Goal: Task Accomplishment & Management: Manage account settings

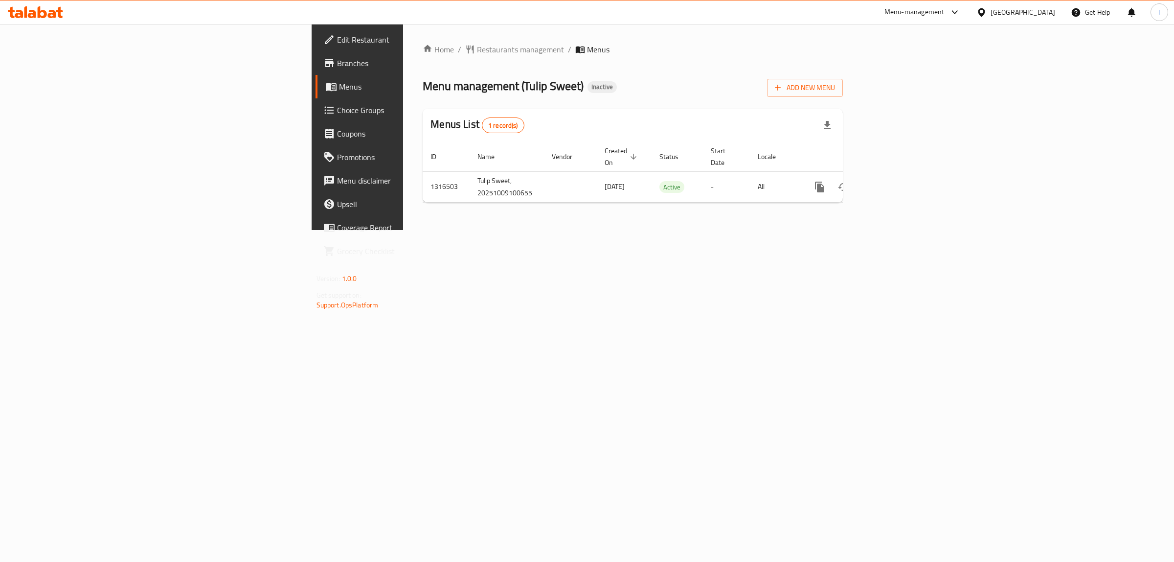
click at [53, 14] on icon at bounding box center [52, 14] width 8 height 8
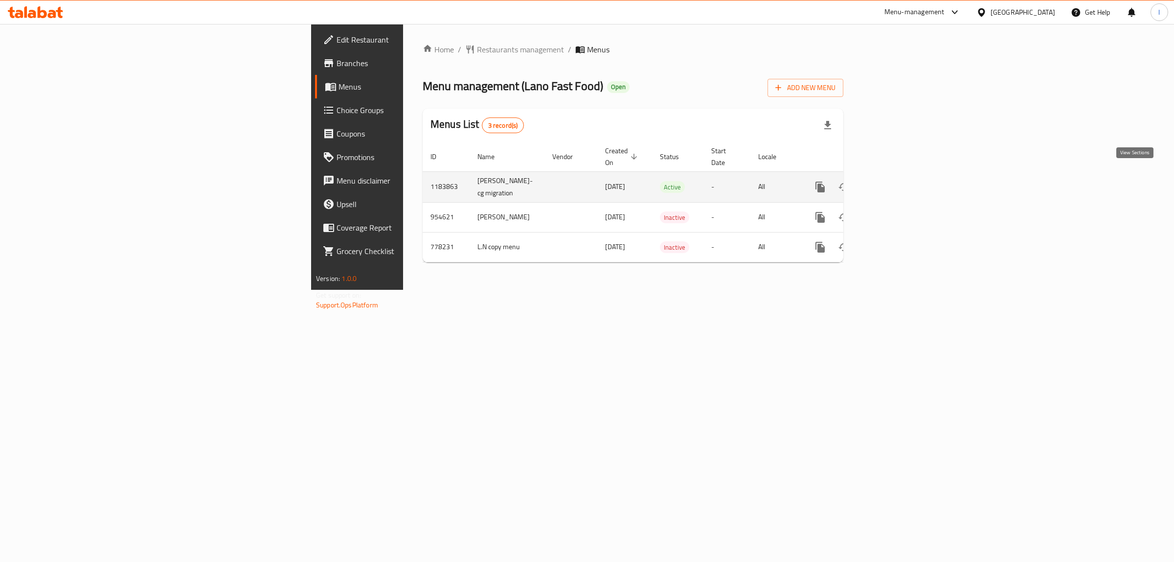
click at [903, 177] on link "enhanced table" at bounding box center [890, 186] width 23 height 23
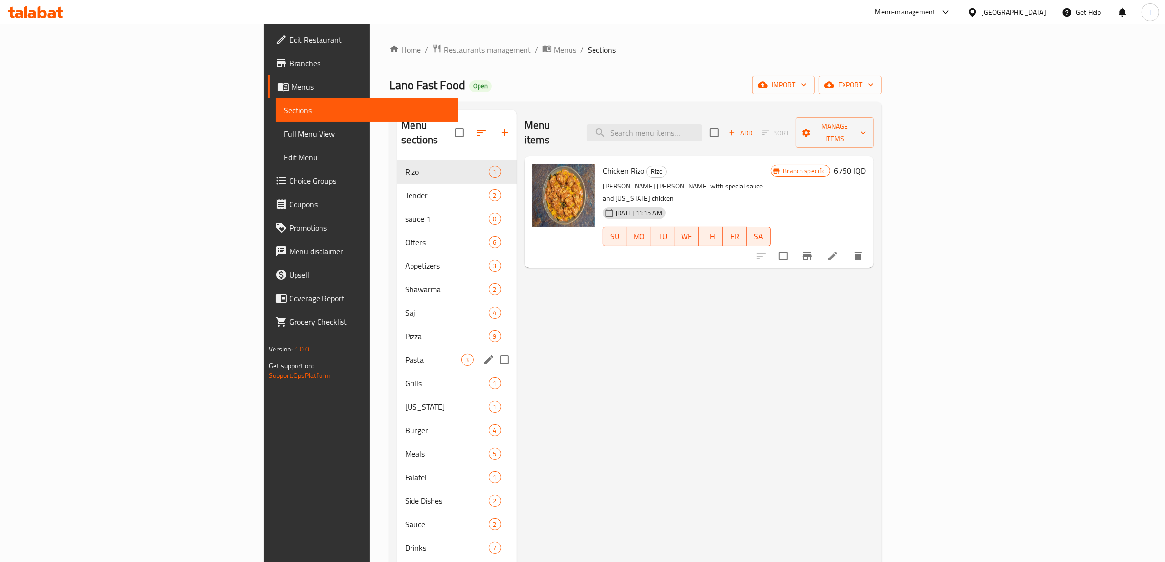
scroll to position [137, 0]
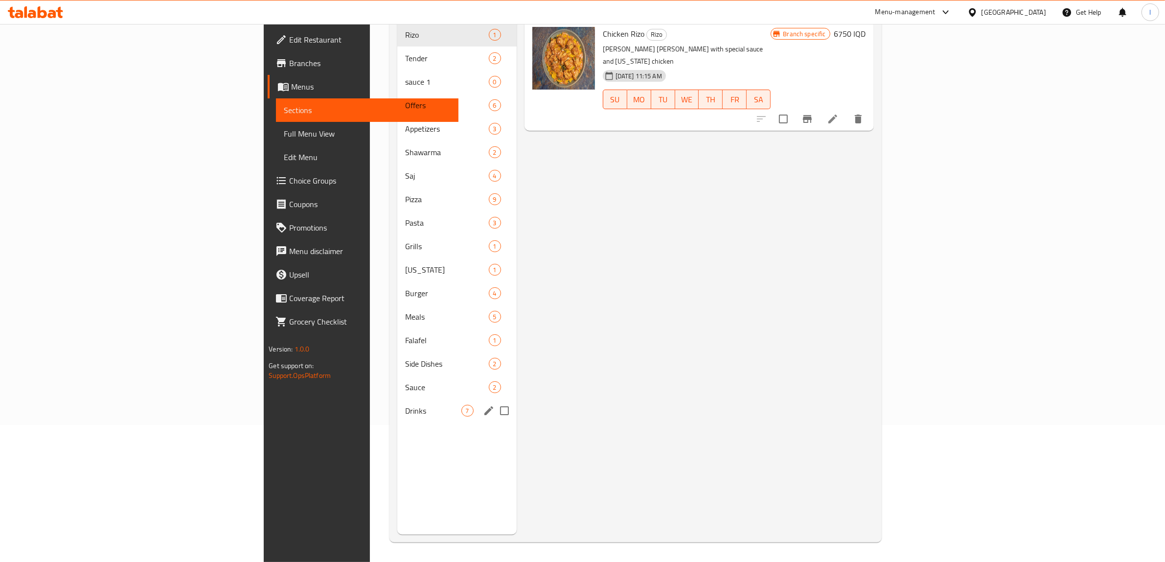
click at [397, 399] on div "Drinks 7" at bounding box center [456, 410] width 119 height 23
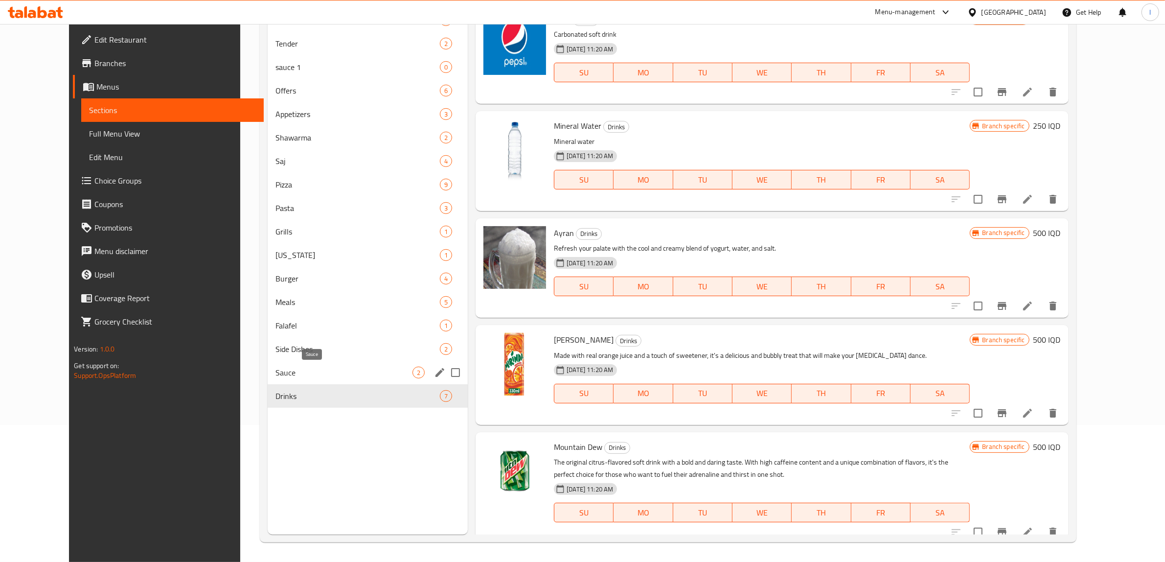
click at [275, 366] on span "Sauce" at bounding box center [343, 372] width 137 height 12
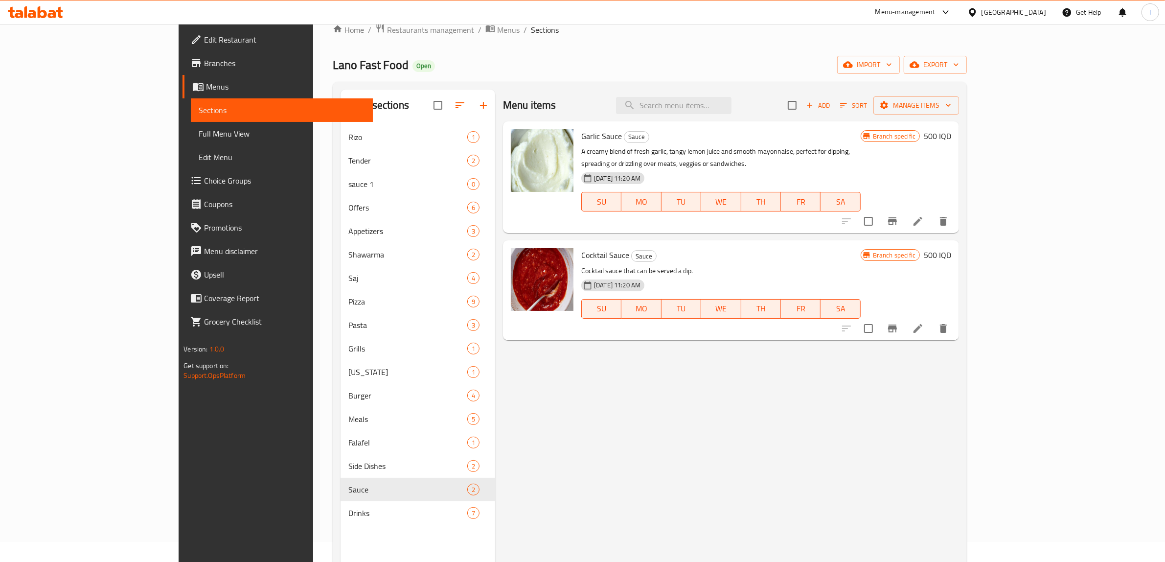
scroll to position [15, 0]
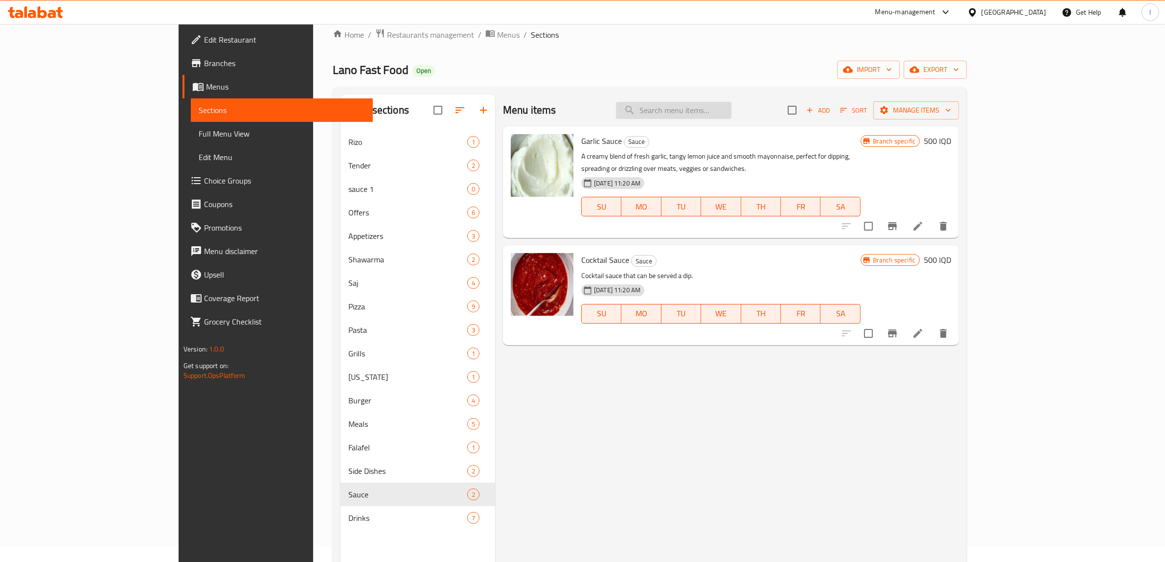
click at [731, 114] on input "search" at bounding box center [673, 110] width 115 height 17
paste input "Maye Noz Sauce"
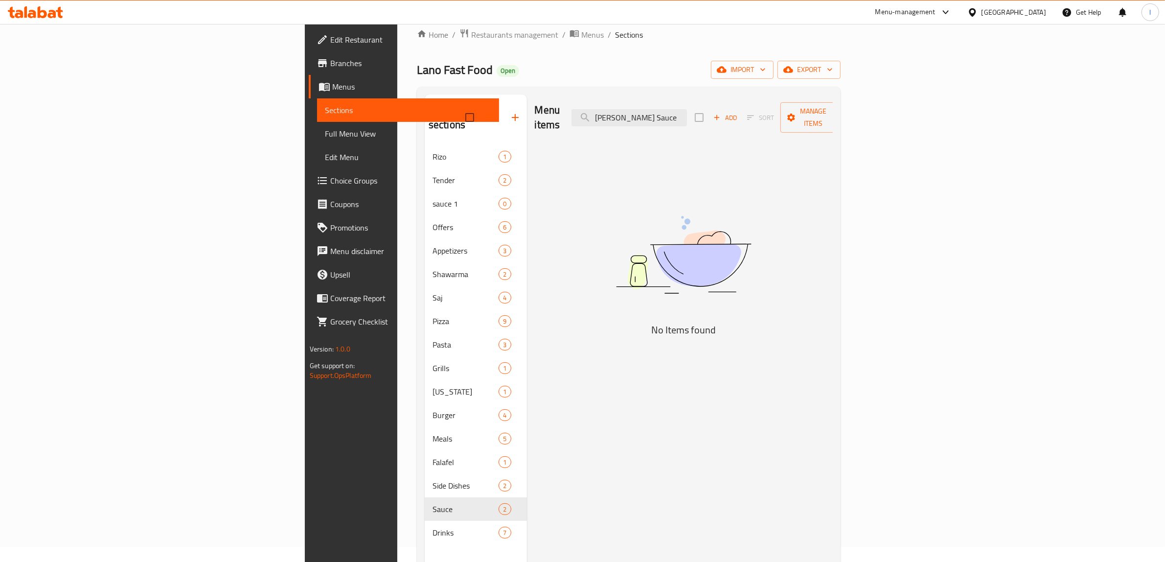
type input "Maye Noz Sauce"
click at [332, 86] on span "Menus" at bounding box center [411, 87] width 159 height 12
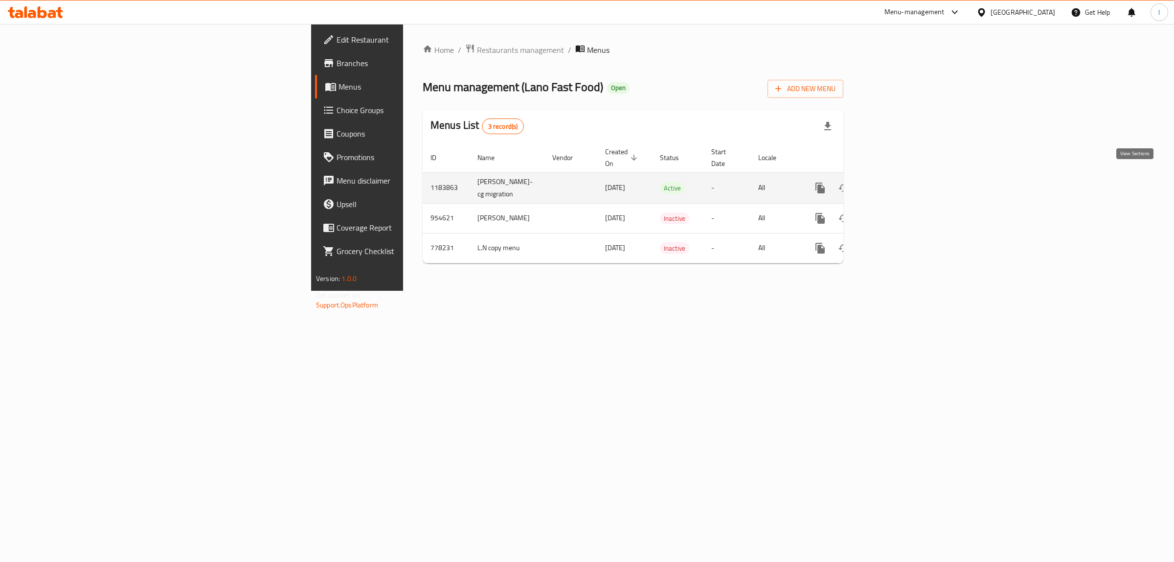
click at [897, 182] on icon "enhanced table" at bounding box center [891, 188] width 12 height 12
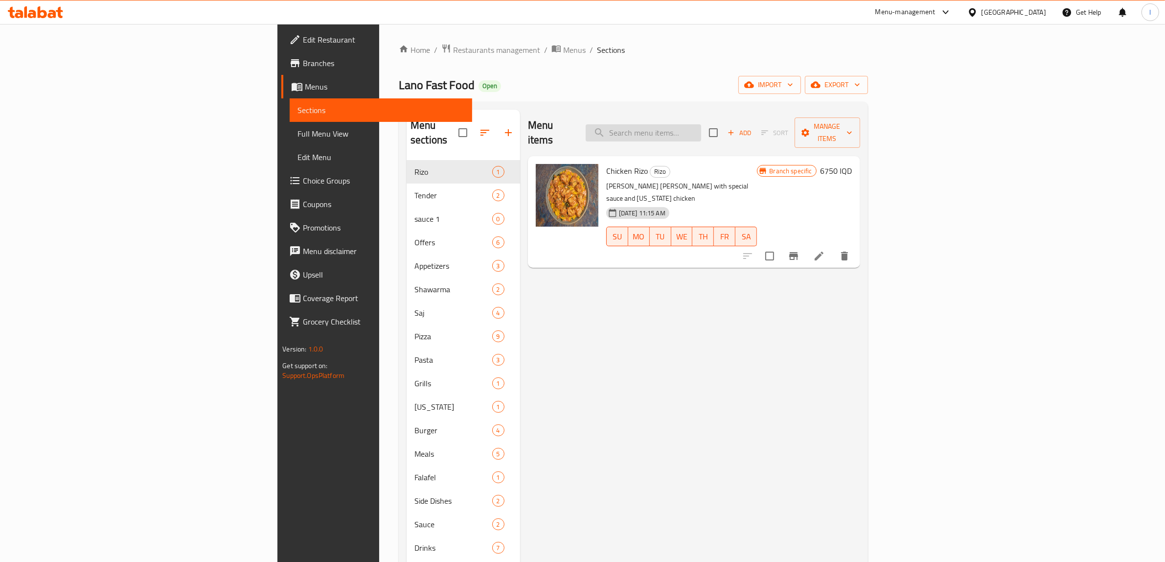
click at [701, 132] on input "search" at bounding box center [643, 132] width 115 height 17
paste input "Maye Noz Sauce"
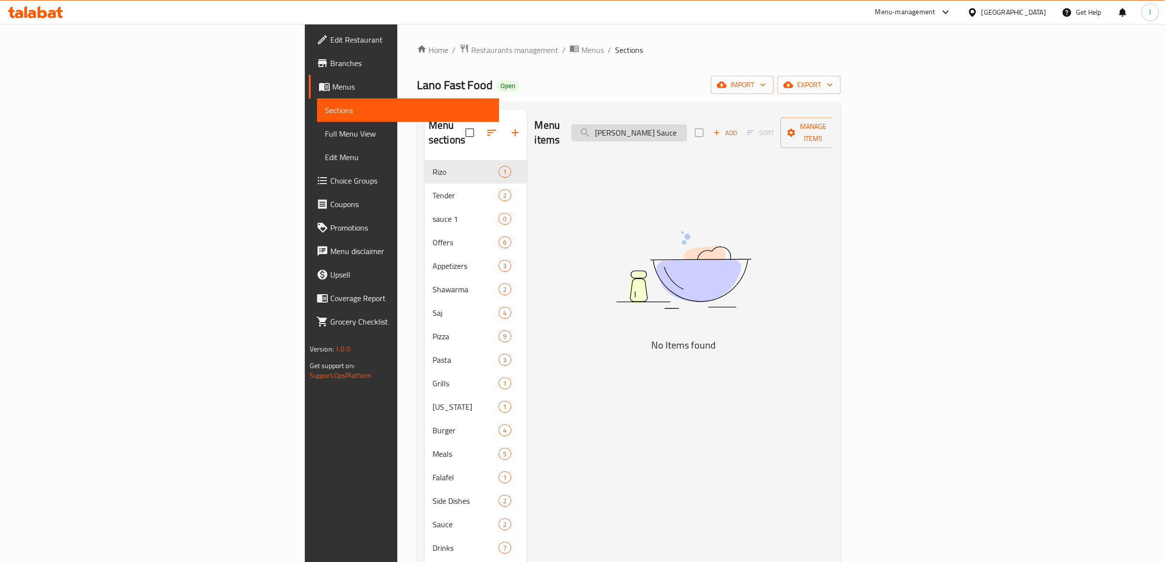
drag, startPoint x: 720, startPoint y: 128, endPoint x: 783, endPoint y: 128, distance: 63.1
click at [687, 128] on input "Maye Noz Sauce" at bounding box center [628, 132] width 115 height 17
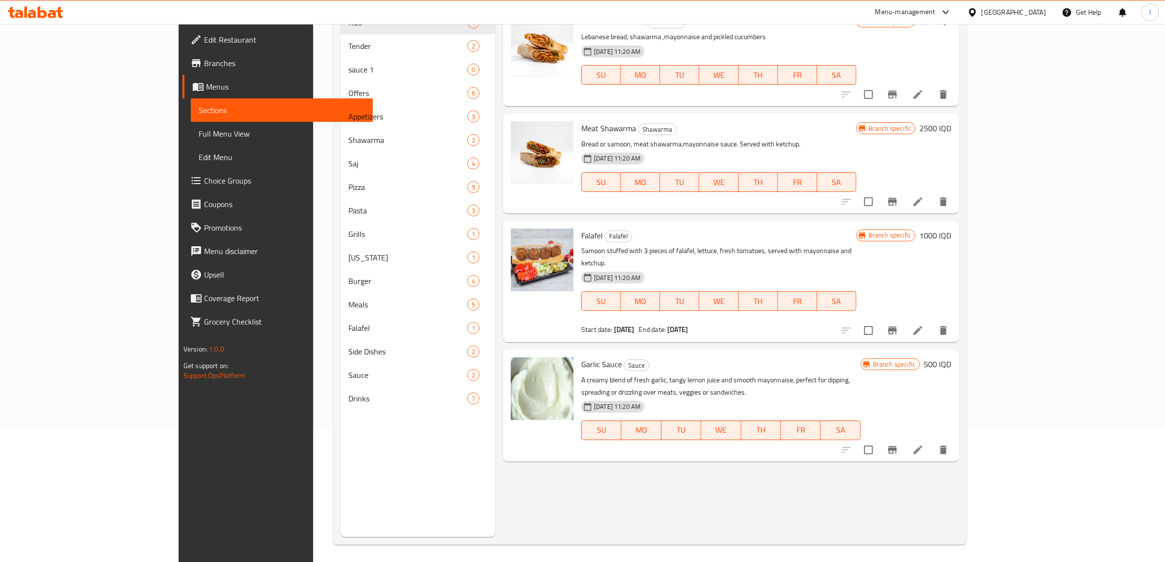
scroll to position [137, 0]
click at [495, 468] on div "Menu items May Add Sort Manage items Chicken Shawarma Shawarma Lebanese bread, …" at bounding box center [727, 254] width 464 height 562
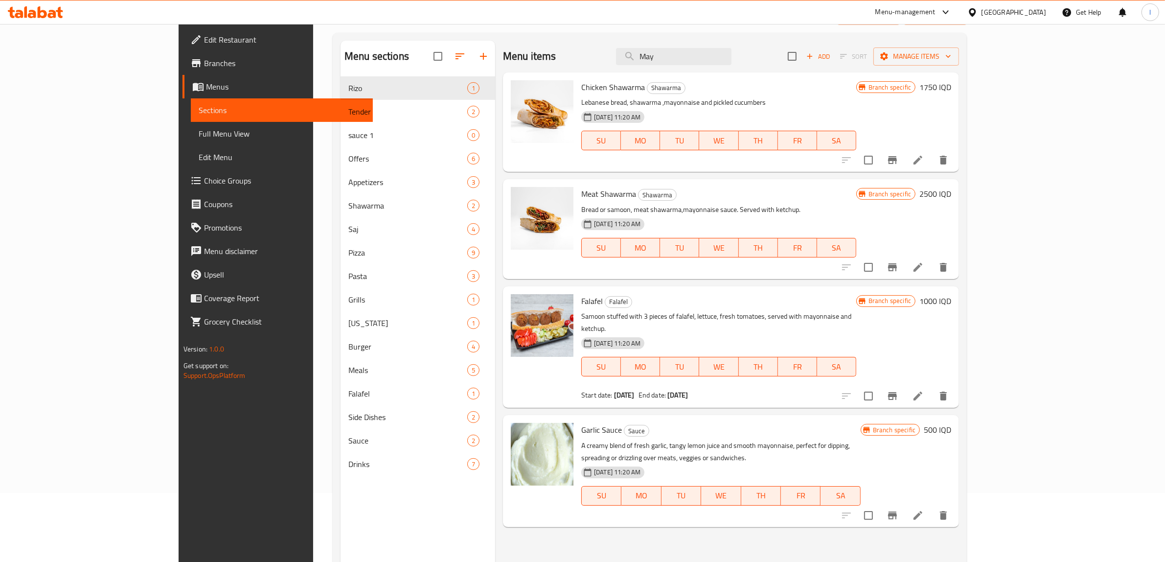
scroll to position [0, 0]
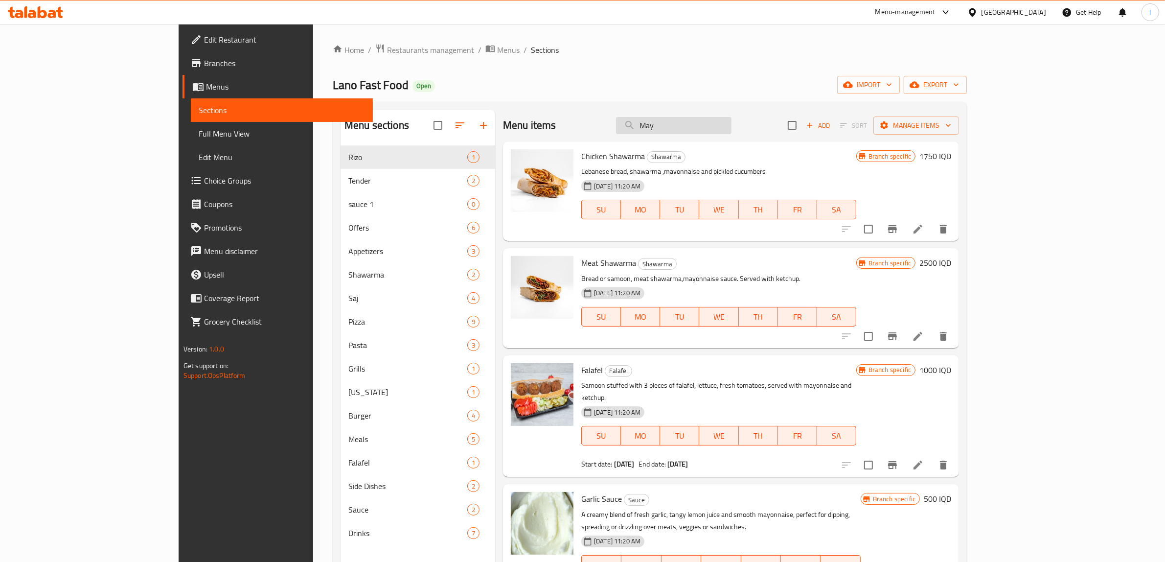
click at [731, 119] on input "May" at bounding box center [673, 125] width 115 height 17
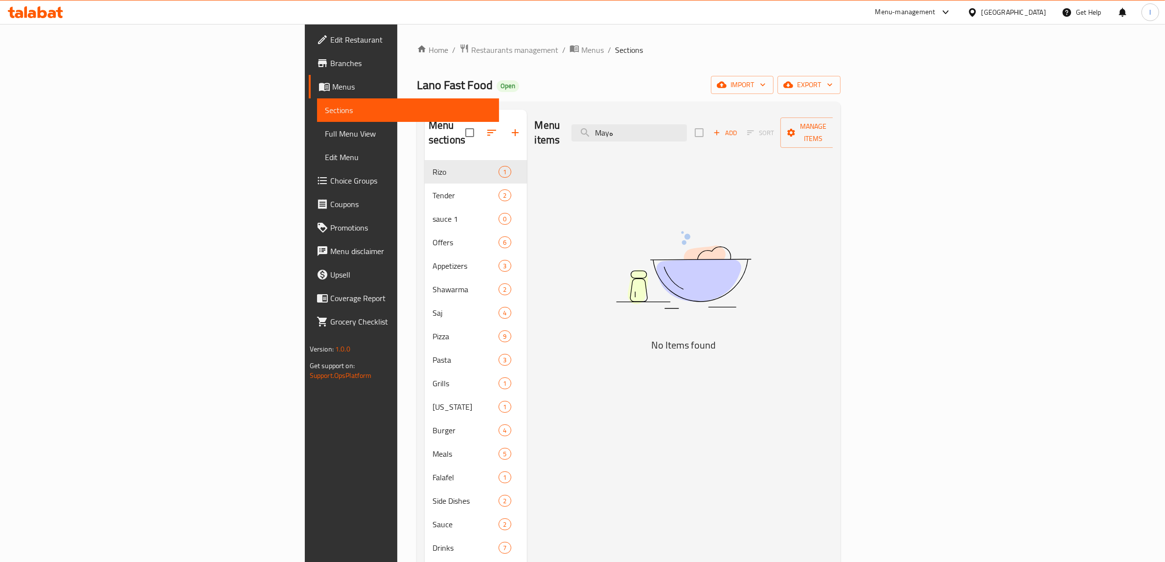
drag, startPoint x: 742, startPoint y: 126, endPoint x: 721, endPoint y: 140, distance: 25.4
click at [721, 140] on div "Menu items Mayە Add Sort Manage items" at bounding box center [684, 133] width 298 height 46
drag, startPoint x: 733, startPoint y: 123, endPoint x: 654, endPoint y: 121, distance: 79.3
click at [654, 121] on div "Menu items Maye Add Sort Manage items" at bounding box center [684, 133] width 298 height 46
click at [687, 124] on input "Maye" at bounding box center [628, 132] width 115 height 17
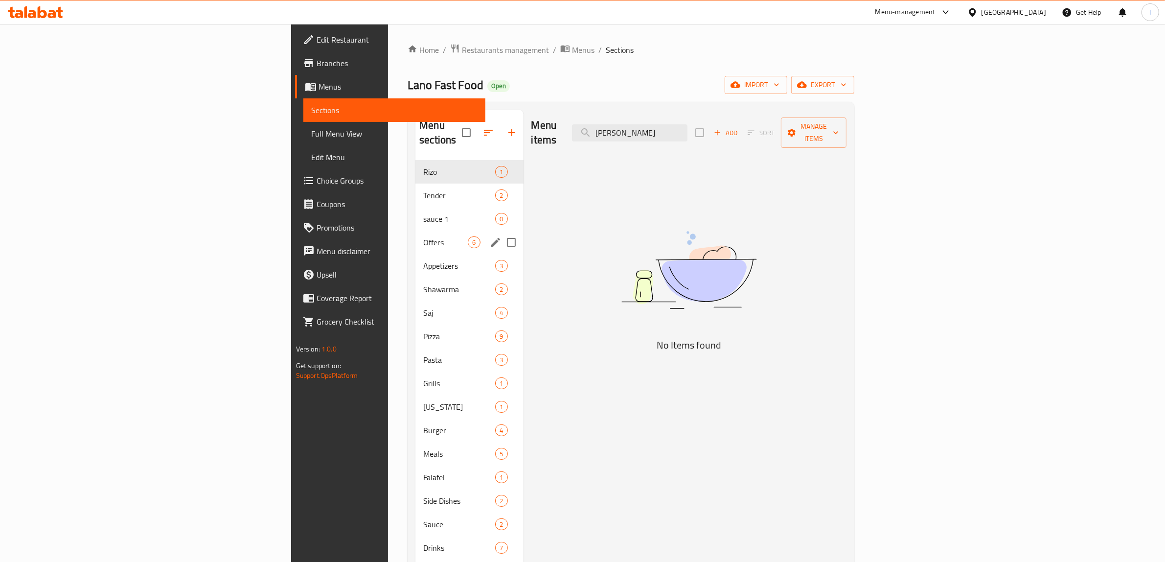
click at [415, 234] on div "Offers 6" at bounding box center [469, 241] width 108 height 23
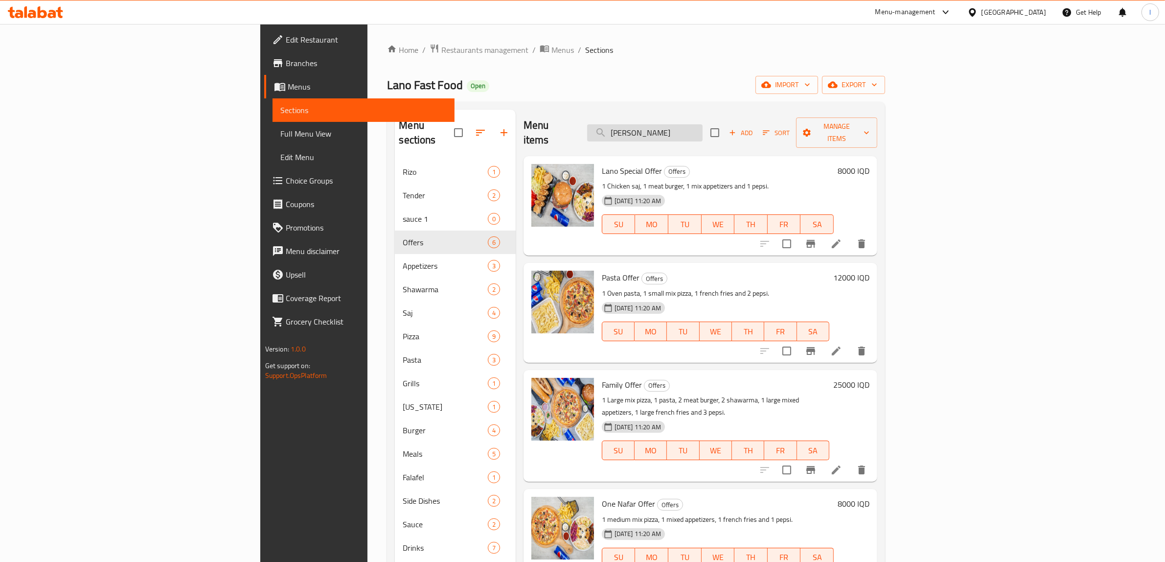
click at [703, 129] on input "Maye" at bounding box center [644, 132] width 115 height 17
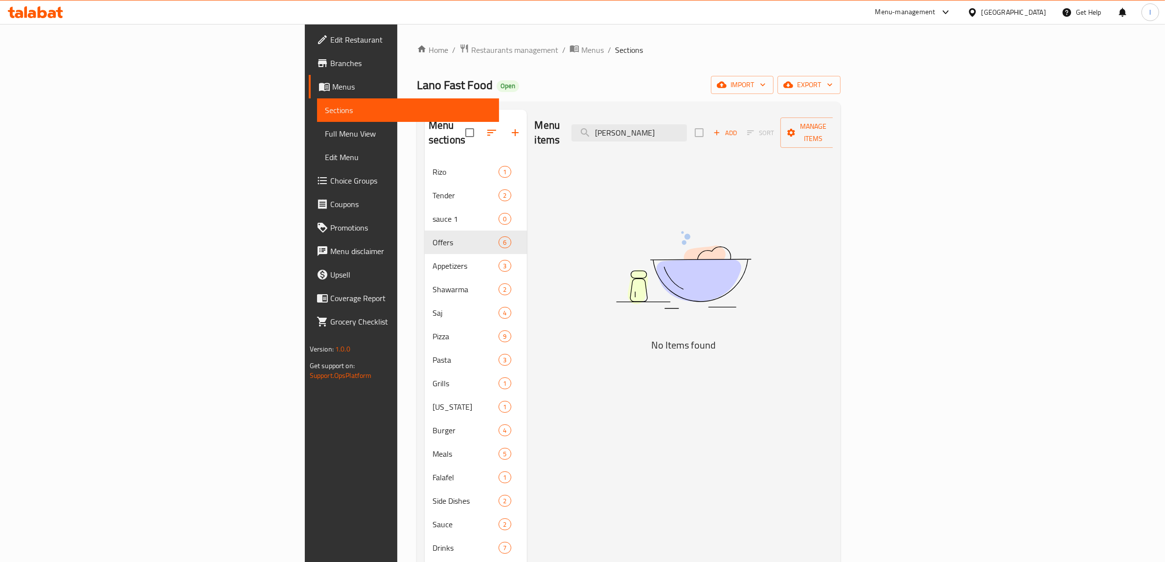
type input "Maye"
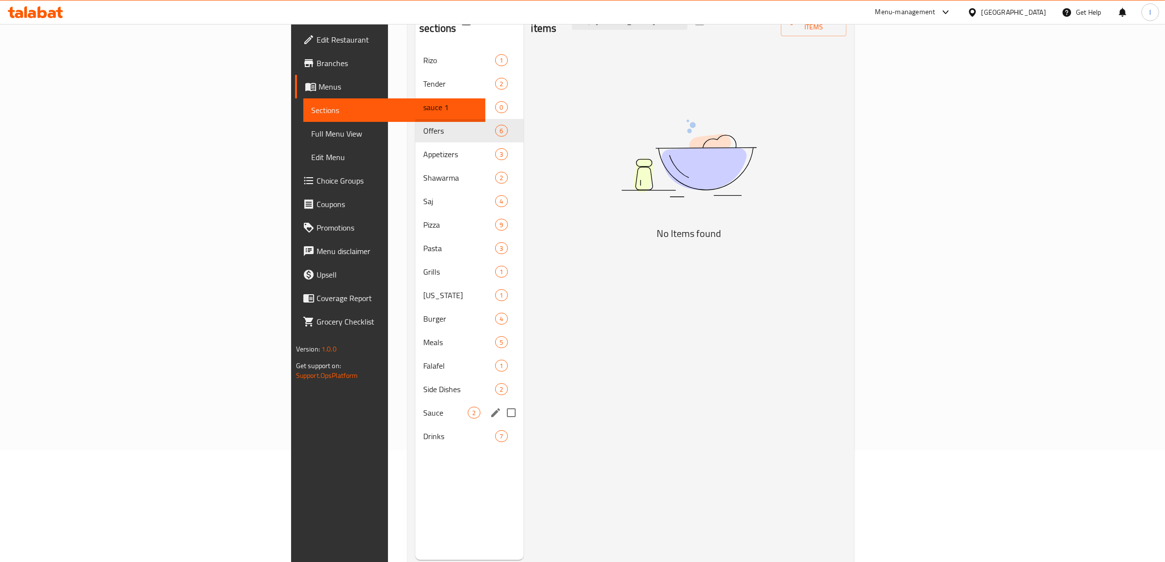
scroll to position [122, 0]
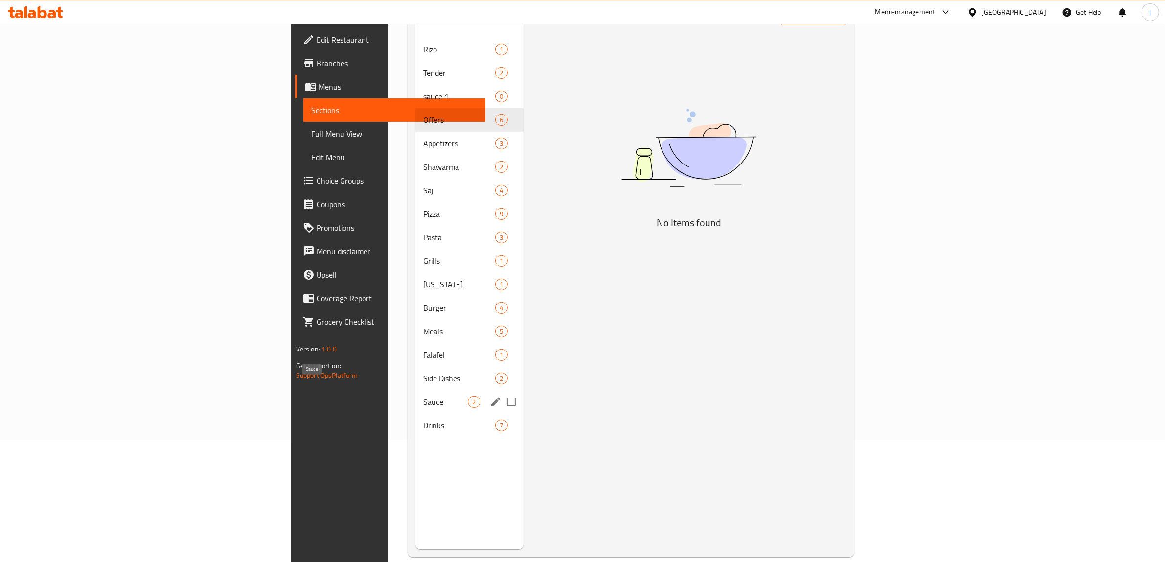
click at [423, 396] on span "Sauce" at bounding box center [445, 402] width 45 height 12
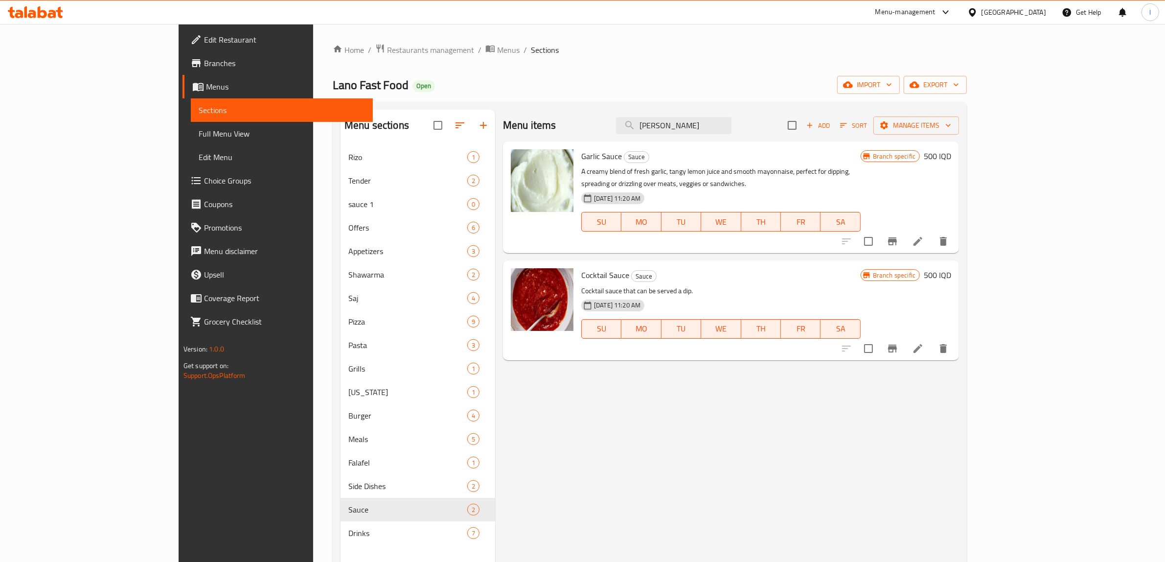
drag, startPoint x: 48, startPoint y: 89, endPoint x: 60, endPoint y: 91, distance: 12.5
click at [206, 89] on span "Menus" at bounding box center [285, 87] width 159 height 12
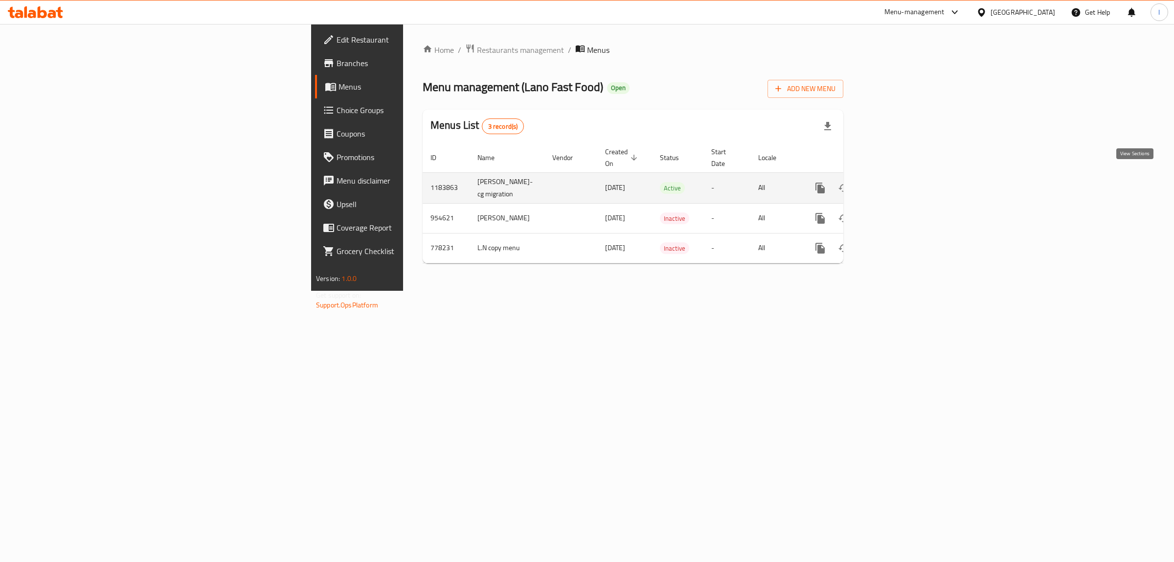
click at [897, 182] on icon "enhanced table" at bounding box center [891, 188] width 12 height 12
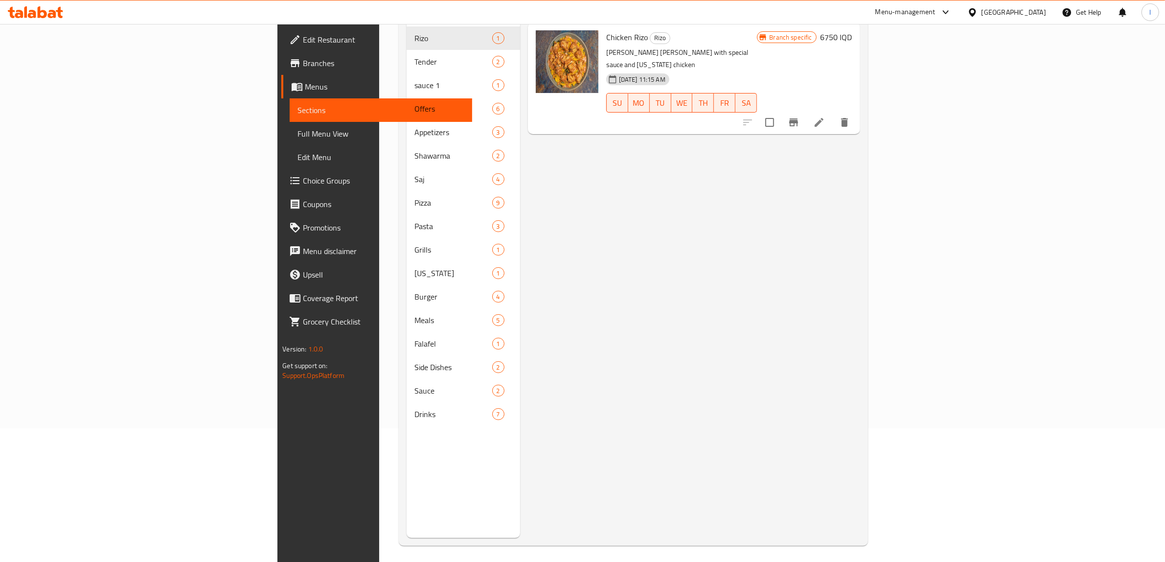
scroll to position [137, 0]
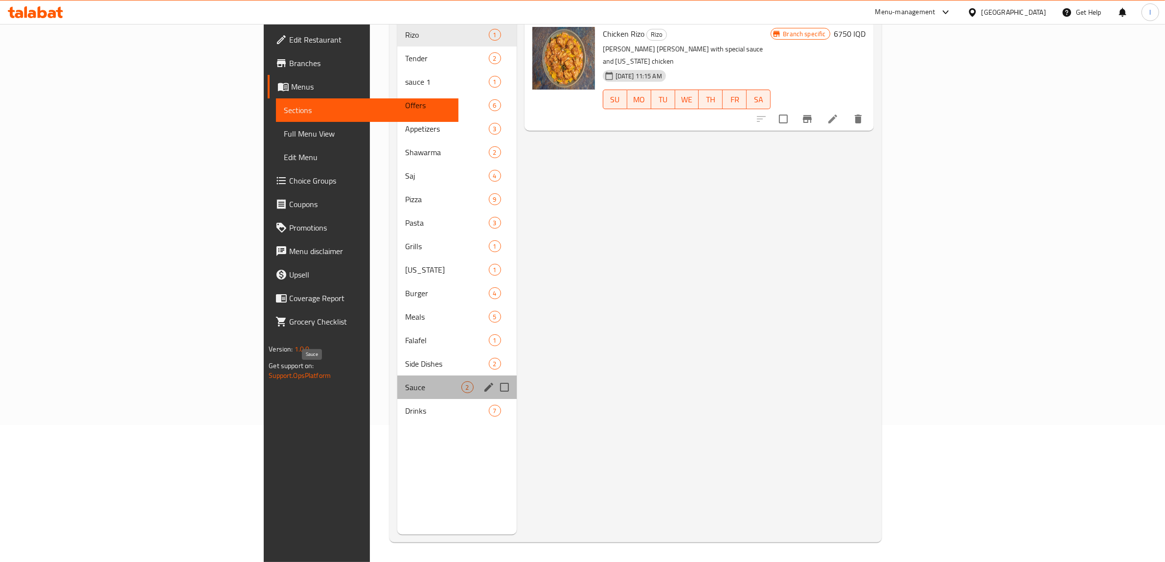
click at [405, 381] on span "Sauce" at bounding box center [433, 387] width 56 height 12
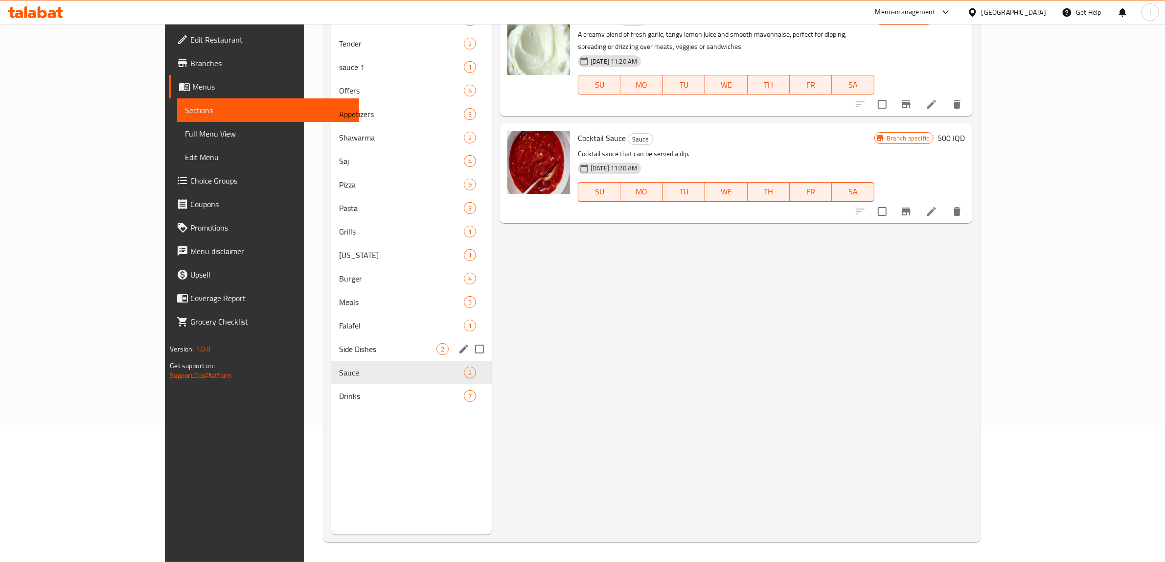
click at [331, 354] on div "Side Dishes 2" at bounding box center [411, 348] width 160 height 23
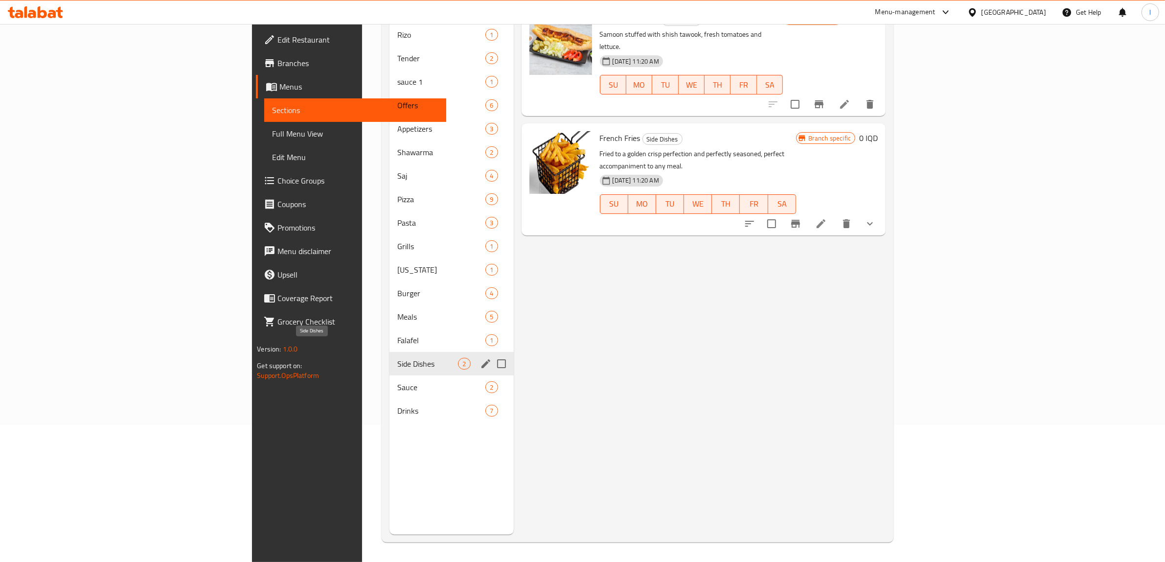
scroll to position [15, 0]
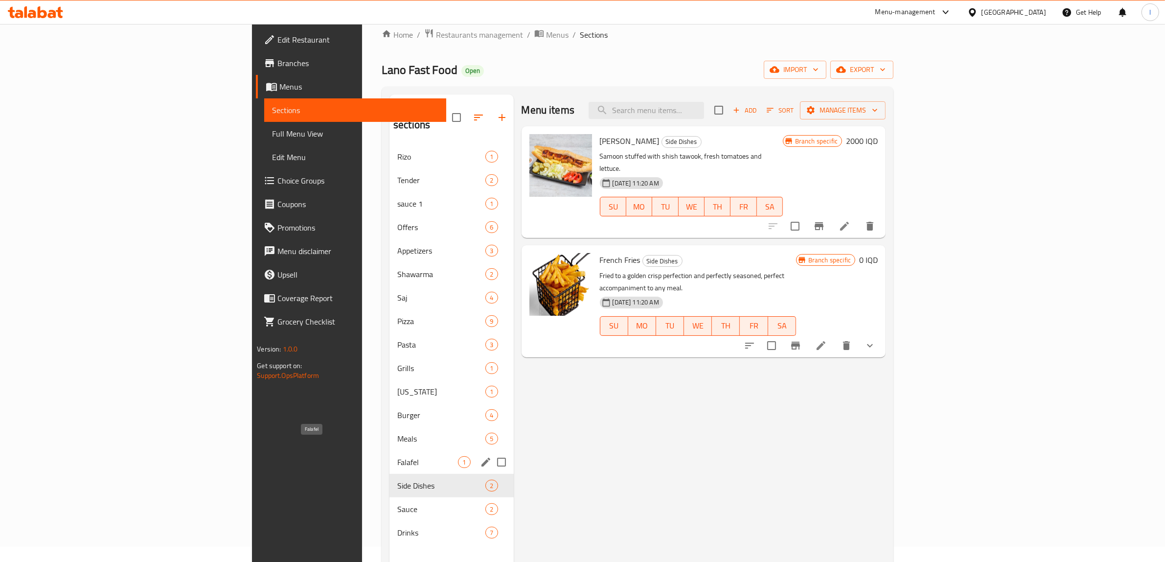
click at [397, 456] on span "Falafel" at bounding box center [427, 462] width 61 height 12
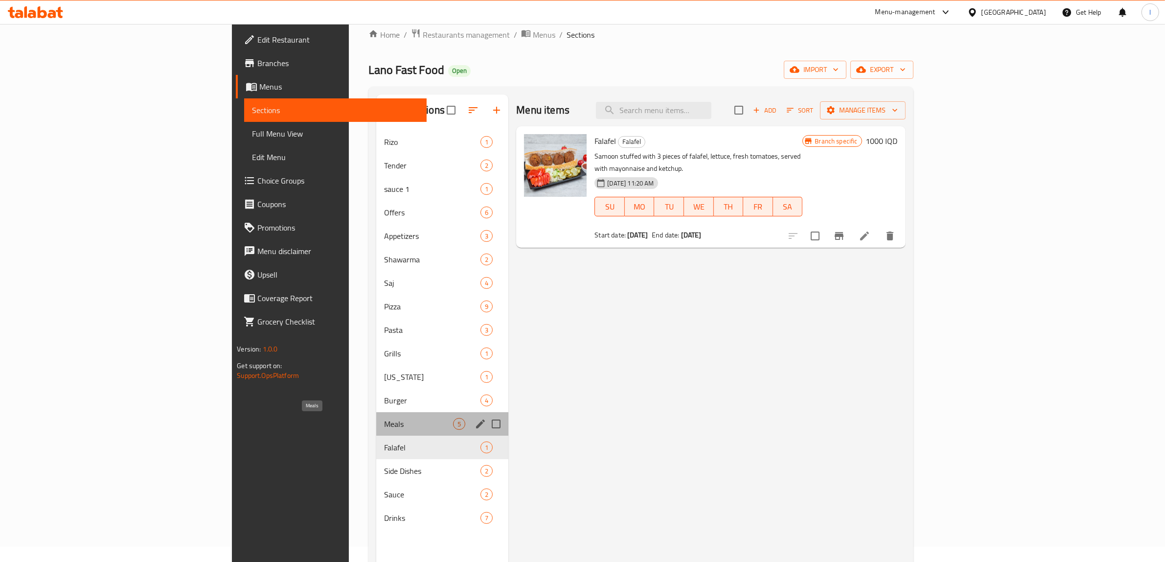
click at [384, 426] on span "Meals" at bounding box center [418, 424] width 69 height 12
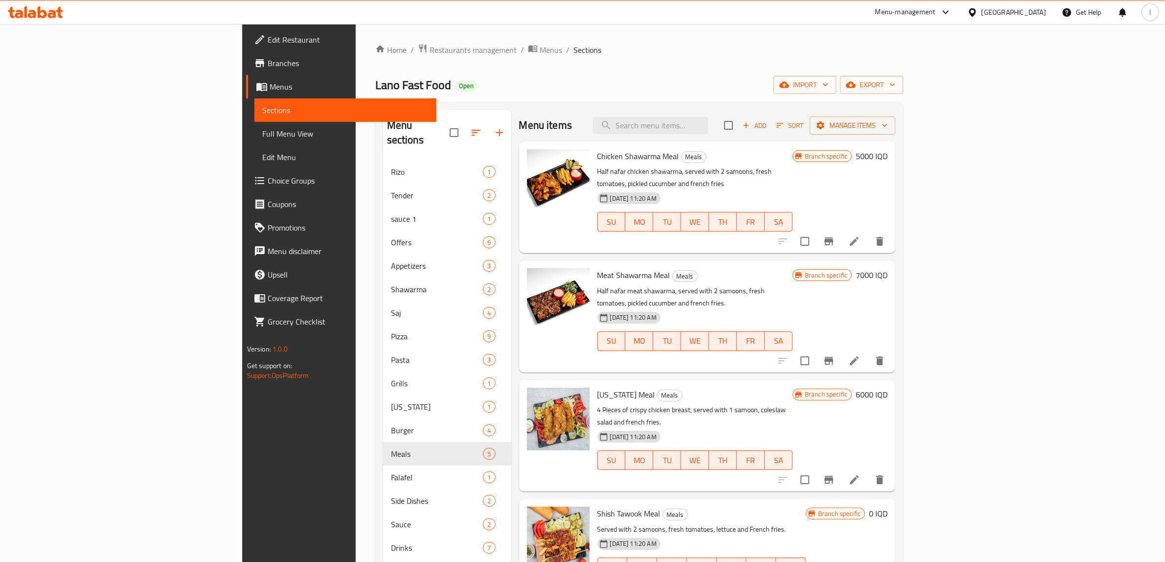
click at [383, 160] on div "Rizo 1" at bounding box center [447, 171] width 128 height 23
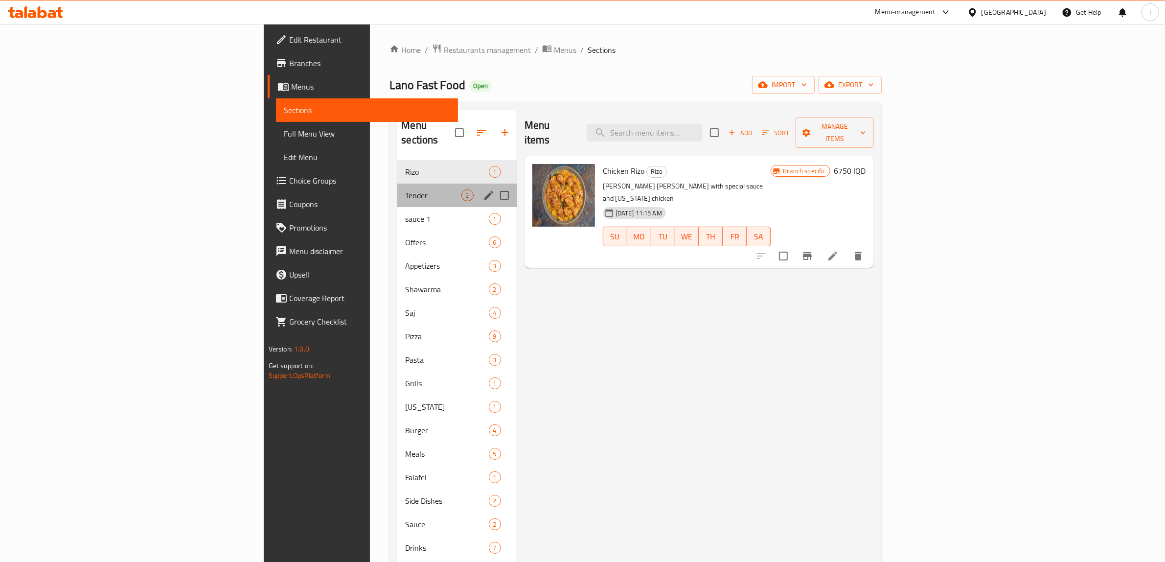
click at [405, 189] on span "Tender" at bounding box center [433, 195] width 56 height 12
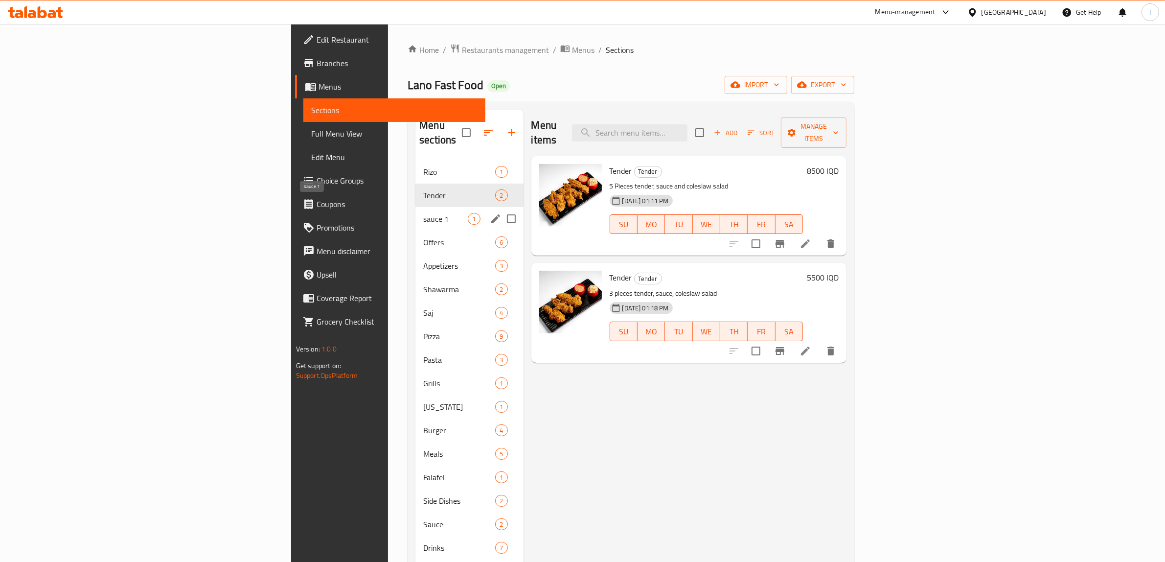
click at [415, 215] on div "sauce 1 1" at bounding box center [469, 218] width 108 height 23
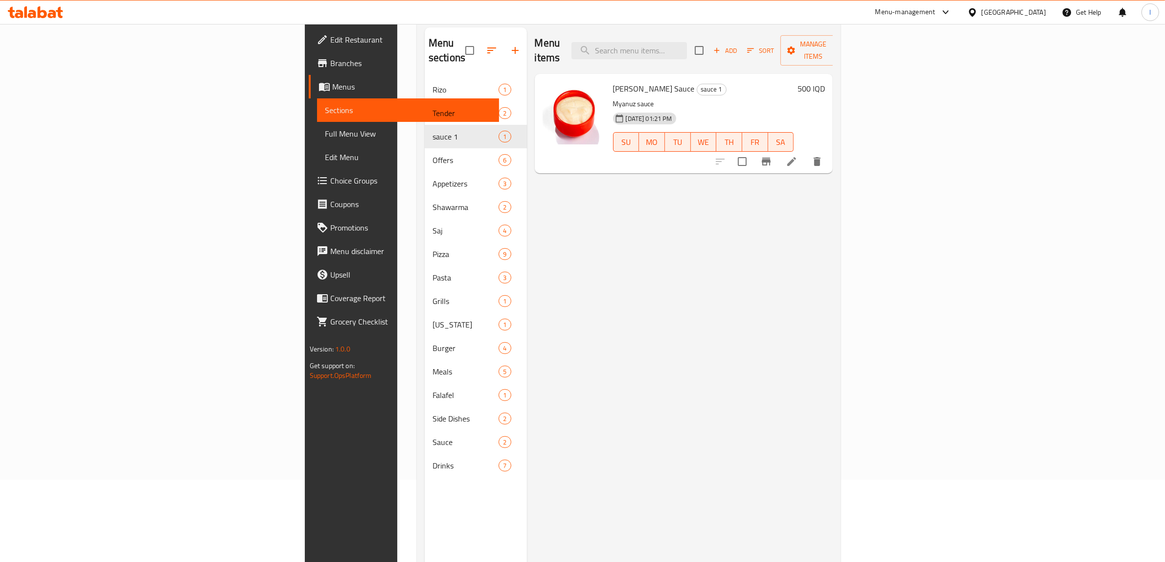
scroll to position [61, 0]
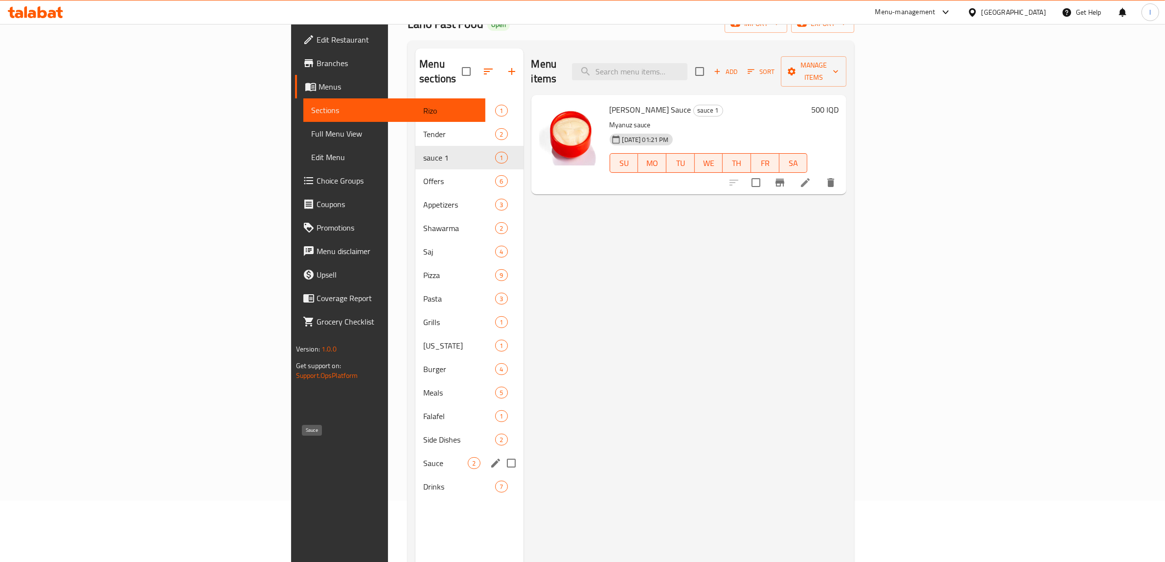
click at [423, 457] on span "Sauce" at bounding box center [445, 463] width 45 height 12
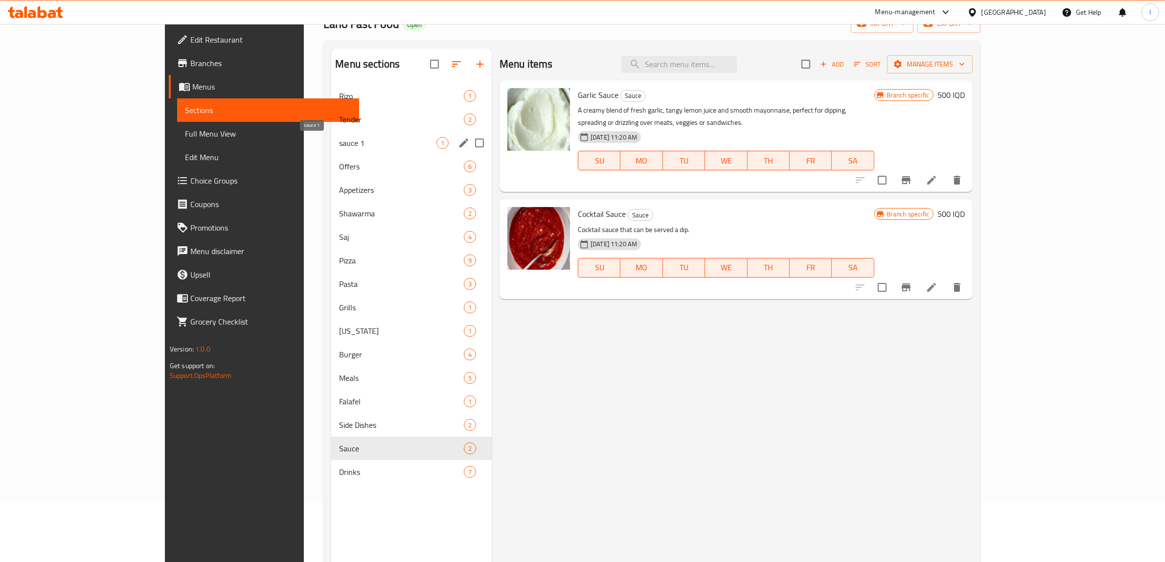
click at [339, 139] on span "sauce 1" at bounding box center [387, 143] width 97 height 12
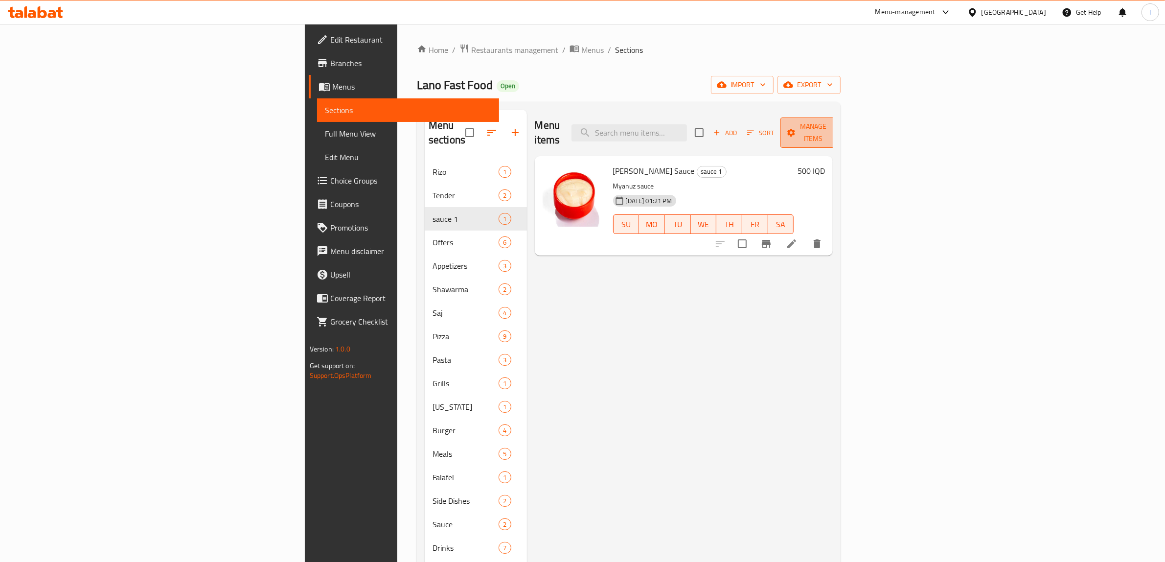
click at [838, 125] on span "Manage items" at bounding box center [813, 132] width 50 height 24
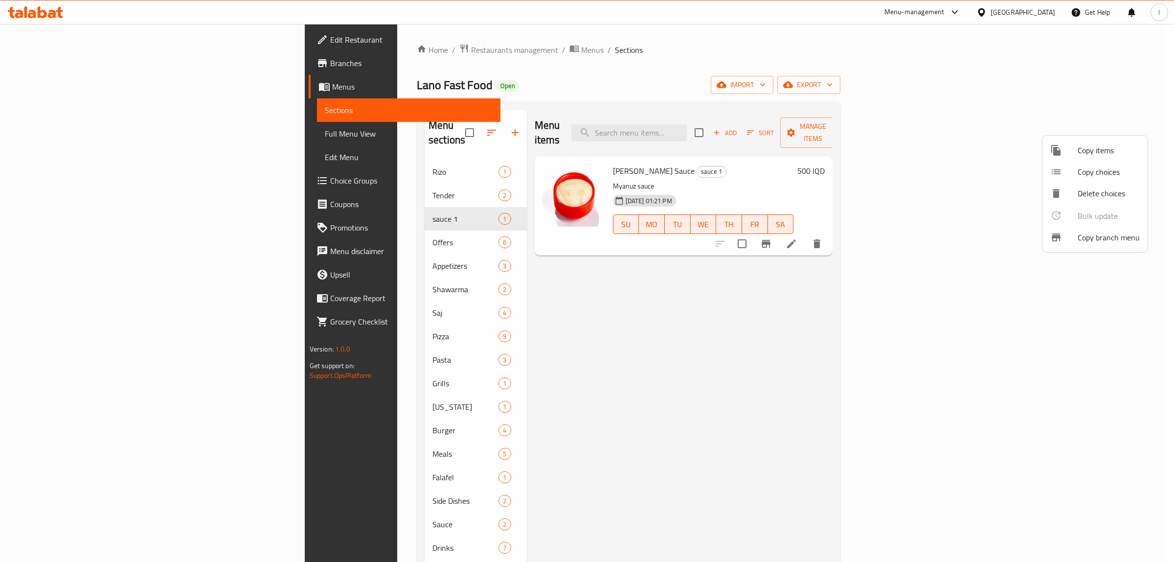
click at [1067, 149] on div at bounding box center [1063, 150] width 27 height 12
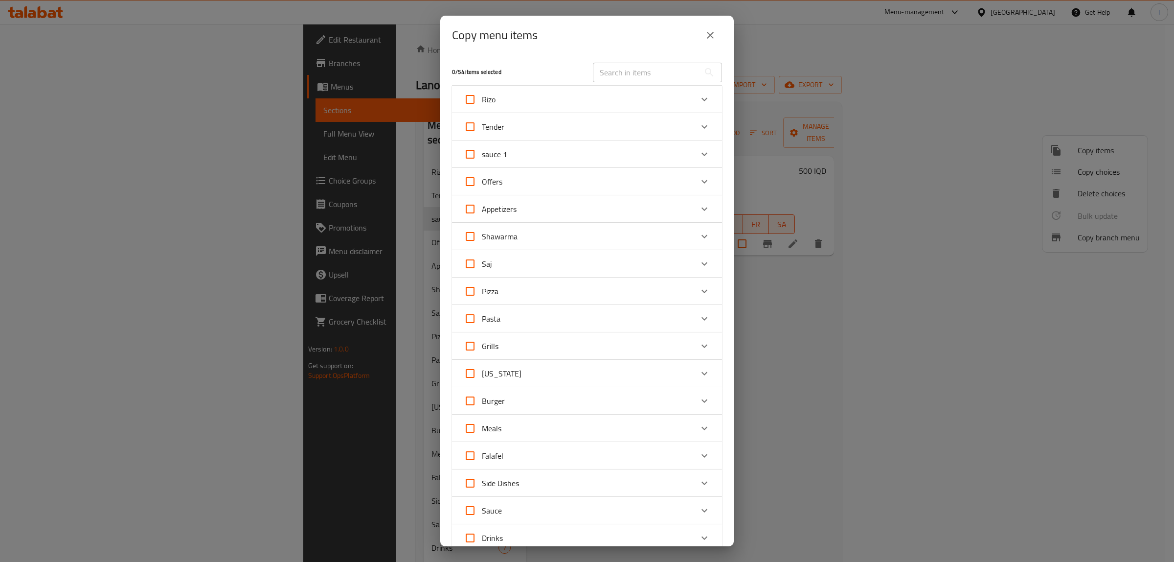
click at [466, 148] on input "sauce 1" at bounding box center [469, 153] width 23 height 23
checkbox input "true"
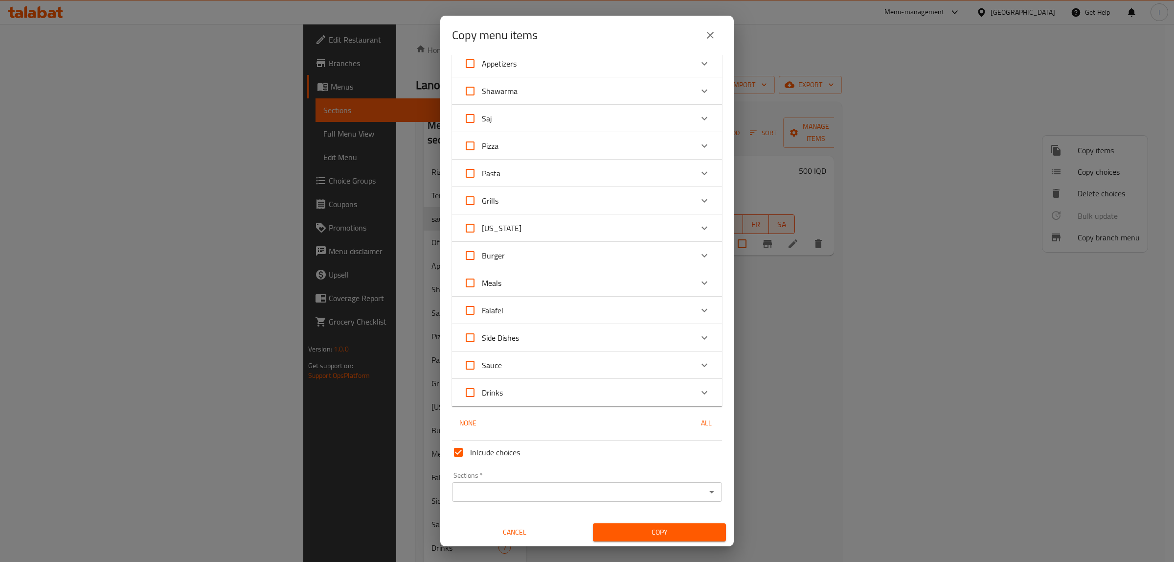
click at [498, 485] on input "Sections   *" at bounding box center [579, 492] width 248 height 14
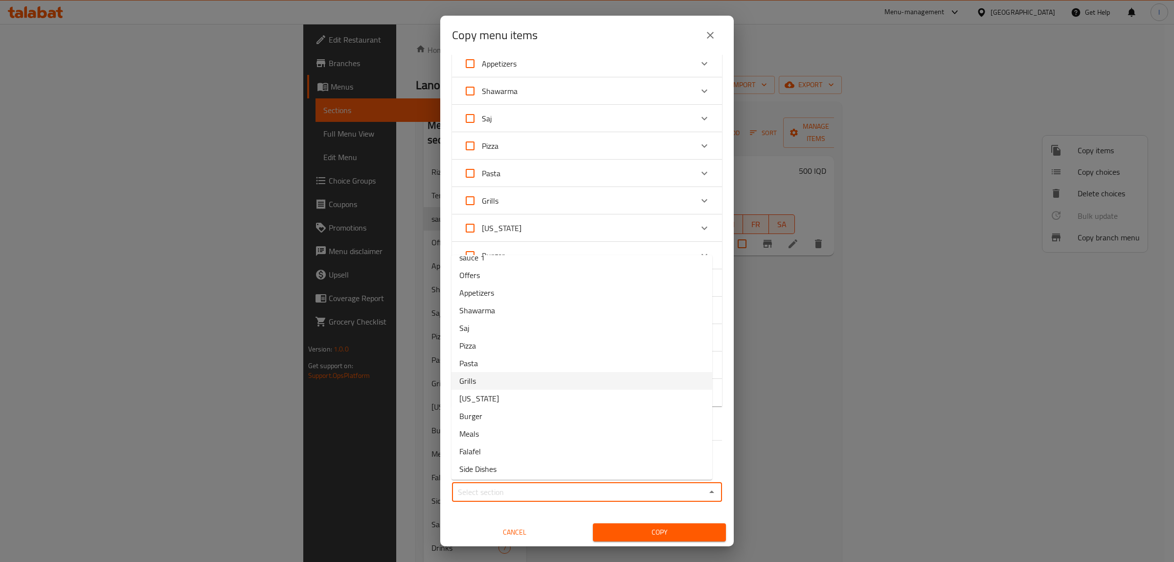
scroll to position [82, 0]
click at [488, 468] on li "Drinks" at bounding box center [582, 468] width 261 height 18
click at [493, 490] on input "Drinks" at bounding box center [579, 492] width 248 height 14
drag, startPoint x: 703, startPoint y: 490, endPoint x: 695, endPoint y: 486, distance: 9.0
click at [706, 490] on icon "Open" at bounding box center [712, 492] width 12 height 12
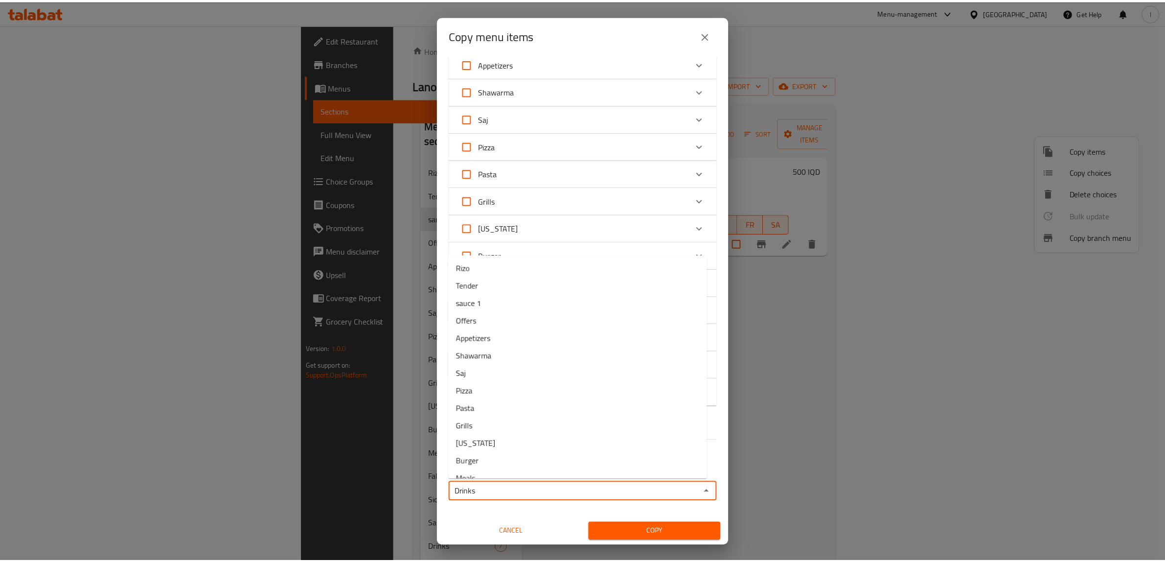
scroll to position [81, 0]
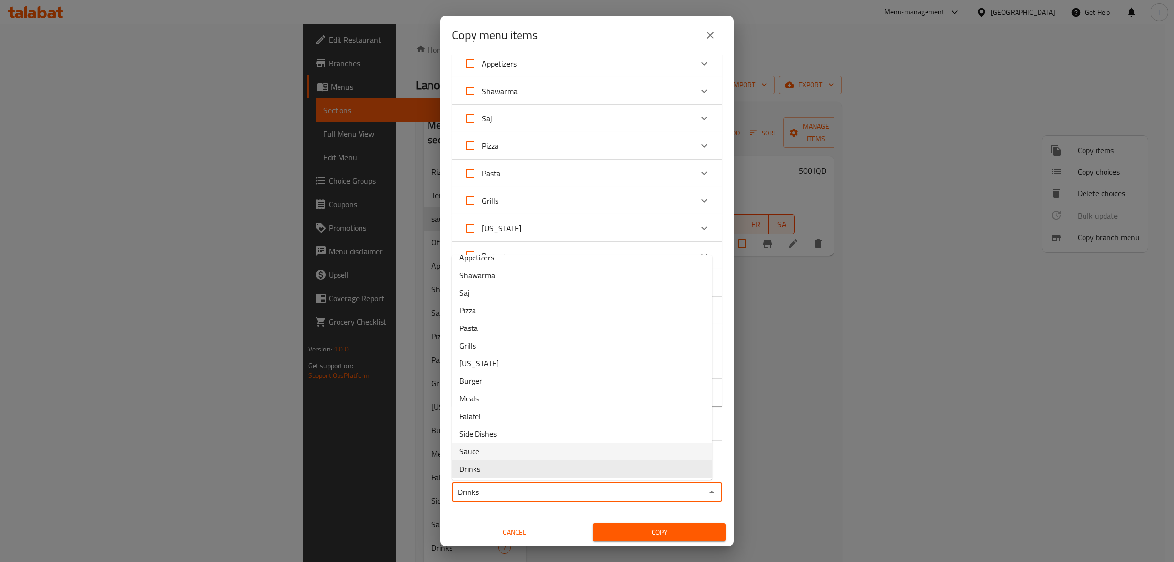
click at [483, 450] on li "Sauce" at bounding box center [582, 451] width 261 height 18
type input "Sauce"
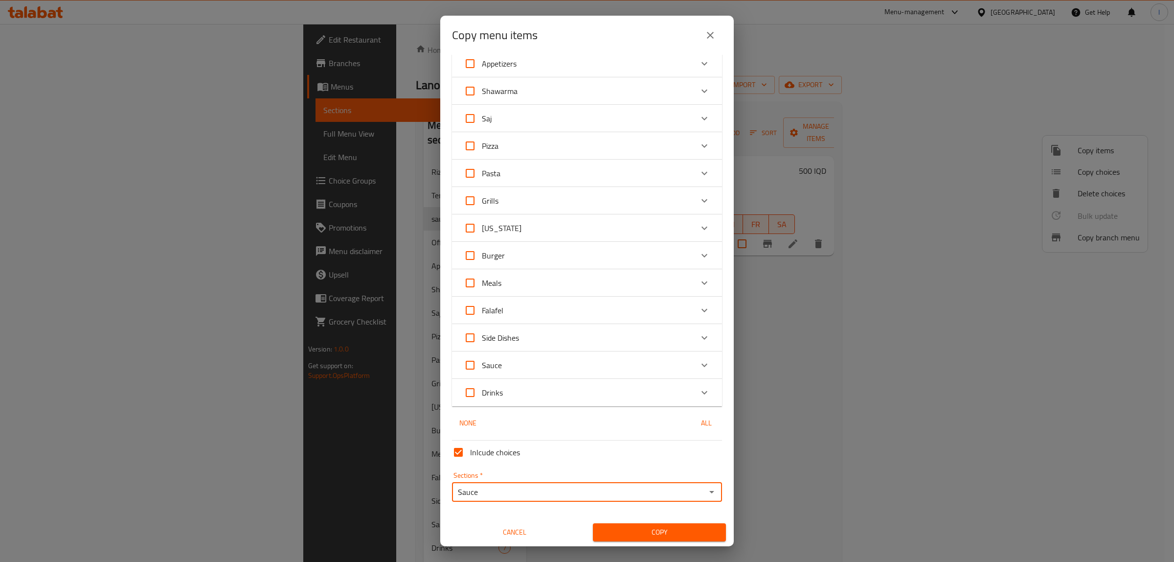
click at [664, 530] on span "Copy" at bounding box center [659, 532] width 117 height 12
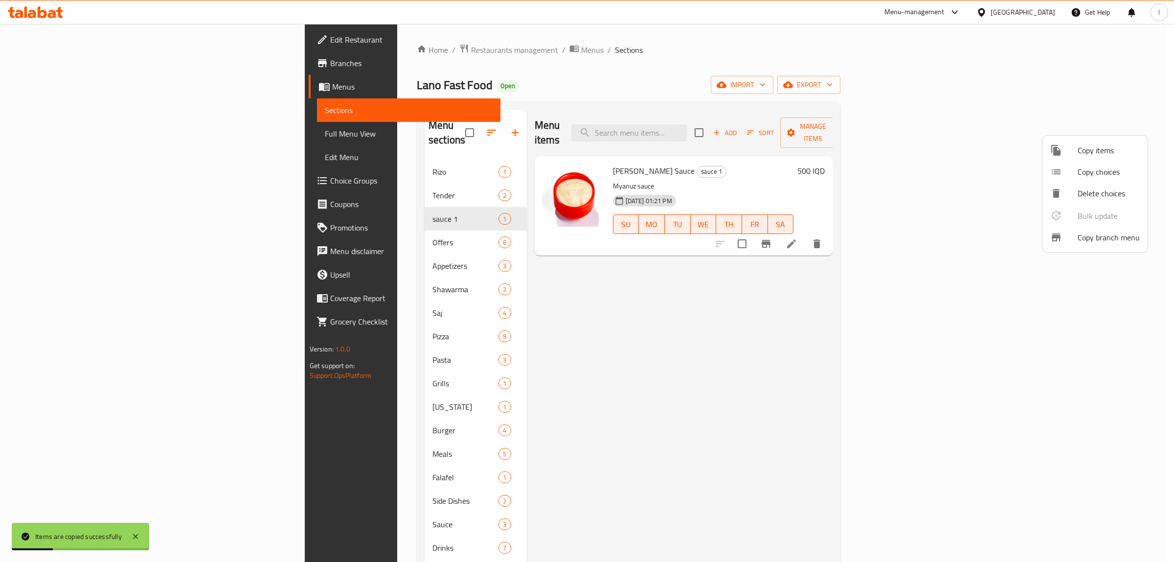
click at [322, 509] on div at bounding box center [587, 281] width 1174 height 562
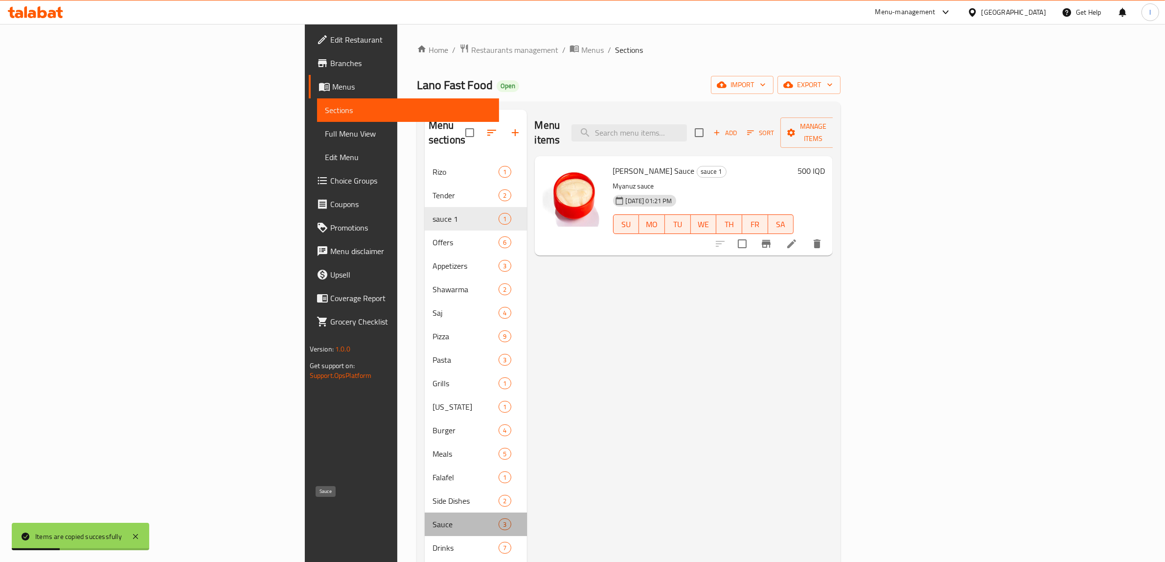
click at [432, 518] on span "Sauce" at bounding box center [465, 524] width 66 height 12
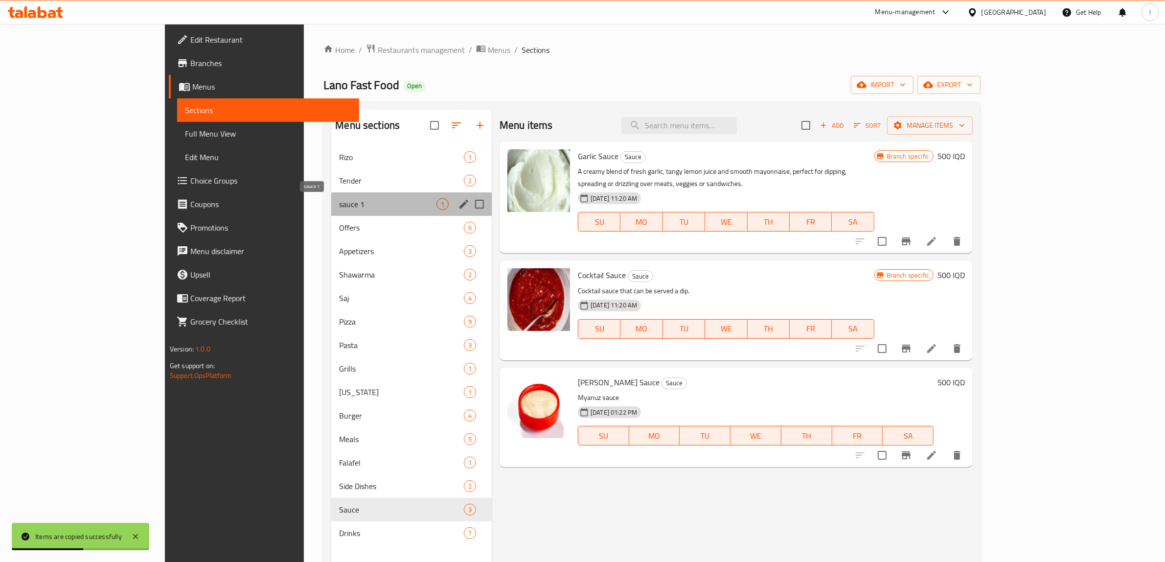
click at [339, 203] on span "sauce 1" at bounding box center [387, 204] width 97 height 12
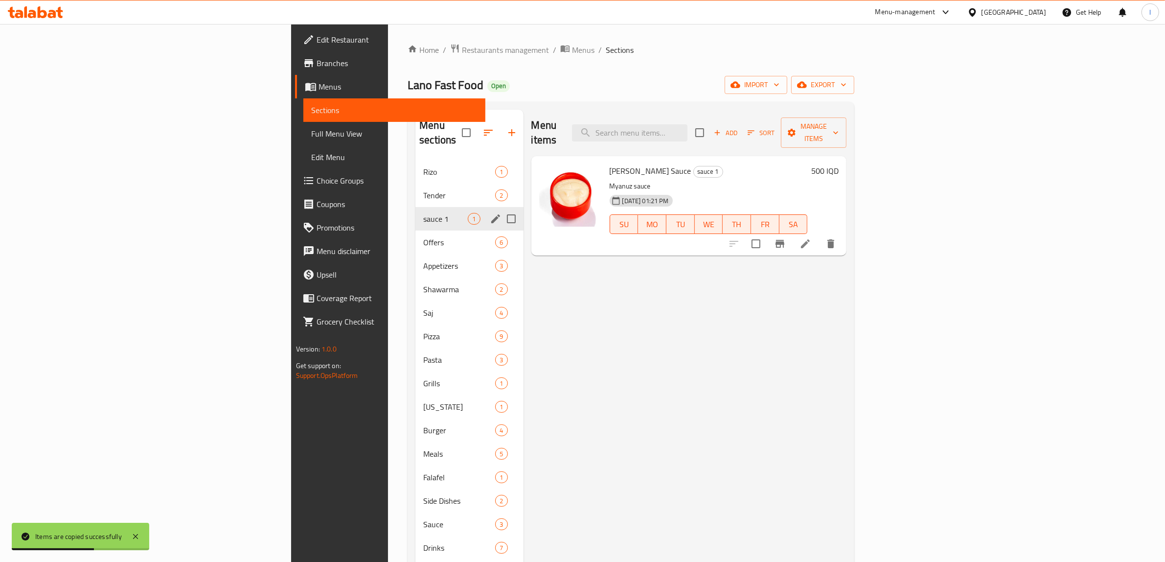
click at [501, 208] on input "Menu sections" at bounding box center [511, 218] width 21 height 21
checkbox input "true"
click at [471, 121] on button "button" at bounding box center [482, 132] width 23 height 23
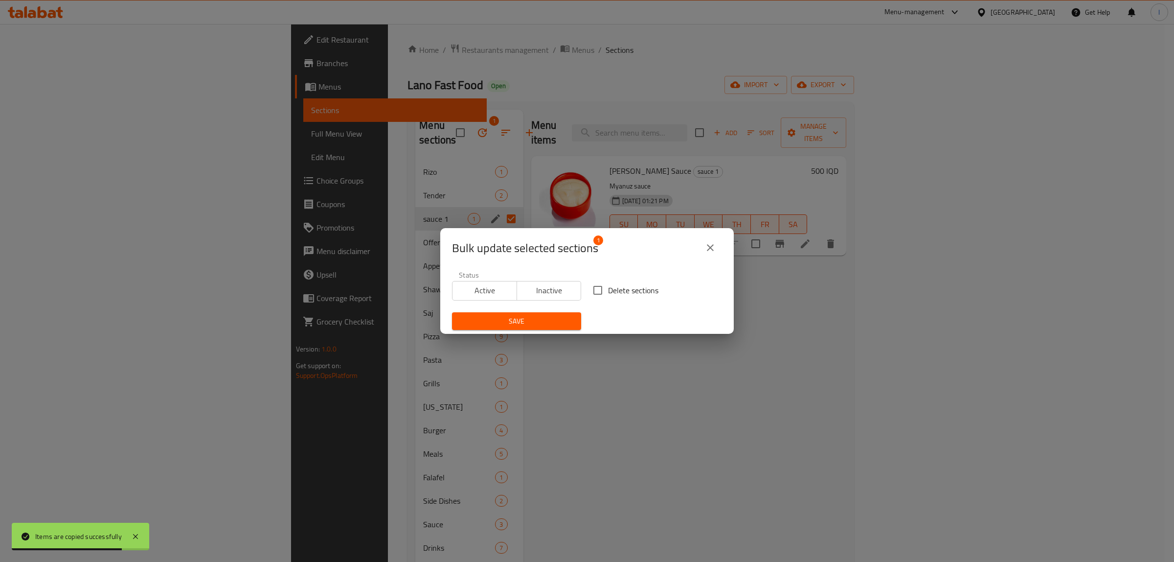
drag, startPoint x: 604, startPoint y: 287, endPoint x: 587, endPoint y: 295, distance: 18.8
click at [608, 287] on span "Delete sections" at bounding box center [633, 290] width 50 height 12
click at [603, 287] on input "Delete sections" at bounding box center [598, 290] width 21 height 21
checkbox input "true"
click at [512, 326] on span "Save" at bounding box center [517, 321] width 114 height 12
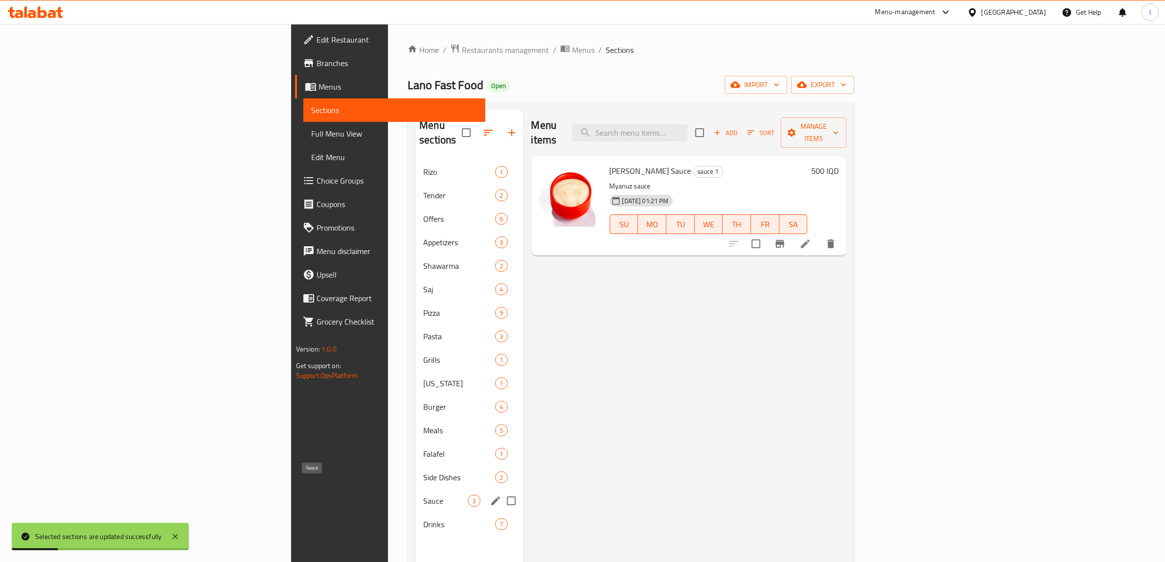
click at [423, 495] on span "Sauce" at bounding box center [445, 501] width 45 height 12
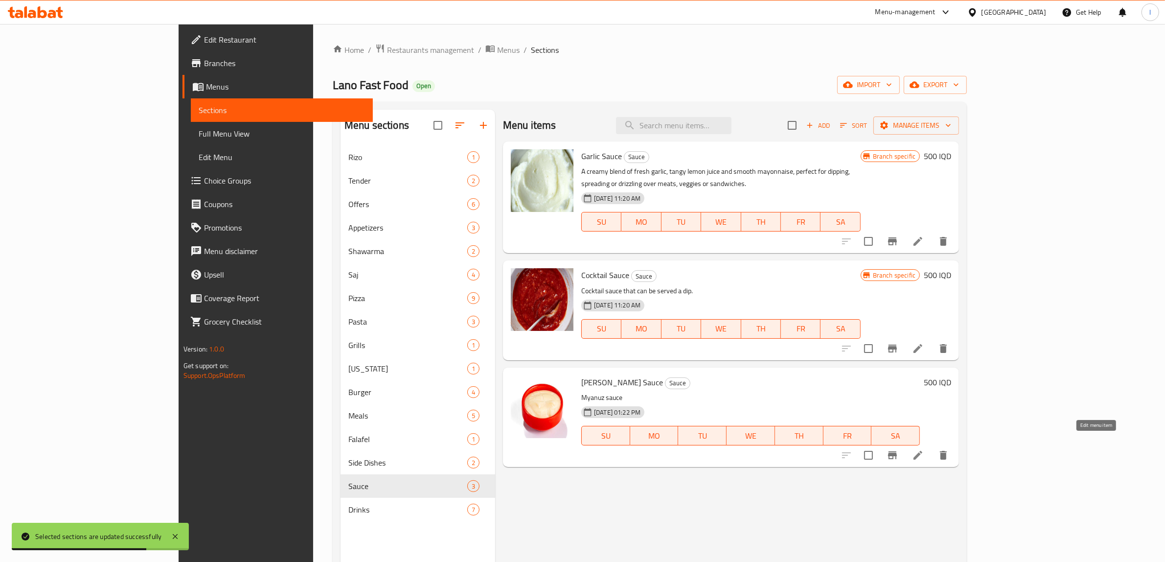
click at [924, 449] on icon at bounding box center [918, 455] width 12 height 12
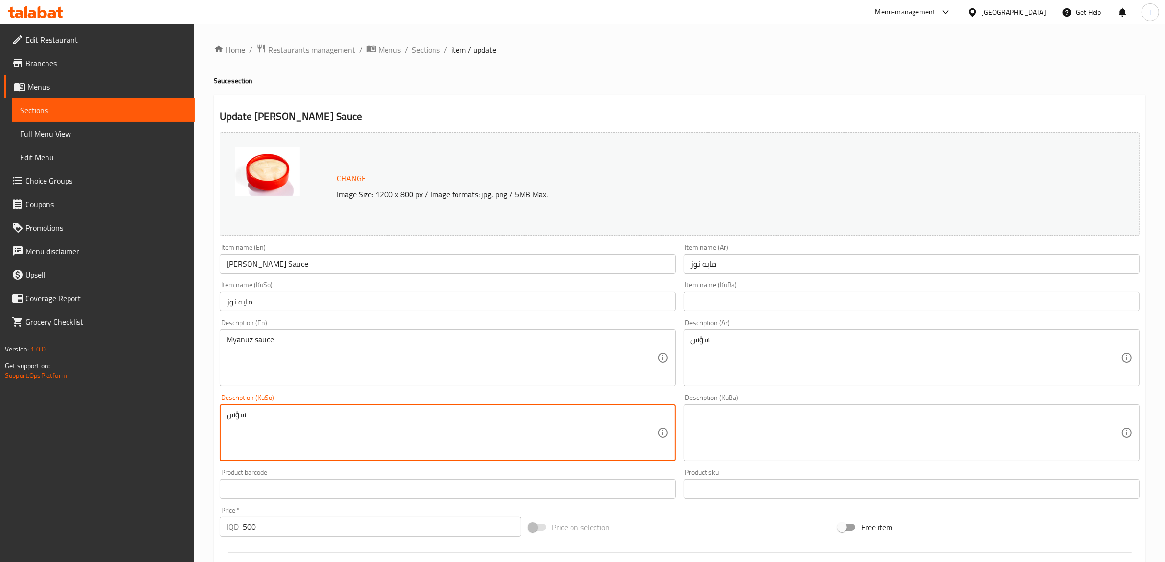
drag, startPoint x: 307, startPoint y: 421, endPoint x: 148, endPoint y: 397, distance: 161.4
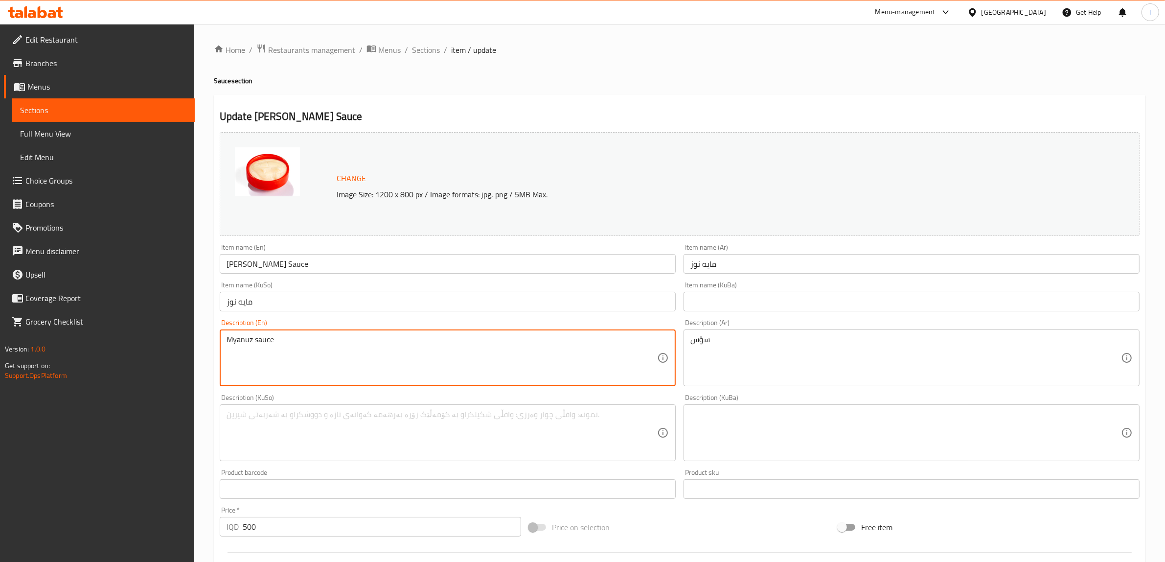
drag, startPoint x: 324, startPoint y: 346, endPoint x: 193, endPoint y: 350, distance: 130.7
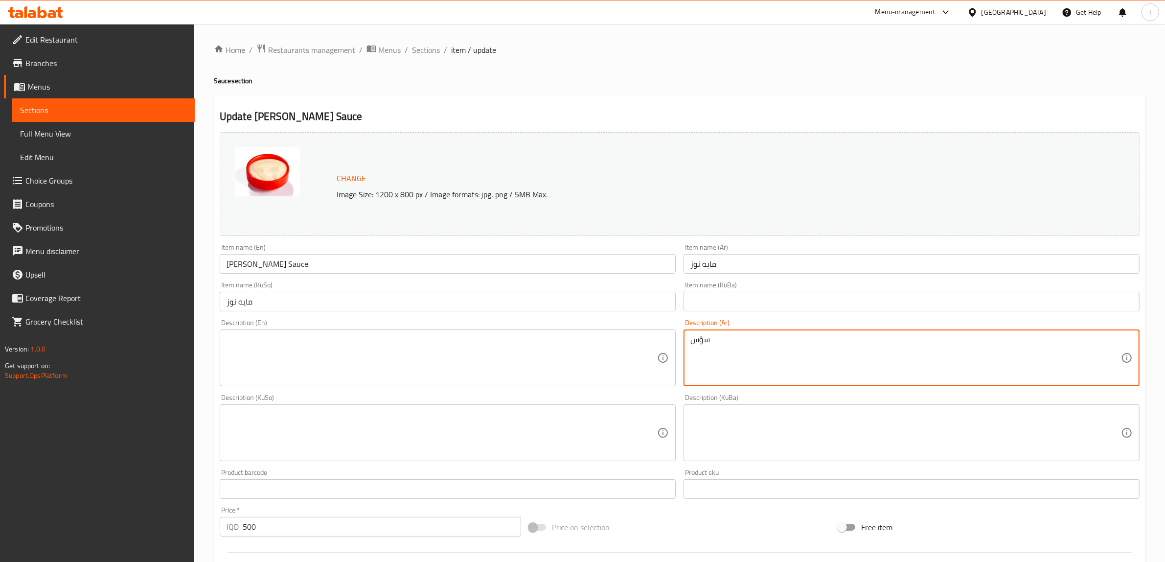
drag, startPoint x: 737, startPoint y: 341, endPoint x: 564, endPoint y: 328, distance: 173.2
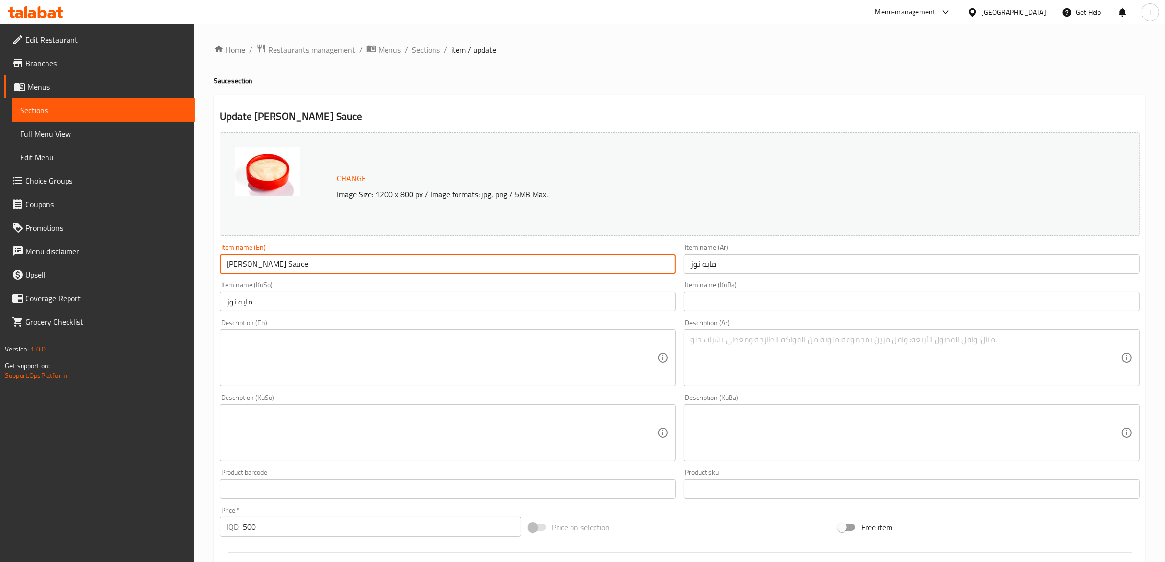
click at [231, 265] on input "Maye Noz Sauce" at bounding box center [448, 264] width 456 height 20
drag, startPoint x: 228, startPoint y: 263, endPoint x: 170, endPoint y: 260, distance: 58.8
click at [176, 260] on div "Edit Restaurant Branches Menus Sections Full Menu View Edit Menu Choice Groups …" at bounding box center [582, 421] width 1165 height 794
paste input "onnaise"
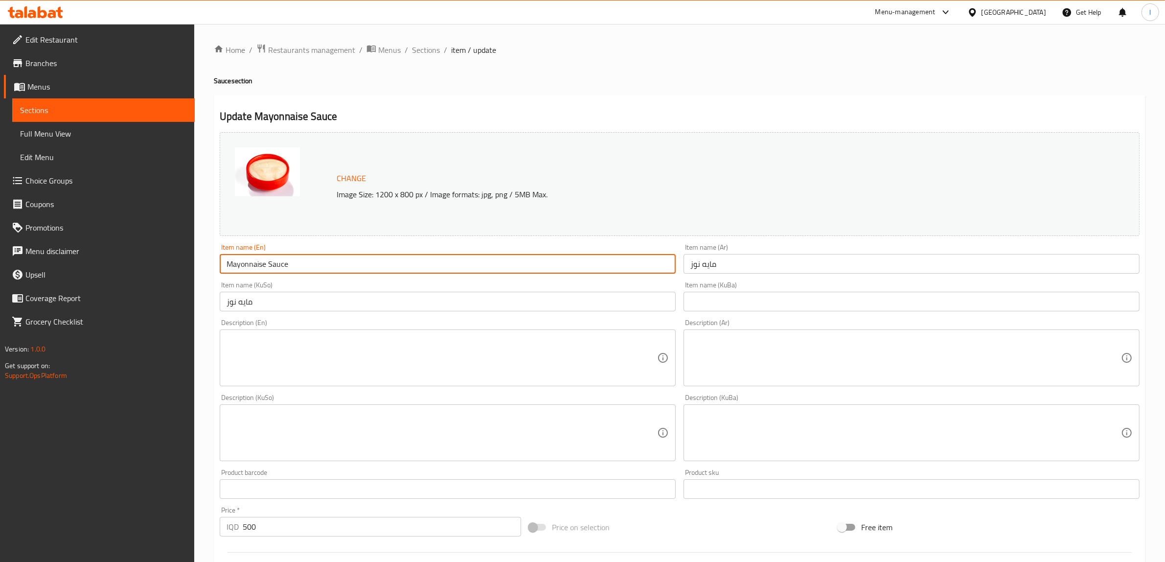
type input "Mayonnaise Sauce"
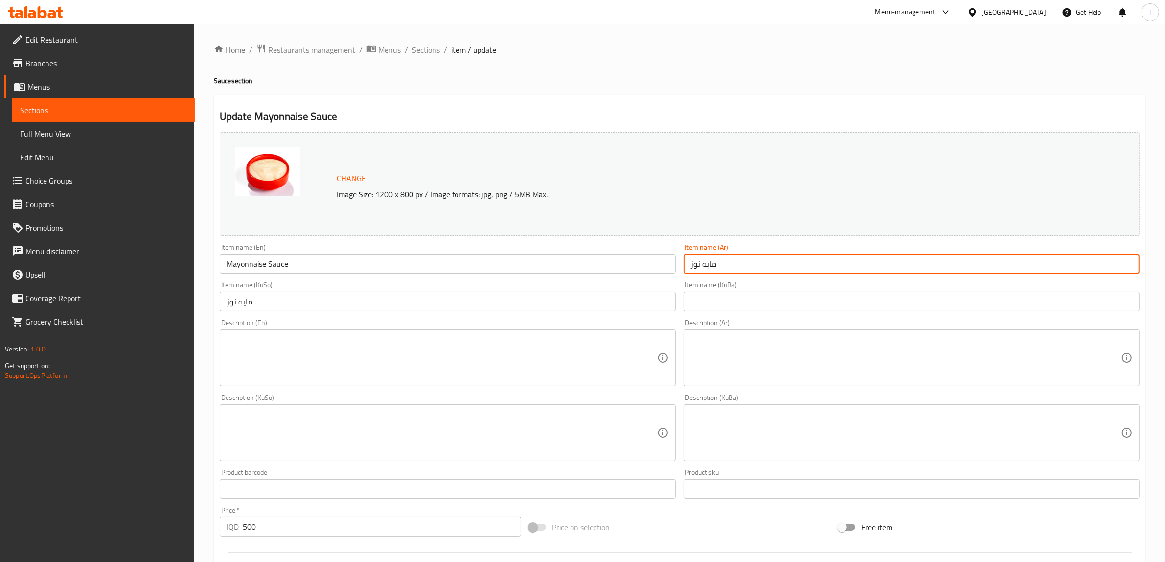
click at [766, 267] on input "مايه نوز" at bounding box center [911, 264] width 456 height 20
drag, startPoint x: 766, startPoint y: 267, endPoint x: 428, endPoint y: 267, distance: 337.6
click at [428, 267] on div "Change Image Size: 1200 x 800 px / Image formats: jpg, png / 5MB Max. Item name…" at bounding box center [680, 402] width 928 height 548
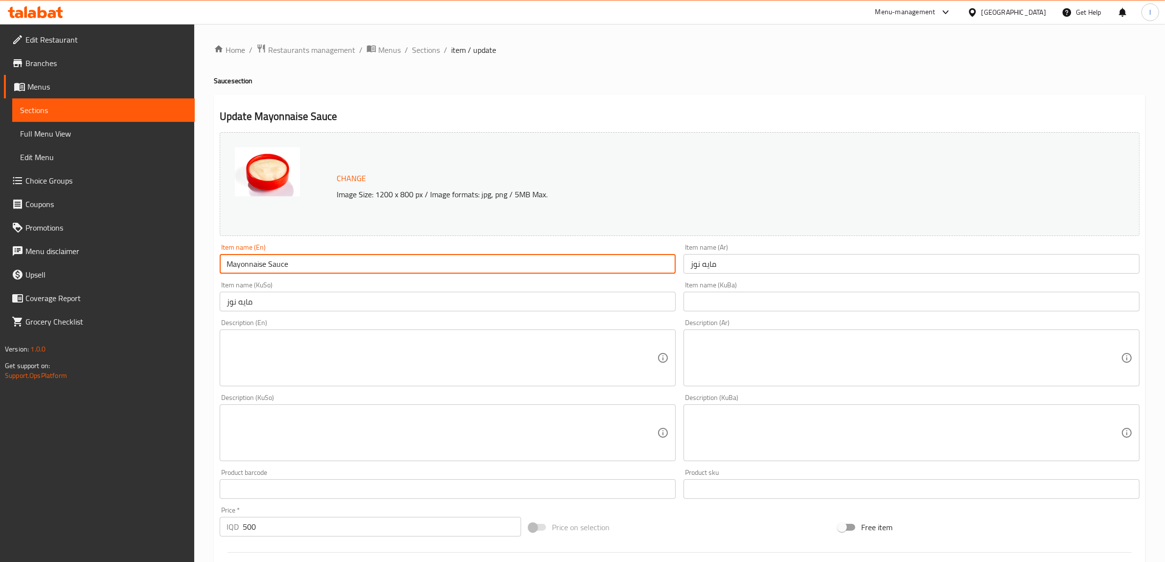
drag, startPoint x: 77, startPoint y: 258, endPoint x: 50, endPoint y: 252, distance: 27.4
click at [54, 253] on div "Edit Restaurant Branches Menus Sections Full Menu View Edit Menu Choice Groups …" at bounding box center [582, 421] width 1165 height 794
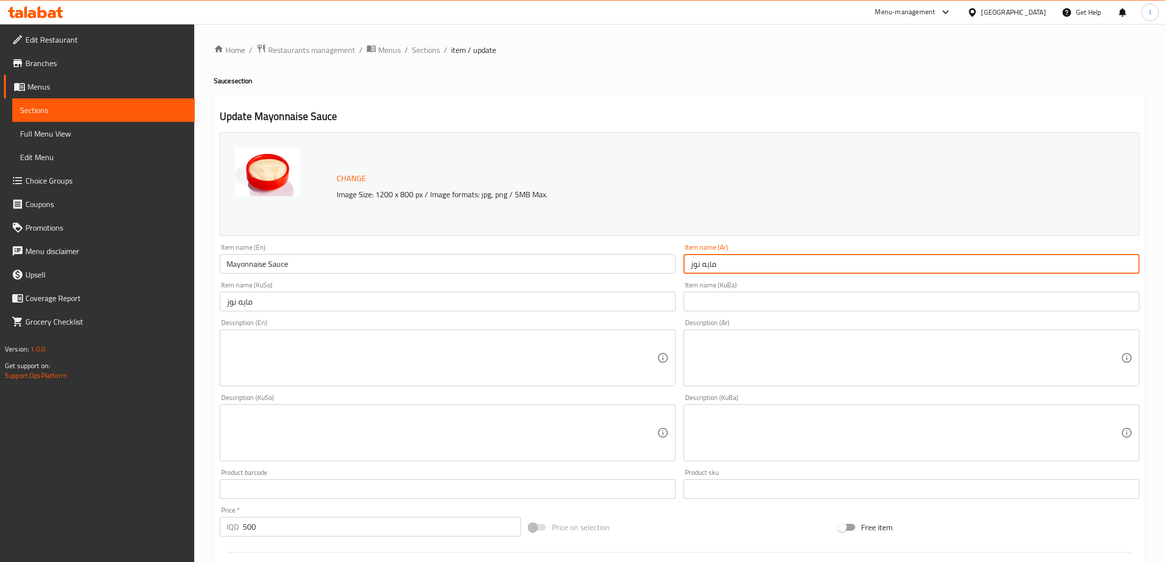
drag, startPoint x: 749, startPoint y: 258, endPoint x: 512, endPoint y: 254, distance: 236.8
click at [514, 255] on div "Change Image Size: 1200 x 800 px / Image formats: jpg, png / 5MB Max. Item name…" at bounding box center [680, 402] width 928 height 548
paste input "صلصة المايوني"
type input "صلصة المايونيز"
click at [769, 303] on input "text" at bounding box center [911, 302] width 456 height 20
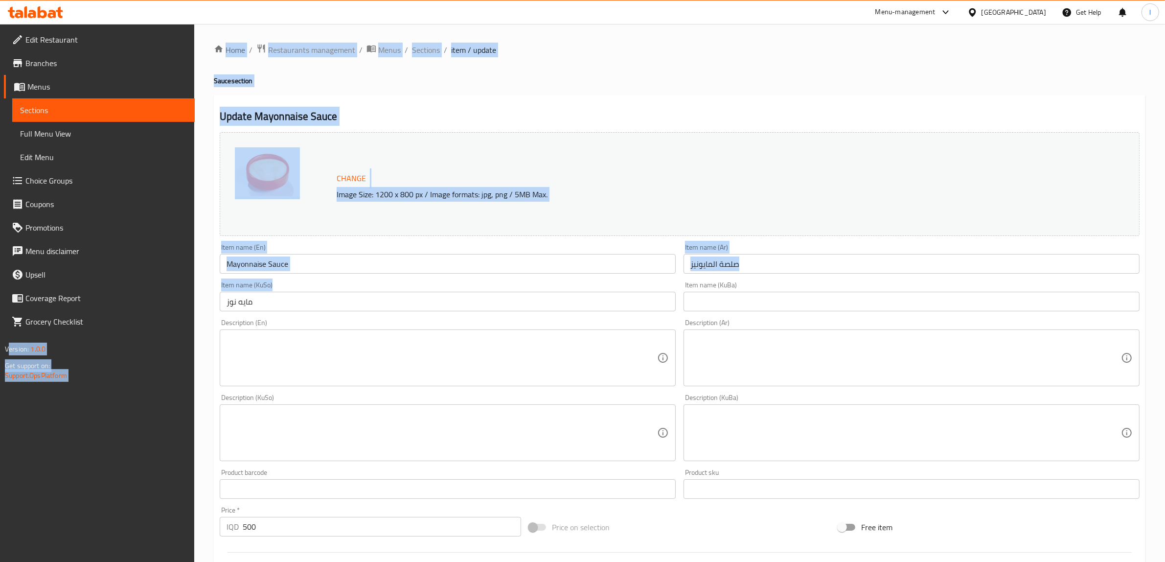
drag, startPoint x: 399, startPoint y: 312, endPoint x: 25, endPoint y: 299, distance: 373.5
click at [25, 301] on div "Edit Restaurant Branches Menus Sections Full Menu View Edit Menu Choice Groups …" at bounding box center [582, 421] width 1165 height 794
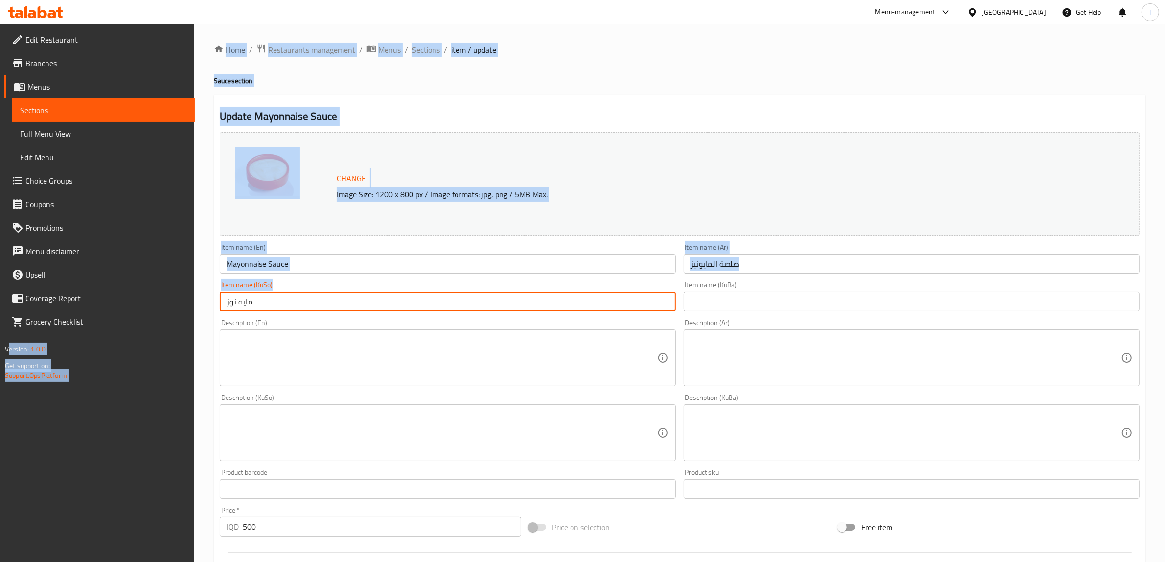
click at [220, 296] on input "مايه نوز" at bounding box center [448, 302] width 456 height 20
click at [228, 301] on input "مايه نوز" at bounding box center [448, 302] width 456 height 20
click at [229, 301] on input "مايه نوز" at bounding box center [448, 302] width 456 height 20
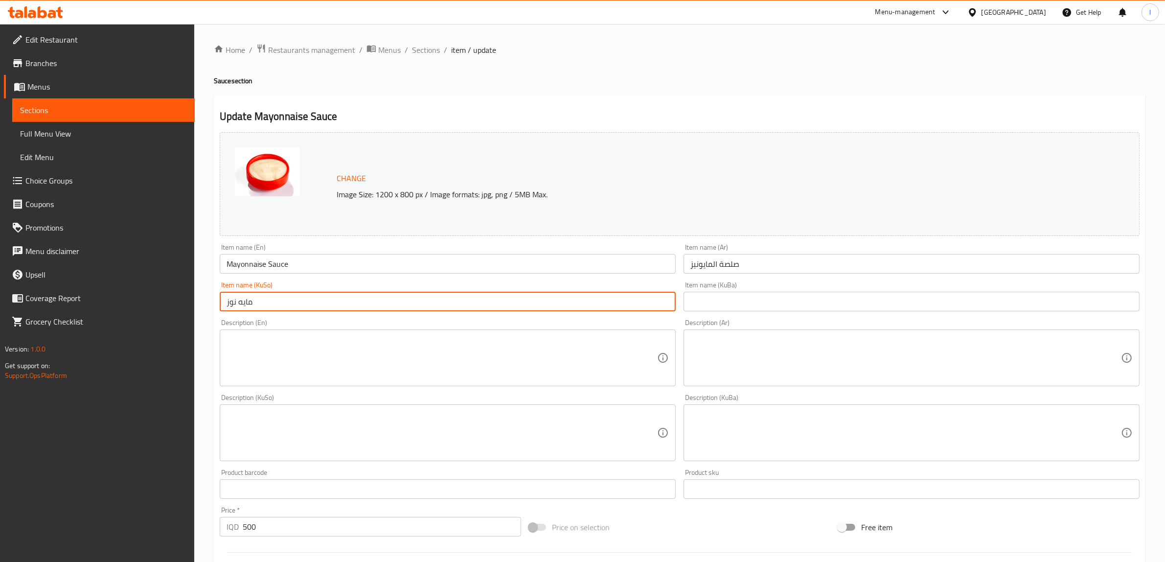
click at [229, 301] on input "مايه نوز" at bounding box center [448, 302] width 456 height 20
paste input "سۆسی مایۆنی"
type input "سۆسی مایۆنیز"
click at [637, 306] on input "سۆسی مایۆنیز" at bounding box center [448, 302] width 456 height 20
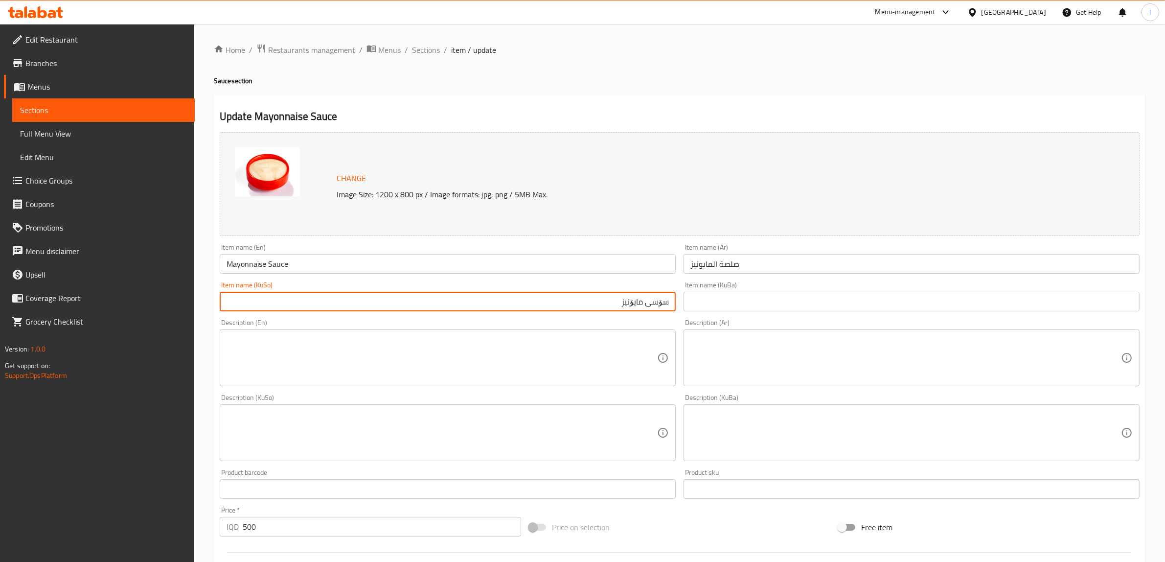
click at [637, 306] on input "سۆسی مایۆنیز" at bounding box center [448, 302] width 456 height 20
click at [631, 302] on input "سۆسی مایۆنیز" at bounding box center [448, 302] width 456 height 20
drag, startPoint x: 573, startPoint y: 309, endPoint x: 691, endPoint y: 312, distance: 118.4
click at [691, 312] on div "Change Image Size: 1200 x 800 px / Image formats: jpg, png / 5MB Max. Item name…" at bounding box center [680, 402] width 928 height 548
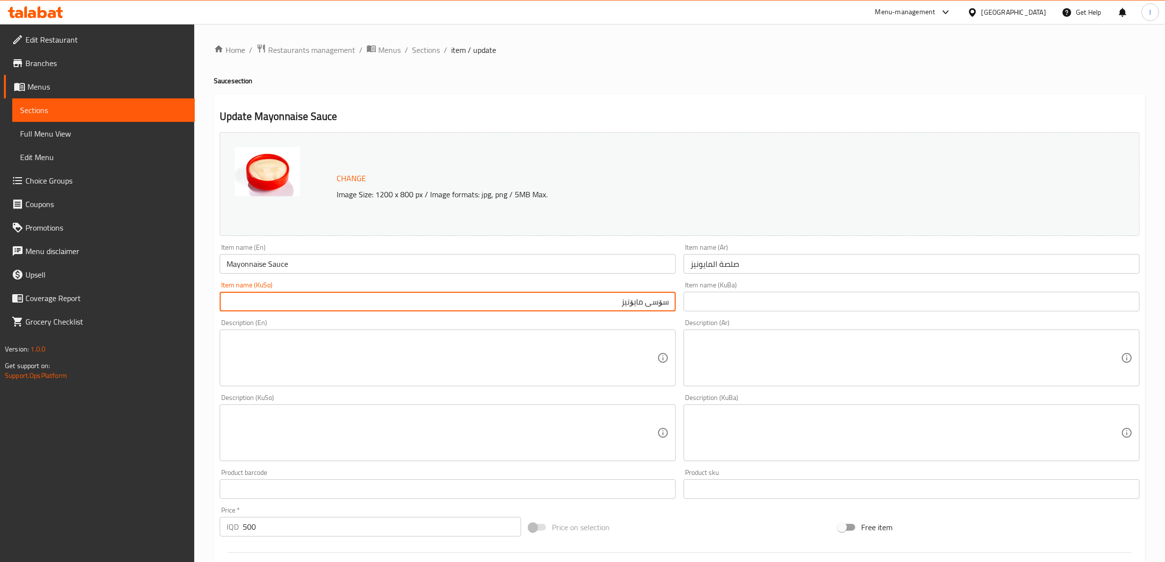
click at [826, 305] on input "text" at bounding box center [911, 302] width 456 height 20
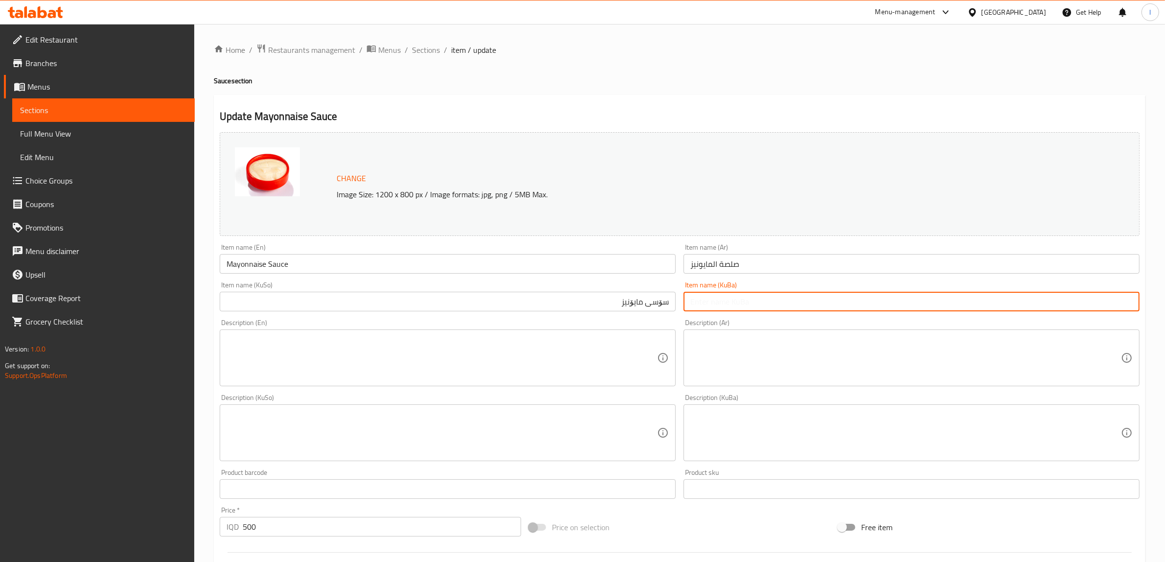
paste input "سۆسی مایۆنیز"
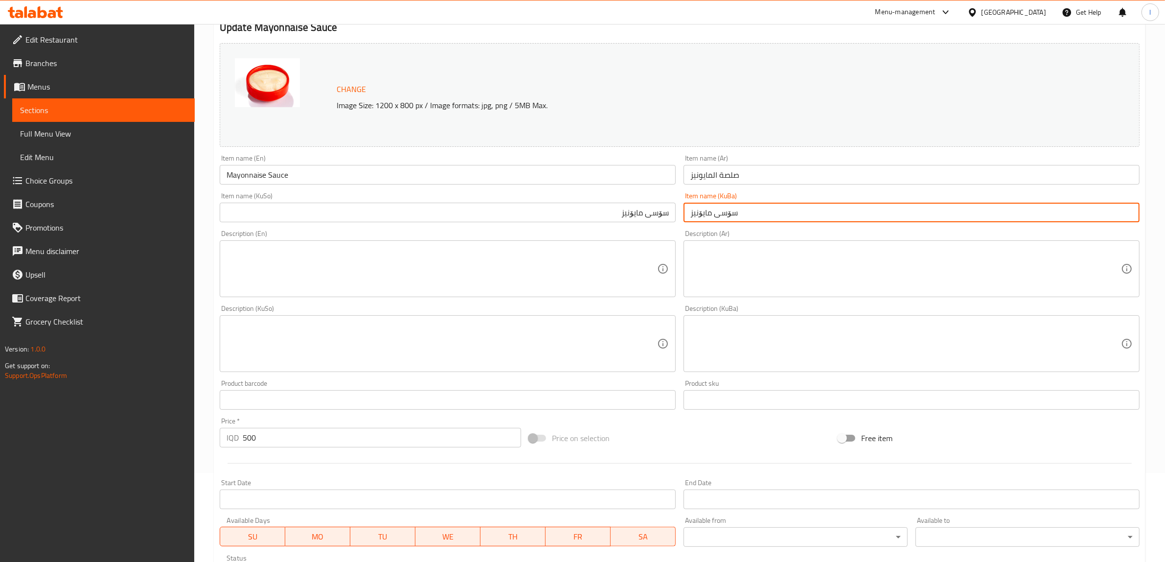
scroll to position [245, 0]
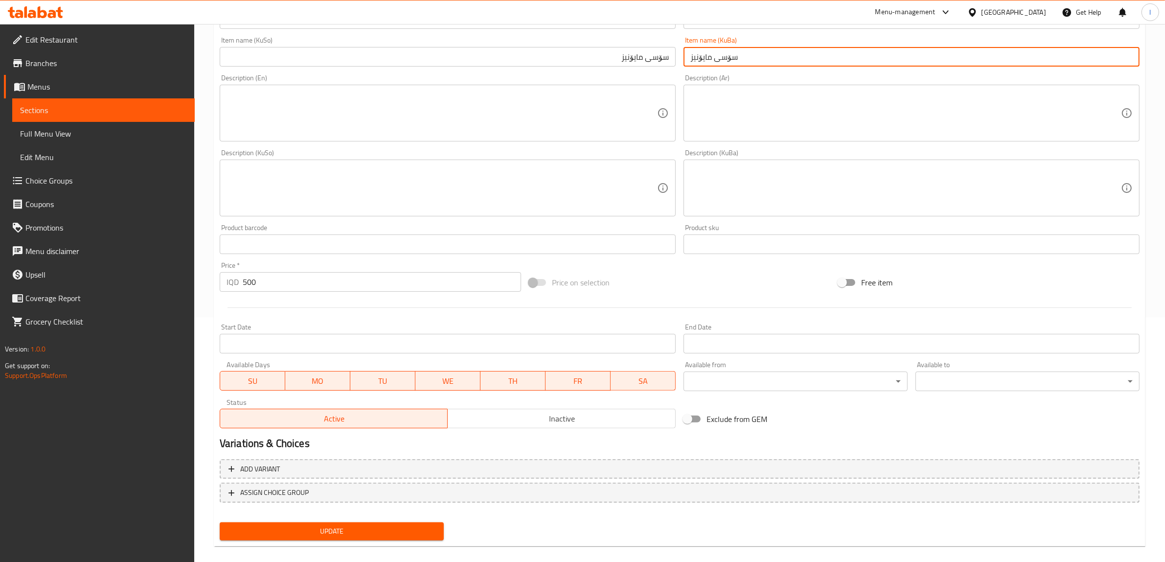
type input "سۆسی مایۆنیز"
click at [370, 531] on span "Update" at bounding box center [331, 531] width 208 height 12
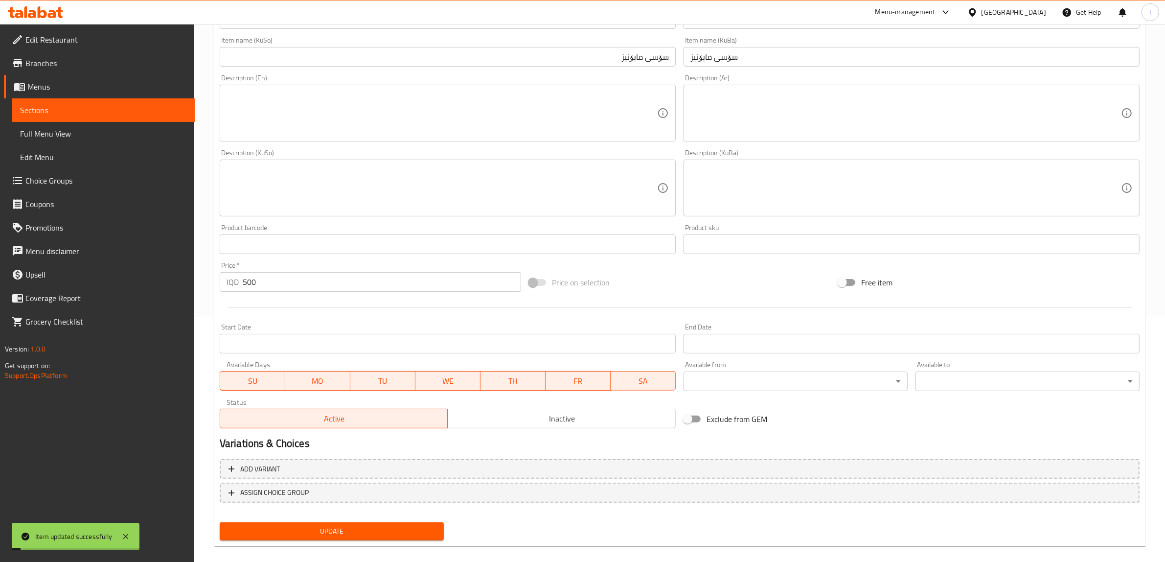
click at [52, 109] on span "Sections" at bounding box center [103, 110] width 167 height 12
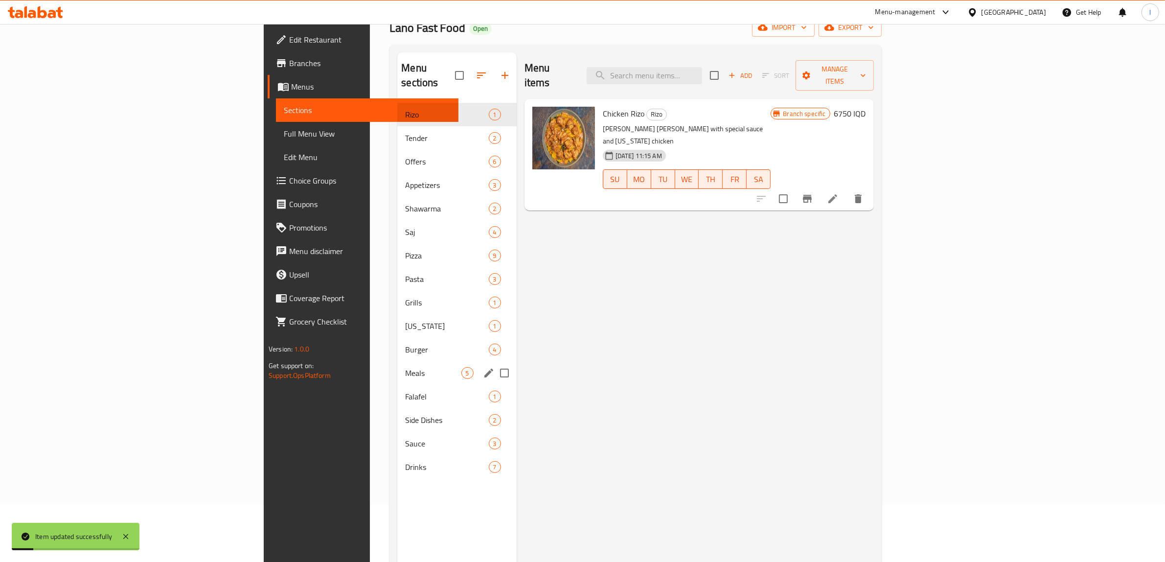
scroll to position [15, 0]
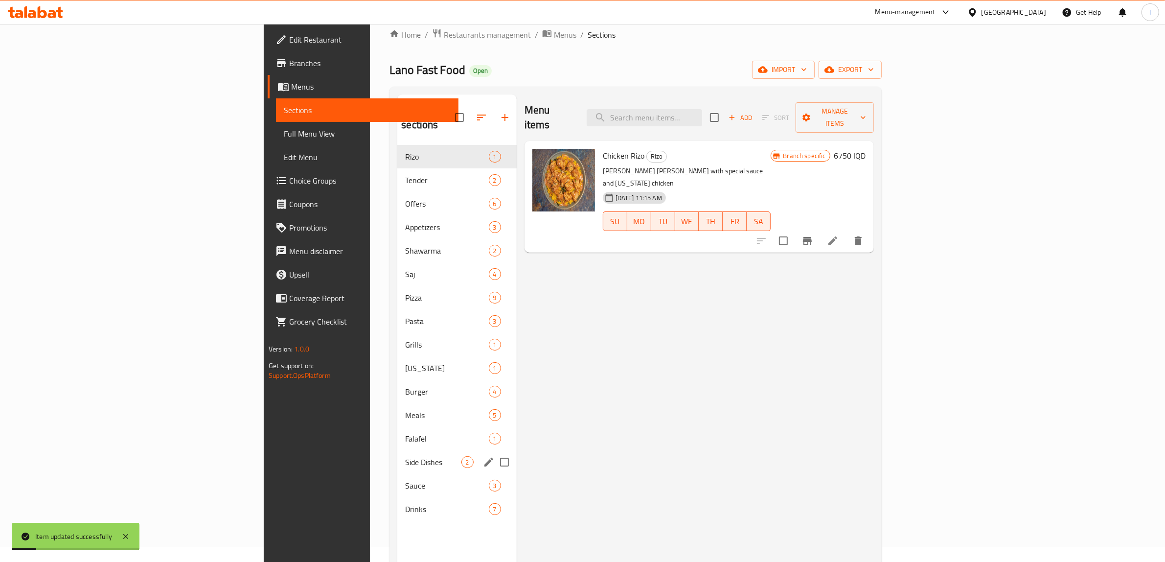
click at [397, 456] on div "Side Dishes 2" at bounding box center [456, 461] width 119 height 23
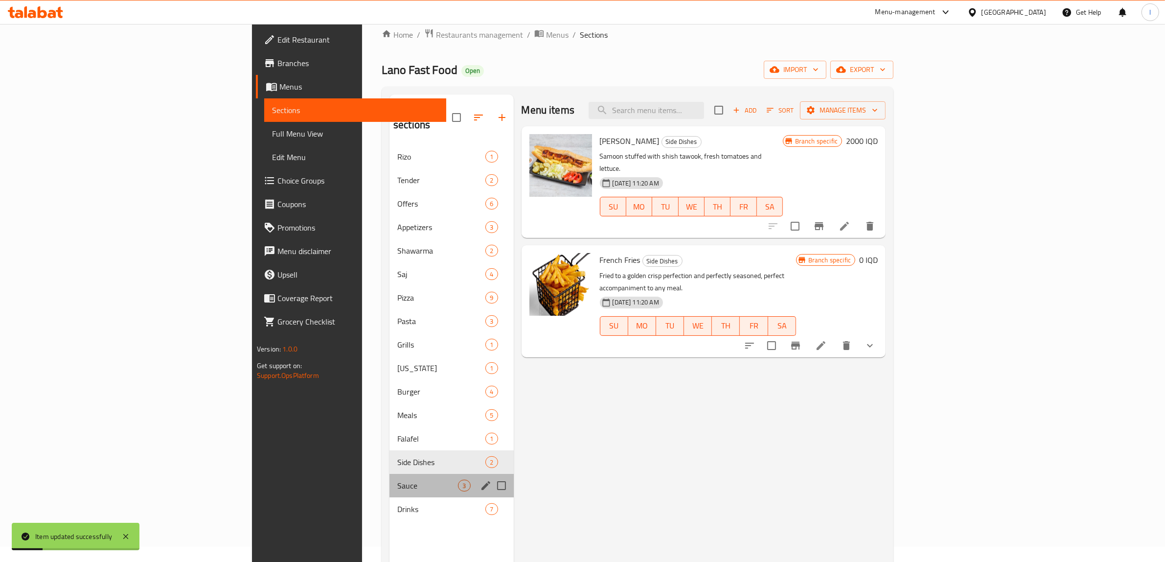
click at [389, 474] on div "Sauce 3" at bounding box center [451, 485] width 124 height 23
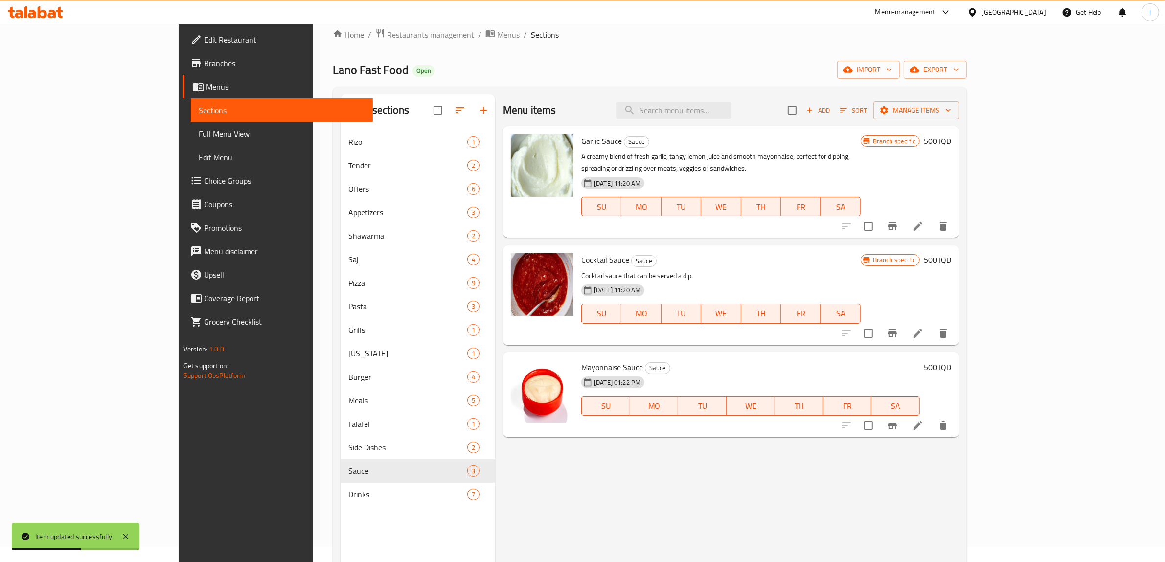
click at [581, 360] on span "Mayonnaise Sauce" at bounding box center [612, 367] width 62 height 15
copy h6 "Mayonnaise Sauce"
click at [191, 142] on link "Full Menu View" at bounding box center [282, 133] width 182 height 23
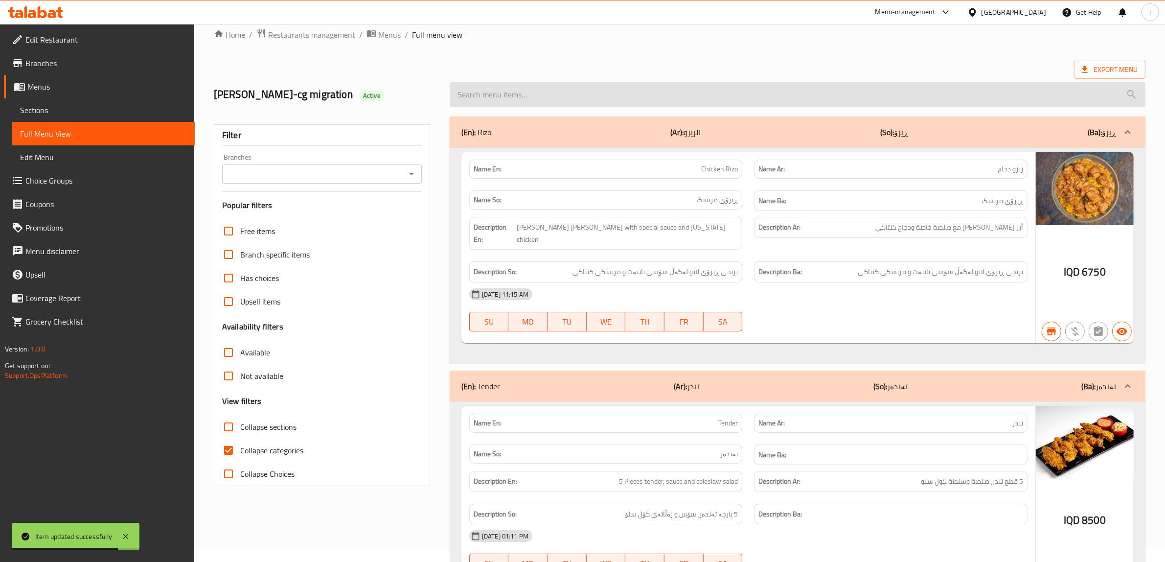
drag, startPoint x: 691, startPoint y: 96, endPoint x: 686, endPoint y: 98, distance: 5.1
click at [691, 96] on input "search" at bounding box center [798, 94] width 696 height 25
paste input "Mayonnaise Sauce"
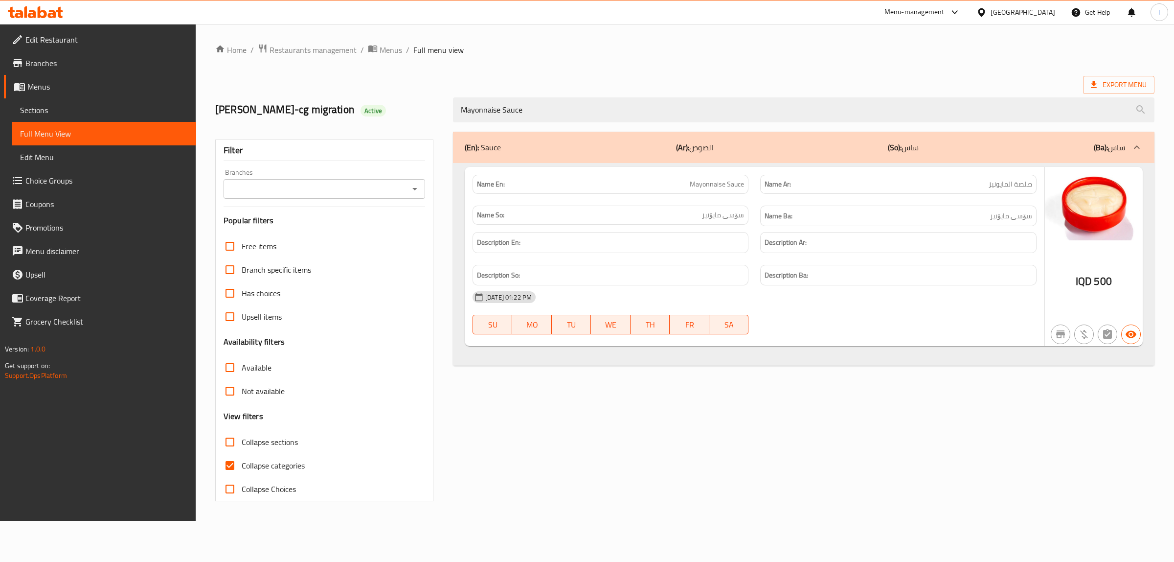
type input "Mayonnaise Sauce"
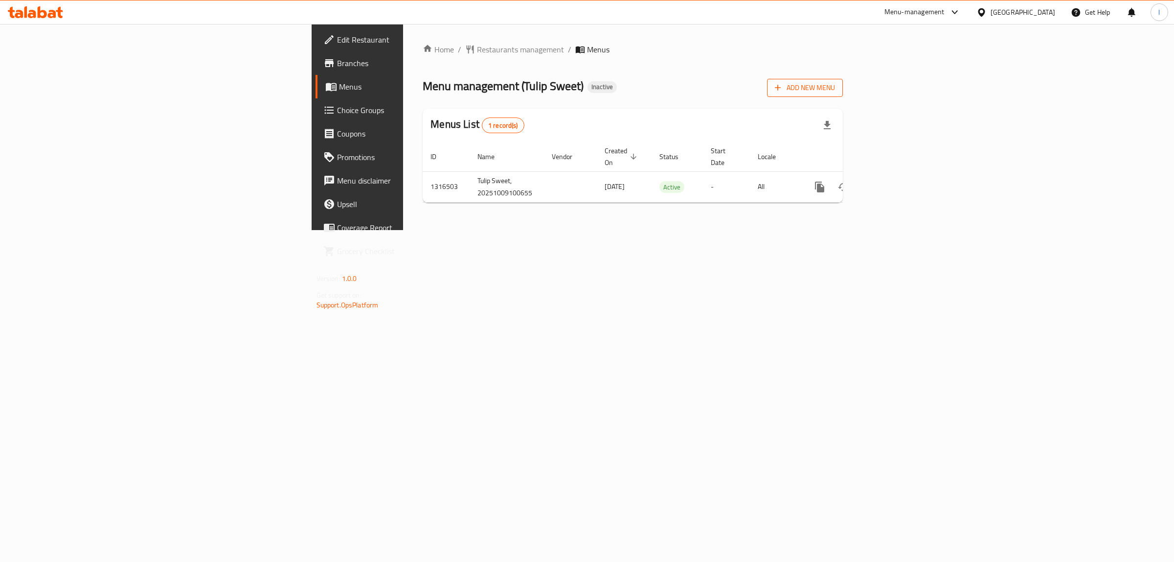
click at [843, 95] on button "Add New Menu" at bounding box center [805, 88] width 76 height 18
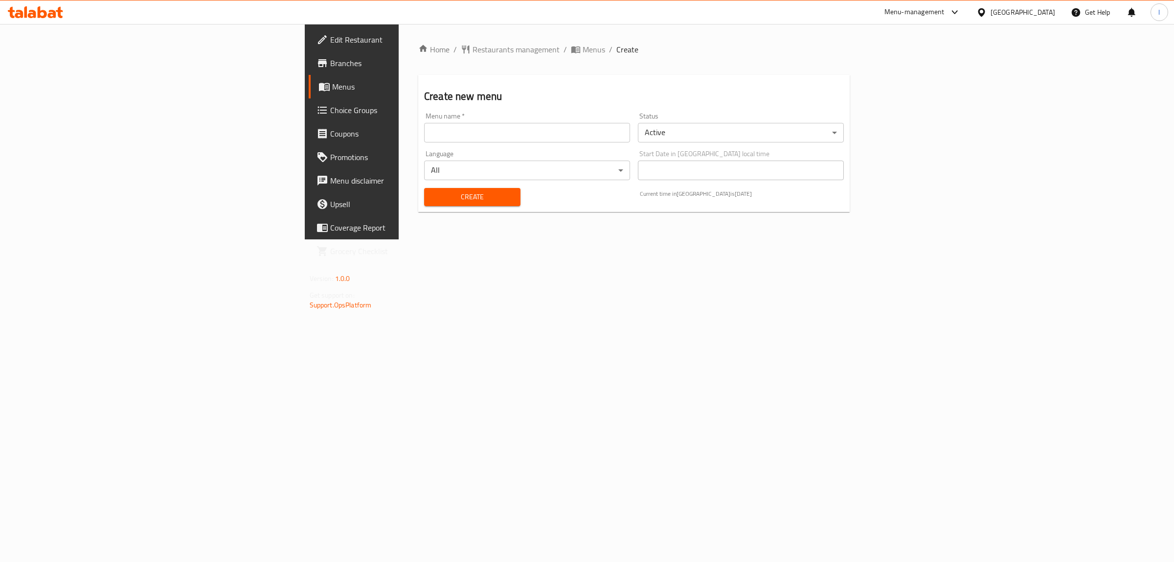
drag, startPoint x: 500, startPoint y: 141, endPoint x: 451, endPoint y: 141, distance: 49.4
click at [500, 141] on input "text" at bounding box center [527, 133] width 206 height 20
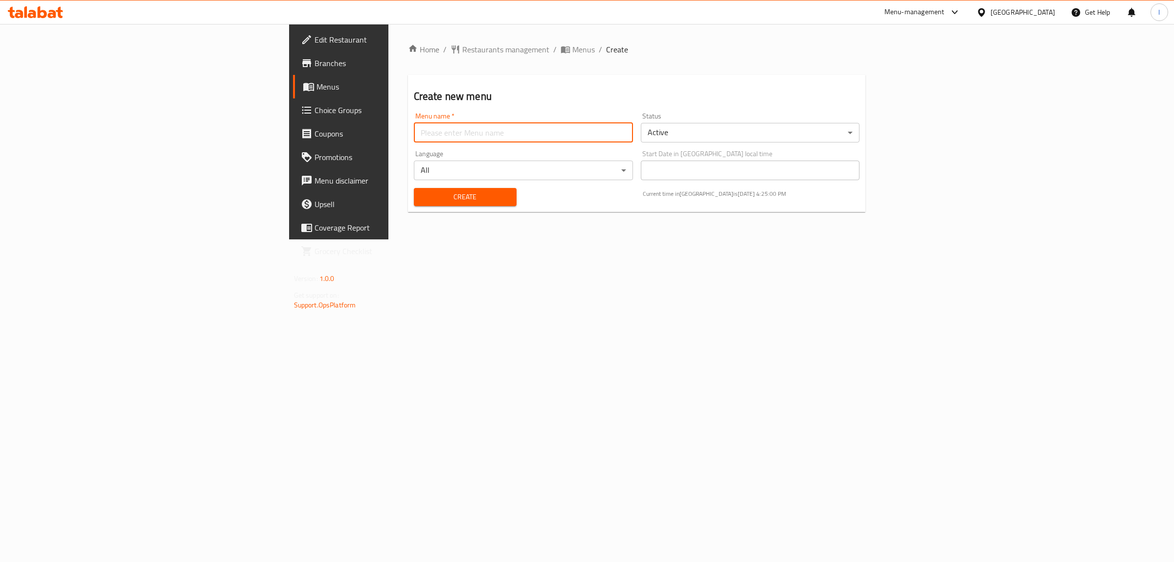
type input "Lanya"
drag, startPoint x: 299, startPoint y: 192, endPoint x: 279, endPoint y: 187, distance: 20.6
click at [422, 192] on span "Create" at bounding box center [465, 197] width 87 height 12
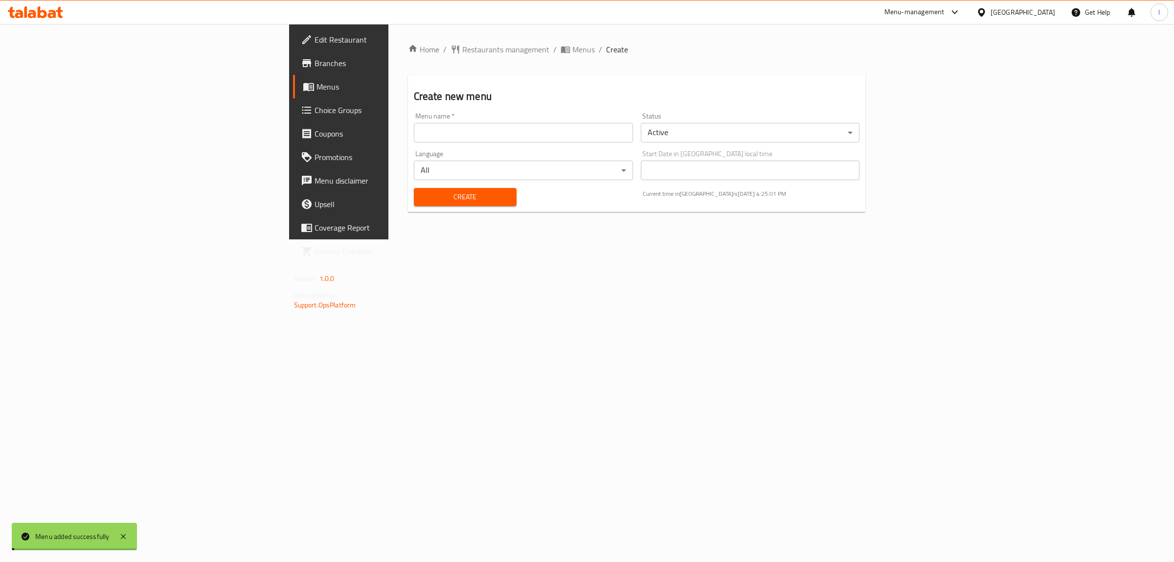
click at [317, 89] on span "Menus" at bounding box center [397, 87] width 161 height 12
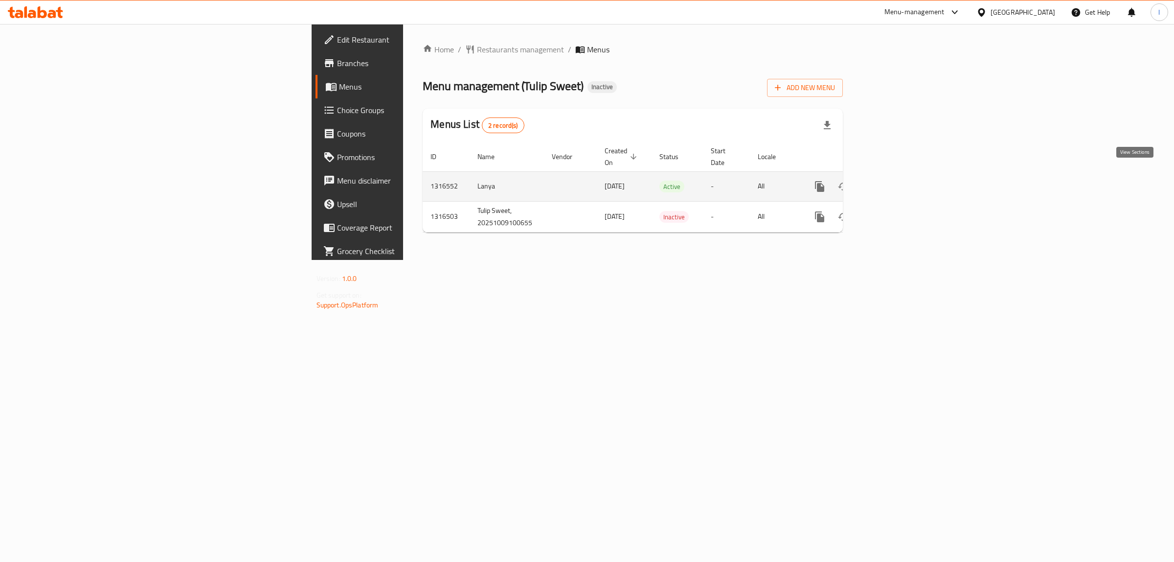
click at [896, 181] on icon "enhanced table" at bounding box center [891, 187] width 12 height 12
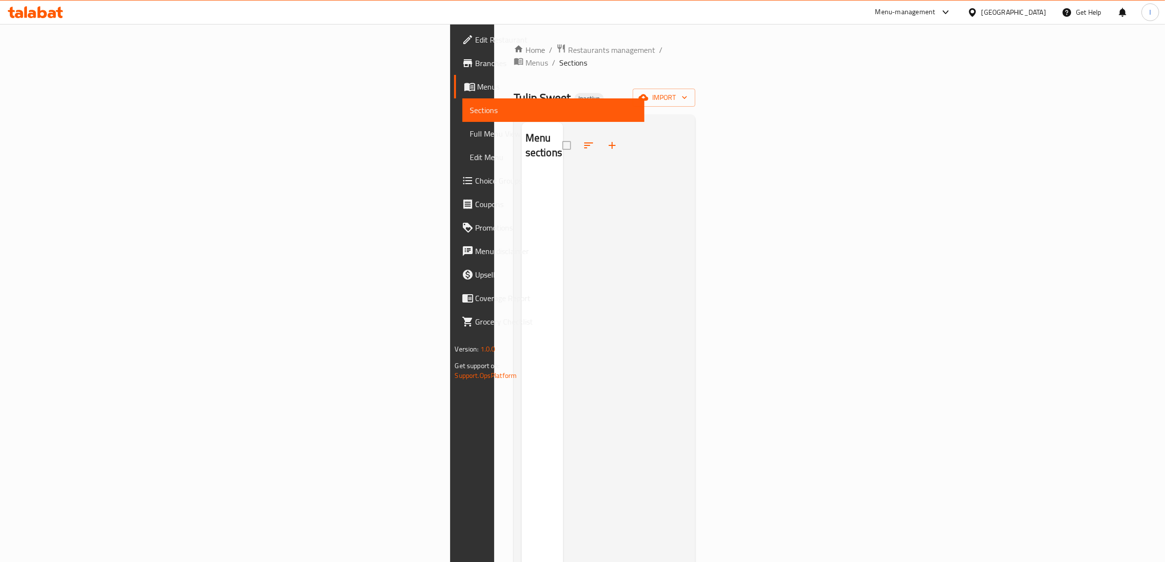
click at [477, 86] on span "Menus" at bounding box center [556, 87] width 159 height 12
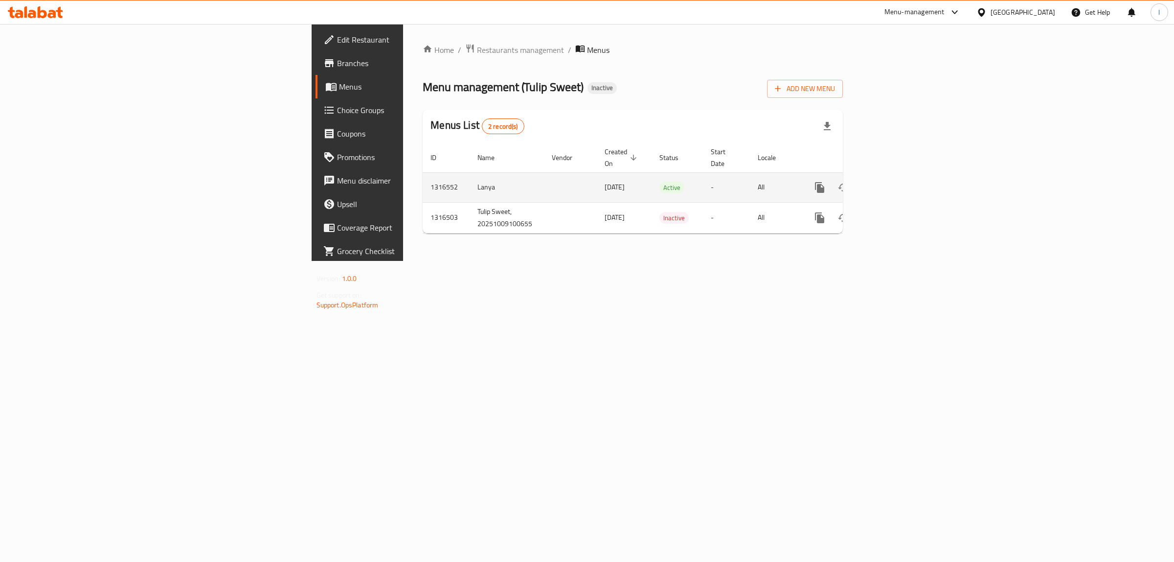
click at [470, 179] on td "Lanya" at bounding box center [507, 187] width 74 height 30
copy td "Lanya"
click at [879, 181] on button "enhanced table" at bounding box center [866, 187] width 23 height 23
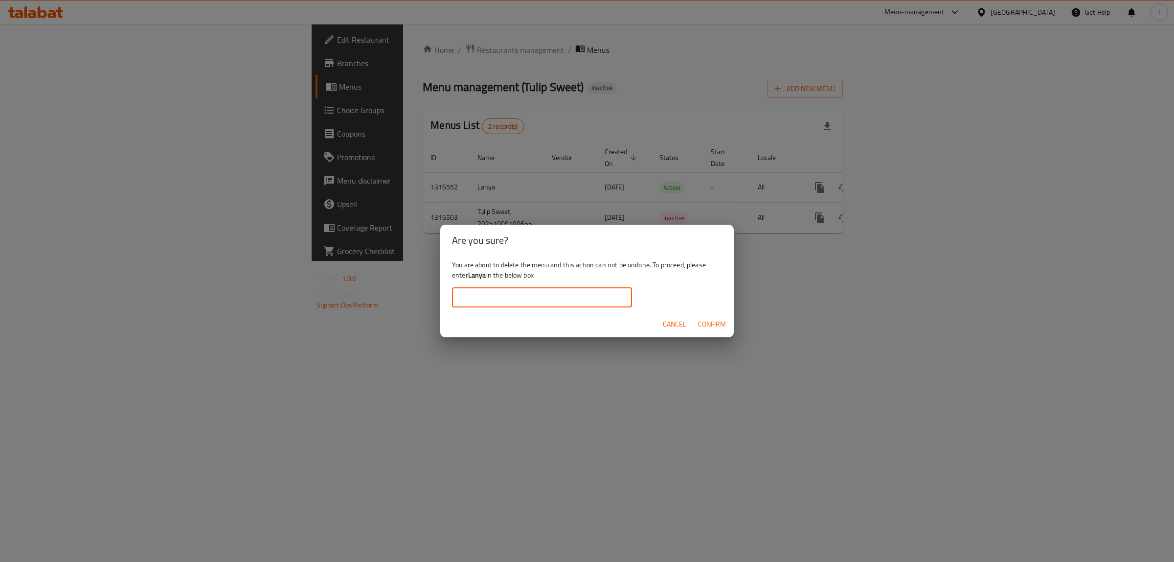
click at [527, 304] on input "text" at bounding box center [542, 298] width 180 height 20
paste input "Lanya"
type input "Lanya"
click at [698, 339] on div "Are you sure? You are about to delete the menu and this action can not be undon…" at bounding box center [587, 281] width 1174 height 562
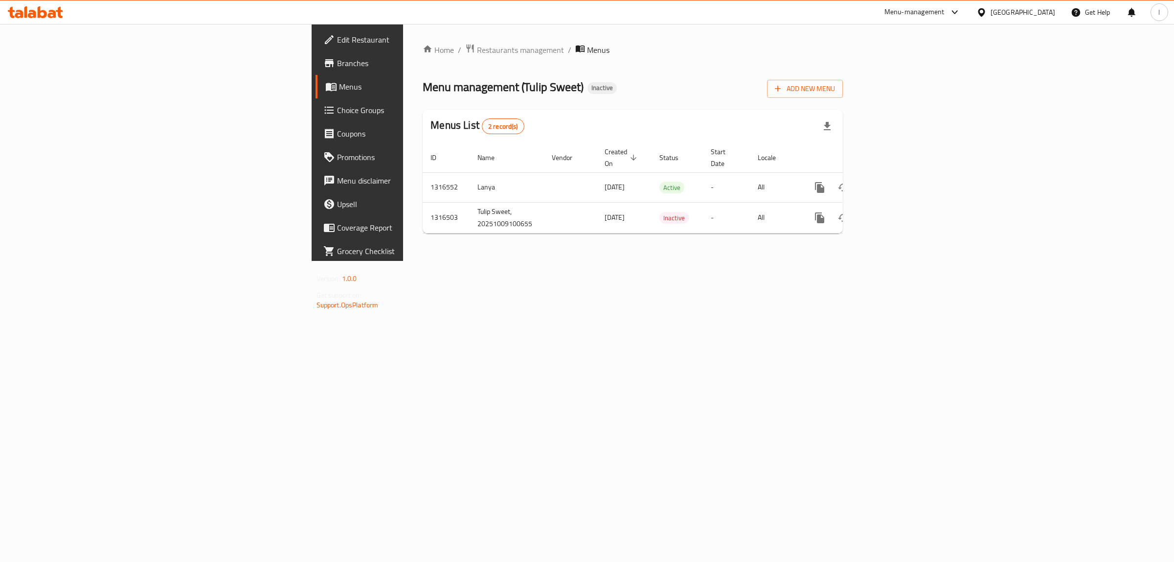
click at [705, 261] on div "Home / Restaurants management / Menus Menu management ( Tulip Sweet ) Inactive …" at bounding box center [632, 142] width 459 height 237
click at [870, 183] on icon "enhanced table" at bounding box center [866, 187] width 7 height 9
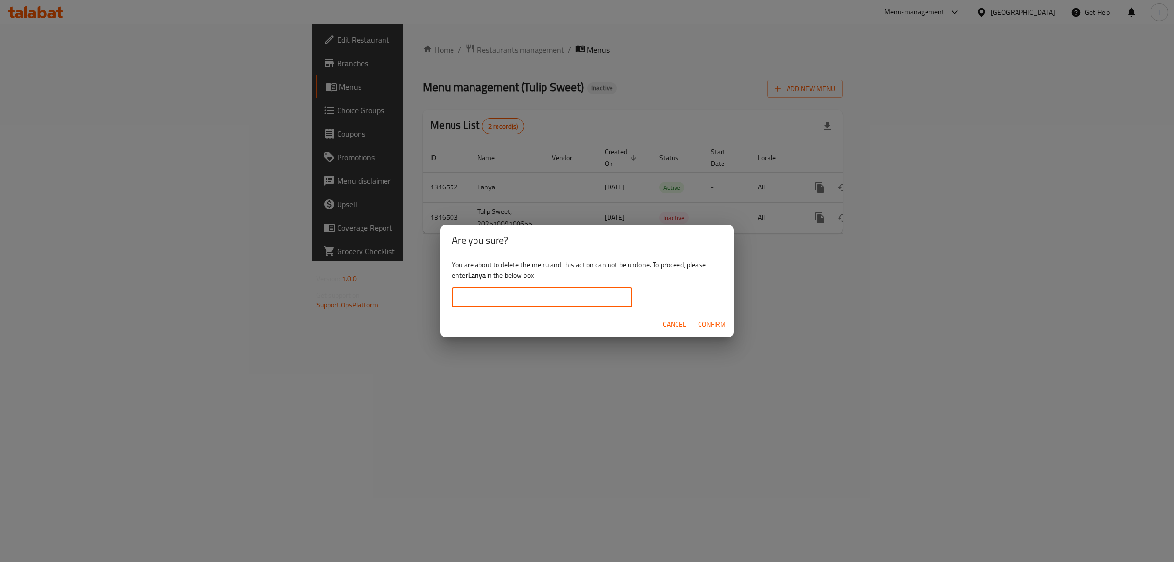
click at [553, 295] on input "text" at bounding box center [542, 298] width 180 height 20
paste input "Lanya"
type input "Lanya"
click at [701, 328] on span "Confirm" at bounding box center [712, 324] width 28 height 12
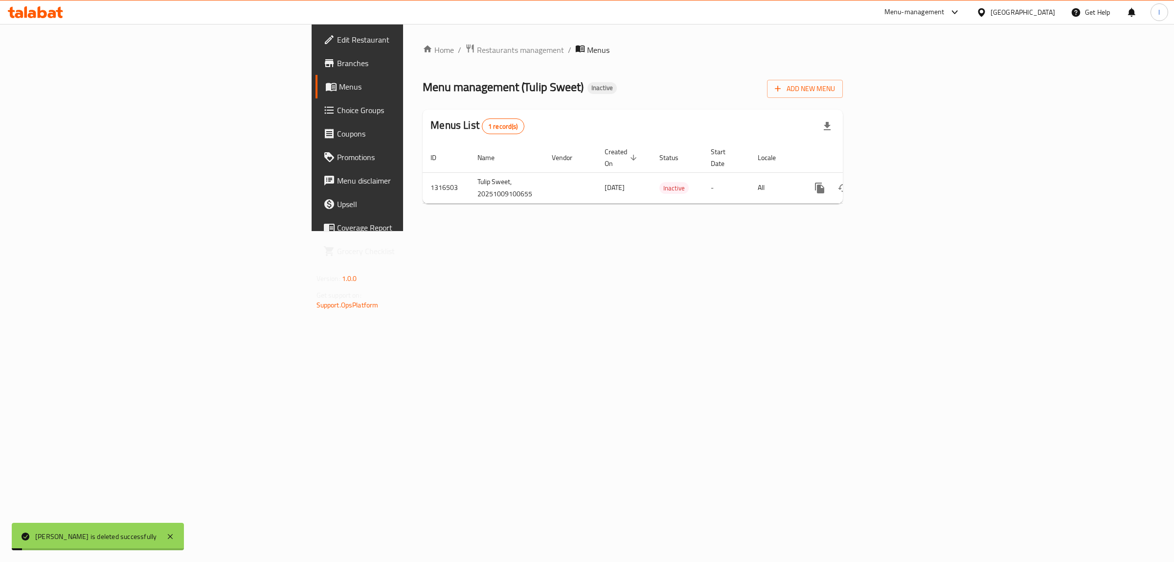
click at [577, 231] on div "Home / Restaurants management / Menus Menu management ( Tulip Sweet ) Inactive …" at bounding box center [632, 127] width 459 height 207
click at [835, 85] on span "Add New Menu" at bounding box center [805, 89] width 60 height 12
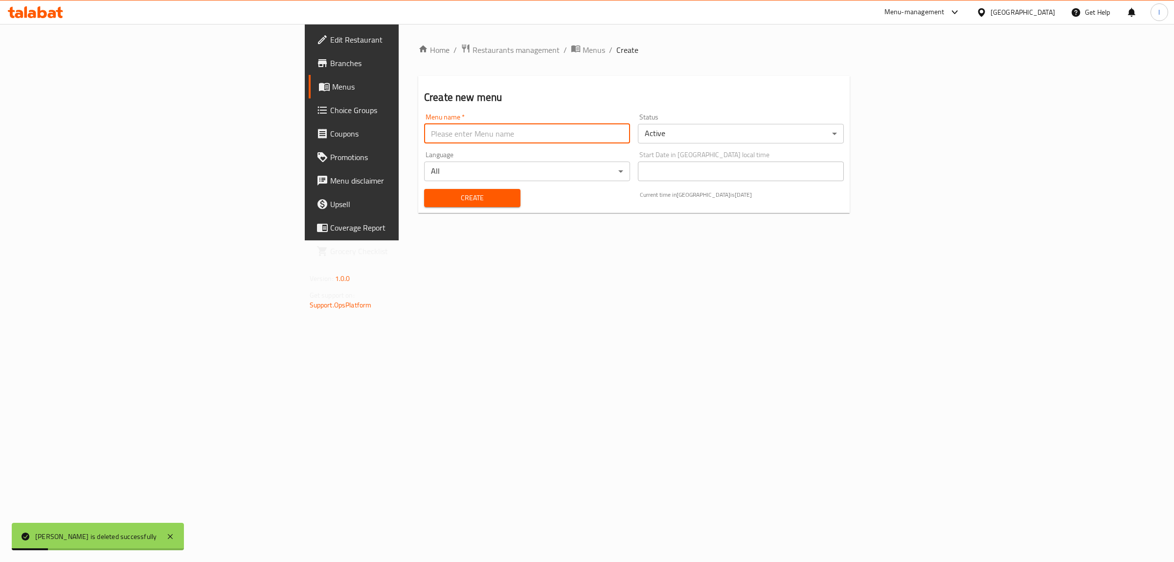
click at [424, 135] on input "text" at bounding box center [527, 134] width 206 height 20
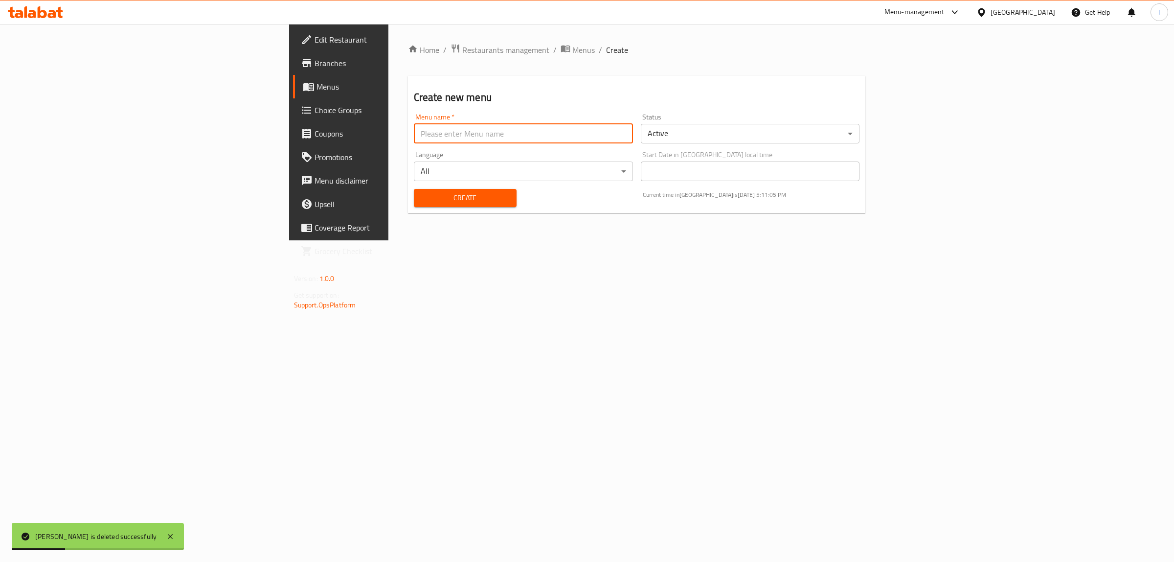
type input "helin-lanya"
click at [422, 201] on span "Create" at bounding box center [465, 198] width 87 height 12
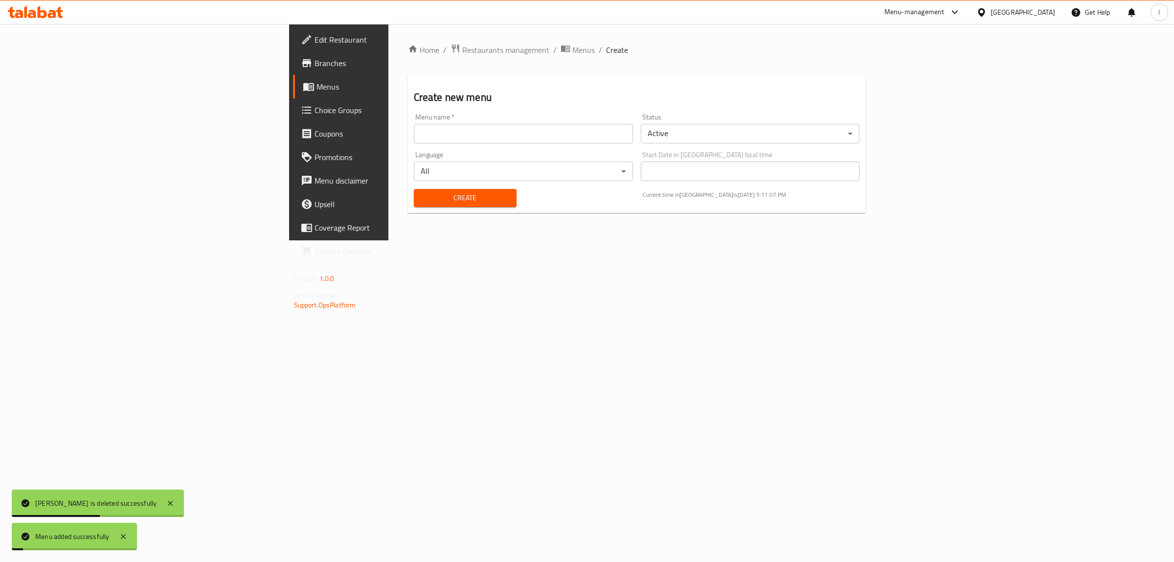
click at [317, 90] on span "Menus" at bounding box center [397, 87] width 161 height 12
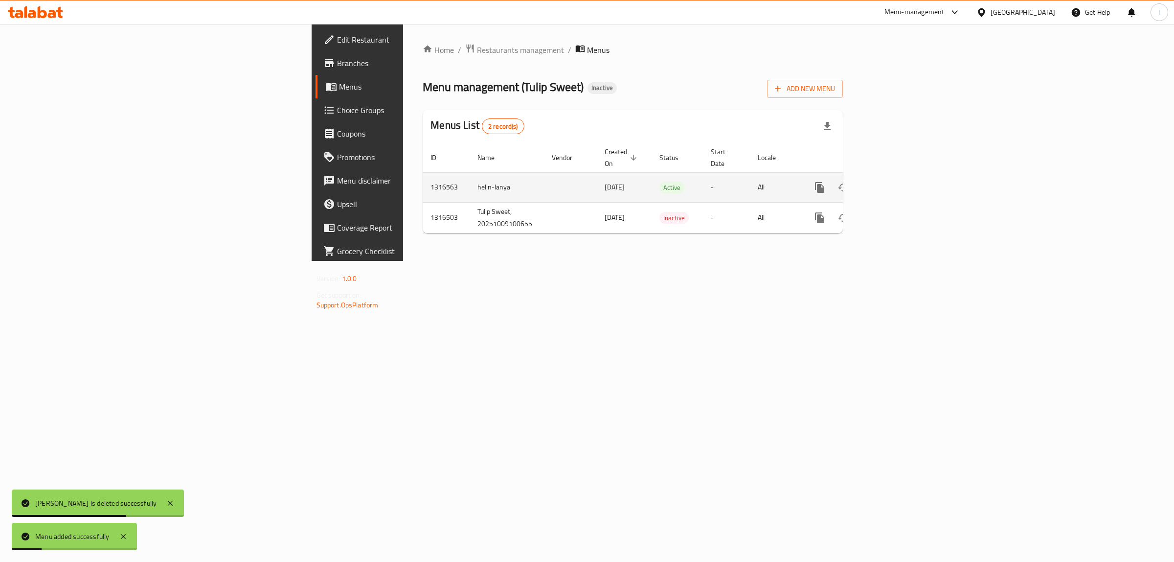
click at [896, 182] on icon "enhanced table" at bounding box center [891, 188] width 12 height 12
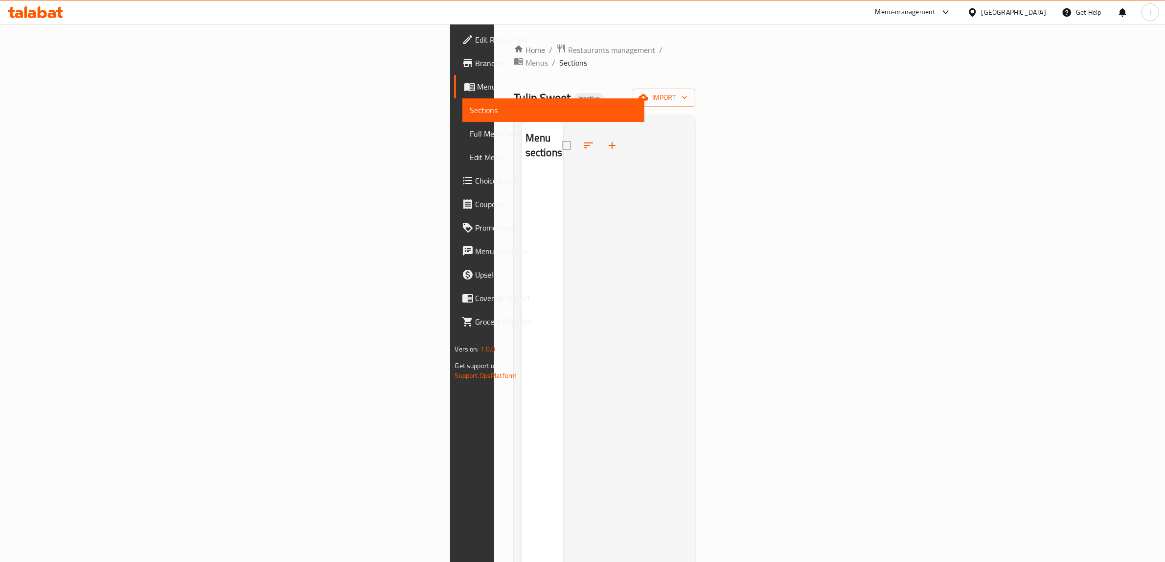
click at [688, 244] on div at bounding box center [625, 403] width 125 height 562
click at [695, 94] on button "import" at bounding box center [664, 98] width 63 height 18
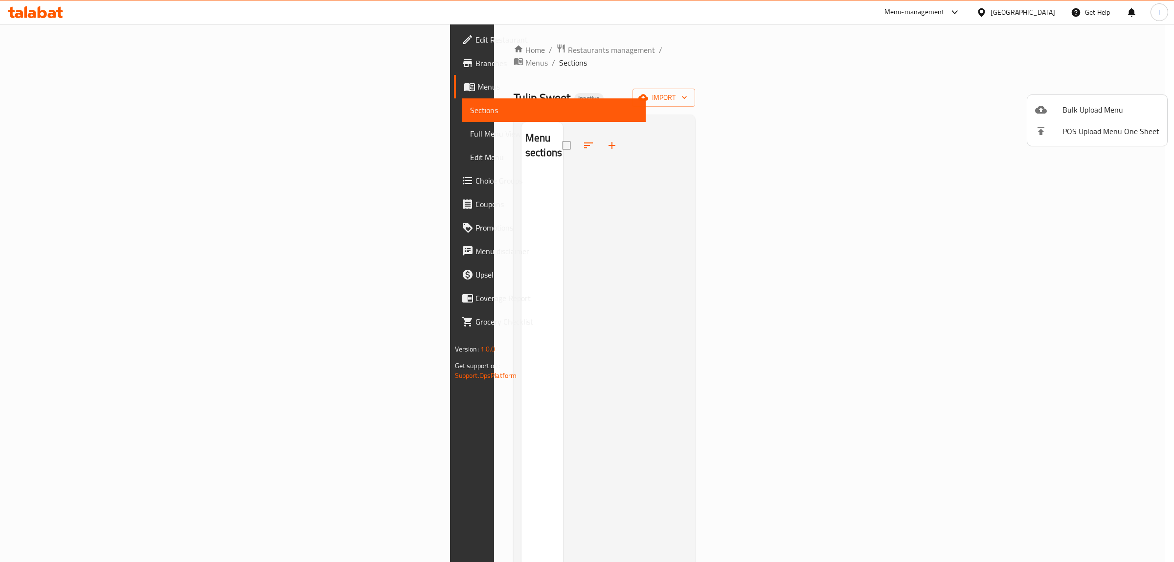
click at [1069, 106] on span "Bulk Upload Menu" at bounding box center [1111, 110] width 97 height 12
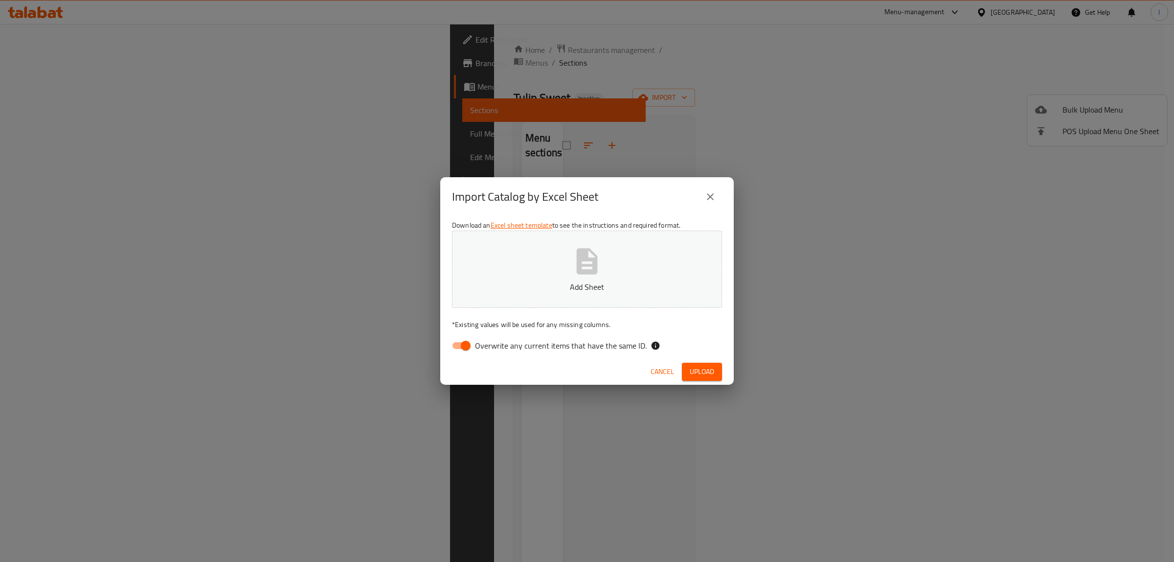
click at [548, 341] on span "Overwrite any current items that have the same ID." at bounding box center [561, 346] width 172 height 12
click at [494, 341] on input "Overwrite any current items that have the same ID." at bounding box center [466, 345] width 56 height 19
checkbox input "false"
click at [578, 264] on icon "button" at bounding box center [587, 261] width 21 height 26
click at [652, 364] on button "Cancel" at bounding box center [662, 372] width 31 height 18
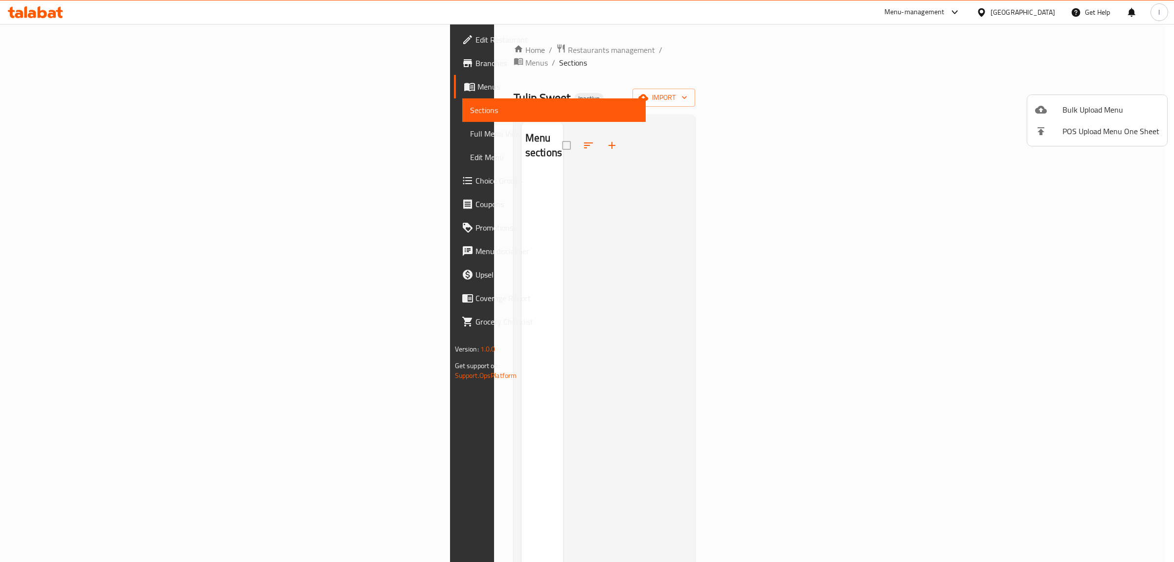
click at [30, 84] on div at bounding box center [587, 281] width 1174 height 562
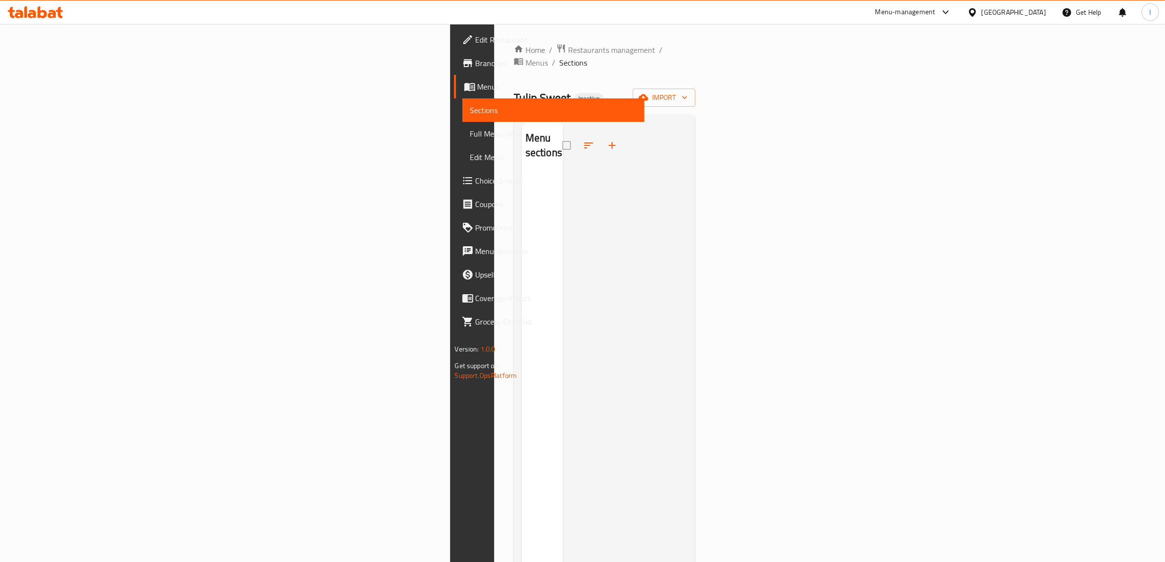
click at [477, 84] on span "Menus" at bounding box center [556, 87] width 159 height 12
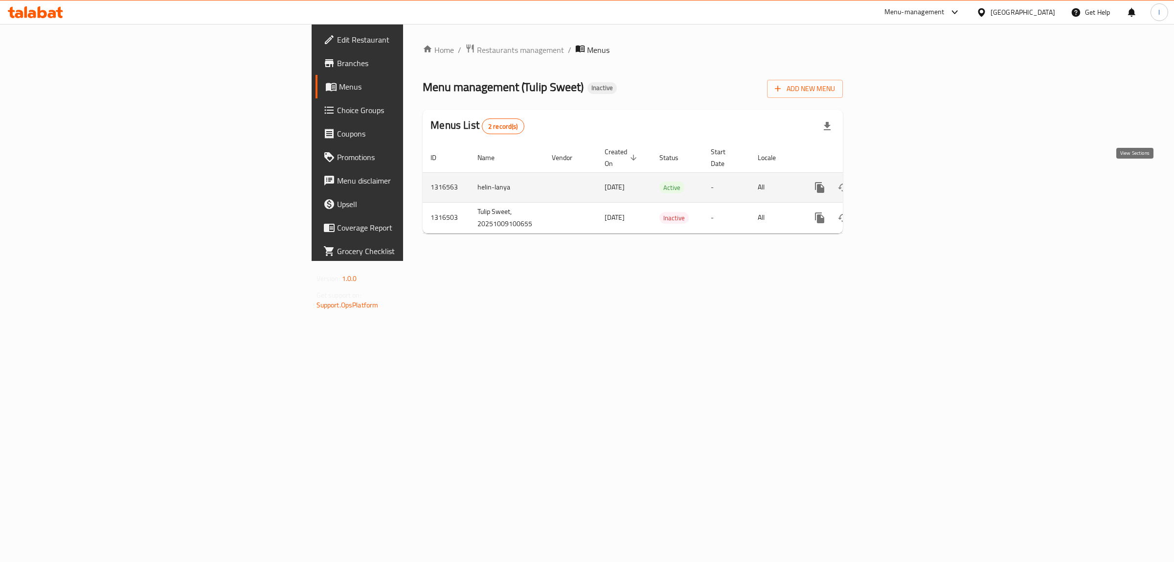
click at [895, 183] on icon "enhanced table" at bounding box center [890, 187] width 9 height 9
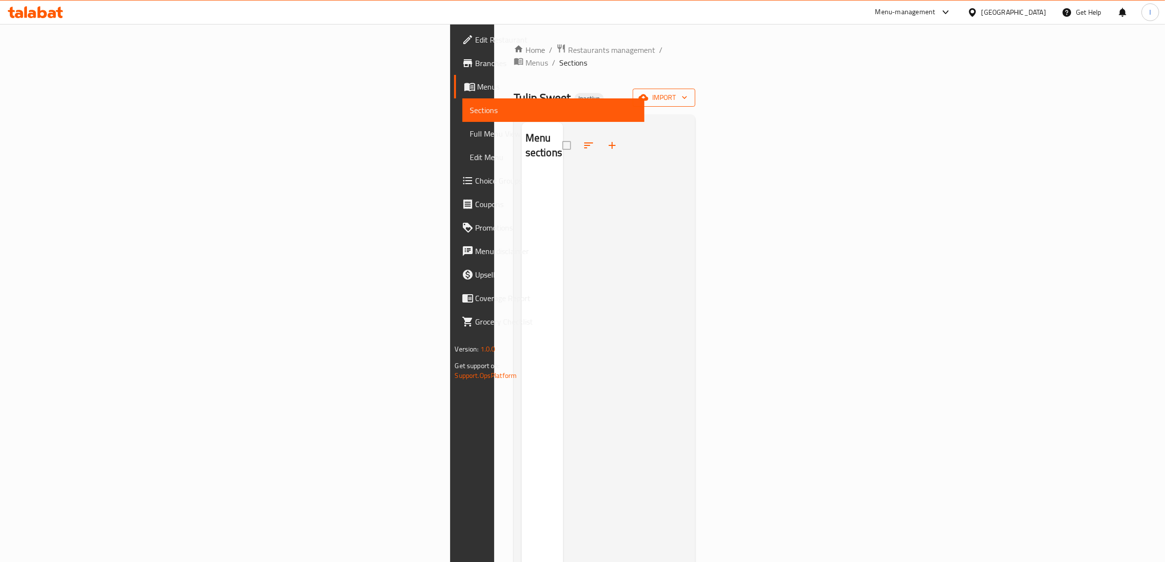
click at [687, 91] on span "import" at bounding box center [663, 97] width 47 height 12
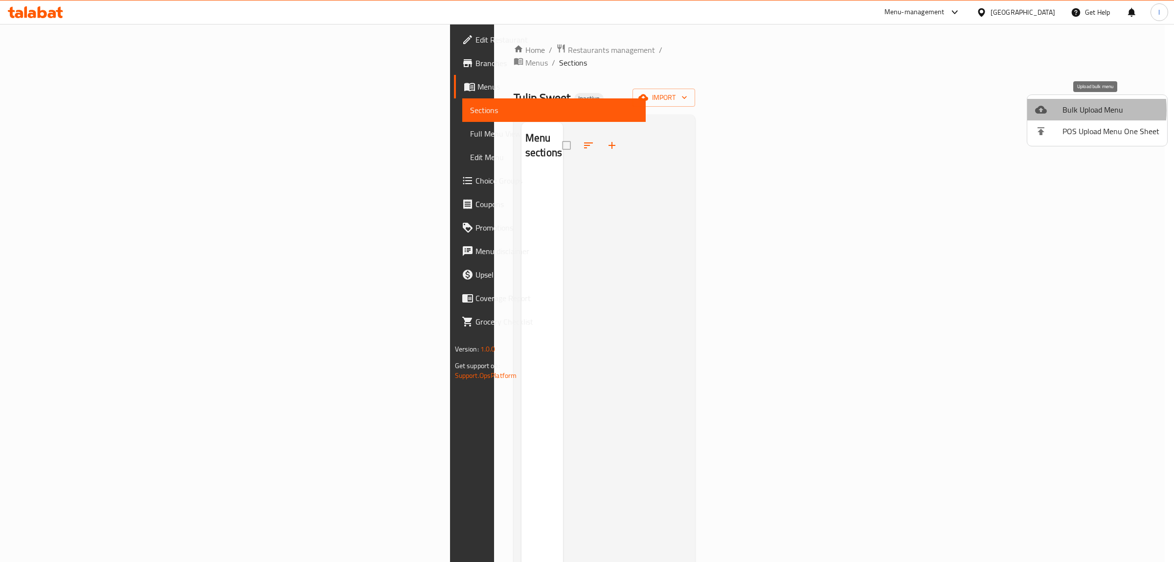
click at [1066, 110] on span "Bulk Upload Menu" at bounding box center [1111, 110] width 97 height 12
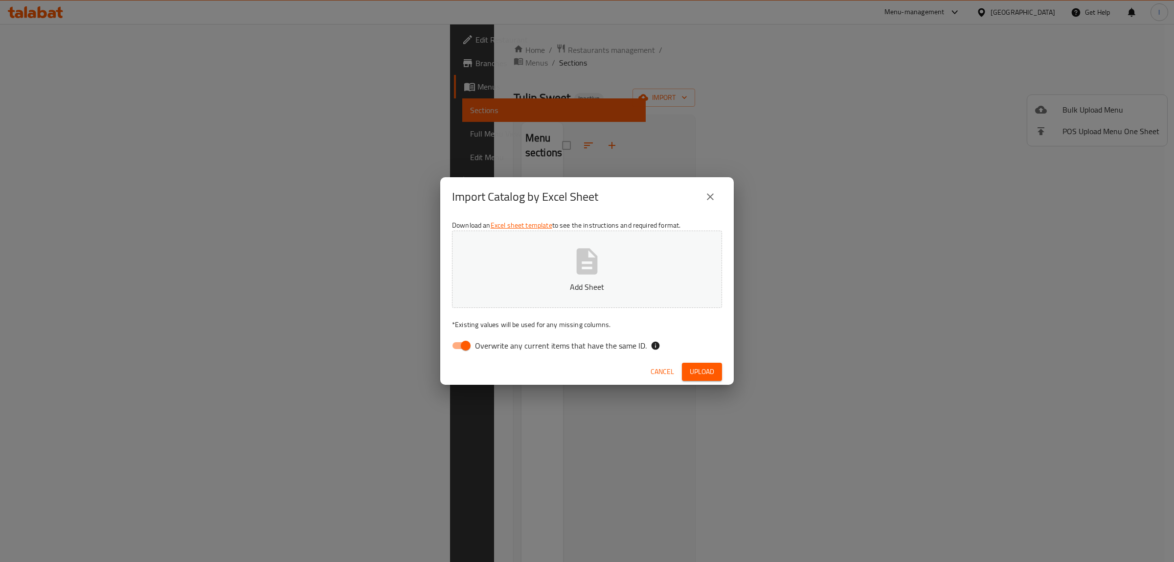
drag, startPoint x: 548, startPoint y: 338, endPoint x: 550, endPoint y: 333, distance: 5.5
click at [547, 338] on label "Overwrite any current items that have the same ID." at bounding box center [547, 345] width 200 height 19
click at [458, 348] on input "Overwrite any current items that have the same ID." at bounding box center [466, 345] width 56 height 19
checkbox input "false"
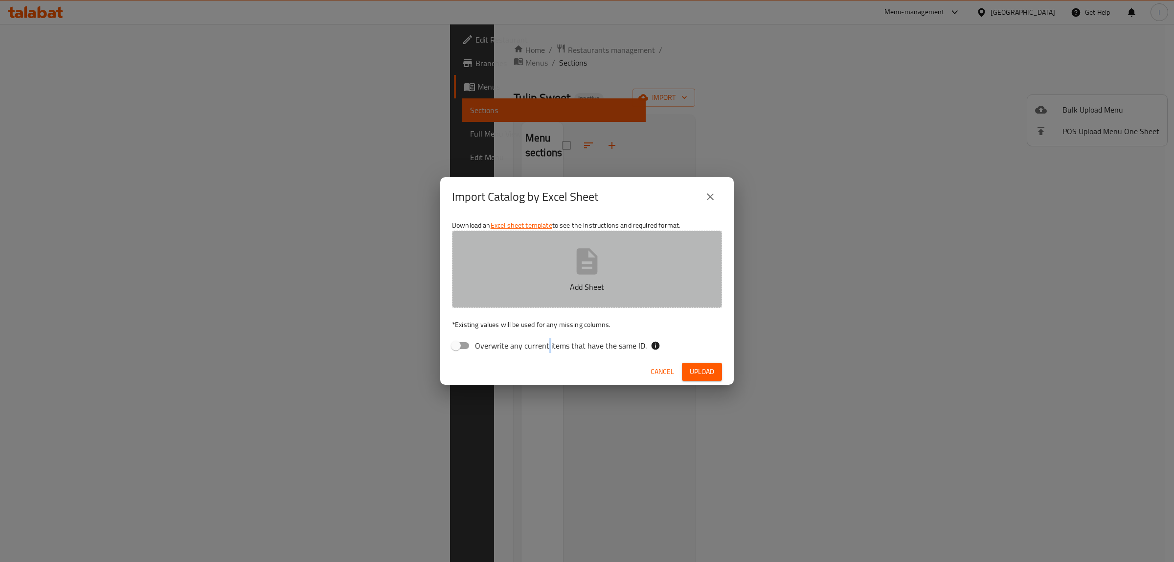
click at [578, 266] on icon "button" at bounding box center [587, 261] width 21 height 26
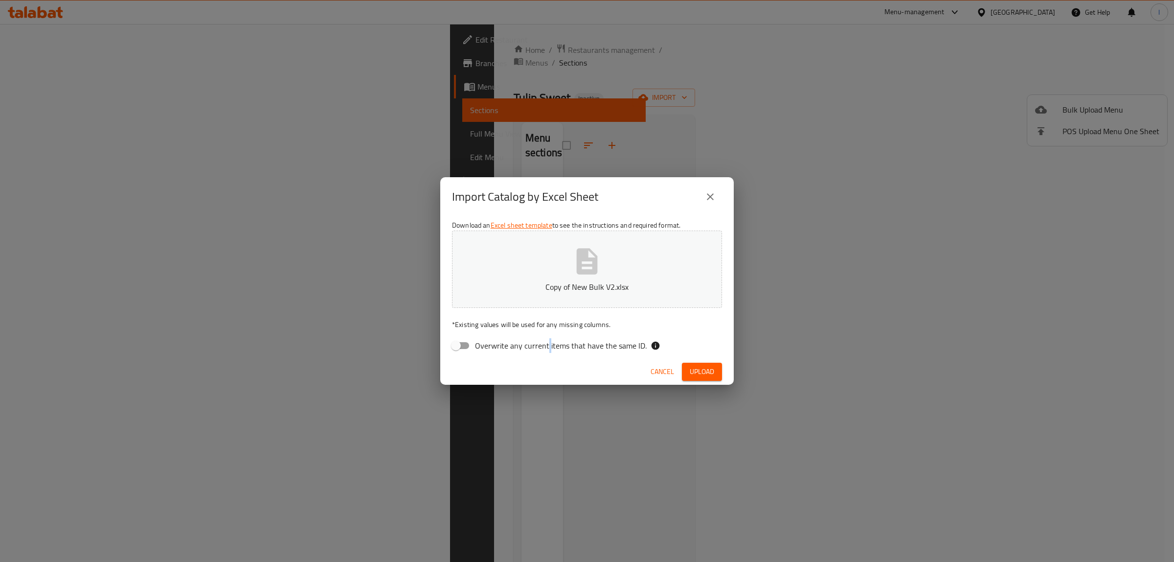
click at [717, 376] on button "Upload" at bounding box center [702, 372] width 40 height 18
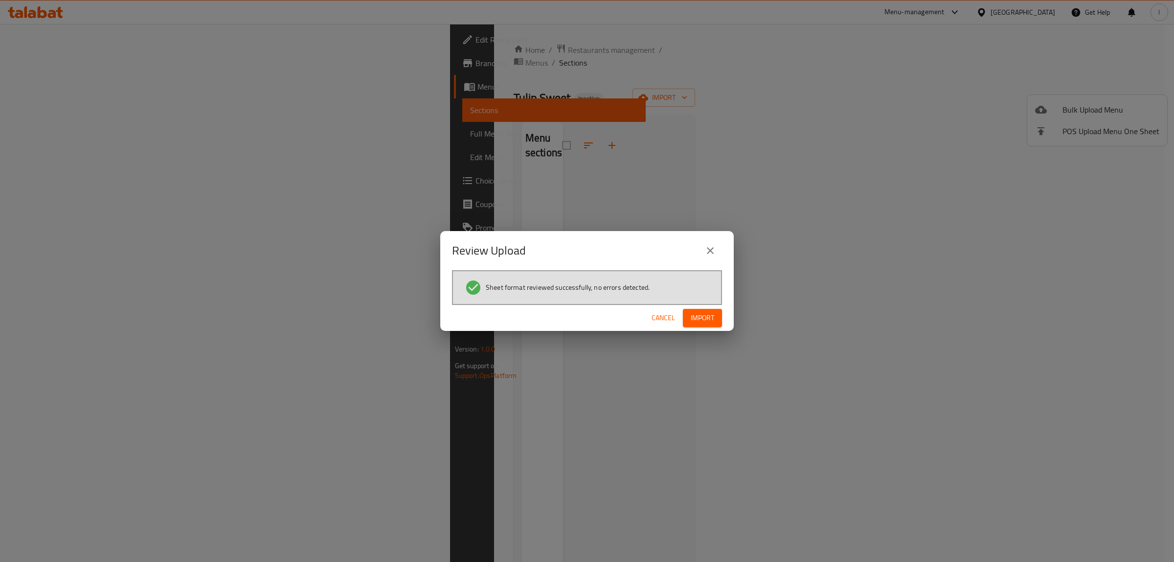
click at [706, 323] on span "Import" at bounding box center [702, 318] width 23 height 12
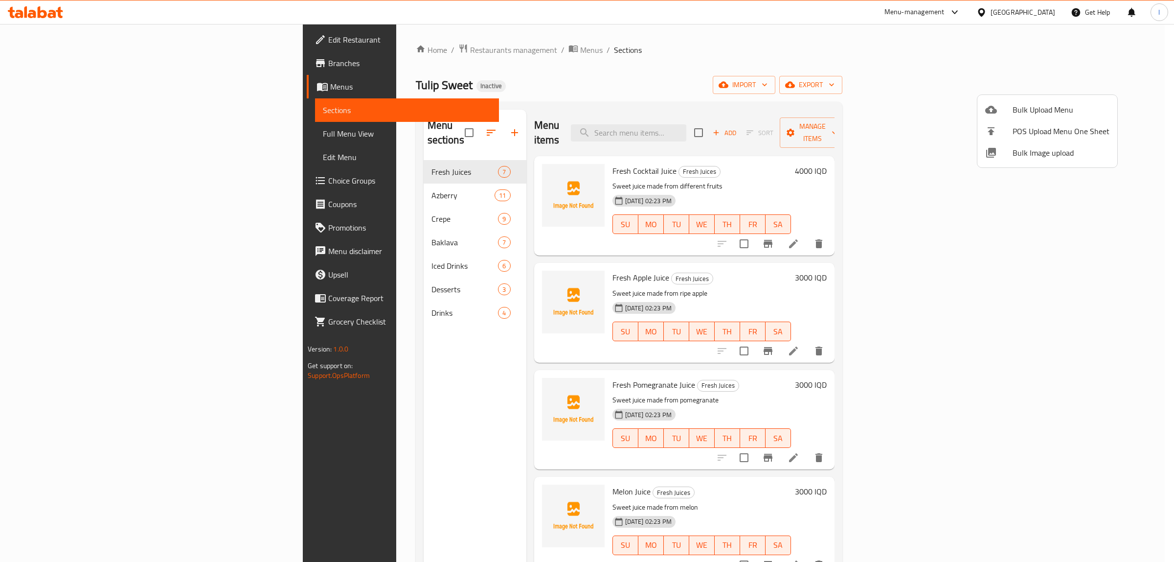
click at [60, 131] on div at bounding box center [587, 281] width 1174 height 562
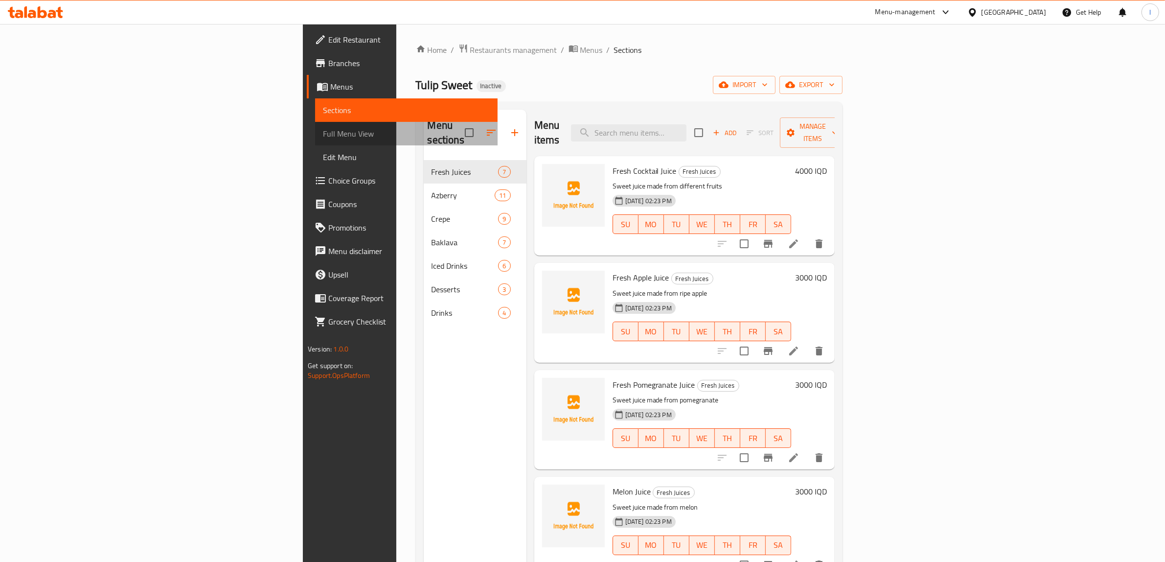
click at [323, 131] on span "Full Menu View" at bounding box center [406, 134] width 167 height 12
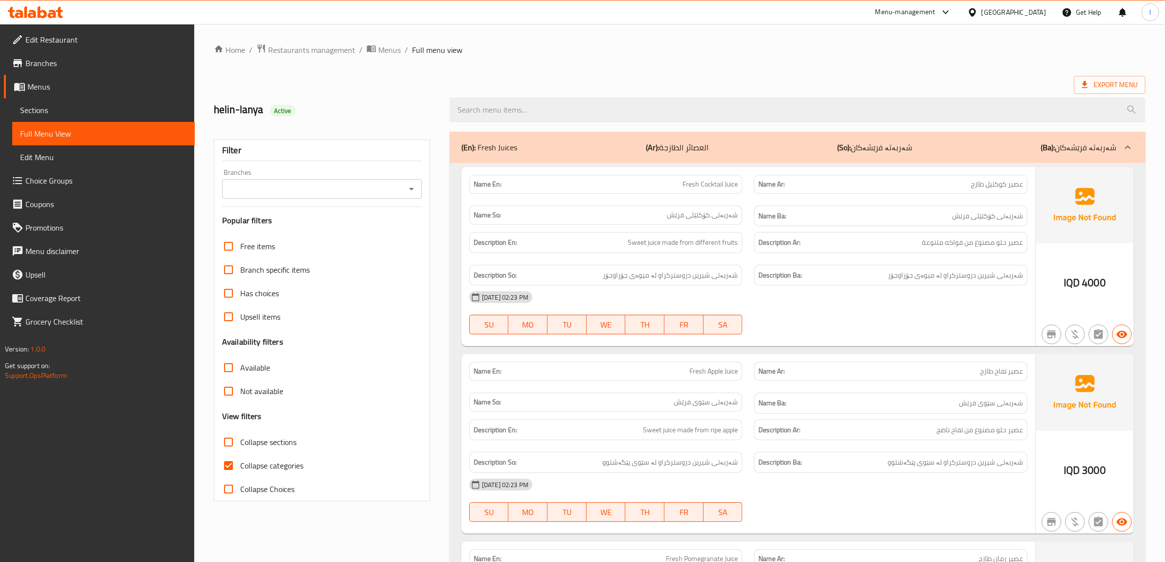
click at [341, 187] on input "Branches" at bounding box center [314, 189] width 178 height 14
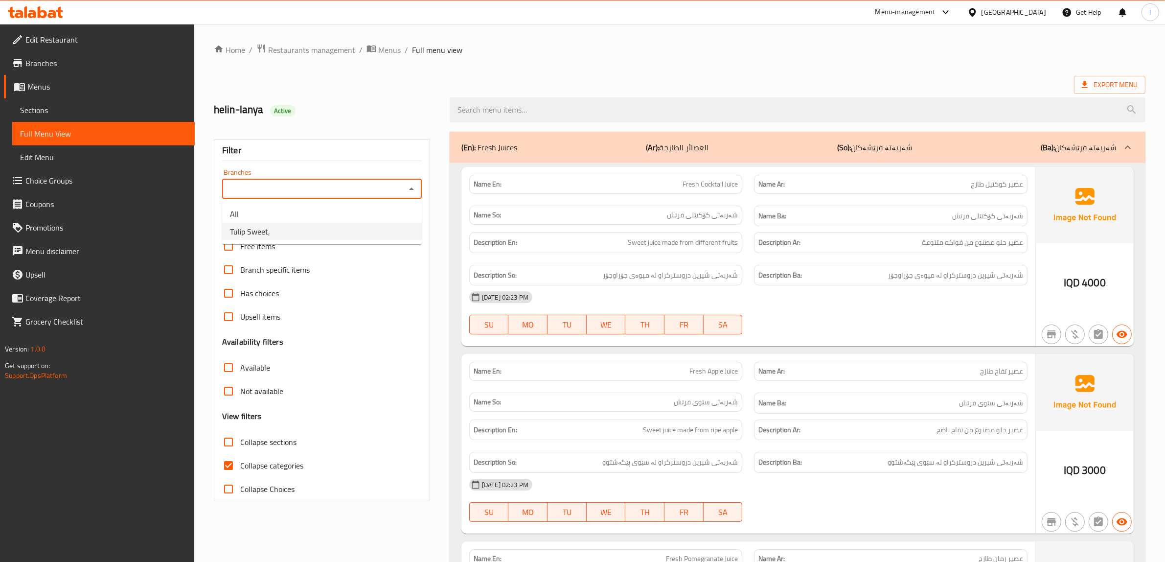
click at [302, 235] on li "Tulip Sweet," at bounding box center [322, 232] width 200 height 18
type input "Tulip Sweet,"
click at [248, 471] on span "Collapse categories" at bounding box center [271, 465] width 63 height 12
click at [240, 471] on input "Collapse categories" at bounding box center [228, 465] width 23 height 23
checkbox input "false"
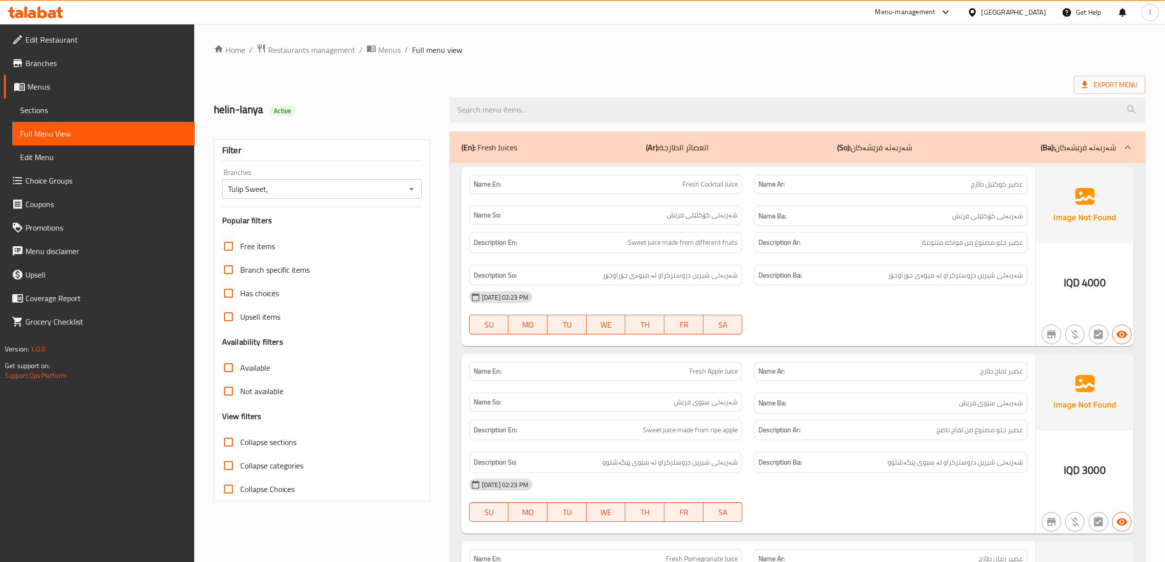
click at [243, 446] on span "Collapse sections" at bounding box center [268, 442] width 56 height 12
click at [240, 446] on input "Collapse sections" at bounding box center [228, 441] width 23 height 23
checkbox input "true"
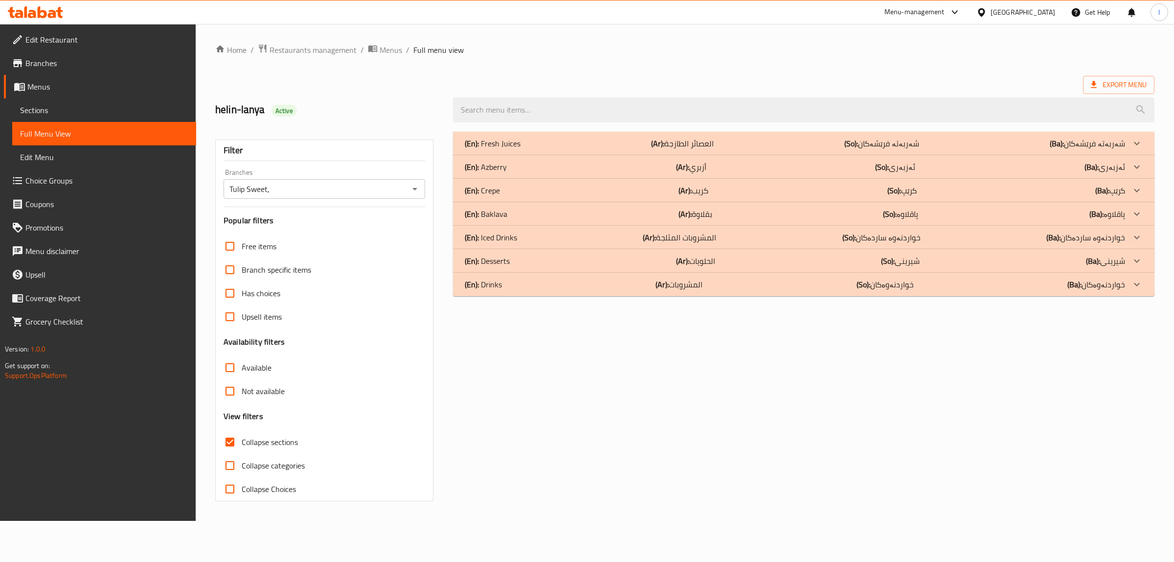
click at [578, 144] on div "(En): Fresh Juices (Ar): العصائر الطازجة (So): شەربەتە فرێشەکان (Ba): شەربەتە ف…" at bounding box center [795, 143] width 660 height 12
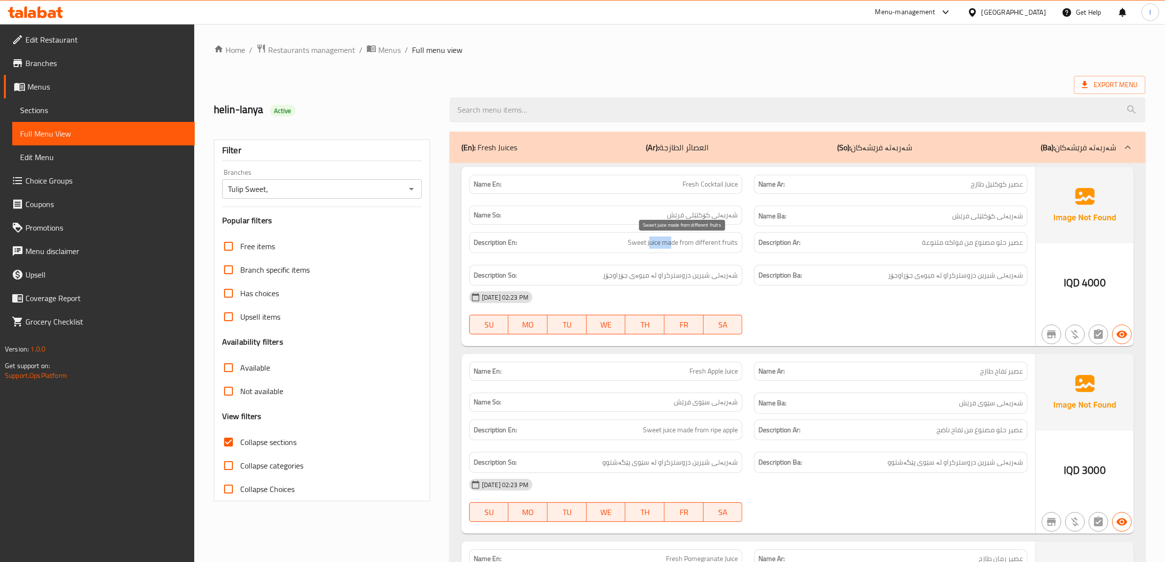
drag, startPoint x: 673, startPoint y: 249, endPoint x: 651, endPoint y: 249, distance: 21.5
click at [651, 249] on span "Sweet juice made from different fruits" at bounding box center [683, 242] width 110 height 12
click at [681, 250] on div "Description En: Sweet juice made from different fruits" at bounding box center [605, 242] width 273 height 21
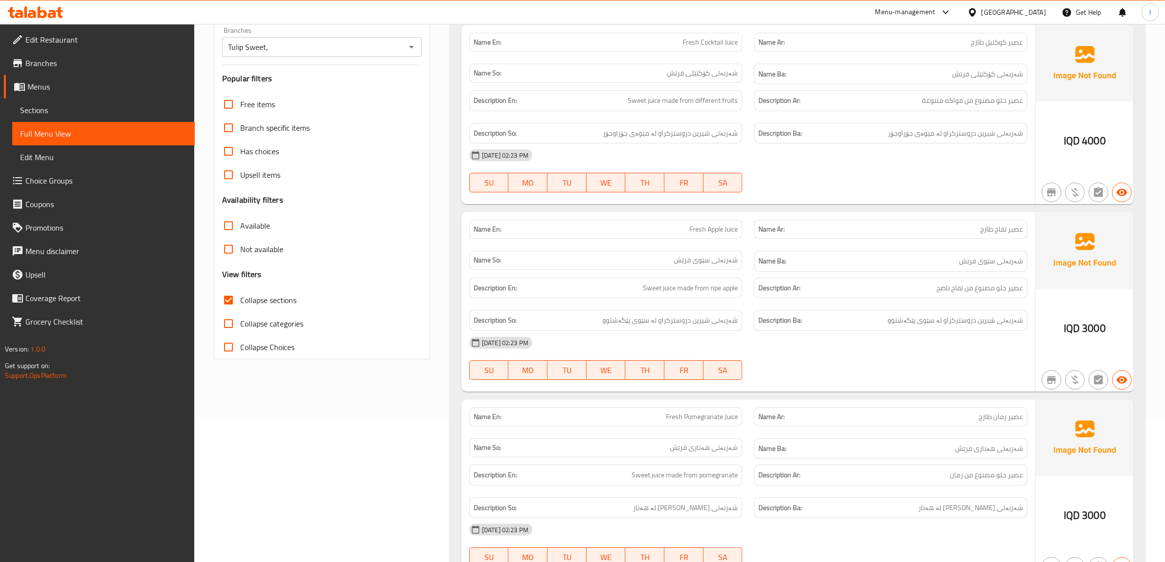
scroll to position [183, 0]
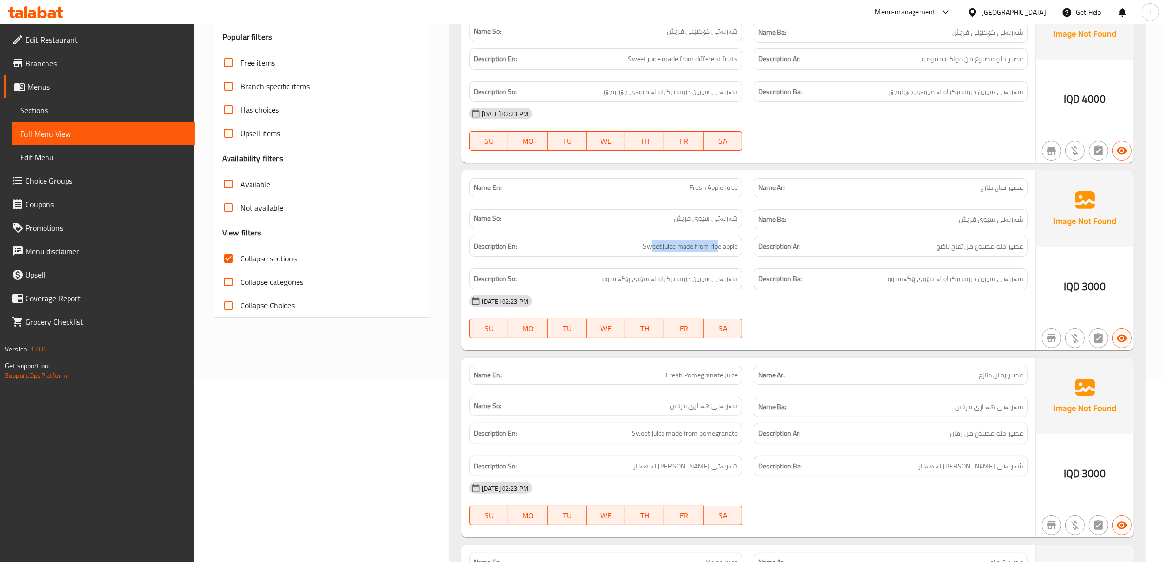
drag, startPoint x: 652, startPoint y: 253, endPoint x: 718, endPoint y: 255, distance: 65.6
click at [717, 255] on div "Description En: Sweet juice made from ripe apple" at bounding box center [605, 246] width 273 height 21
click at [734, 257] on div "Description En: Sweet juice made from ripe apple" at bounding box center [605, 246] width 273 height 21
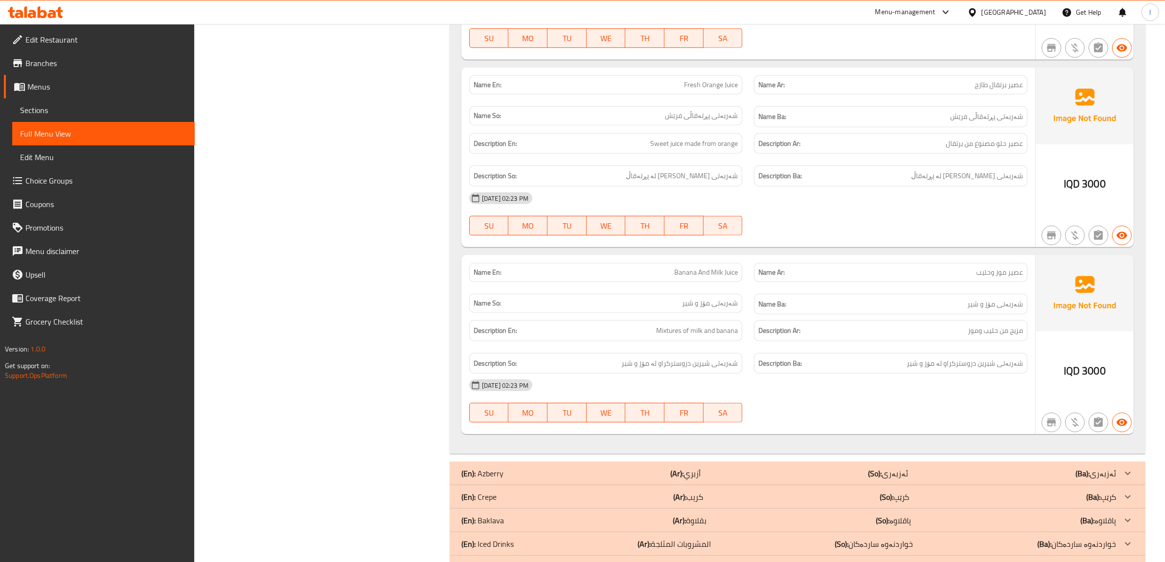
scroll to position [1040, 0]
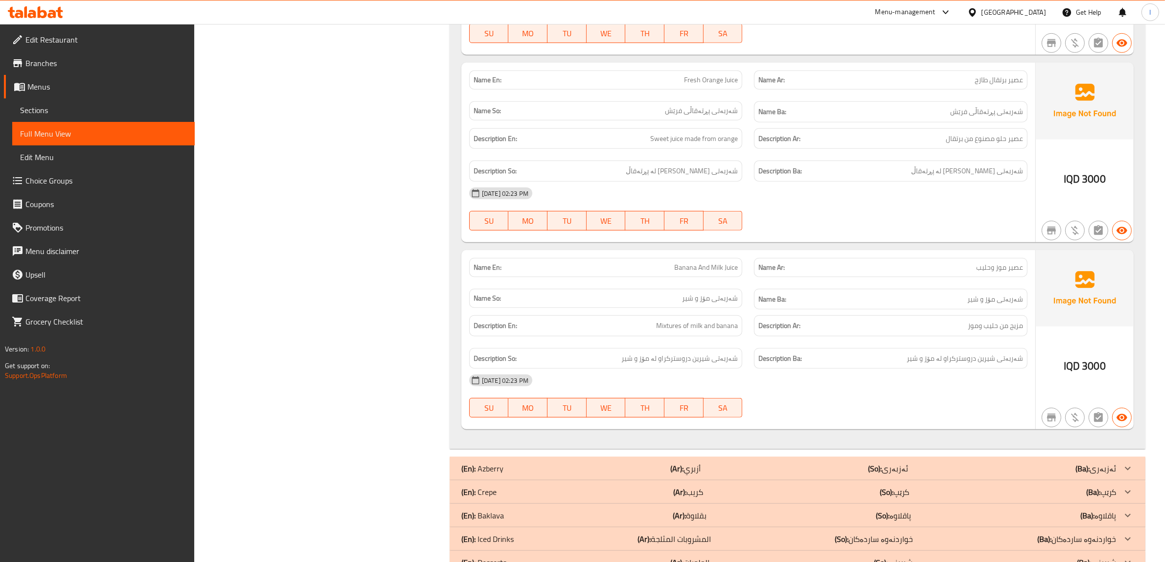
click at [688, 269] on span "Banana And Milk Juice" at bounding box center [706, 267] width 64 height 10
click at [688, 270] on span "Banana And Milk Juice" at bounding box center [706, 267] width 64 height 10
copy span "Banana And Milk Juice"
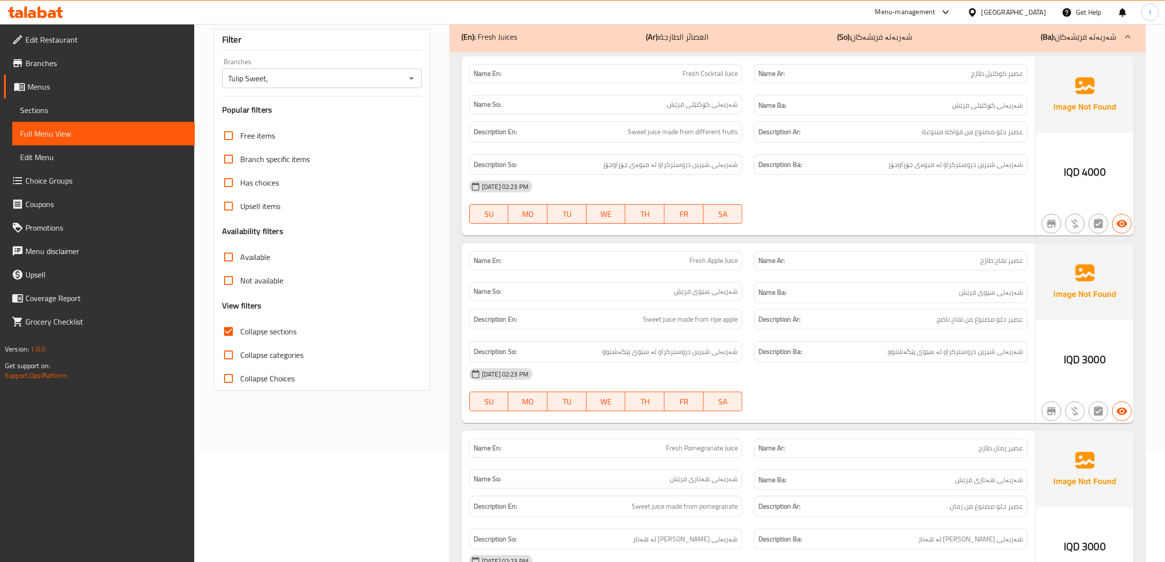
scroll to position [0, 0]
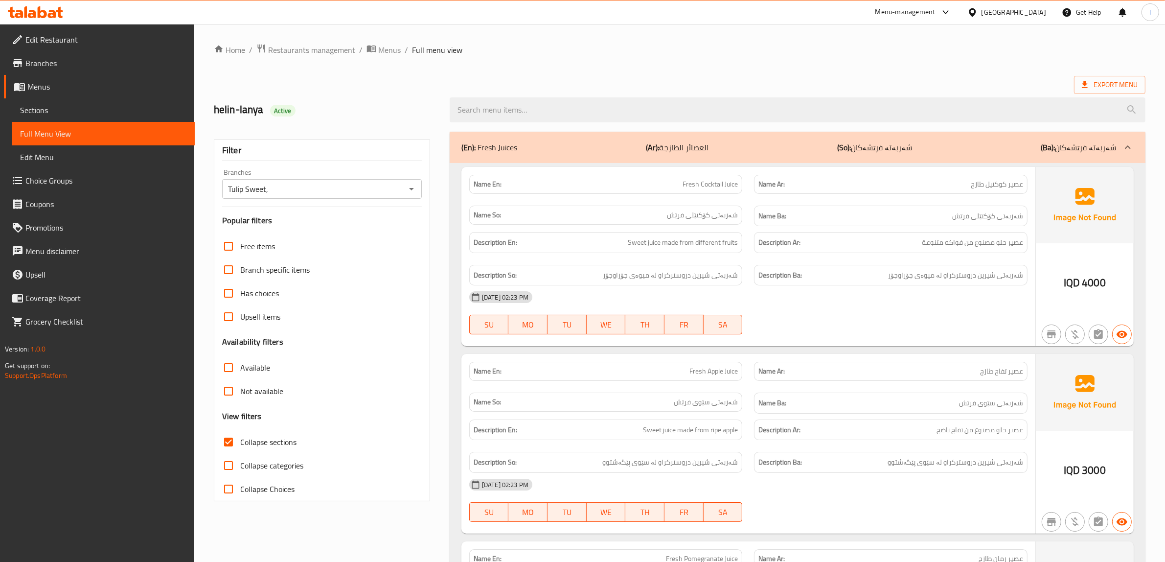
click at [617, 160] on div "(En): Fresh Juices (Ar): العصائر الطازجة (So): شەربەتە فرێشەکان (Ba): شەربەتە ف…" at bounding box center [798, 147] width 696 height 31
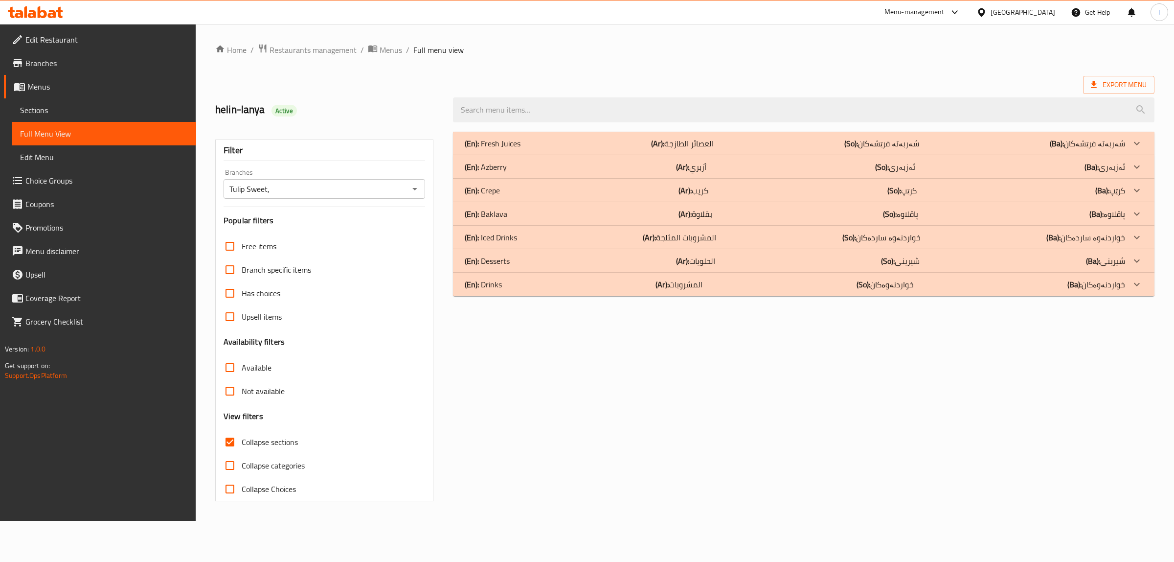
click at [608, 165] on div "(En): Azberry (Ar): أزبري (So): ئەزبەری (Ba): ئەزبەری" at bounding box center [795, 167] width 660 height 12
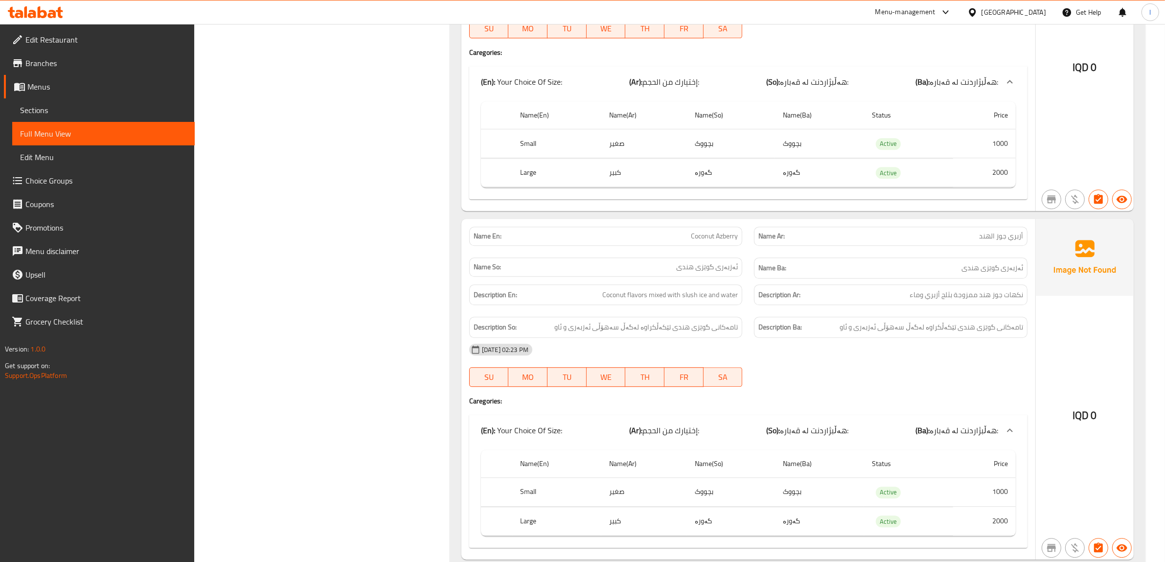
scroll to position [3180, 0]
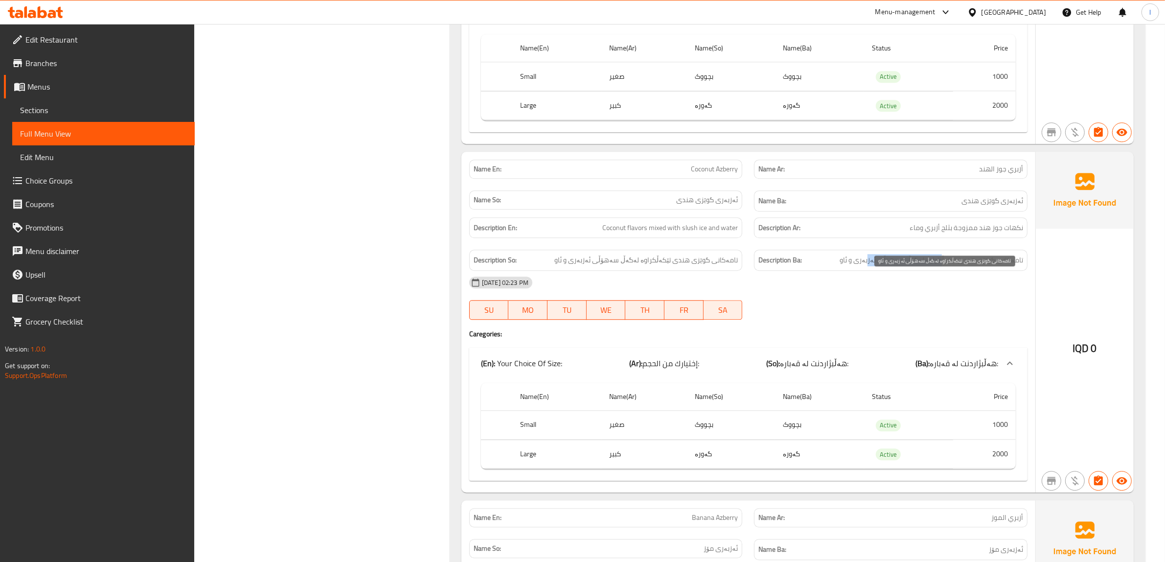
drag, startPoint x: 945, startPoint y: 282, endPoint x: 881, endPoint y: 283, distance: 64.1
click at [881, 266] on span "تامەکانی گوێزی هندی تێکەڵکراوە لەگەڵ سەهۆڵی ئەزبەری و ئاو" at bounding box center [931, 260] width 183 height 12
click at [877, 266] on span "تامەکانی گوێزی هندی تێکەڵکراوە لەگەڵ سەهۆڵی ئەزبەری و ئاو" at bounding box center [931, 260] width 183 height 12
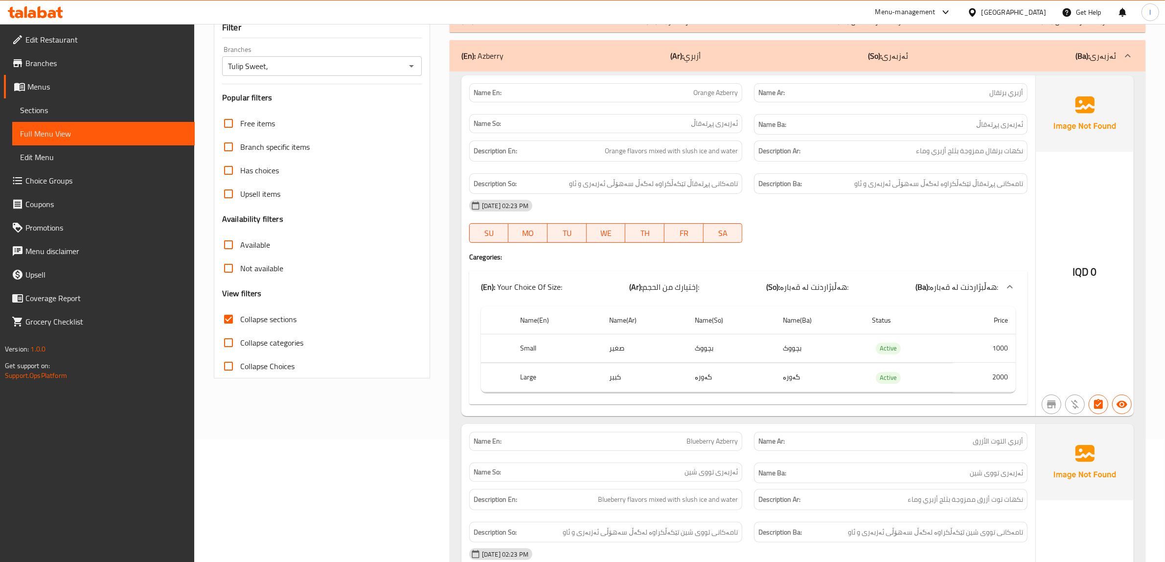
scroll to position [0, 0]
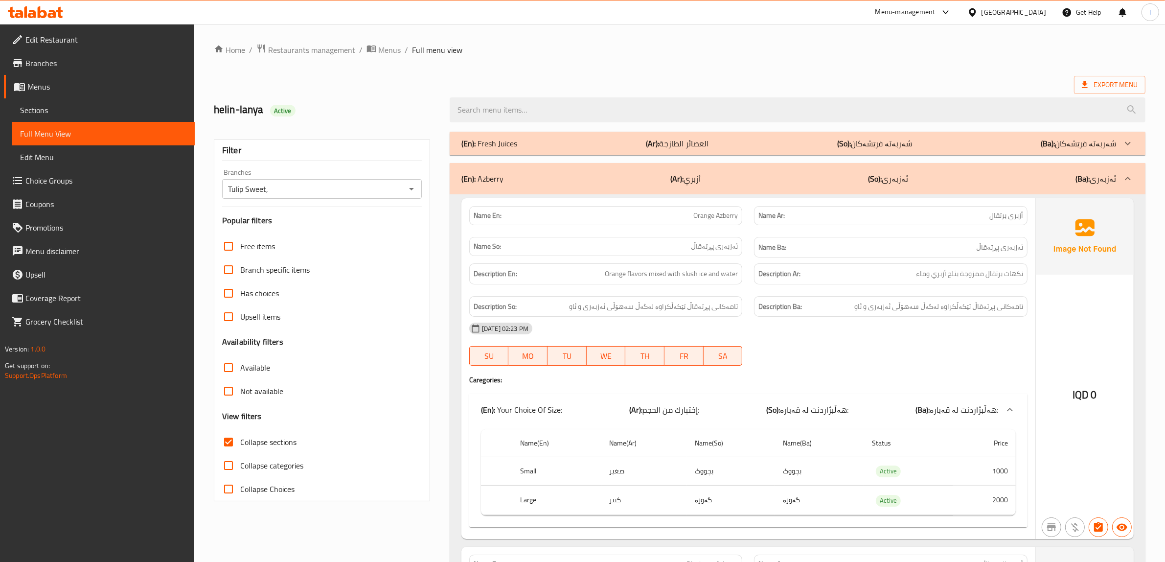
click at [775, 179] on div "(En): Azberry (Ar): أزبري (So): ئەزبەری (Ba): ئەزبەری" at bounding box center [788, 179] width 655 height 12
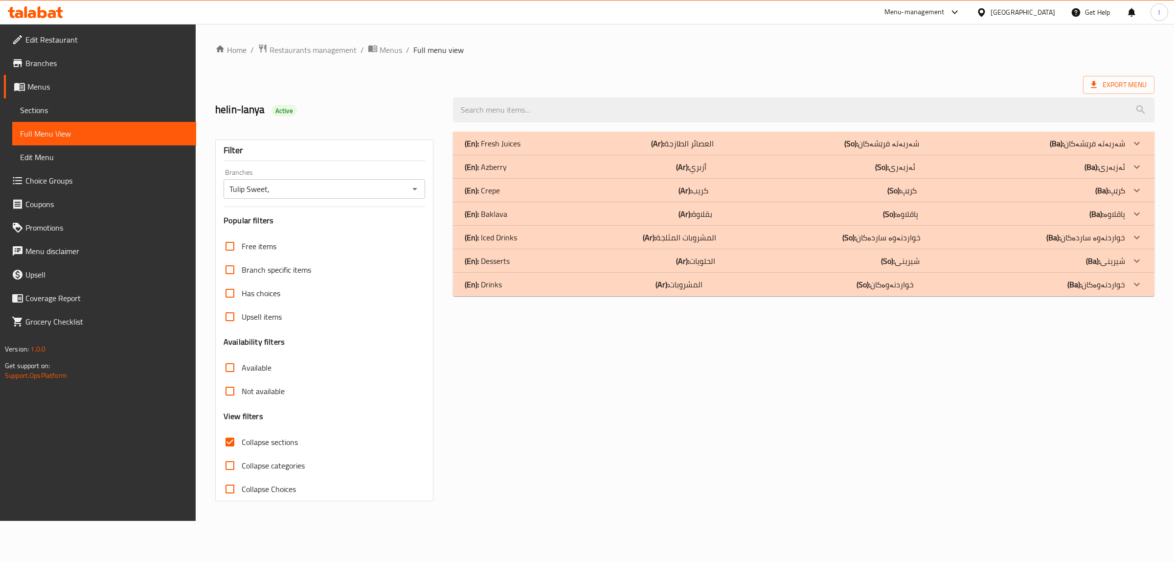
click at [688, 197] on b "(Ar):" at bounding box center [685, 190] width 13 height 15
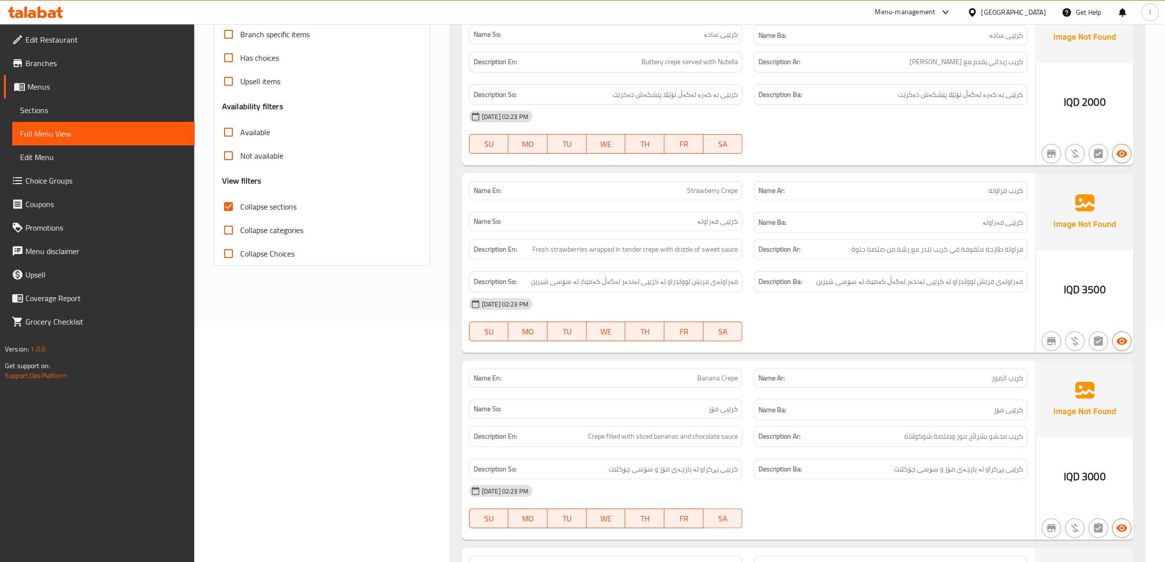
scroll to position [262, 0]
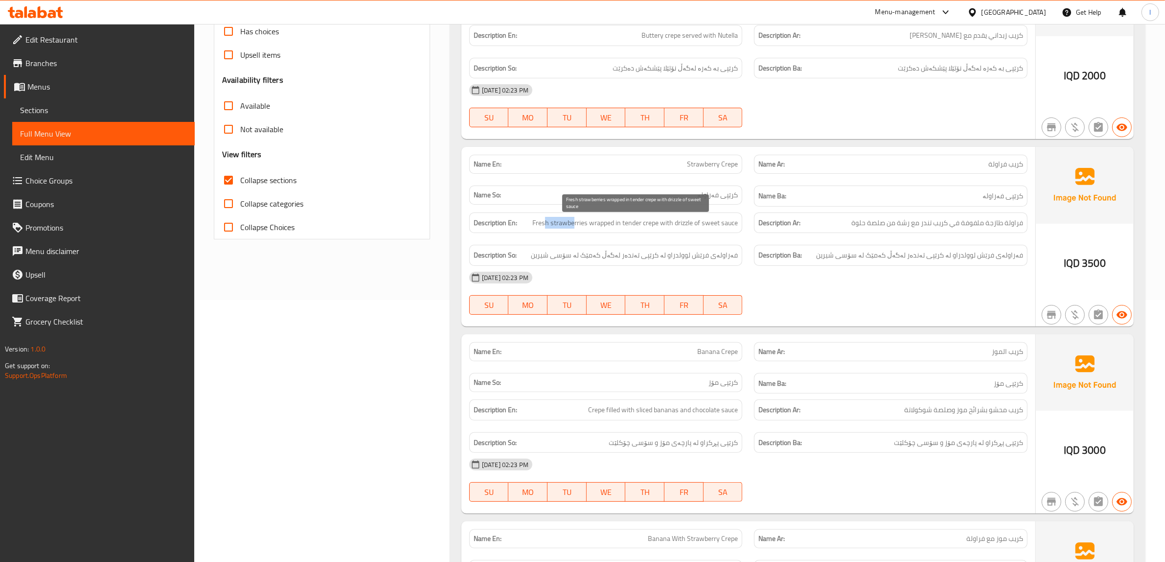
drag, startPoint x: 550, startPoint y: 223, endPoint x: 575, endPoint y: 222, distance: 25.0
click at [575, 222] on span "Fresh strawberries wrapped in tender crepe with drizzle of sweet sauce" at bounding box center [634, 223] width 205 height 12
click at [573, 224] on span "Fresh strawberries wrapped in tender crepe with drizzle of sweet sauce" at bounding box center [634, 223] width 205 height 12
drag, startPoint x: 600, startPoint y: 228, endPoint x: 633, endPoint y: 228, distance: 32.3
click at [633, 228] on span "Fresh strawberries wrapped in tender crepe with drizzle of sweet sauce" at bounding box center [634, 223] width 205 height 12
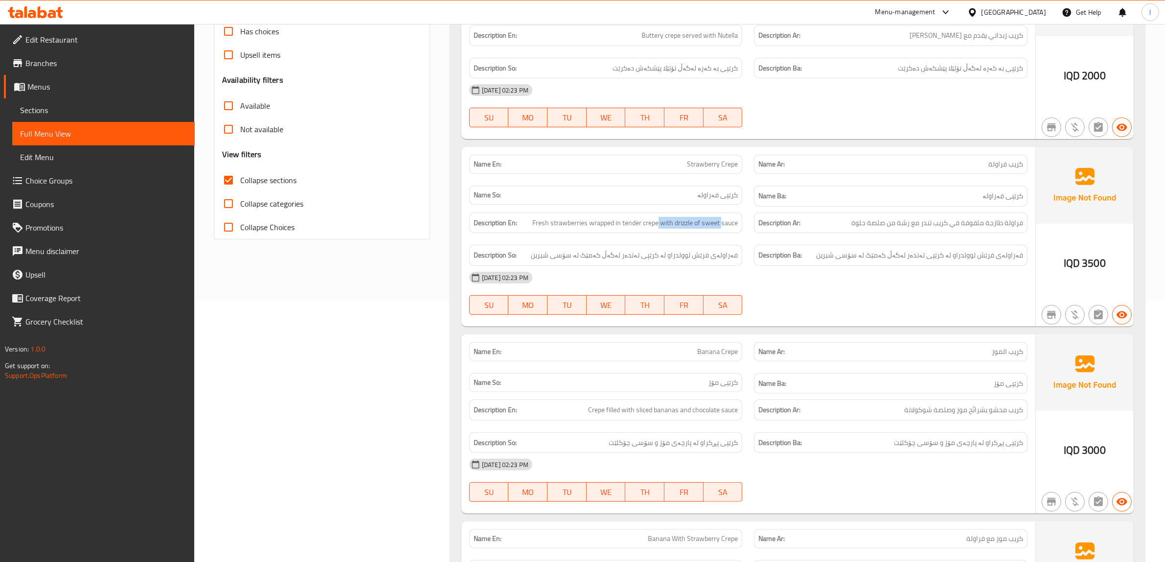
drag, startPoint x: 659, startPoint y: 228, endPoint x: 722, endPoint y: 232, distance: 63.3
click at [722, 232] on div "Description En: Fresh strawberries wrapped in tender crepe with drizzle of swee…" at bounding box center [605, 222] width 273 height 21
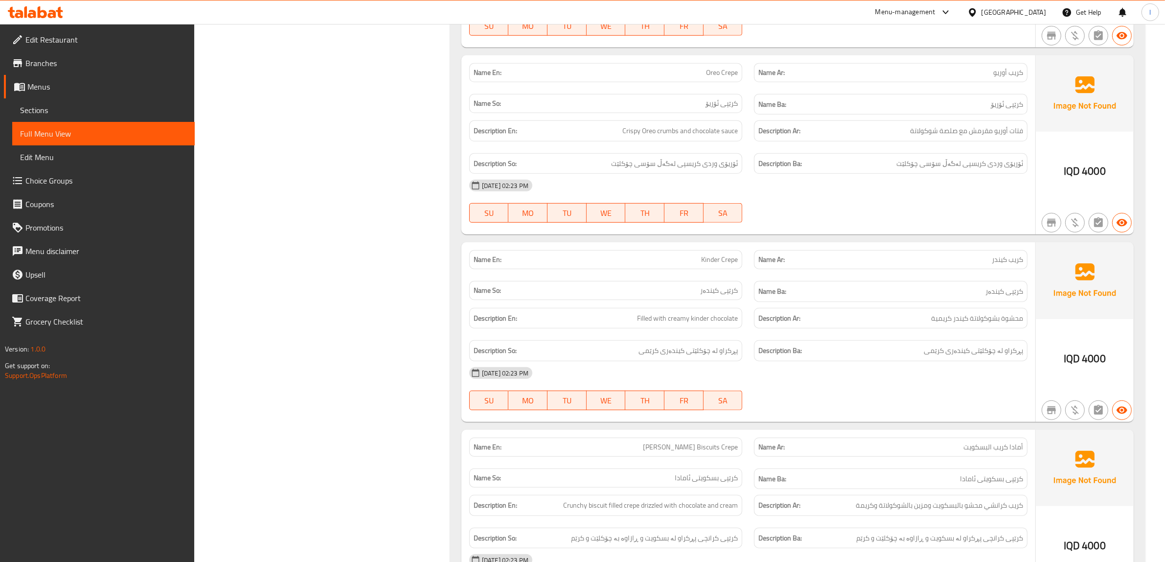
scroll to position [934, 0]
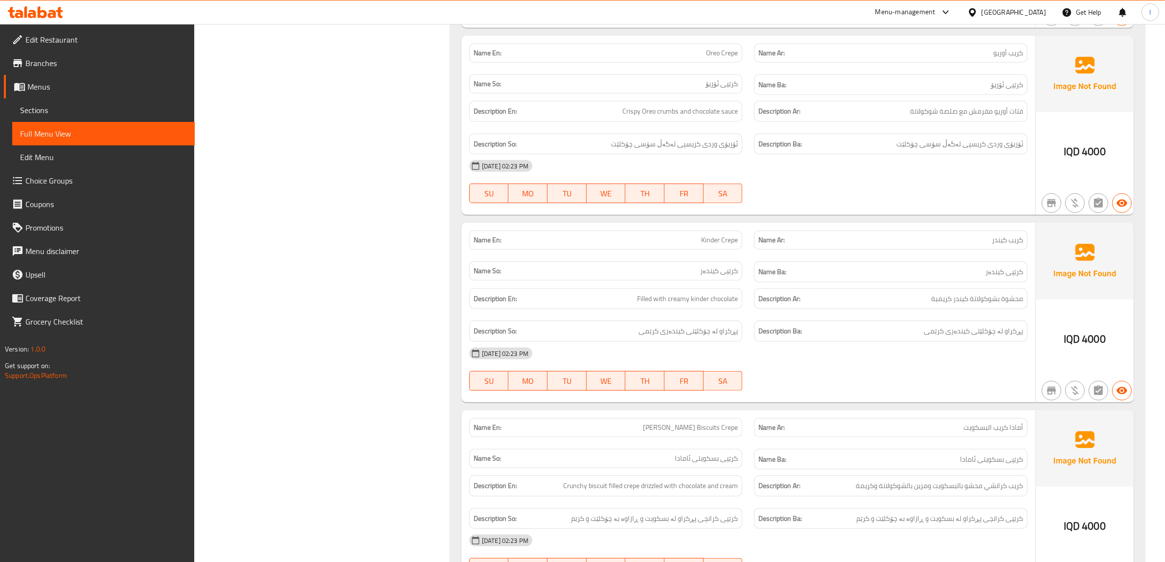
drag, startPoint x: 372, startPoint y: 45, endPoint x: 368, endPoint y: 55, distance: 10.5
click at [370, 47] on div "Filter Branches Tulip Sweet, Branches Popular filters Free items Branch specifi…" at bounding box center [326, 141] width 236 height 1900
click at [863, 334] on h6 "Description Ba: پڕکراو لە چۆکلێتی کیندەری کرێمی" at bounding box center [890, 331] width 265 height 12
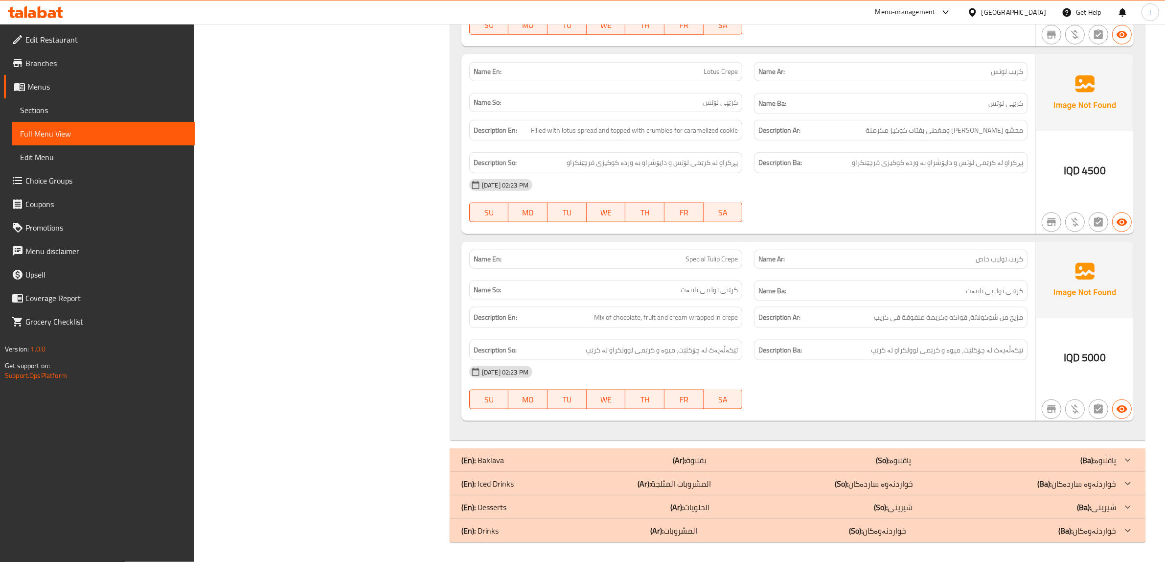
scroll to position [1485, 0]
click at [955, 393] on div "09-10-2025 02:23 PM SU MO TU WE TH FR SA" at bounding box center [748, 387] width 570 height 55
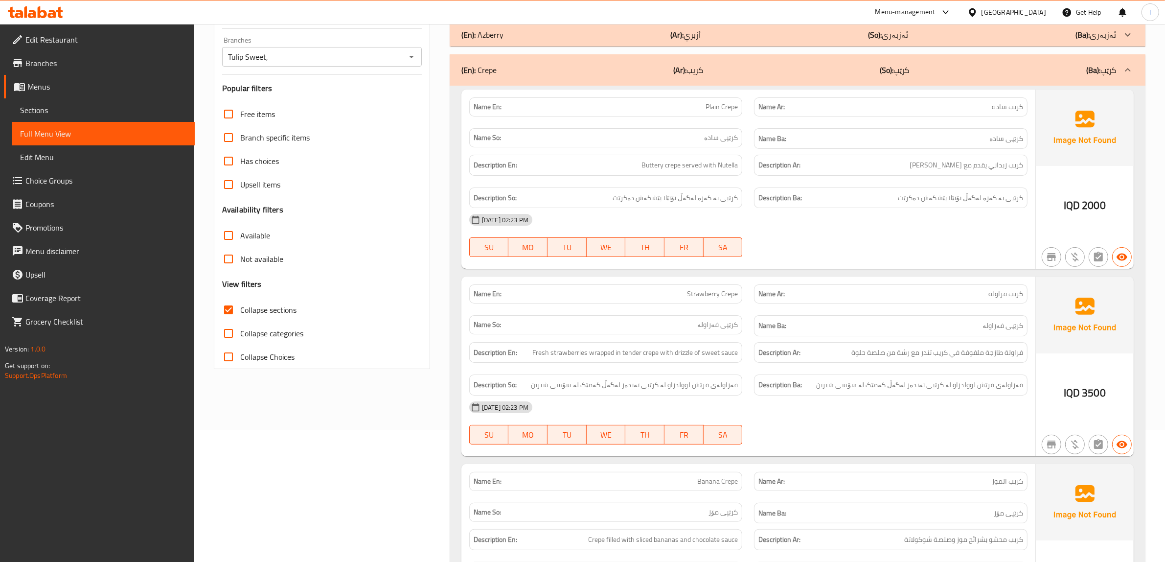
scroll to position [0, 0]
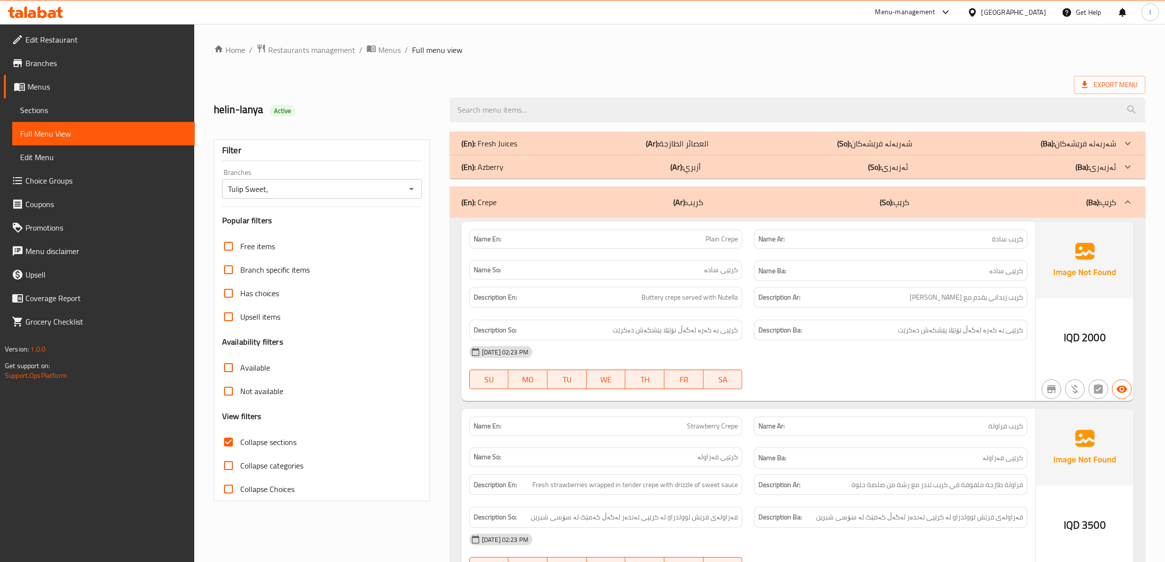
click at [766, 204] on div "(En): Crepe (Ar): كريب (So): کرێپ (Ba): کرێپ" at bounding box center [788, 202] width 655 height 12
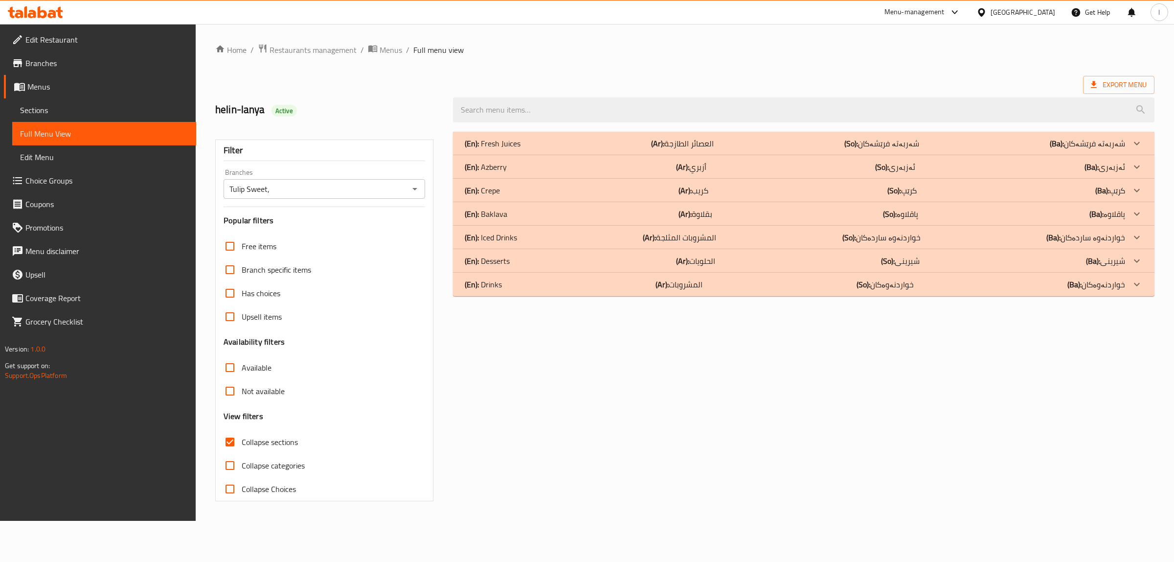
click at [580, 213] on div "(En): Baklava (Ar): بقلاوة (So): پاقلاوە (Ba): پاقلاوە" at bounding box center [795, 214] width 660 height 12
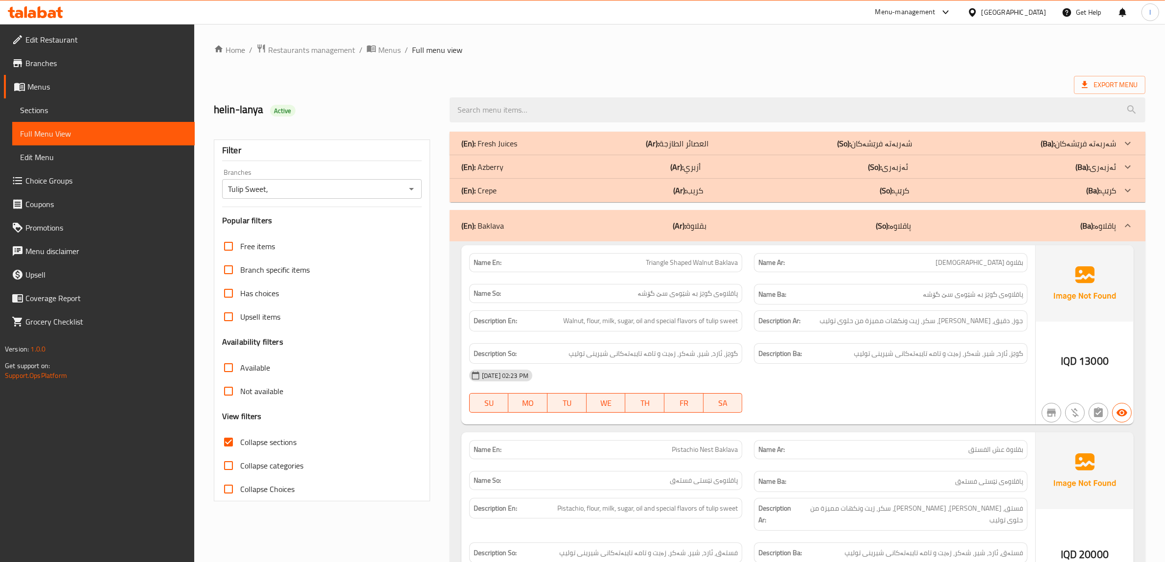
click at [928, 298] on h6 "Name Ba: پاقلاوەی گوێز بە شێوەی سێ گۆشە" at bounding box center [890, 294] width 265 height 12
click at [590, 320] on span "Walnut, flour, milk, sugar, oil and special flavors of tulip sweet" at bounding box center [650, 321] width 175 height 12
click at [644, 329] on div "Description En: Walnut, flour, milk, sugar, oil and special flavors of tulip sw…" at bounding box center [605, 320] width 273 height 21
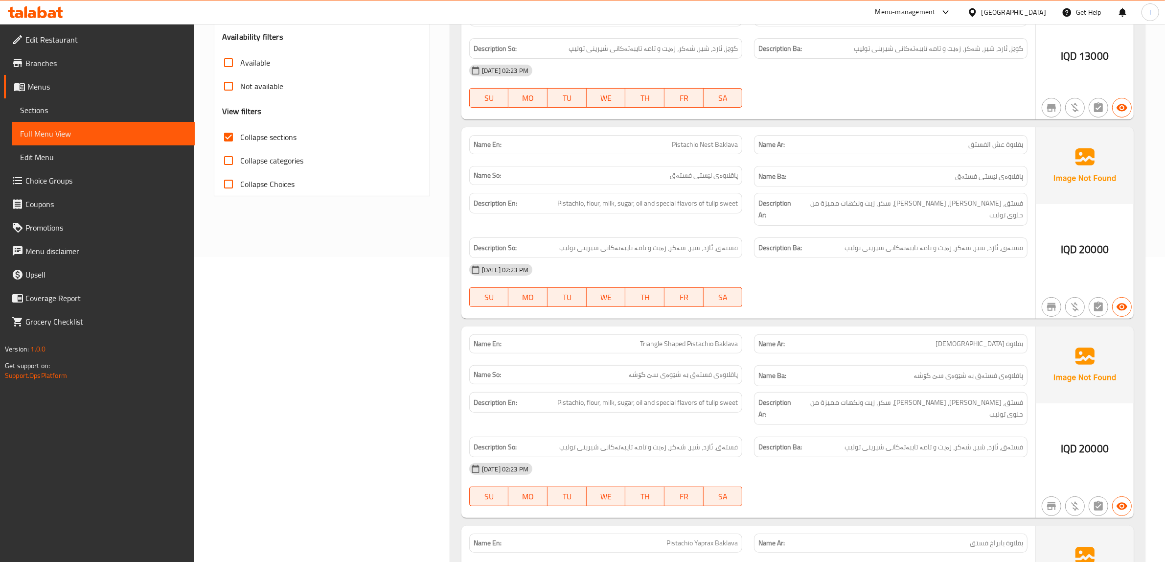
scroll to position [306, 0]
click at [936, 300] on div at bounding box center [890, 306] width 285 height 12
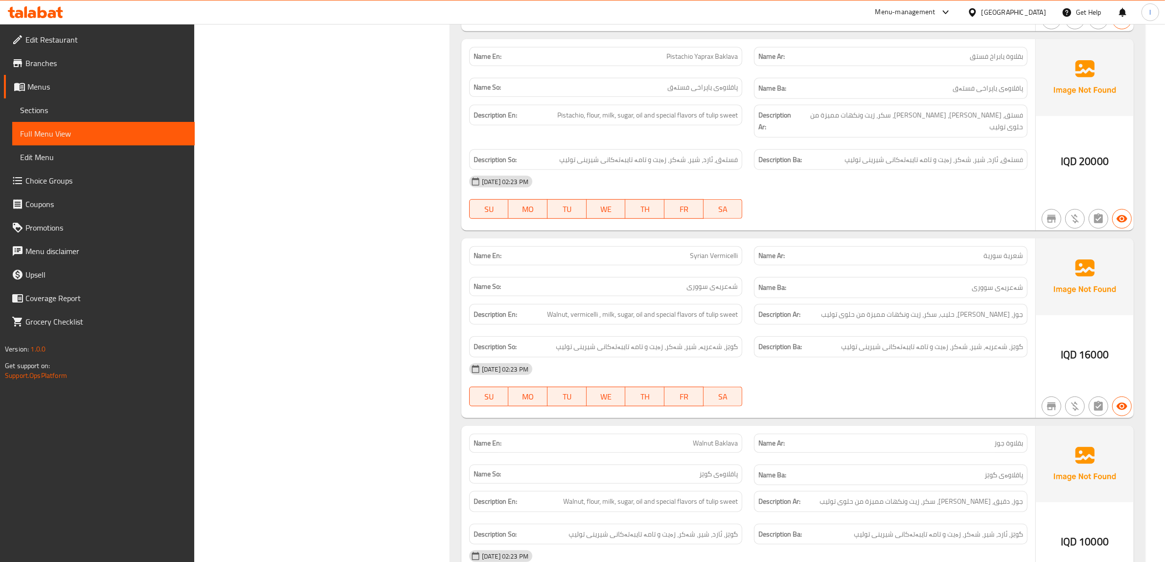
scroll to position [795, 0]
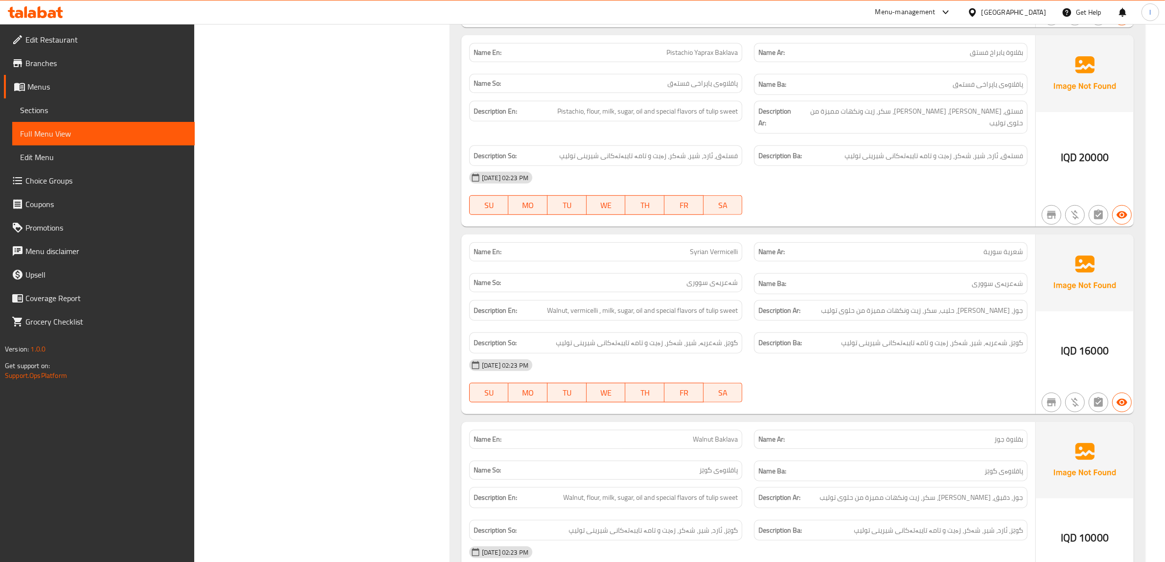
click at [958, 454] on div "Name Ba: پاقلاوەی گوێز" at bounding box center [890, 470] width 285 height 33
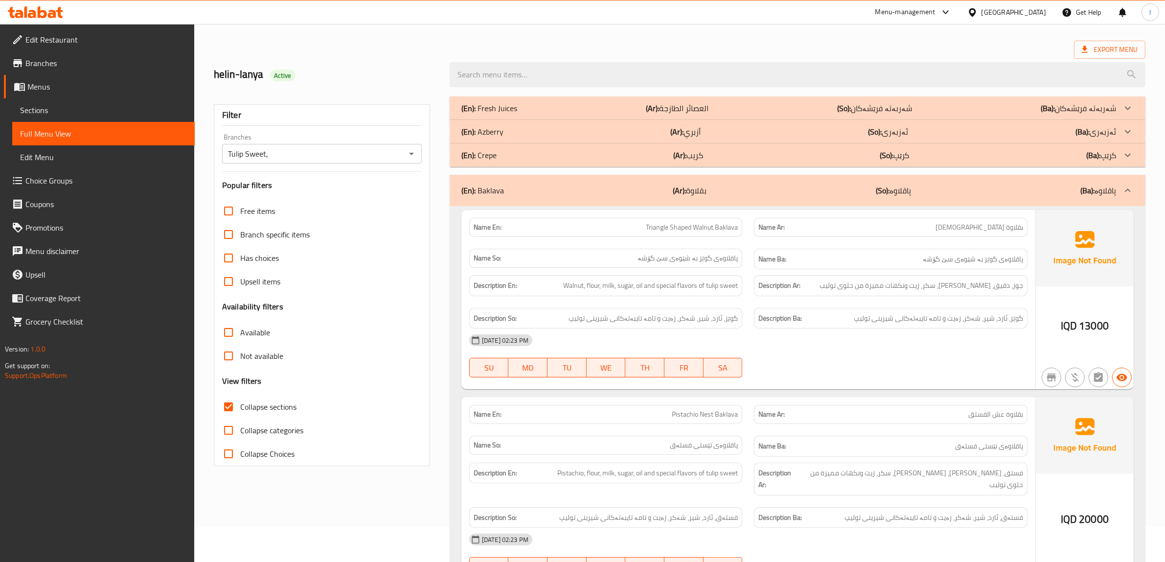
scroll to position [0, 0]
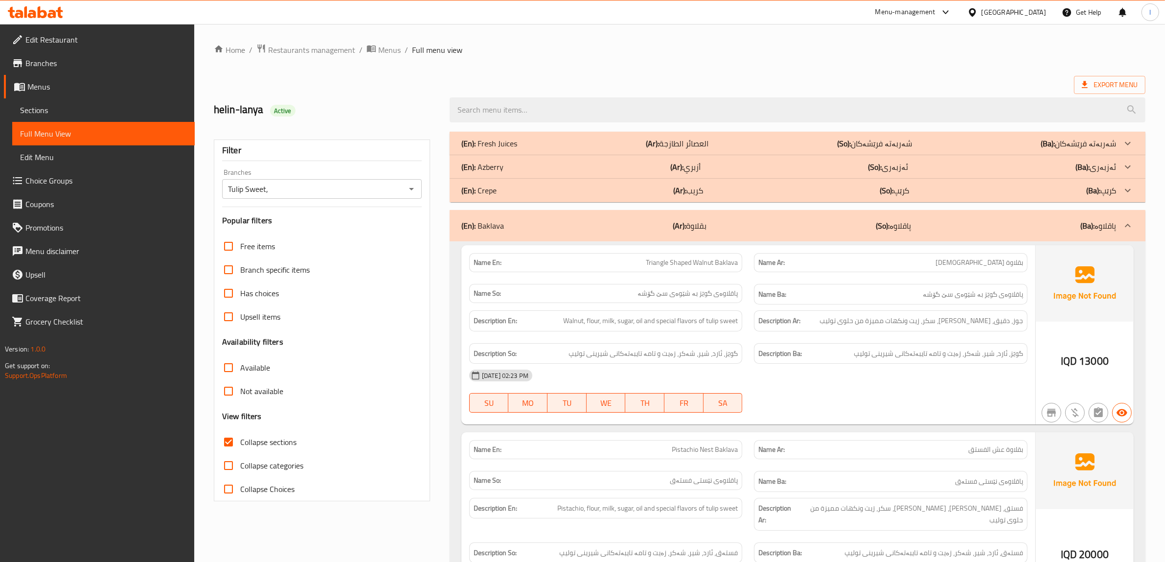
click at [644, 235] on div "(En): Baklava (Ar): بقلاوة (So): پاقلاوە (Ba): پاقلاوە" at bounding box center [798, 225] width 696 height 31
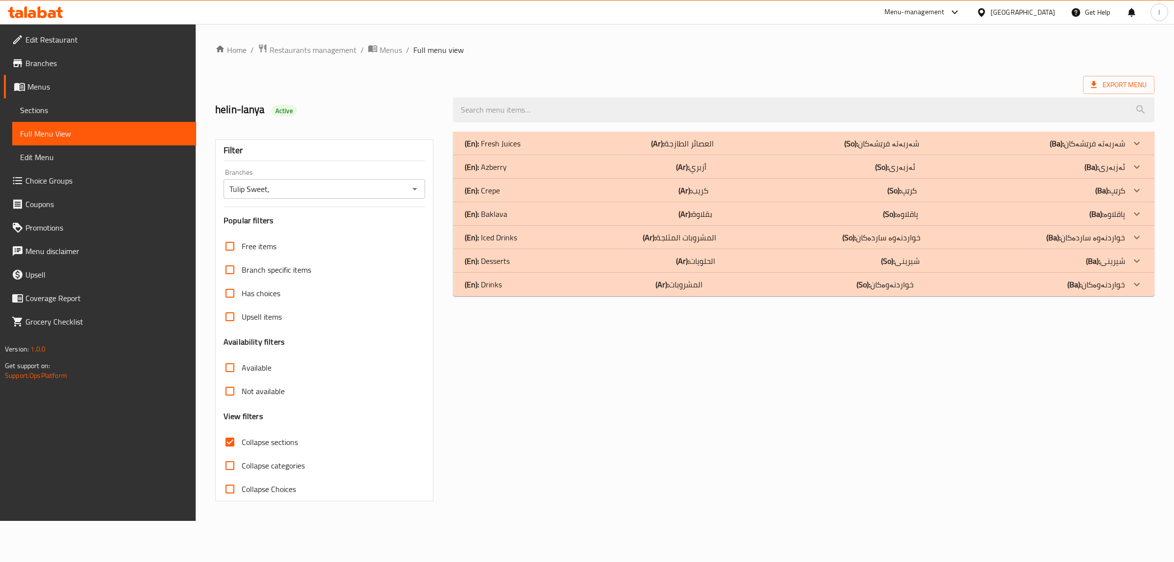
click at [602, 241] on div "(En): Iced Drinks (Ar): المشروبات المثلجة (So): خواردنەوە ساردەکان (Ba): خواردن…" at bounding box center [795, 237] width 660 height 12
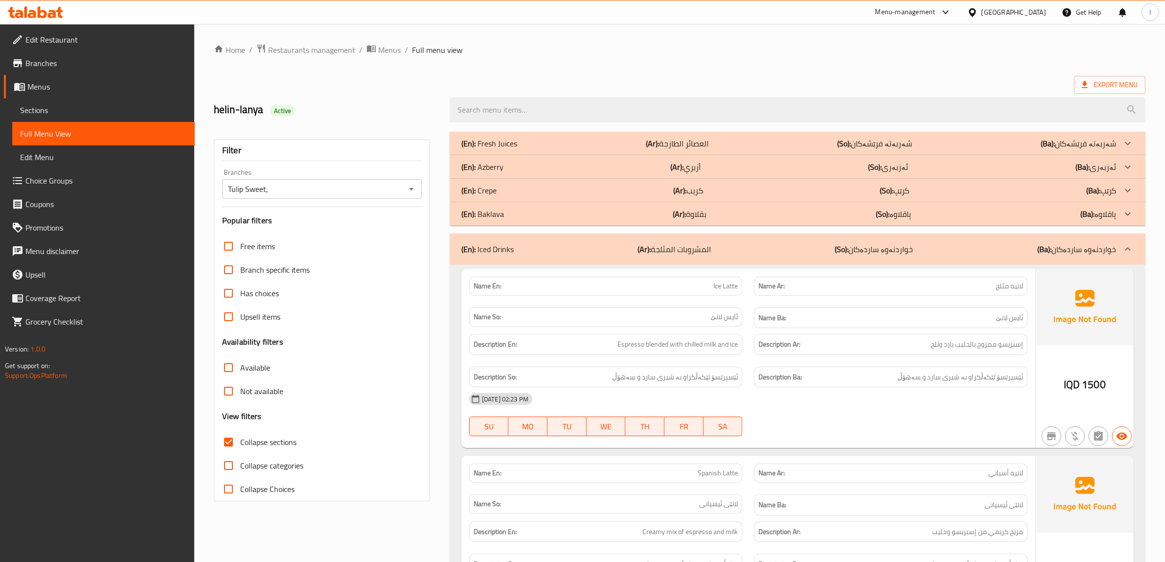
click at [875, 394] on div "[DATE] 02:23 PM" at bounding box center [748, 398] width 570 height 23
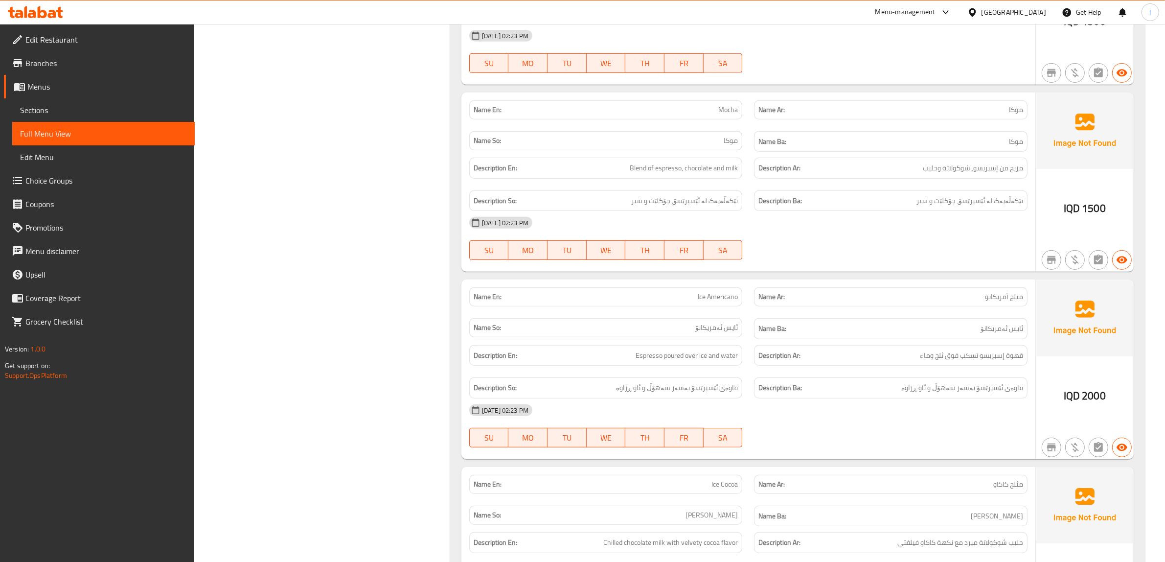
scroll to position [612, 0]
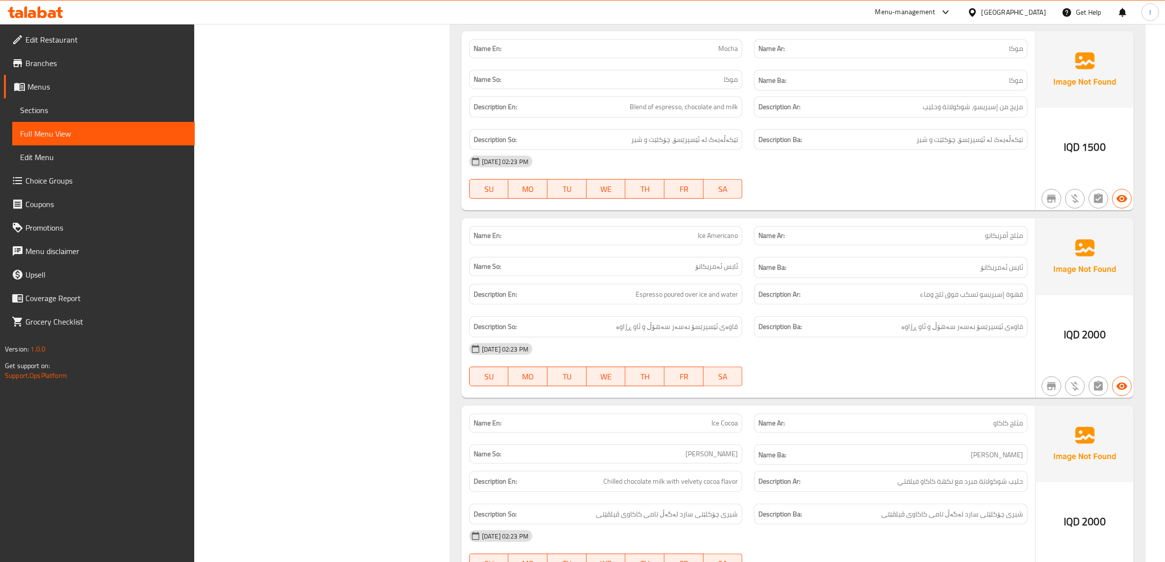
click at [819, 361] on div "[DATE] 02:23 PM" at bounding box center [748, 348] width 570 height 23
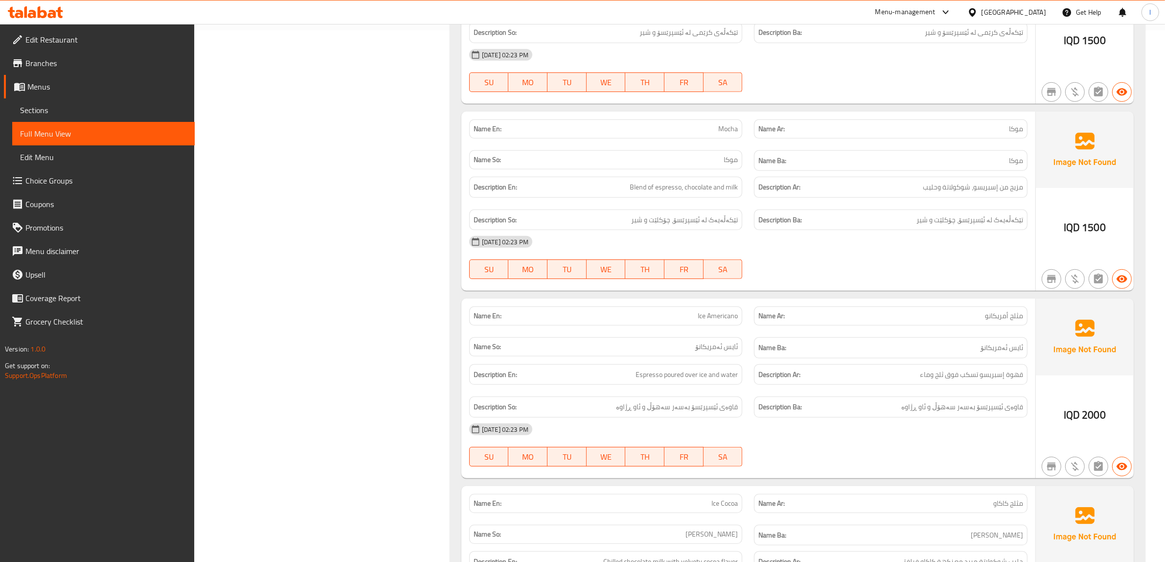
scroll to position [489, 0]
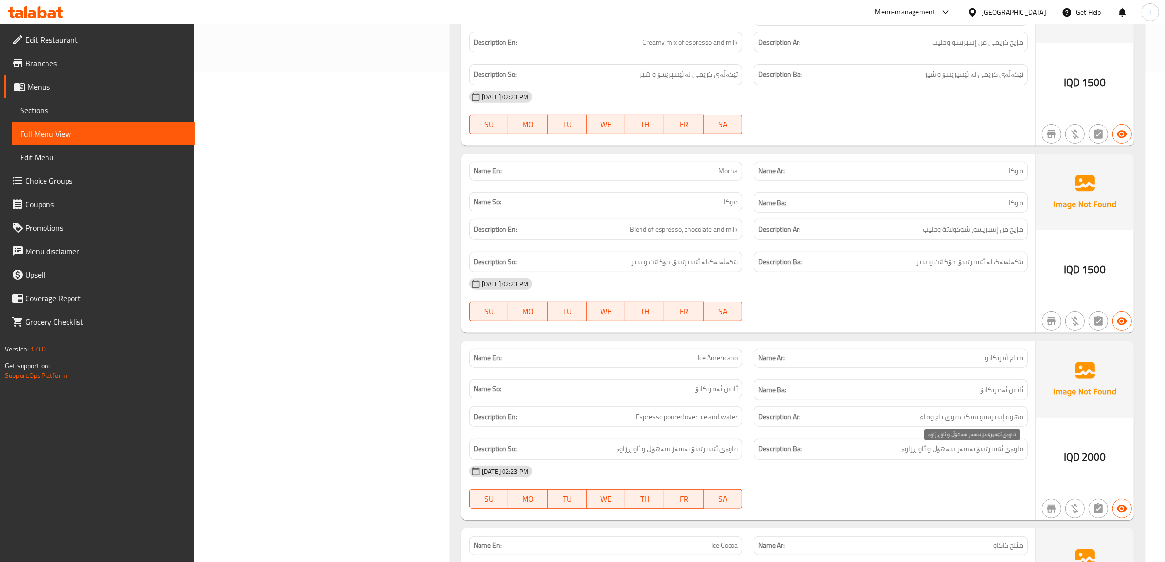
click at [929, 455] on span "قاوەی ئێسپرێسۆ بەسەر سەهۆڵ و ئاو ڕژاوە" at bounding box center [962, 449] width 122 height 12
click at [717, 360] on span "Ice Americano" at bounding box center [718, 358] width 40 height 10
copy span "Ice Americano"
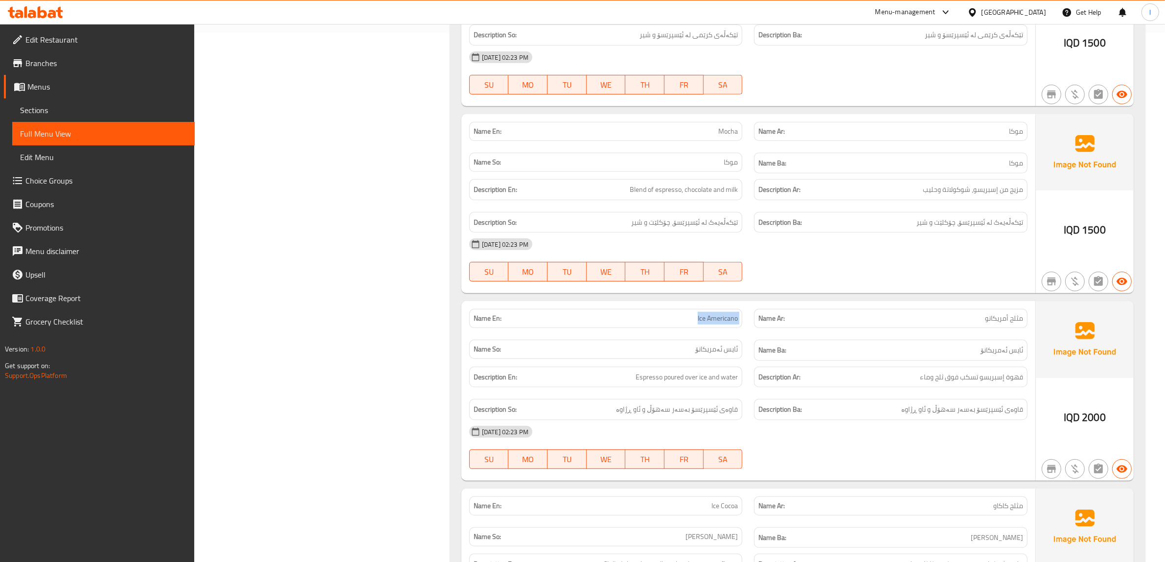
scroll to position [550, 0]
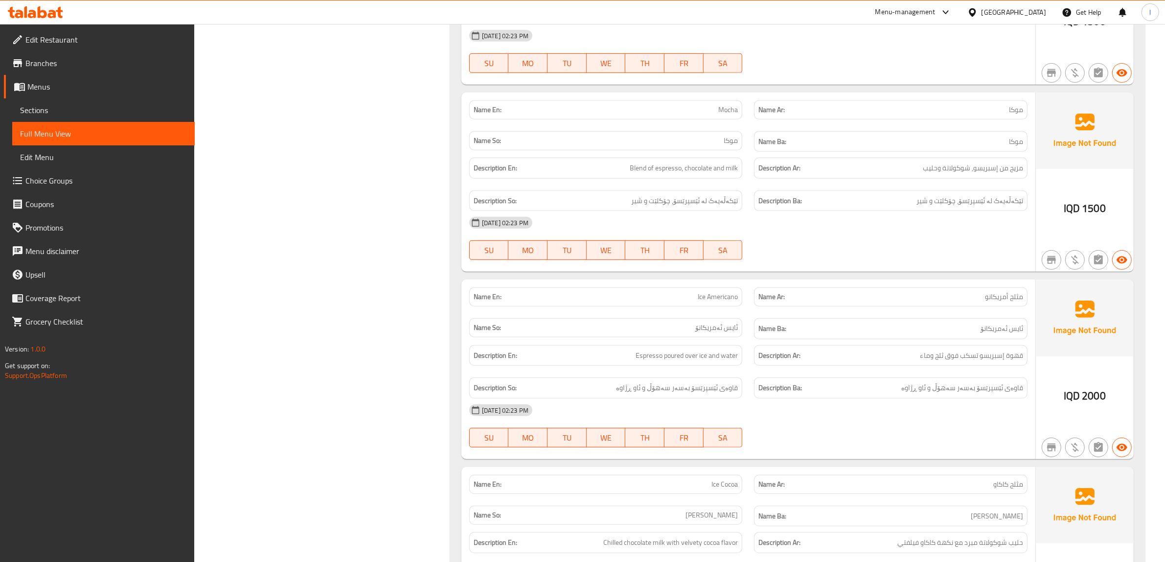
click at [708, 345] on div "Description En: Espresso poured over ice and water" at bounding box center [605, 355] width 285 height 33
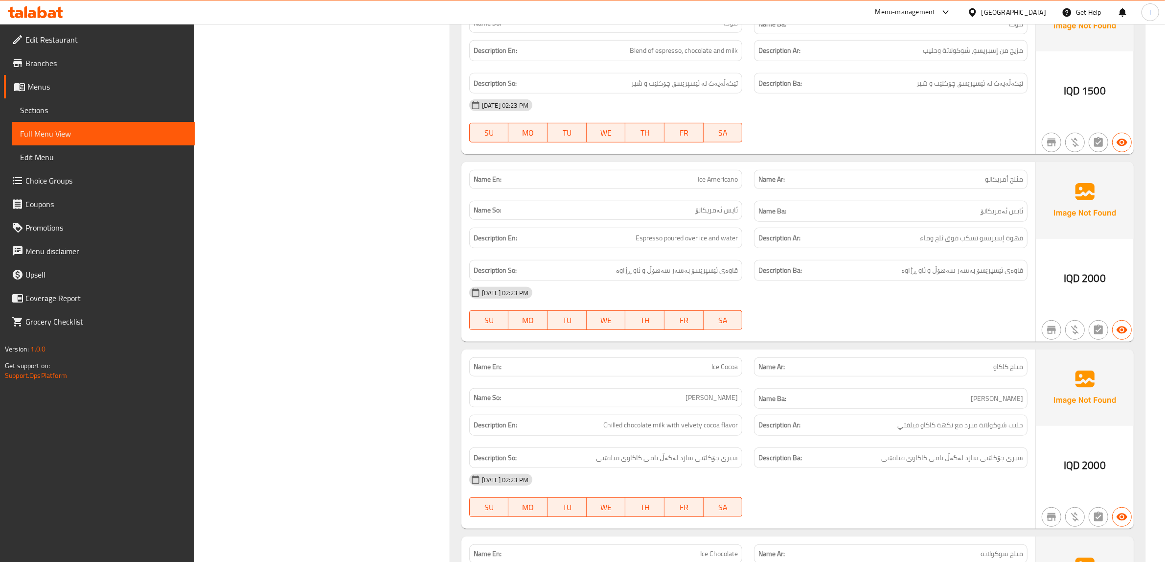
scroll to position [673, 0]
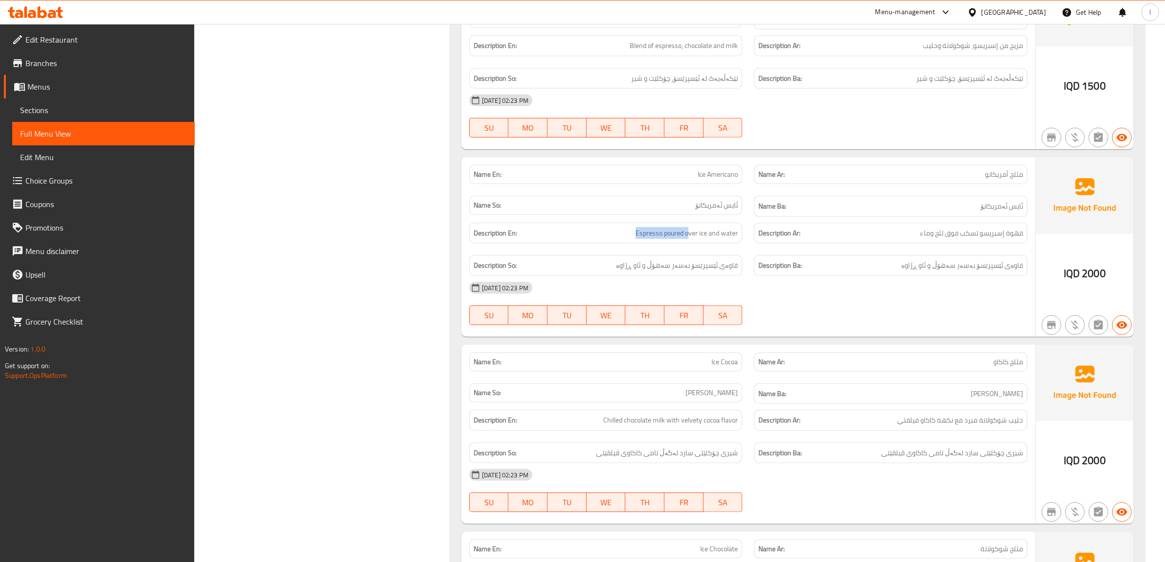
drag, startPoint x: 632, startPoint y: 237, endPoint x: 690, endPoint y: 243, distance: 58.0
click at [690, 243] on div "Description En: Espresso poured over ice and water" at bounding box center [605, 233] width 273 height 21
click at [646, 239] on span "Espresso poured over ice and water" at bounding box center [687, 233] width 102 height 12
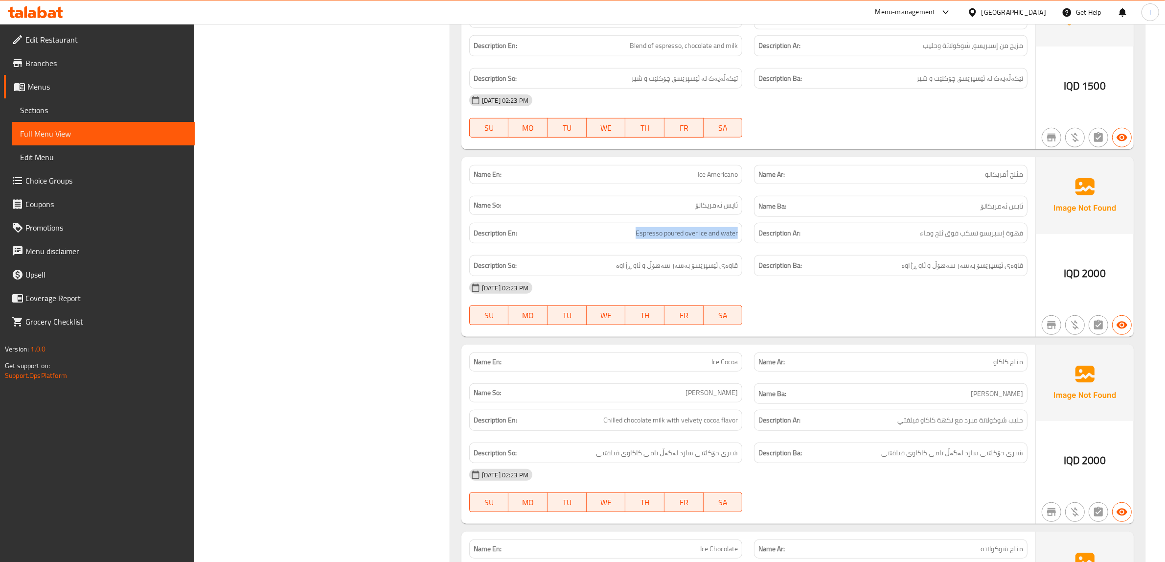
click at [738, 243] on div "Description En: Espresso poured over ice and water" at bounding box center [605, 233] width 273 height 21
click at [644, 238] on span "Espresso poured over ice and water" at bounding box center [687, 233] width 102 height 12
click at [721, 178] on span "Ice Americano" at bounding box center [718, 174] width 40 height 10
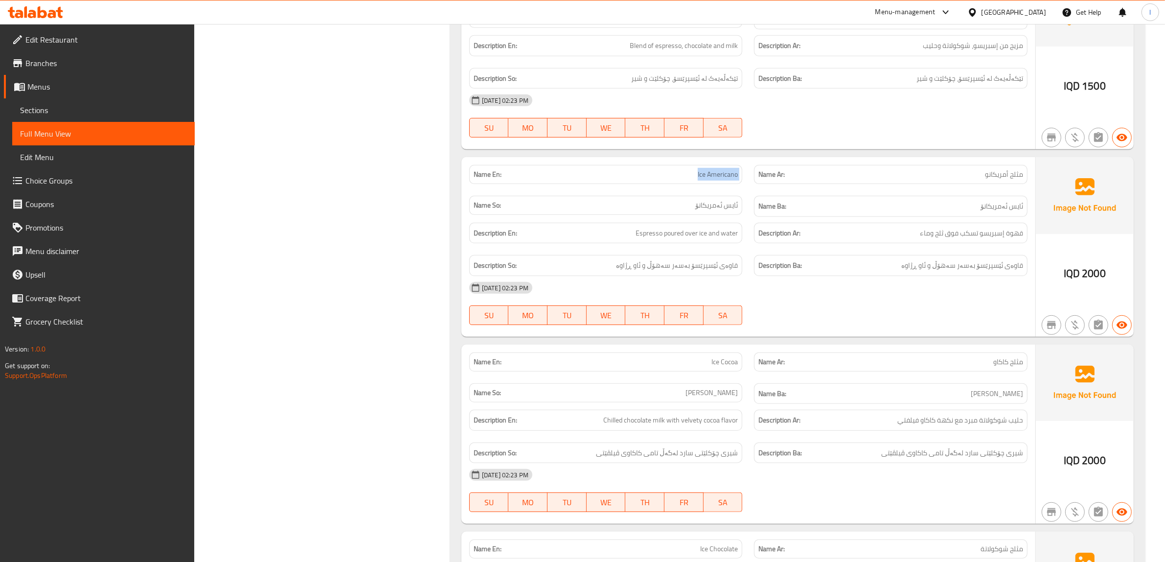
click at [721, 178] on span "Ice Americano" at bounding box center [718, 174] width 40 height 10
copy span "Ice Americano"
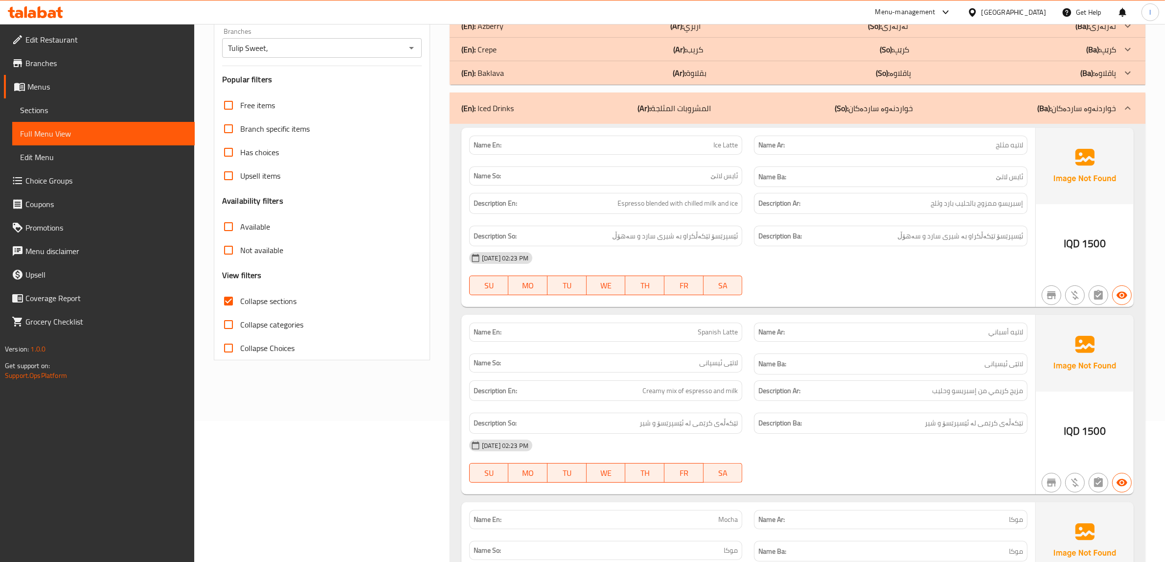
scroll to position [0, 0]
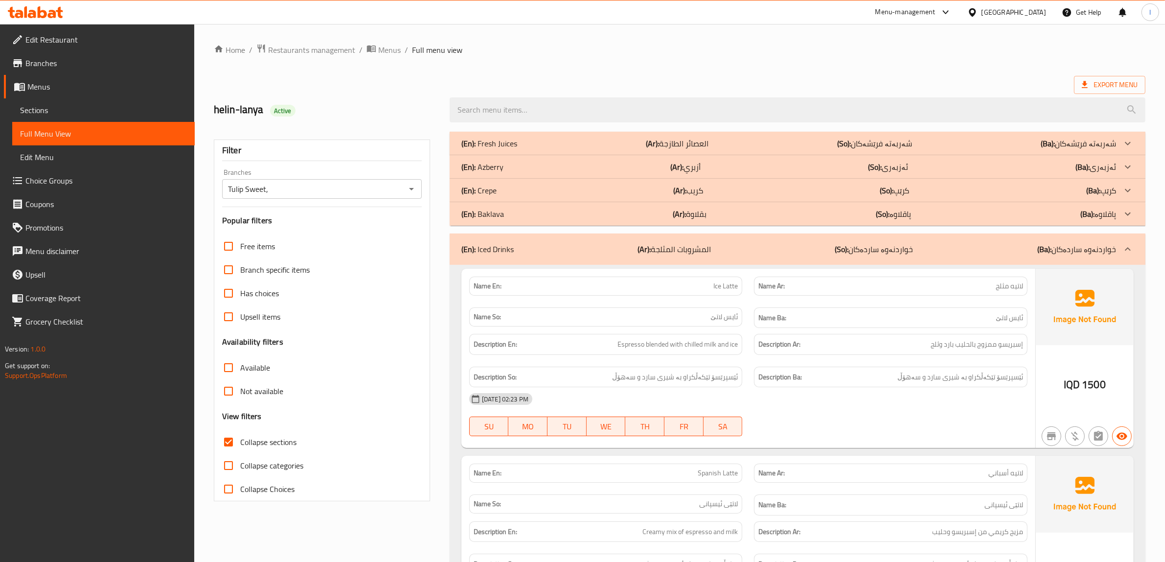
click at [796, 256] on div "(En): Iced Drinks (Ar): المشروبات المثلجة (So): خواردنەوە ساردەکان (Ba): خواردن…" at bounding box center [798, 248] width 696 height 31
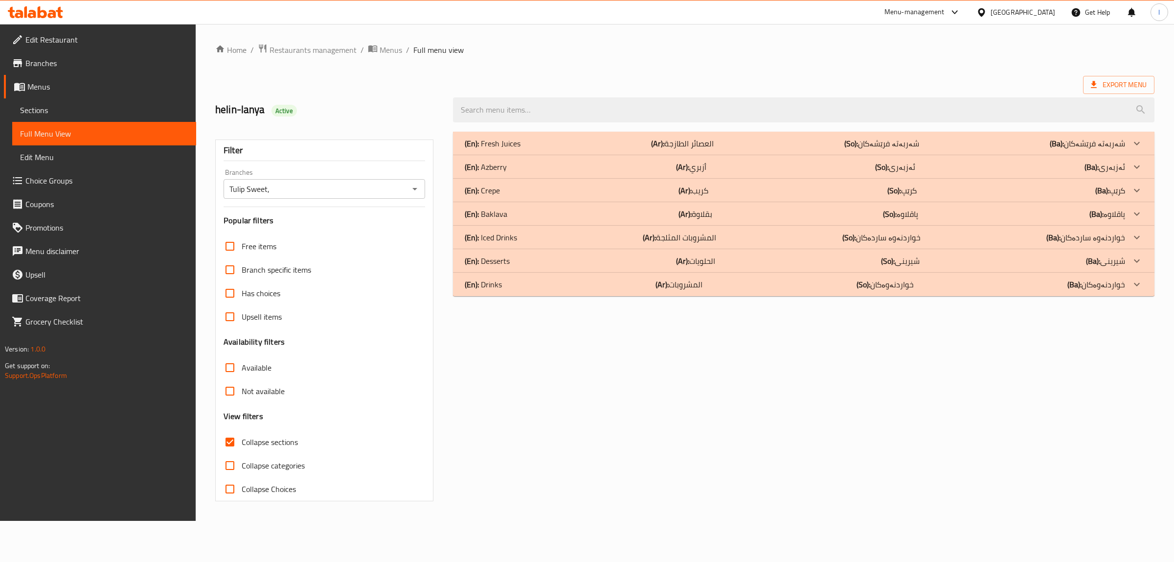
click at [693, 263] on p "(Ar): الحلويات" at bounding box center [695, 261] width 39 height 12
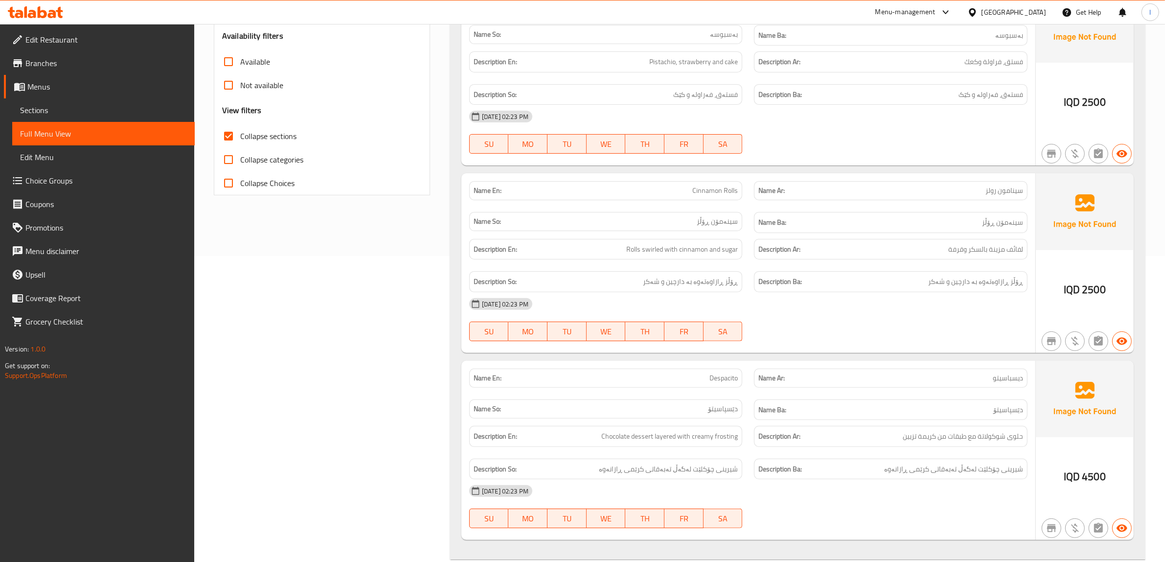
scroll to position [357, 0]
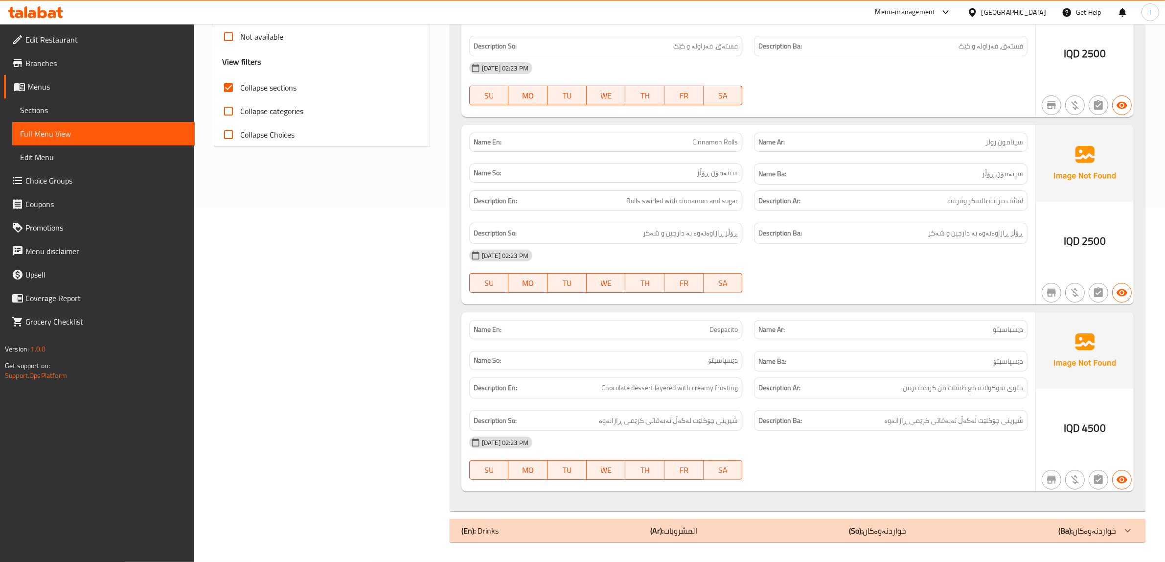
click at [930, 415] on span "شیرینی چۆکلێت لەگەڵ تەبەقاتی کرێمی ڕازانەوە" at bounding box center [953, 420] width 139 height 12
drag, startPoint x: 623, startPoint y: 392, endPoint x: 650, endPoint y: 390, distance: 26.9
click at [650, 390] on span "Chocolate dessert layered with creamy frosting" at bounding box center [669, 388] width 136 height 12
drag, startPoint x: 673, startPoint y: 392, endPoint x: 679, endPoint y: 390, distance: 6.2
click at [679, 390] on span "Chocolate dessert layered with creamy frosting" at bounding box center [669, 388] width 136 height 12
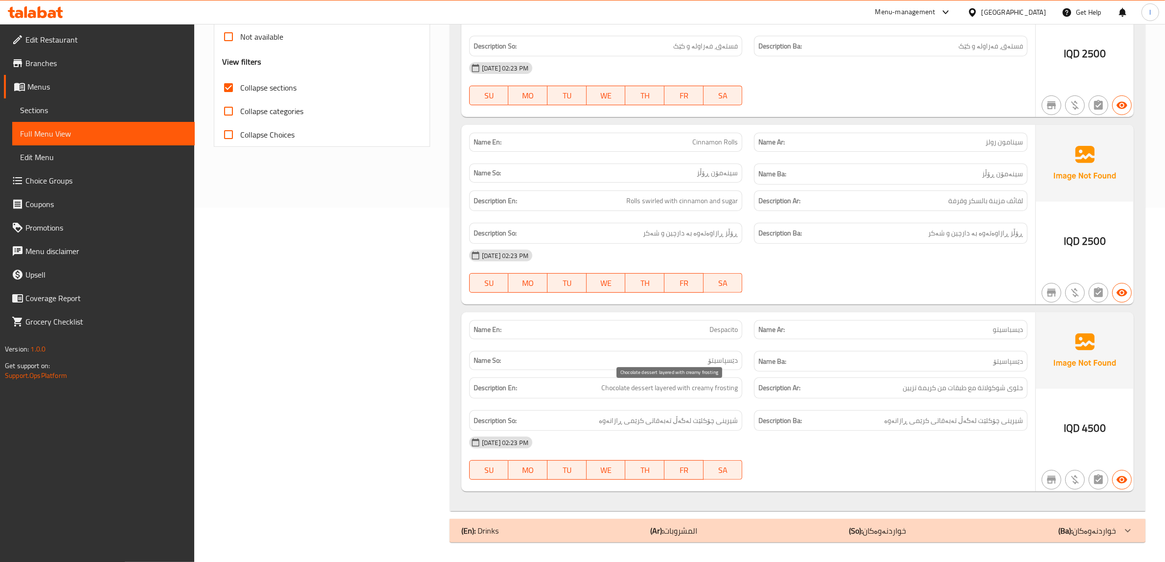
drag, startPoint x: 690, startPoint y: 392, endPoint x: 749, endPoint y: 394, distance: 58.3
click at [696, 392] on span "Chocolate dessert layered with creamy frosting" at bounding box center [669, 388] width 136 height 12
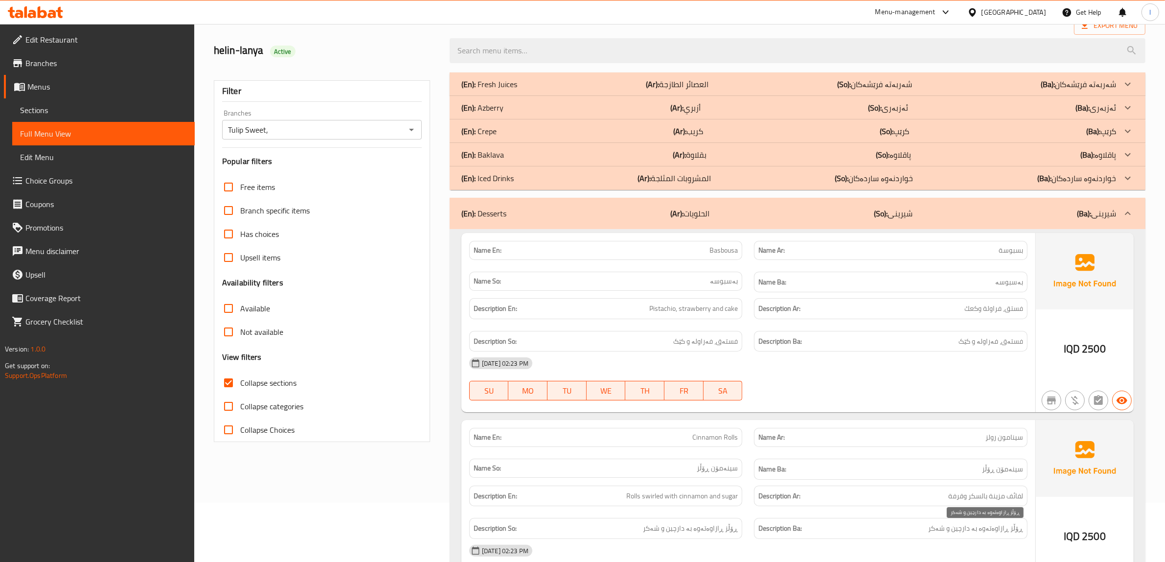
scroll to position [174, 0]
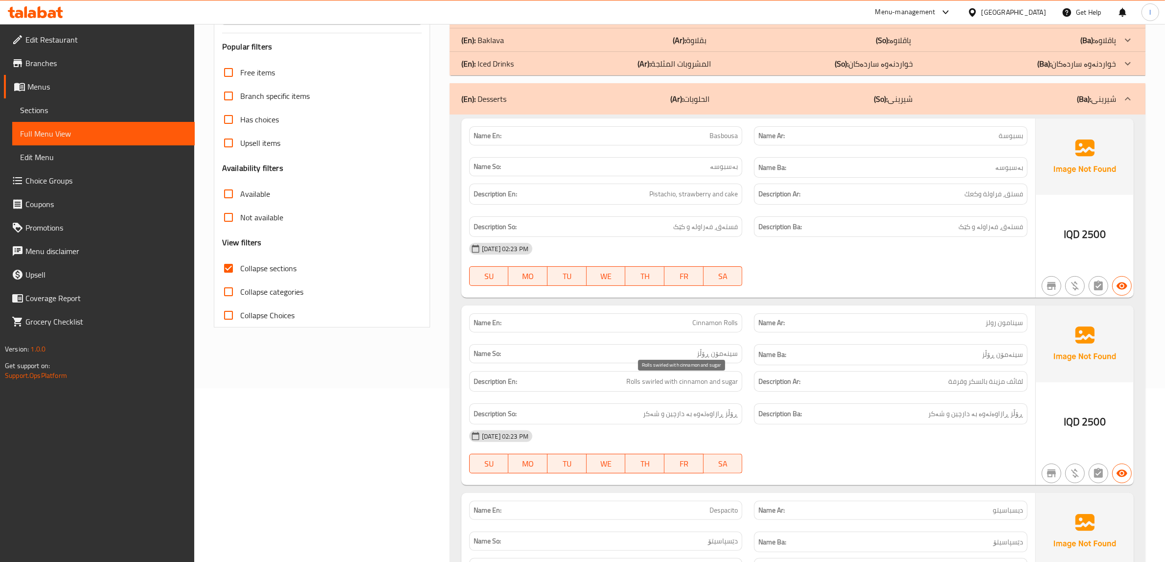
click at [708, 385] on span "Rolls swirled with cinnamon and sugar" at bounding box center [682, 381] width 112 height 12
copy span "Rolls swirled with cinnamon and sugar"
click at [781, 88] on div "(En): Desserts (Ar): الحلويات (So): شیرینی (Ba): شیرینی" at bounding box center [798, 98] width 696 height 31
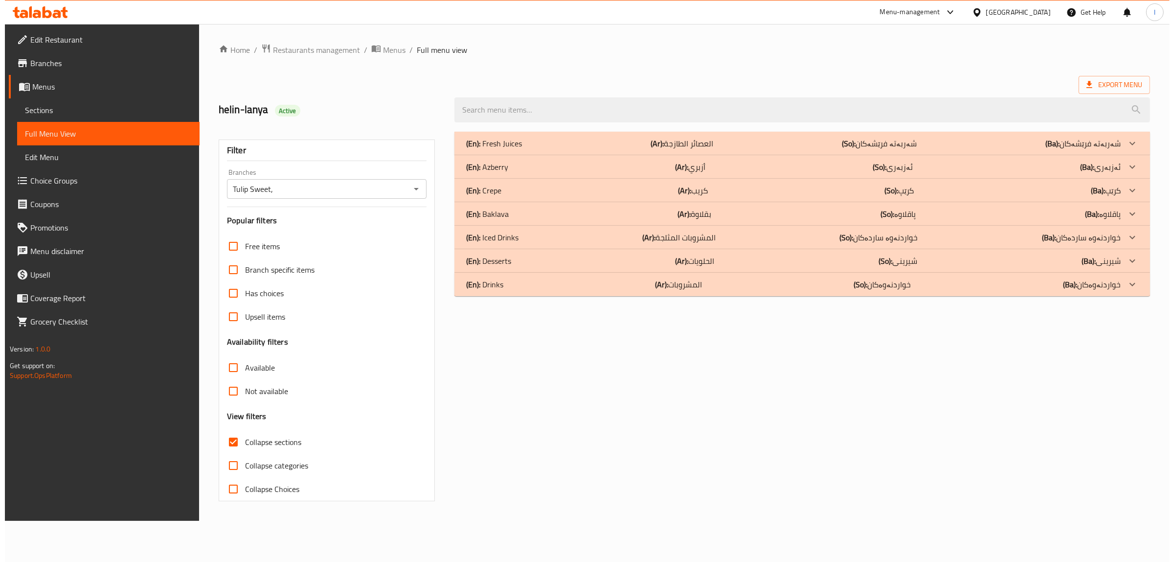
scroll to position [0, 0]
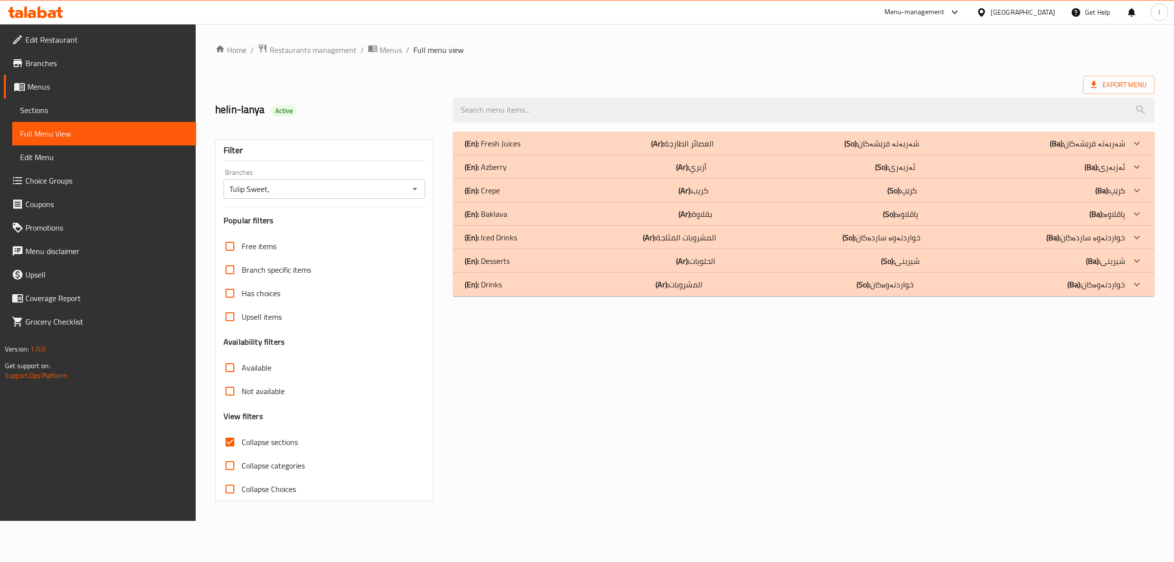
click at [683, 278] on p "(Ar): المشروبات" at bounding box center [679, 284] width 47 height 12
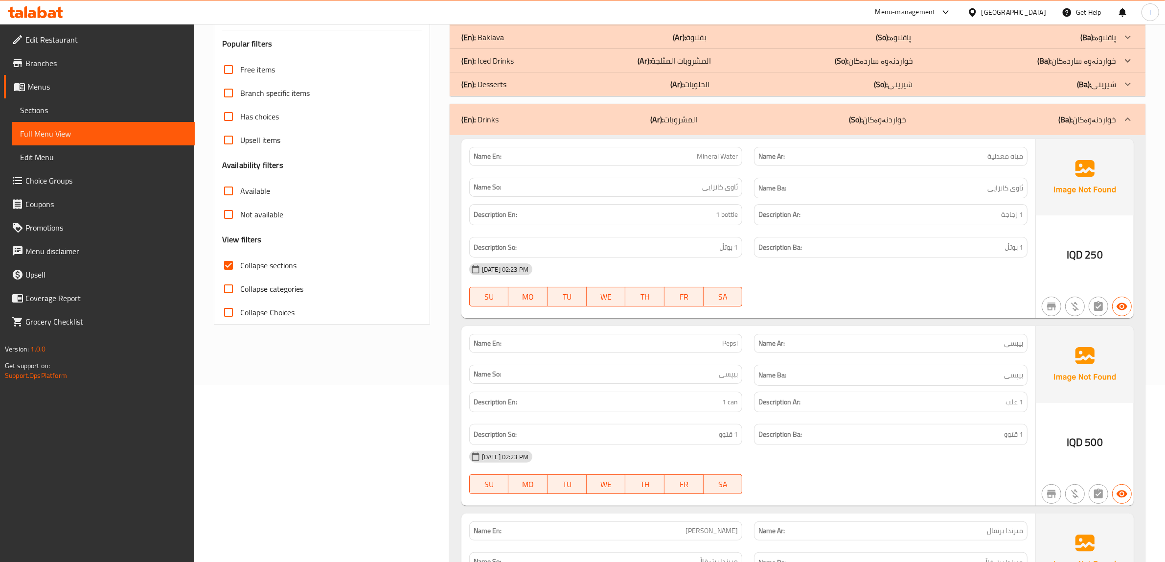
scroll to position [109, 0]
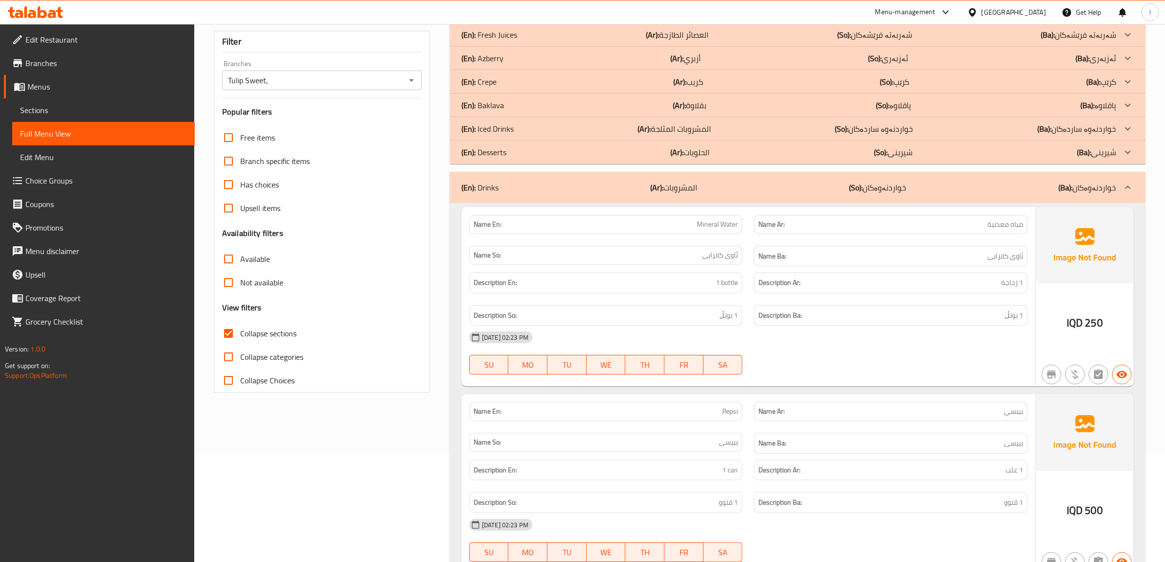
click at [30, 104] on span "Sections" at bounding box center [103, 110] width 167 height 12
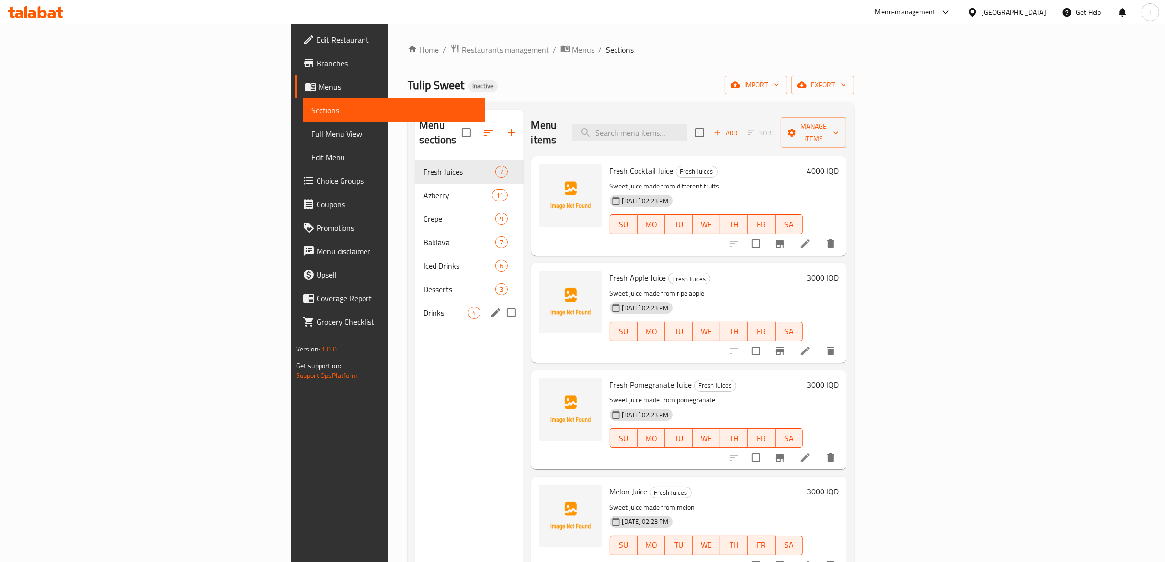
click at [423, 307] on span "Drinks" at bounding box center [445, 313] width 45 height 12
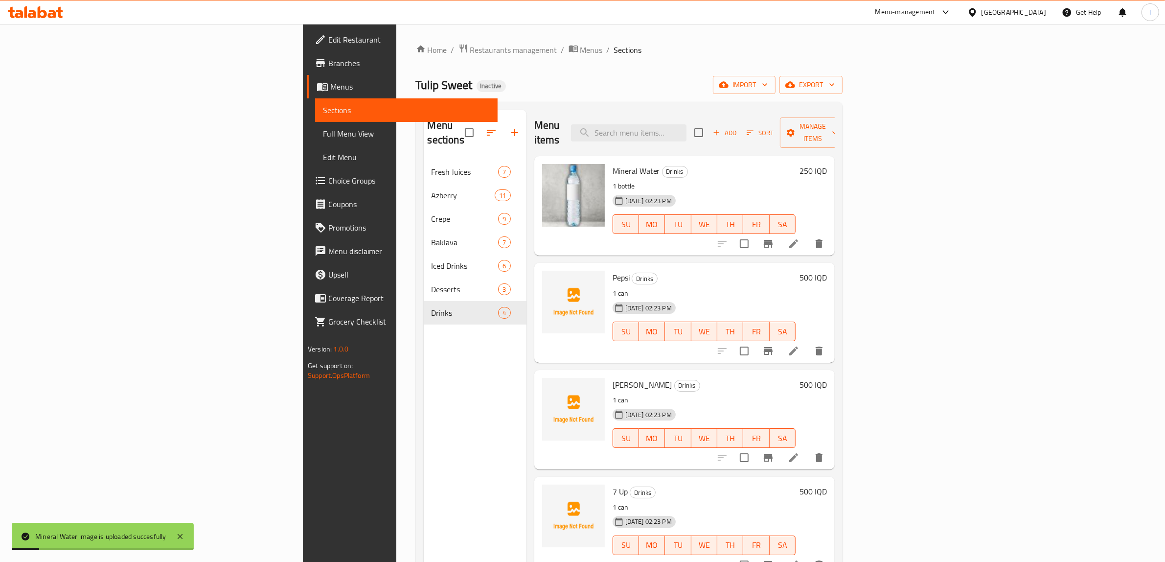
click at [613, 270] on span "Pepsi" at bounding box center [621, 277] width 17 height 15
copy h6 "Pepsi"
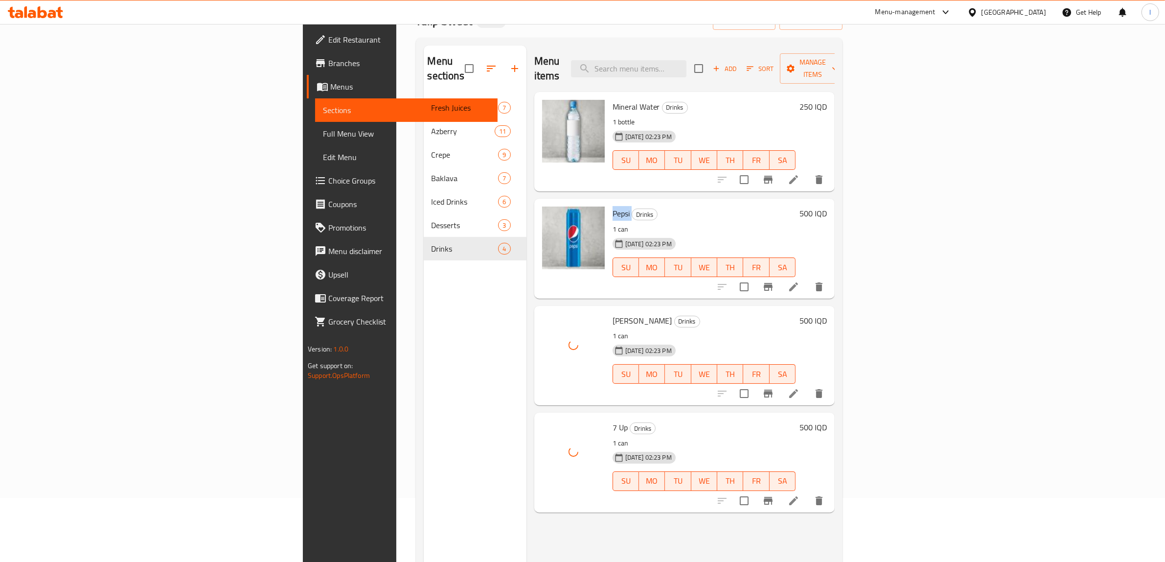
scroll to position [137, 0]
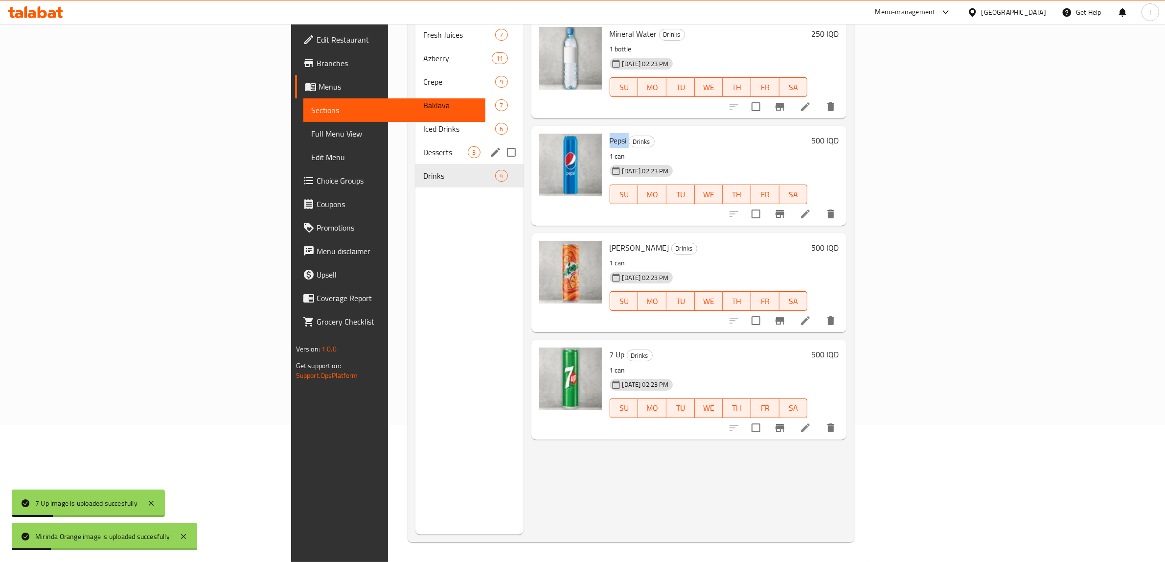
click at [415, 140] on div "Desserts 3" at bounding box center [469, 151] width 108 height 23
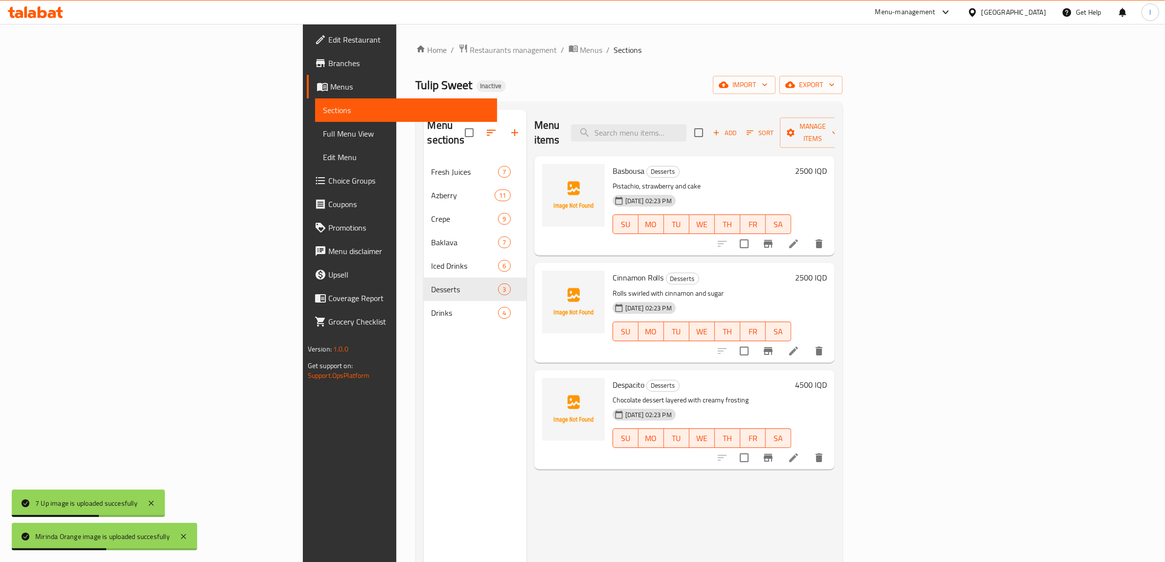
click at [613, 163] on span "Basbousa" at bounding box center [629, 170] width 32 height 15
copy h6 "Basbousa"
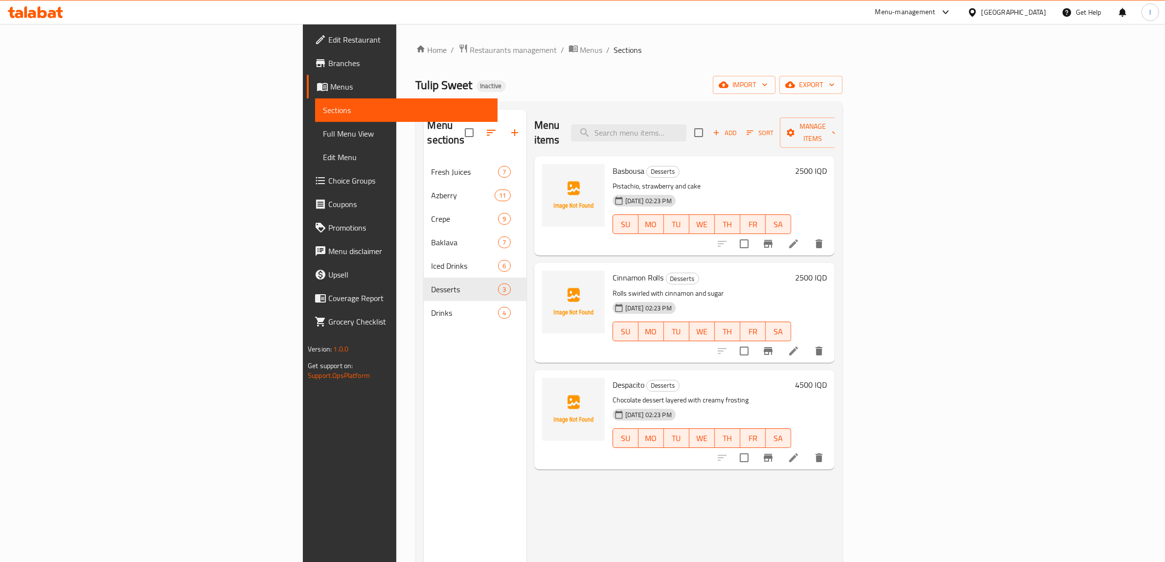
click at [609, 267] on div "Cinnamon Rolls Desserts Rolls swirled with cinnamon and sugar 09-10-2025 02:23 …" at bounding box center [702, 312] width 186 height 91
drag, startPoint x: 542, startPoint y: 253, endPoint x: 546, endPoint y: 257, distance: 6.6
click at [609, 267] on div "Cinnamon Rolls Desserts Rolls swirled with cinnamon and sugar 09-10-2025 02:23 …" at bounding box center [702, 312] width 186 height 91
copy span "Cinnamon"
click at [613, 377] on span "Despacito" at bounding box center [629, 384] width 32 height 15
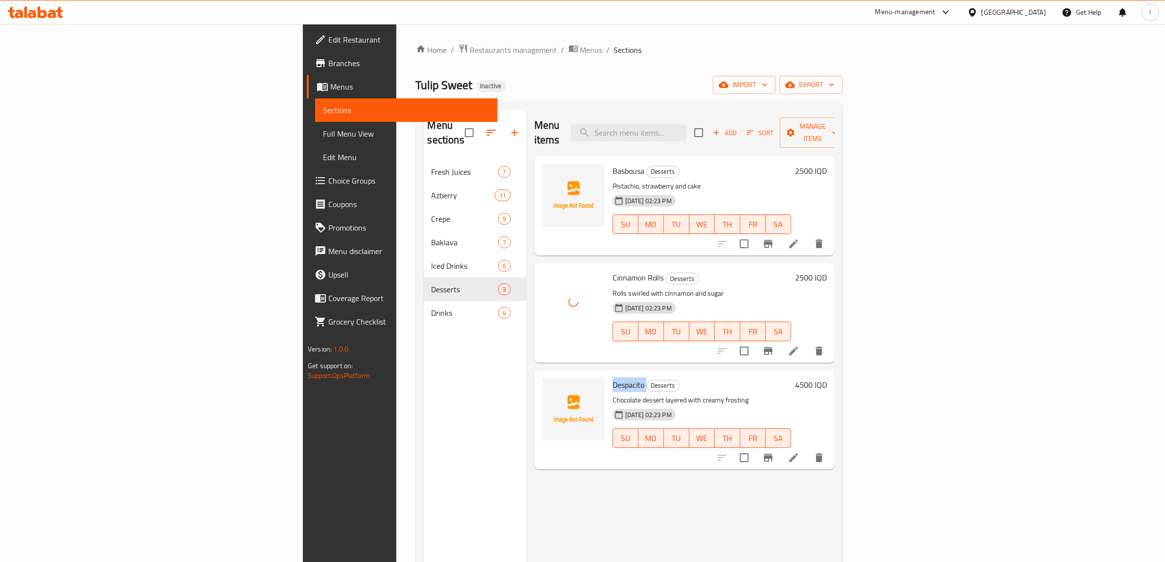
click at [613, 377] on span "Despacito" at bounding box center [629, 384] width 32 height 15
copy h6 "Despacito"
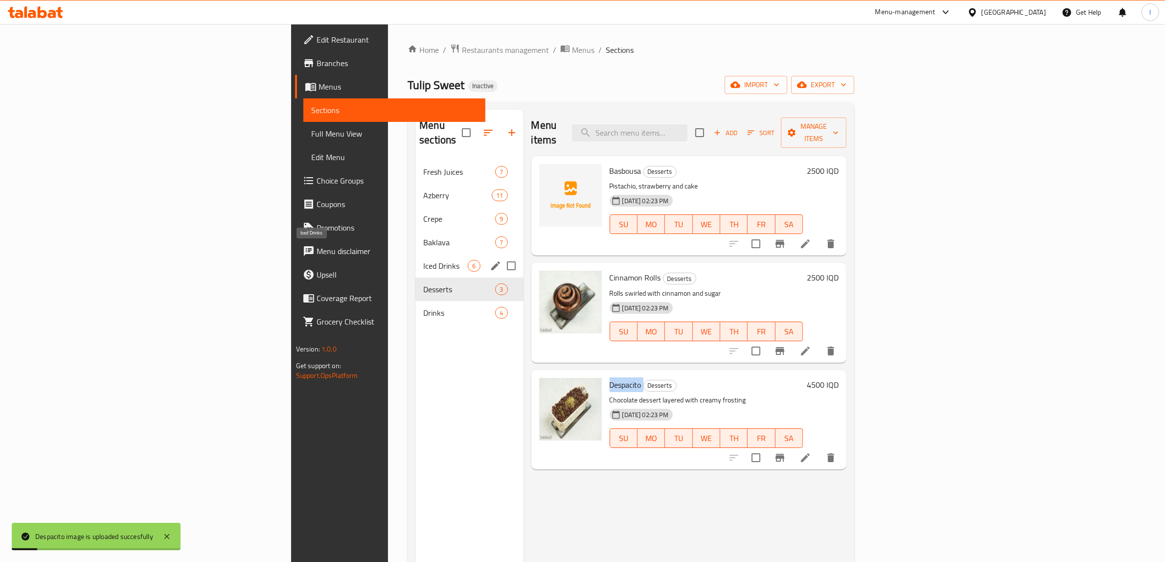
click at [423, 260] on span "Iced Drinks" at bounding box center [445, 266] width 45 height 12
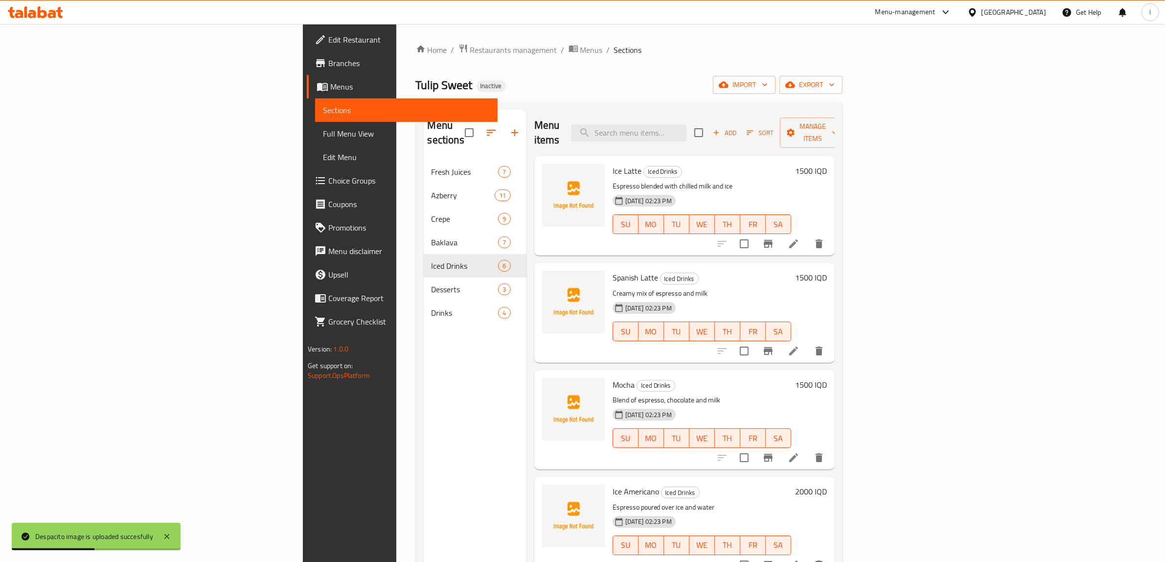
click at [613, 163] on span "Ice Latte" at bounding box center [627, 170] width 29 height 15
copy h6 "Latte"
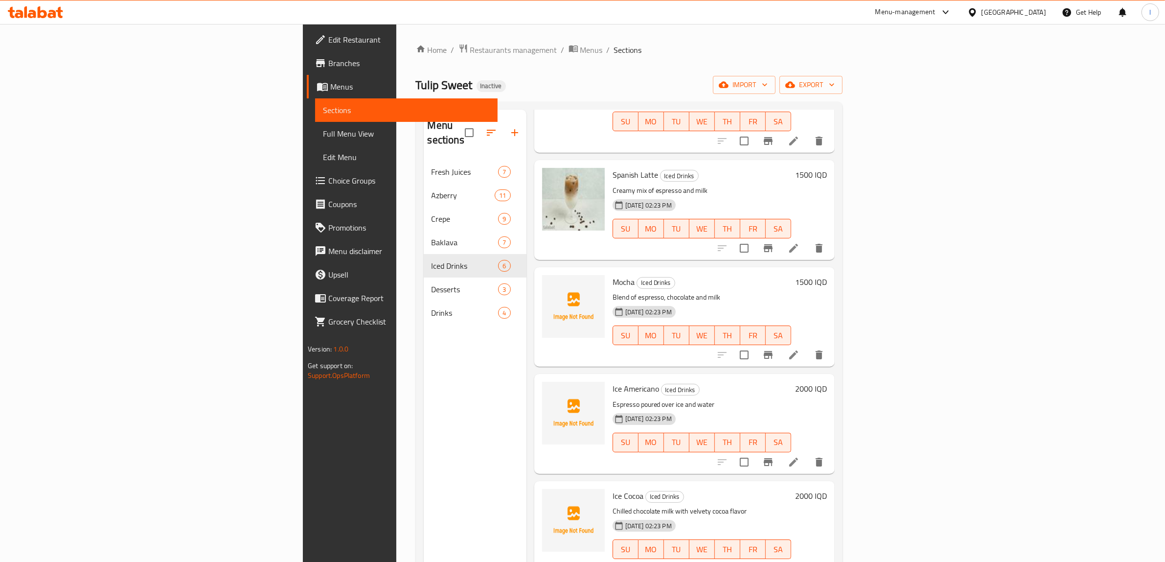
scroll to position [103, 0]
click at [613, 381] on span "Ice Americano" at bounding box center [636, 388] width 46 height 15
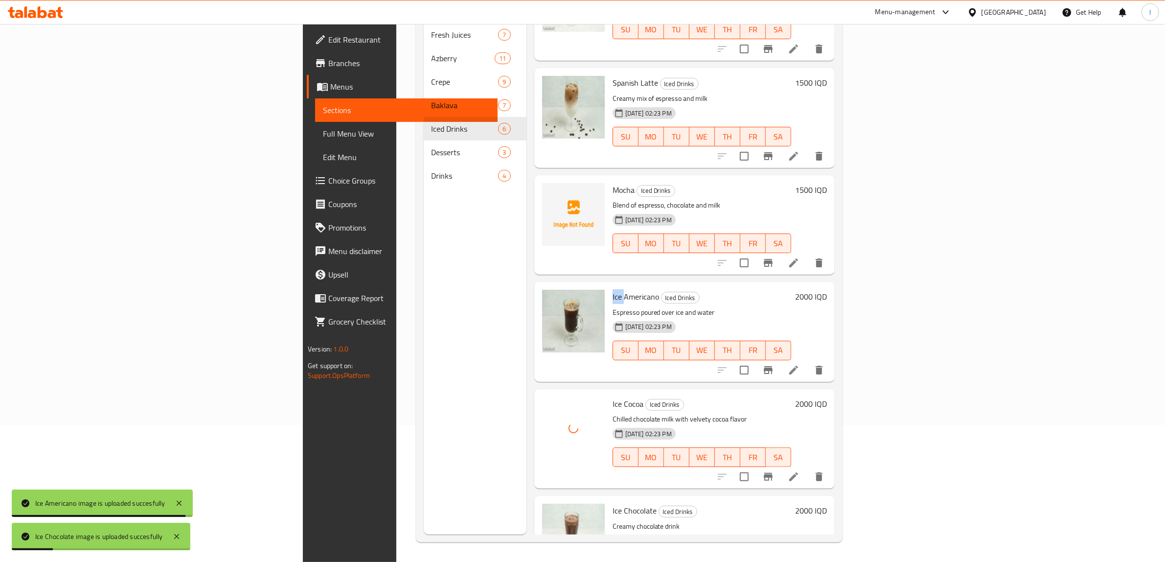
scroll to position [0, 0]
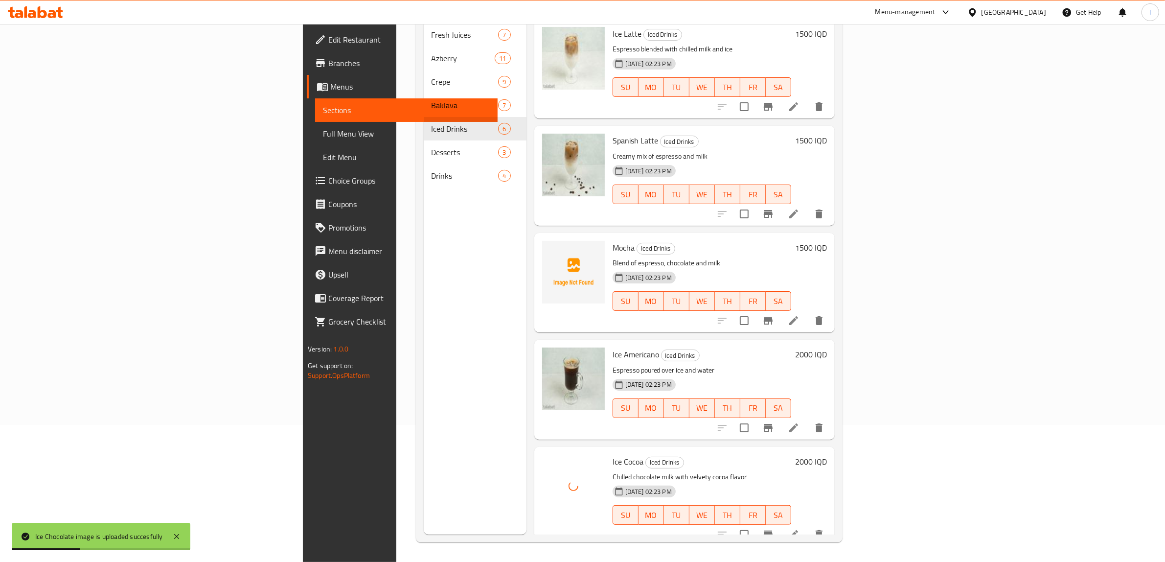
click at [613, 240] on span "Mocha" at bounding box center [624, 247] width 22 height 15
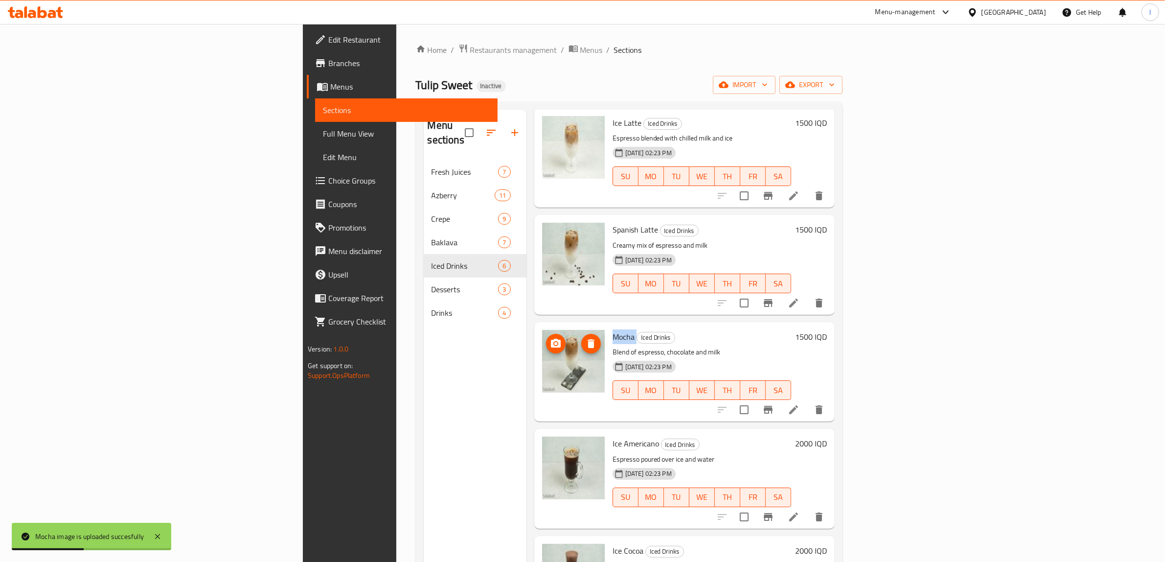
scroll to position [103, 0]
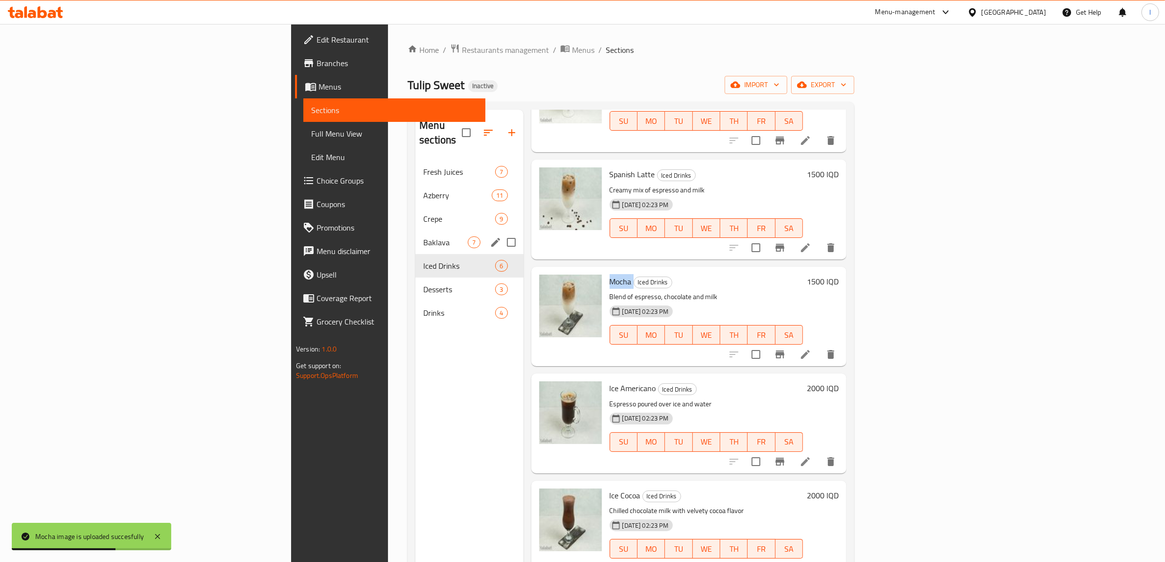
click at [423, 236] on span "Baklava" at bounding box center [445, 242] width 45 height 12
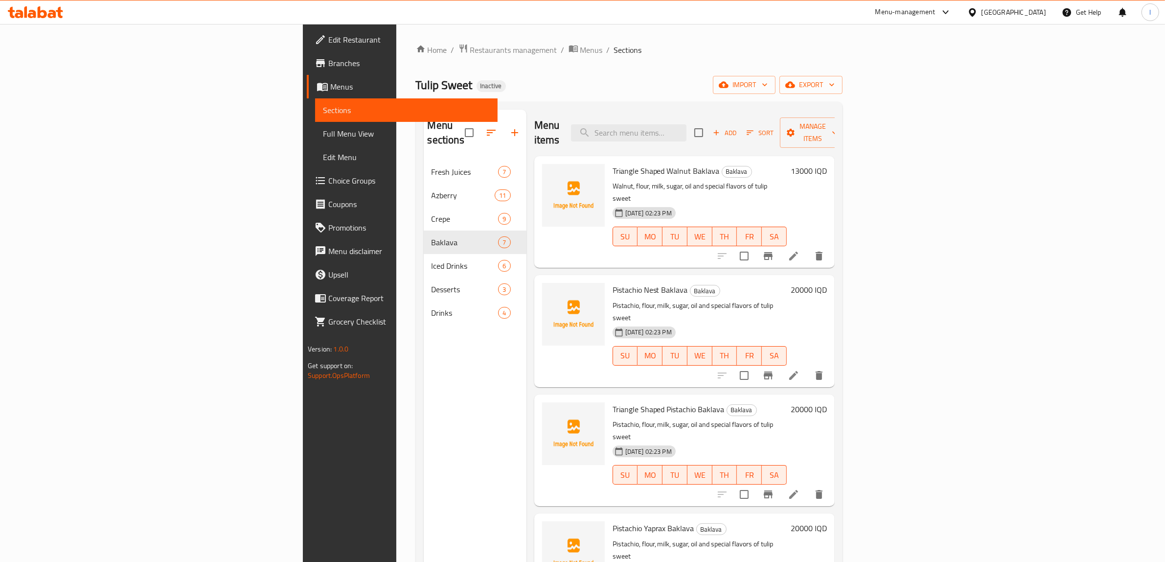
click at [626, 163] on span "Triangle Shaped Walnut Baklava" at bounding box center [666, 170] width 107 height 15
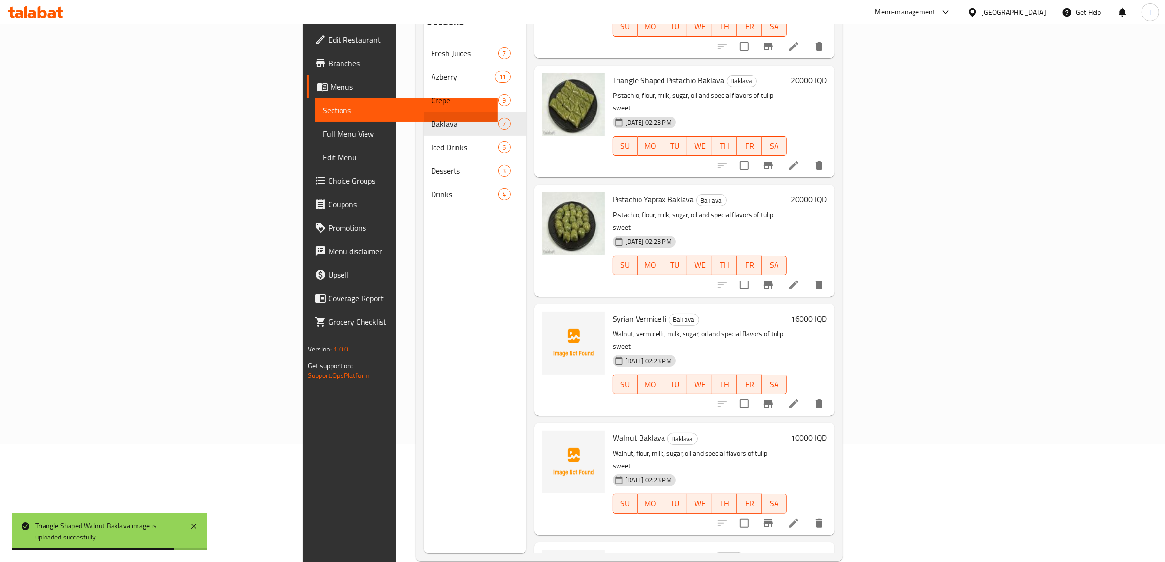
scroll to position [137, 0]
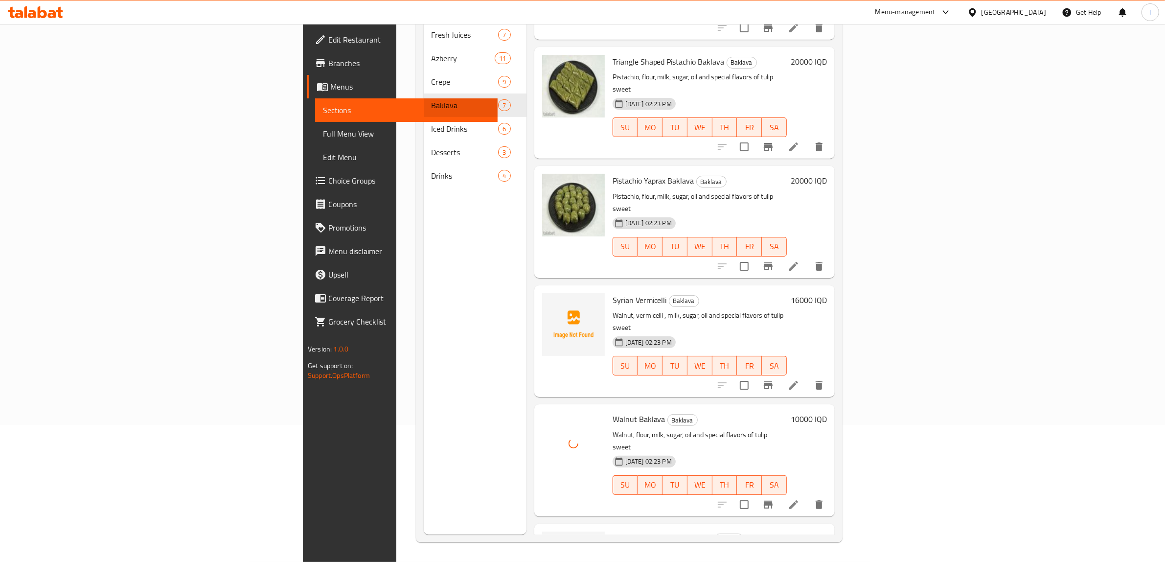
click at [613, 293] on span "Syrian Vermicelli" at bounding box center [640, 300] width 54 height 15
click at [613, 531] on span "Walnut [GEOGRAPHIC_DATA]" at bounding box center [662, 538] width 99 height 15
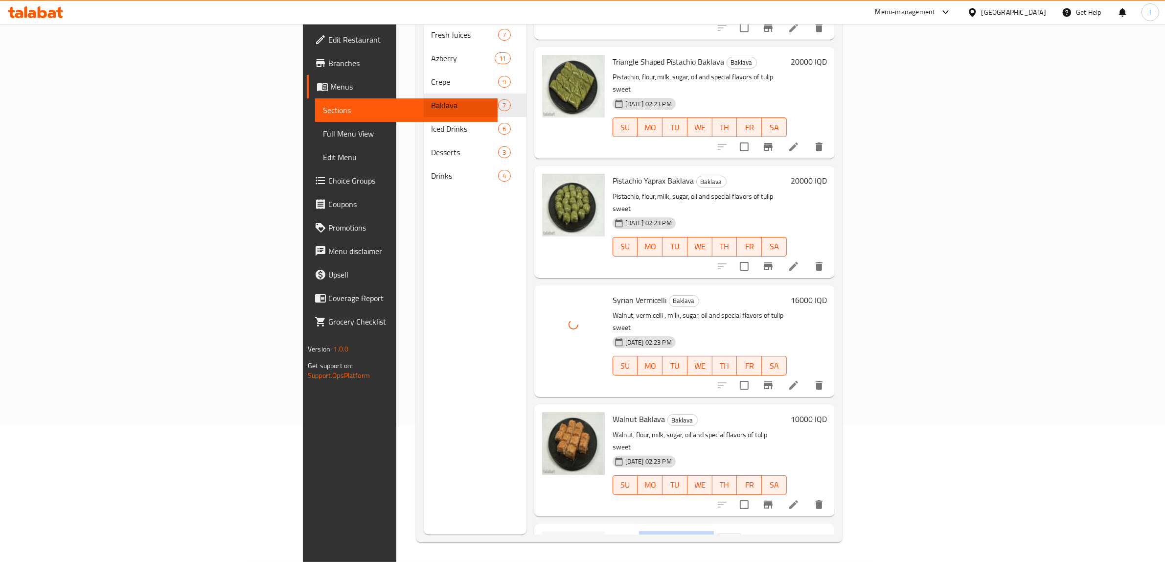
click at [613, 531] on span "Walnut [GEOGRAPHIC_DATA]" at bounding box center [662, 538] width 99 height 15
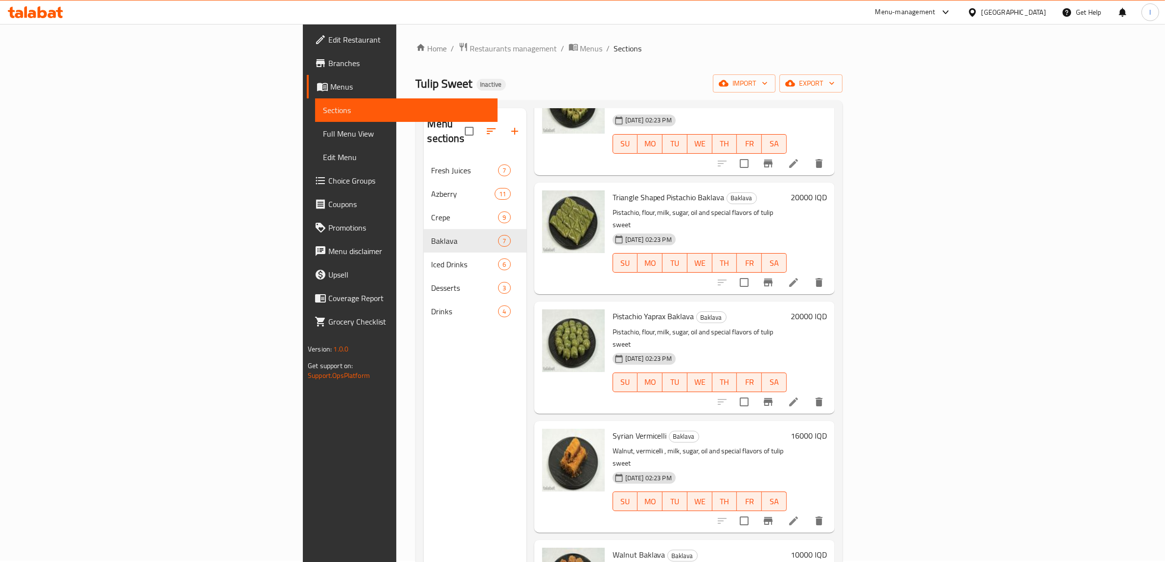
scroll to position [0, 0]
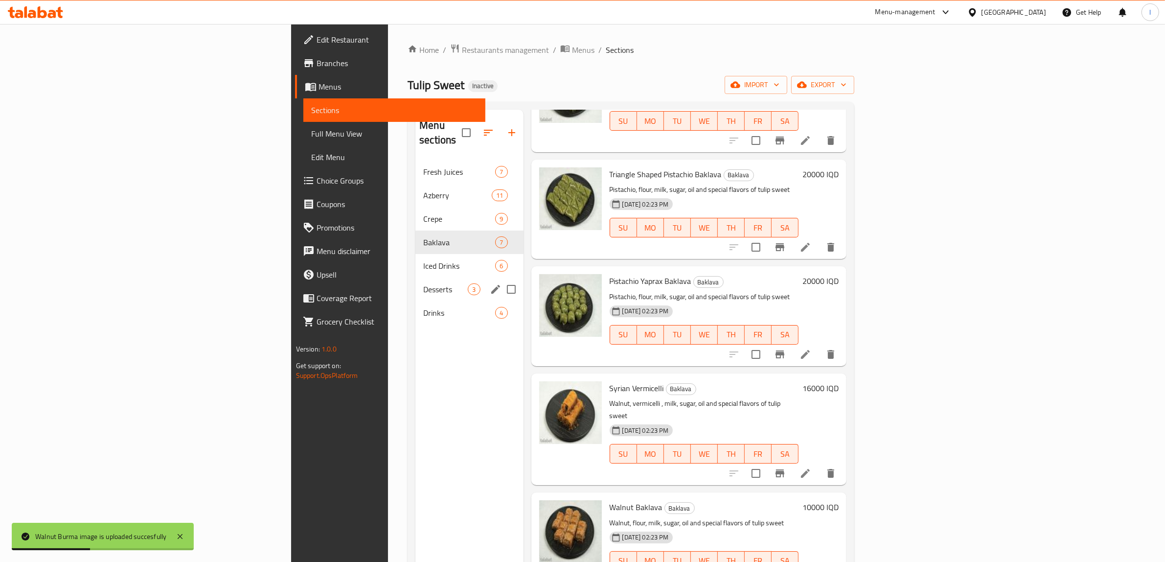
click at [423, 283] on span "Desserts" at bounding box center [445, 289] width 45 height 12
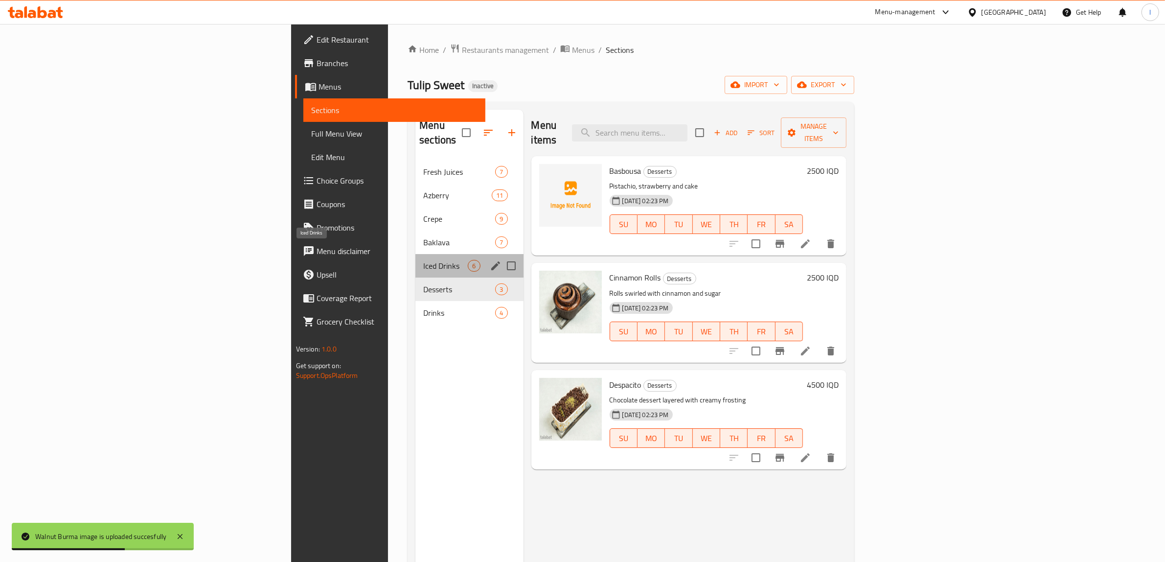
click at [423, 260] on span "Iced Drinks" at bounding box center [445, 266] width 45 height 12
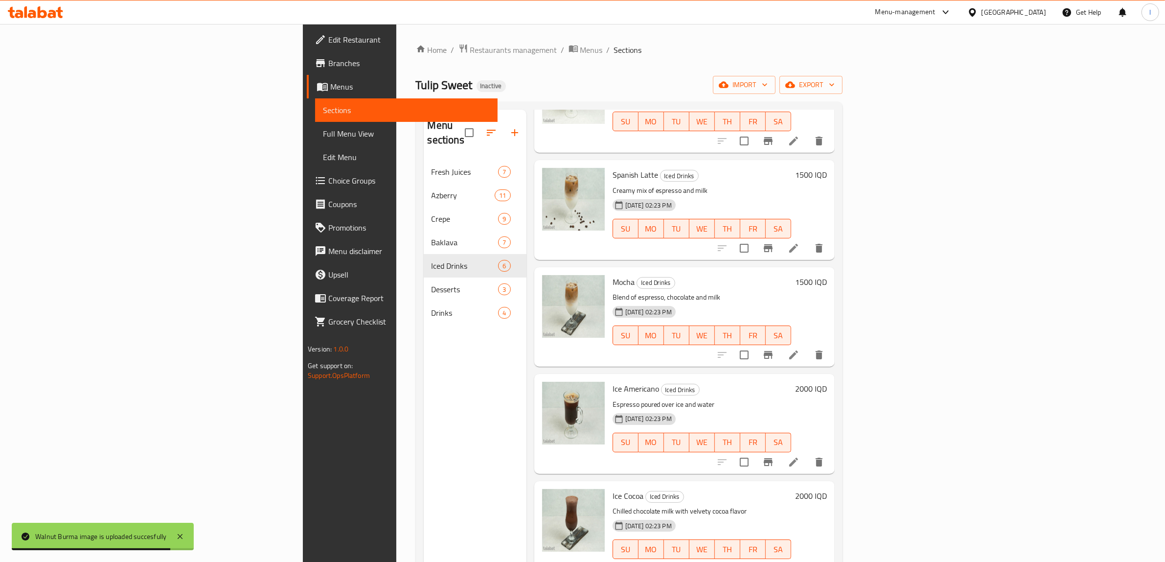
scroll to position [103, 0]
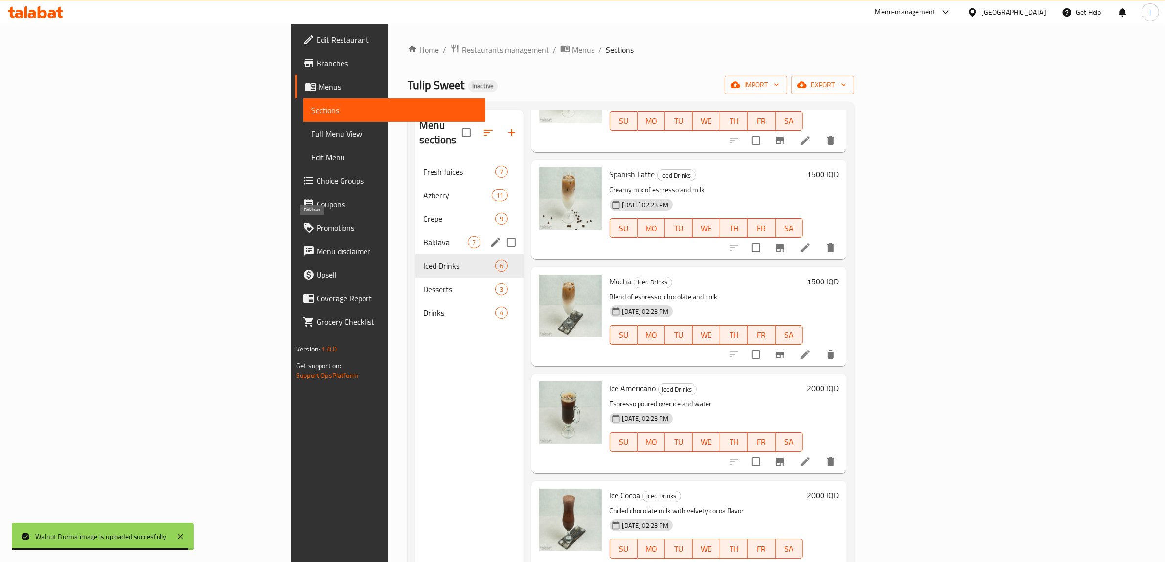
click at [423, 236] on span "Baklava" at bounding box center [445, 242] width 45 height 12
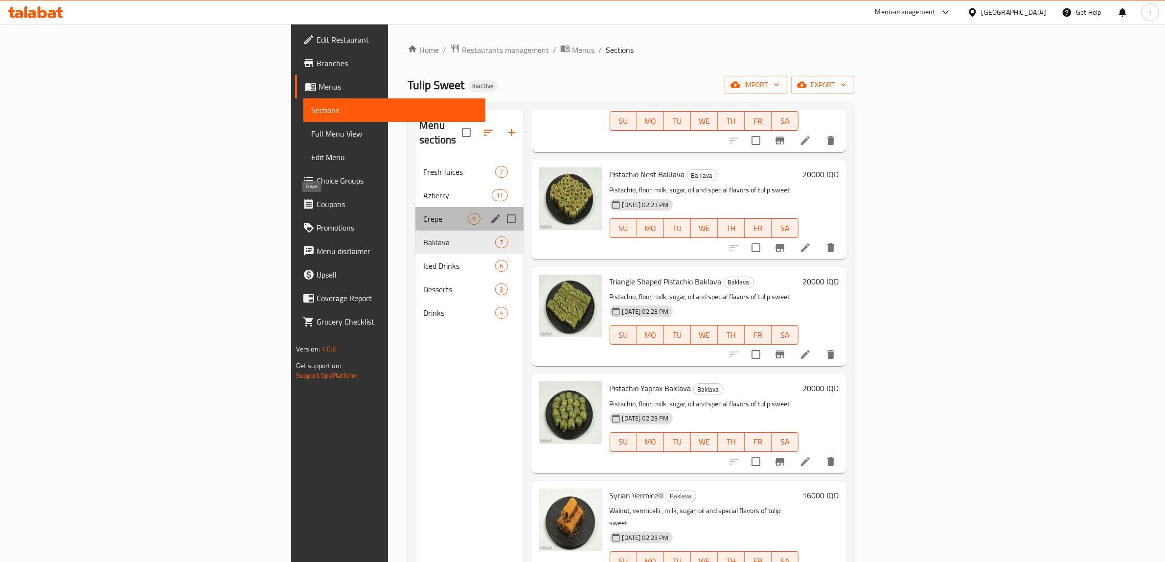
click at [423, 213] on span "Crepe" at bounding box center [445, 219] width 45 height 12
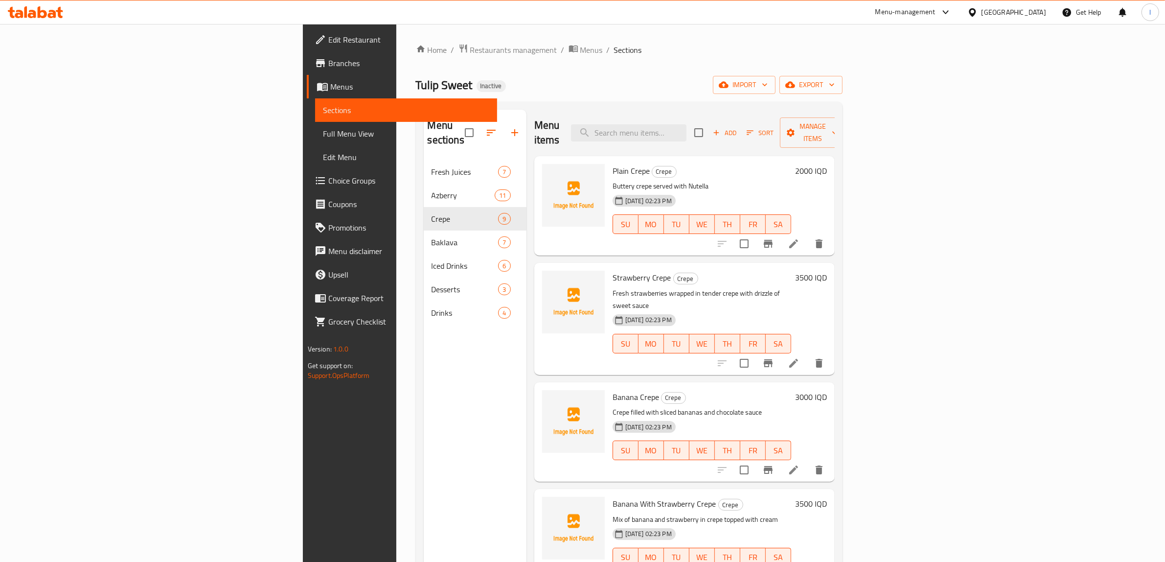
click at [613, 163] on span "Plain Crepe" at bounding box center [631, 170] width 37 height 15
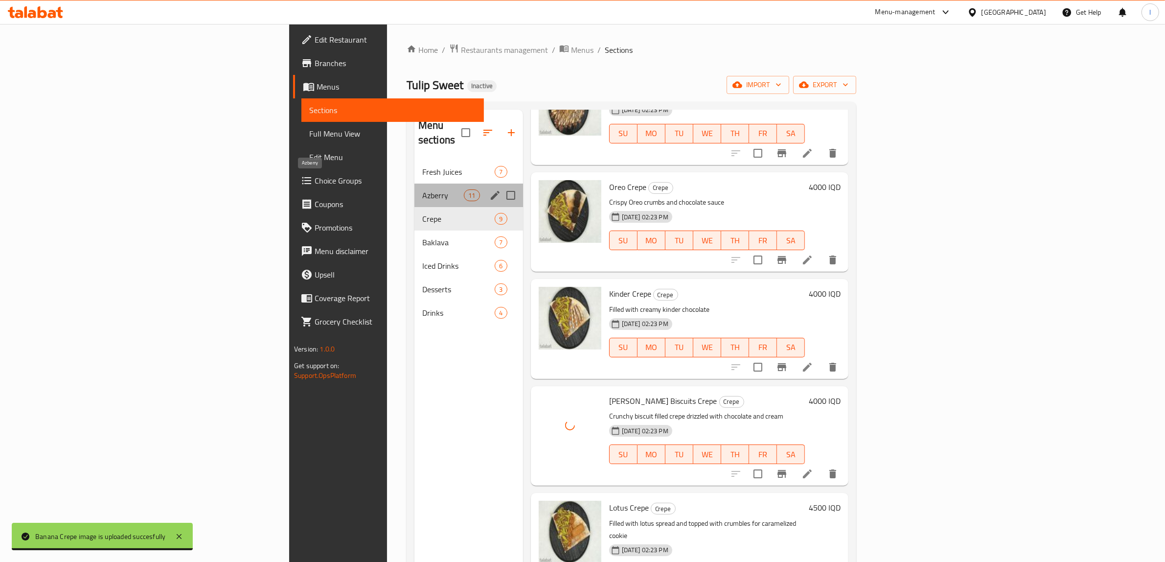
click at [422, 189] on span "Azberry" at bounding box center [443, 195] width 42 height 12
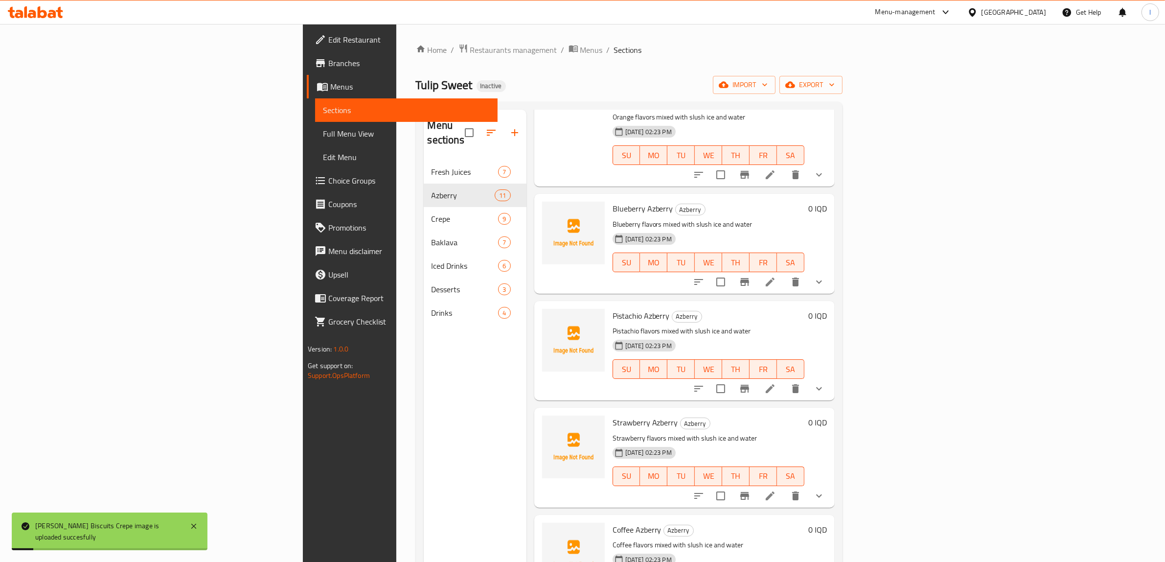
scroll to position [57, 0]
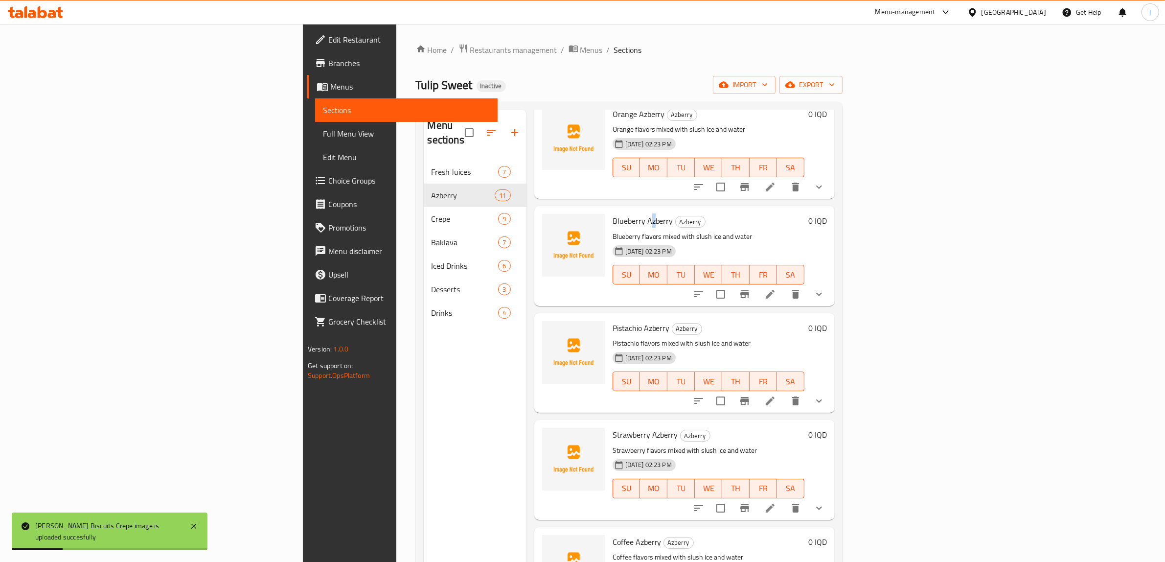
click at [613, 213] on span "Blueberry Azberry" at bounding box center [643, 220] width 61 height 15
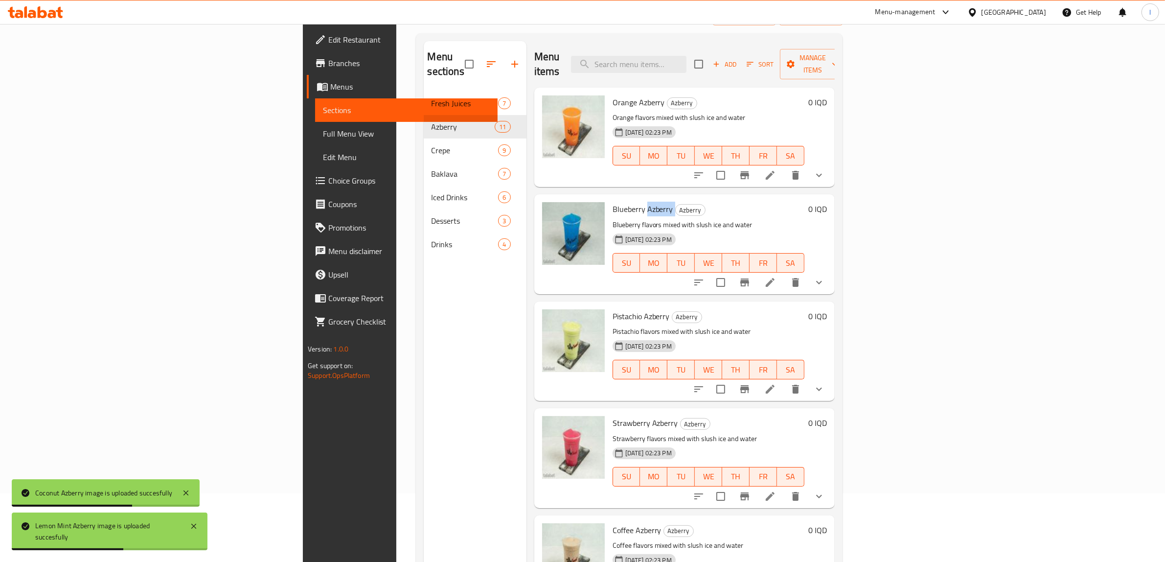
scroll to position [0, 0]
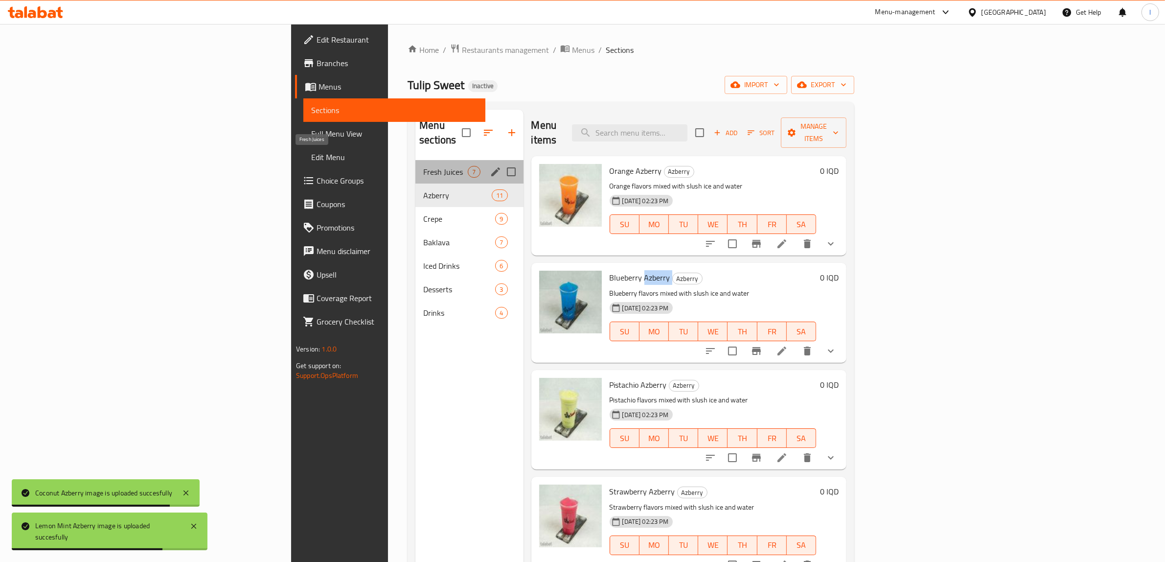
click at [423, 166] on span "Fresh Juices" at bounding box center [445, 172] width 45 height 12
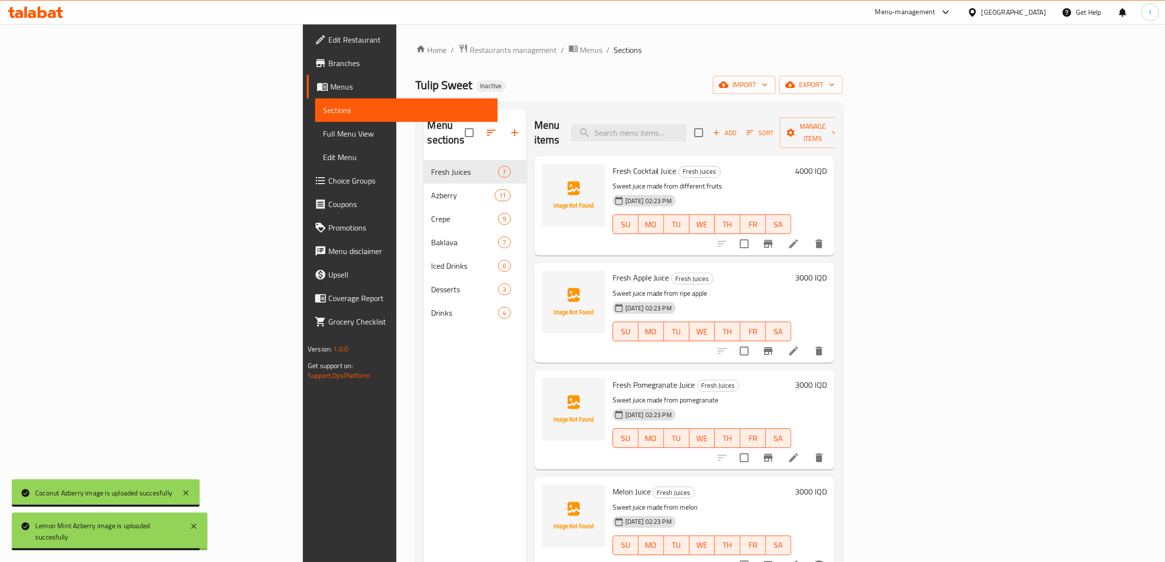
click at [613, 163] on span "Fresh Cocktail Juice" at bounding box center [645, 170] width 64 height 15
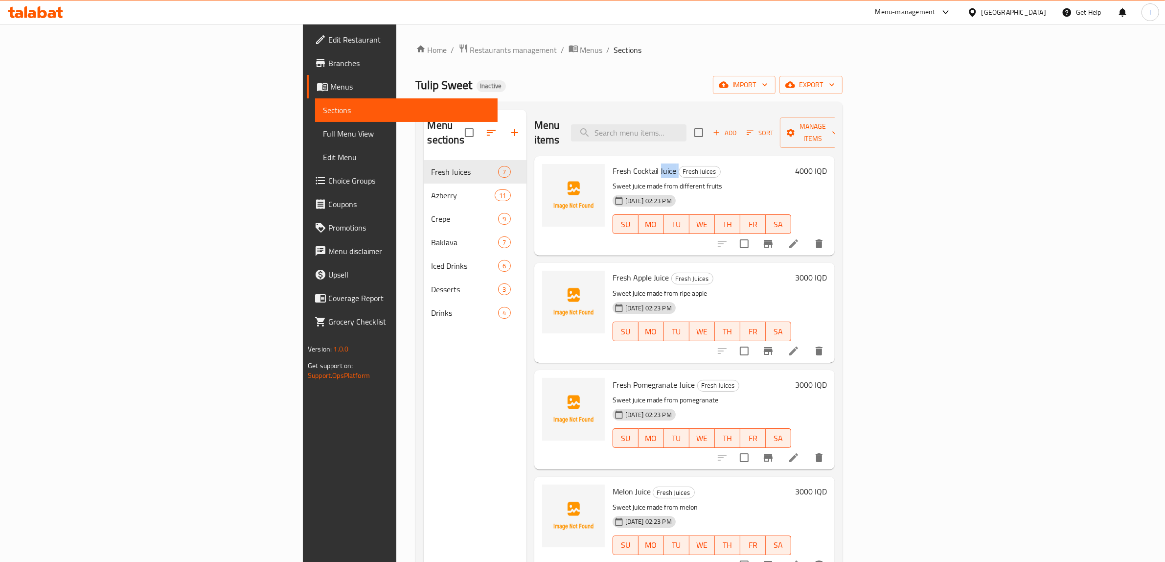
click at [613, 163] on span "Fresh Cocktail Juice" at bounding box center [645, 170] width 64 height 15
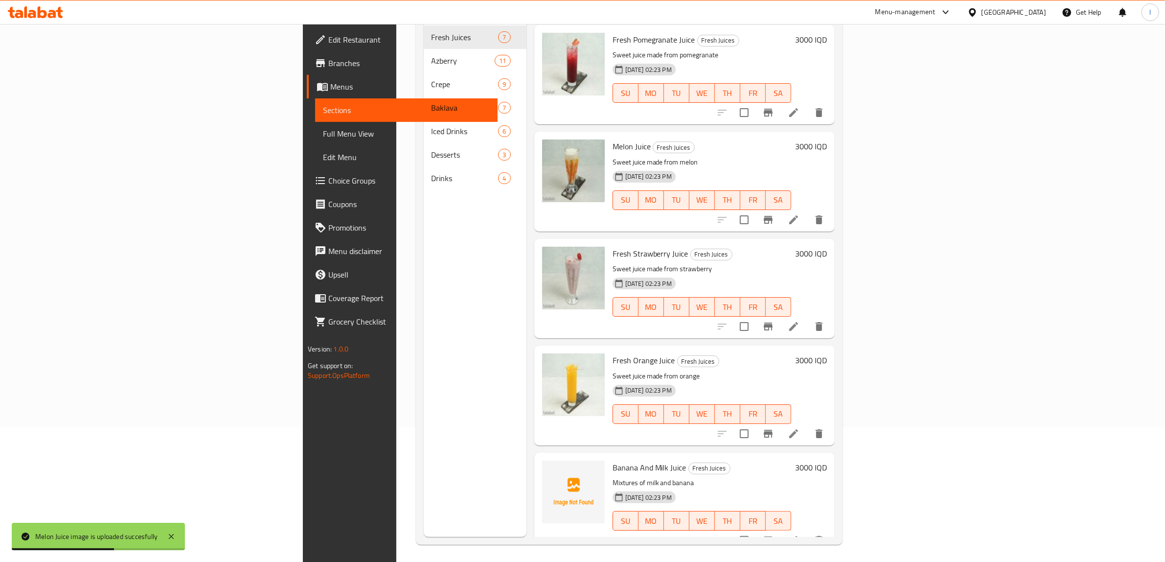
scroll to position [137, 0]
click at [613, 457] on span "Banana And Milk Juice" at bounding box center [650, 464] width 74 height 15
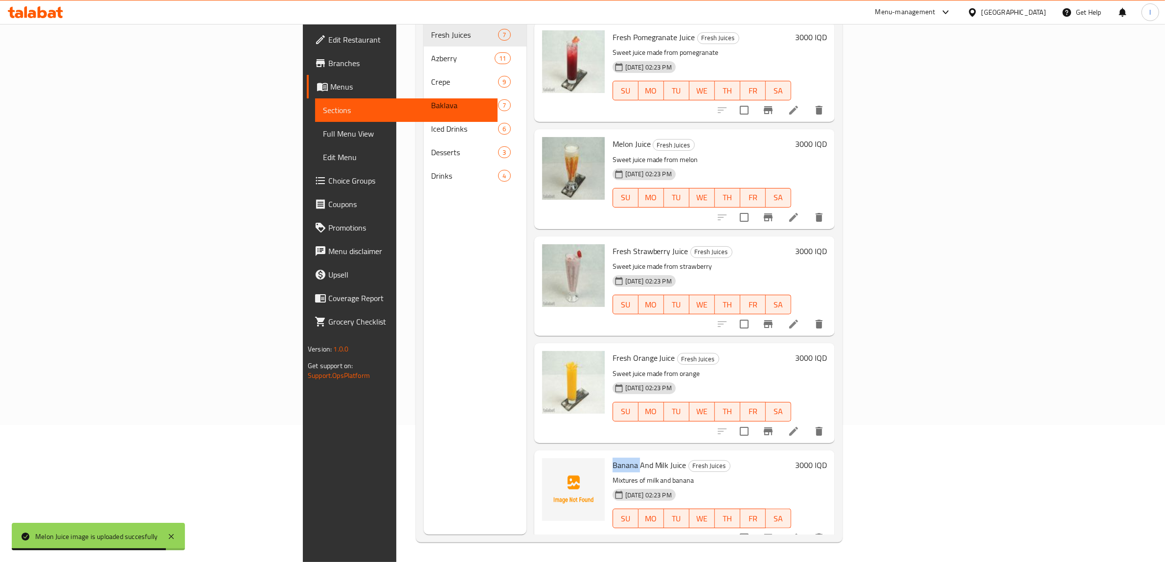
click at [613, 457] on span "Banana And Milk Juice" at bounding box center [650, 464] width 74 height 15
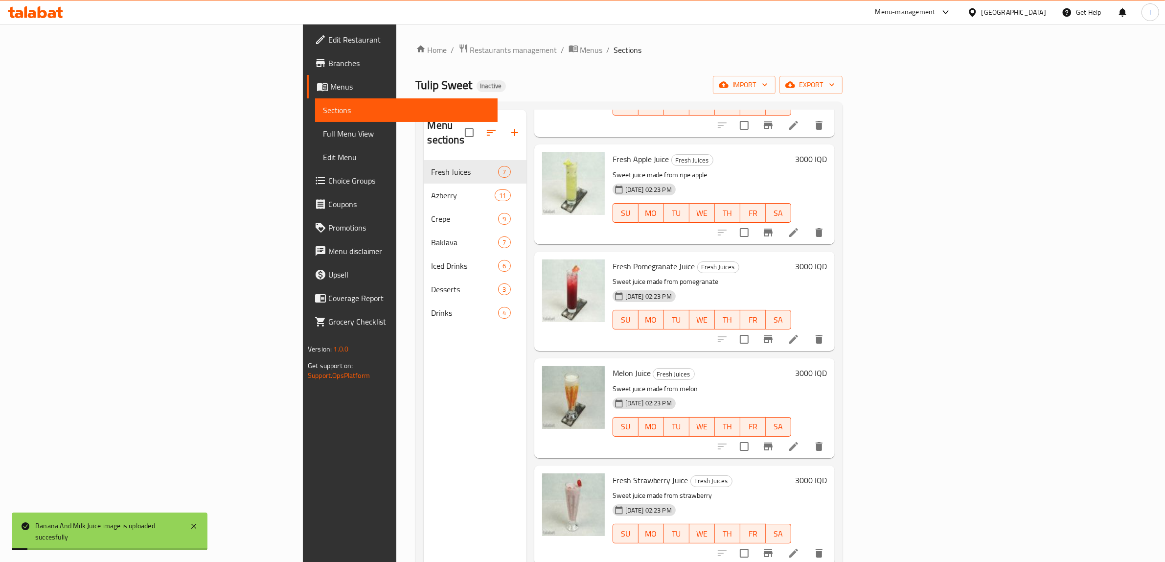
scroll to position [0, 0]
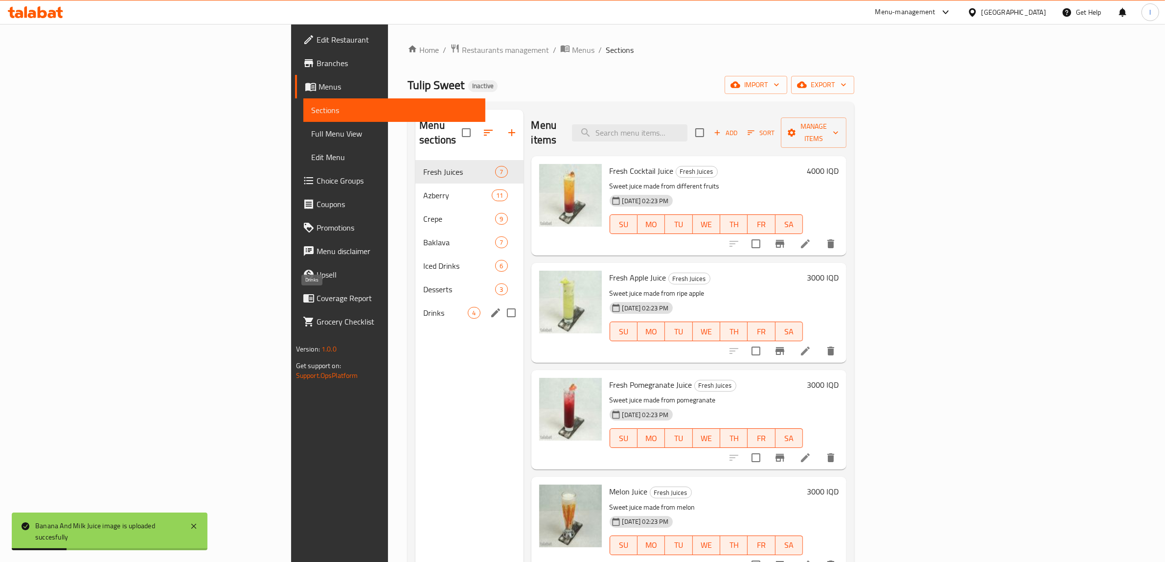
click at [423, 283] on span "Desserts" at bounding box center [459, 289] width 72 height 12
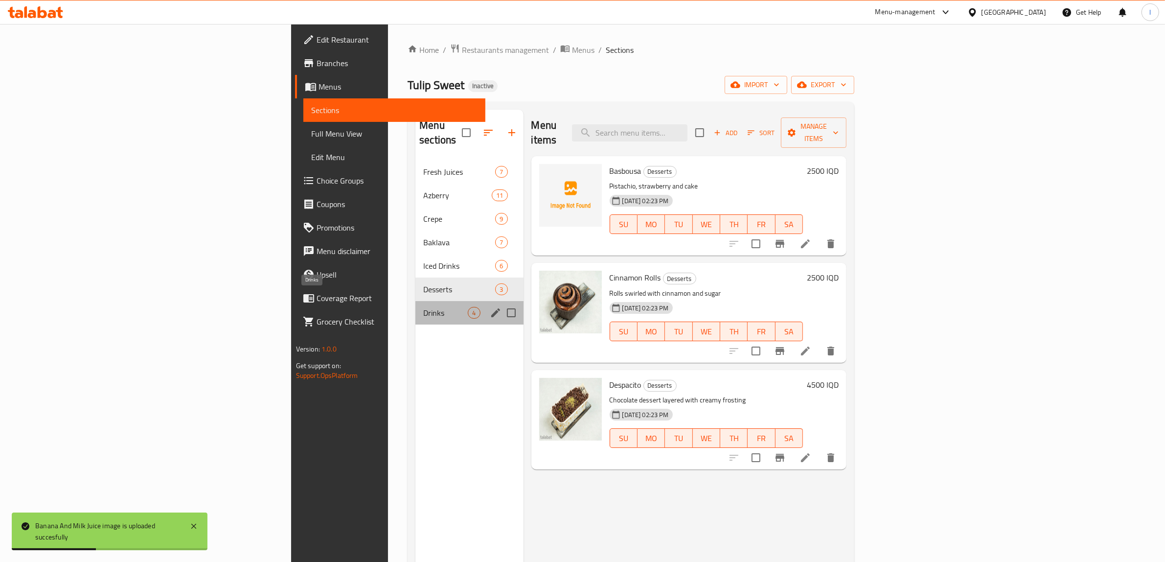
click at [423, 307] on span "Drinks" at bounding box center [445, 313] width 45 height 12
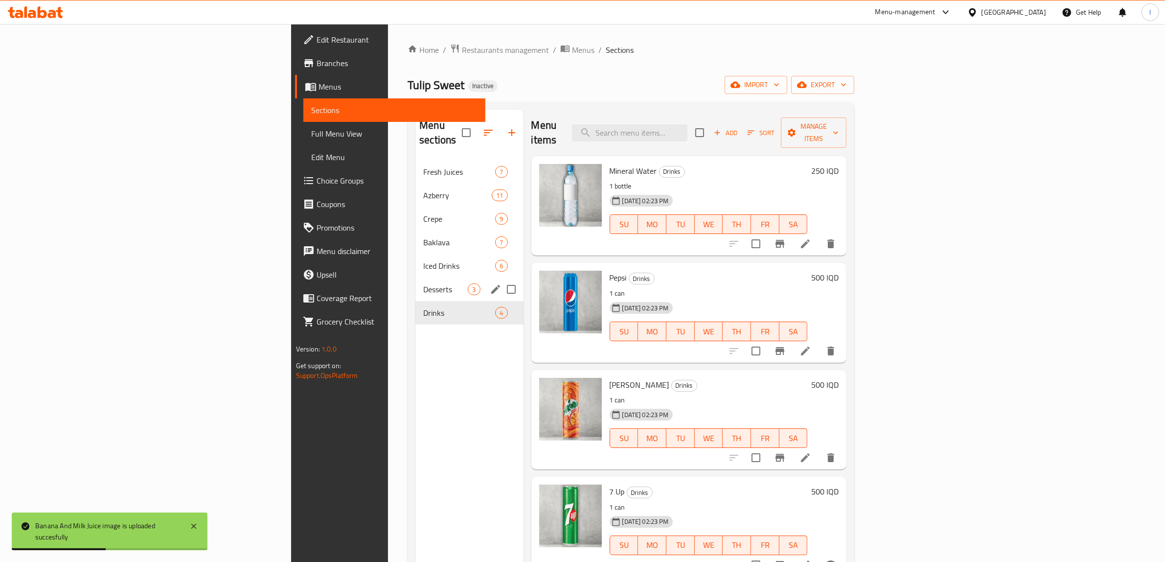
click at [423, 283] on span "Desserts" at bounding box center [445, 289] width 45 height 12
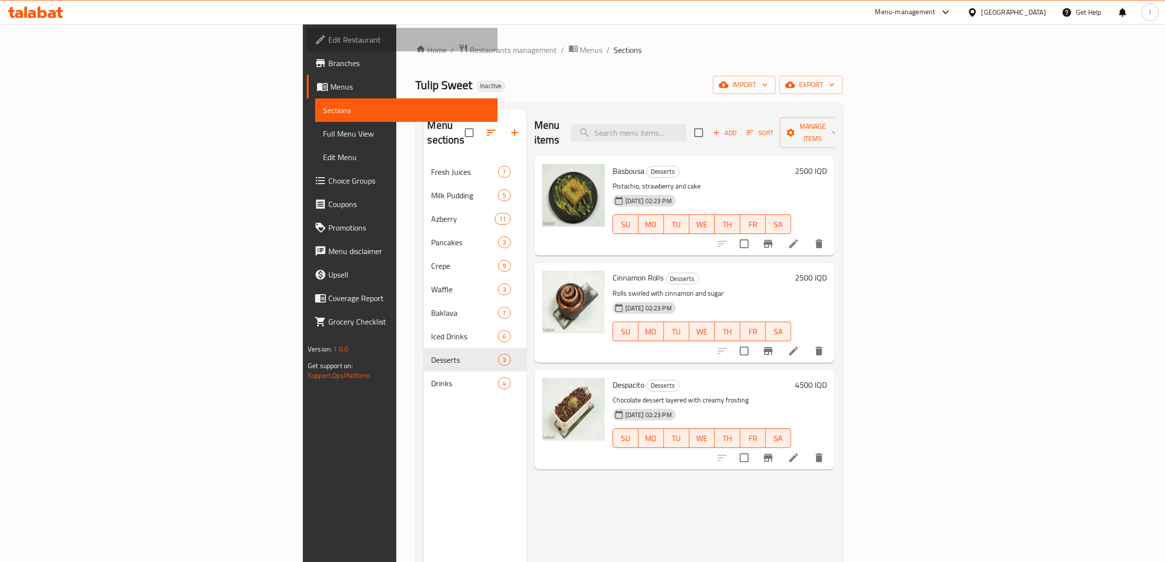
click at [307, 47] on link "Edit Restaurant" at bounding box center [402, 39] width 191 height 23
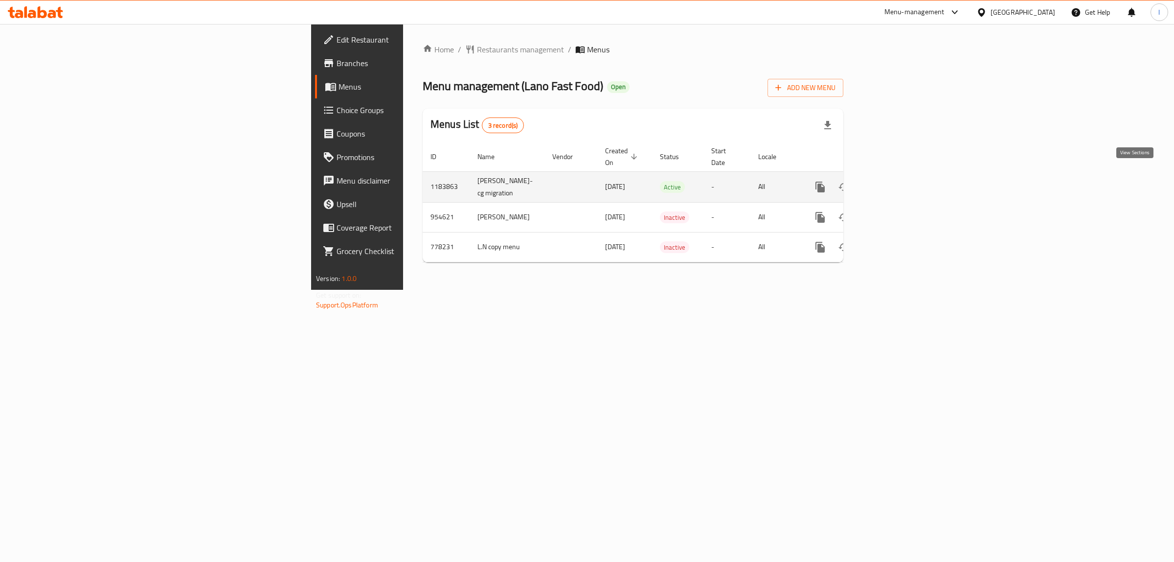
click at [897, 181] on icon "enhanced table" at bounding box center [891, 187] width 12 height 12
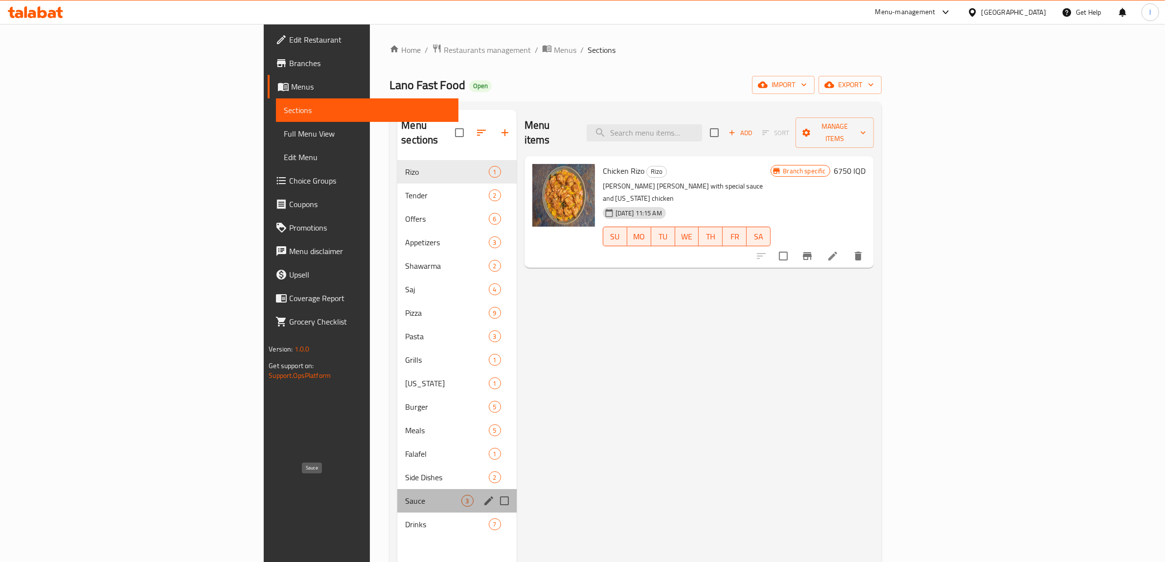
click at [405, 495] on span "Sauce" at bounding box center [433, 501] width 56 height 12
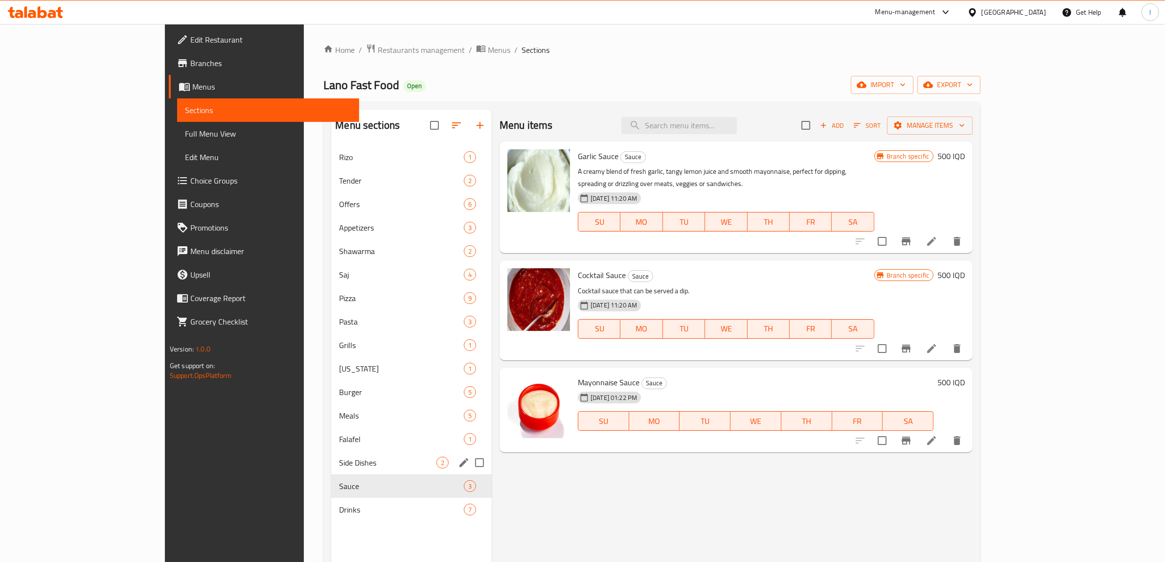
click at [331, 471] on div "Side Dishes 2" at bounding box center [411, 462] width 160 height 23
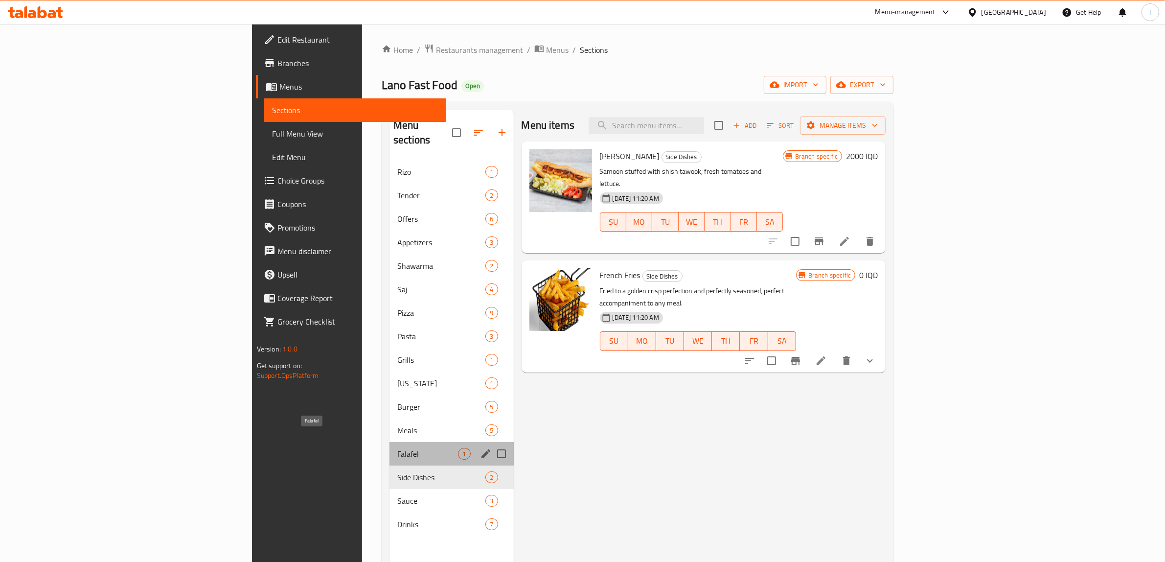
click at [397, 448] on span "Falafel" at bounding box center [427, 454] width 61 height 12
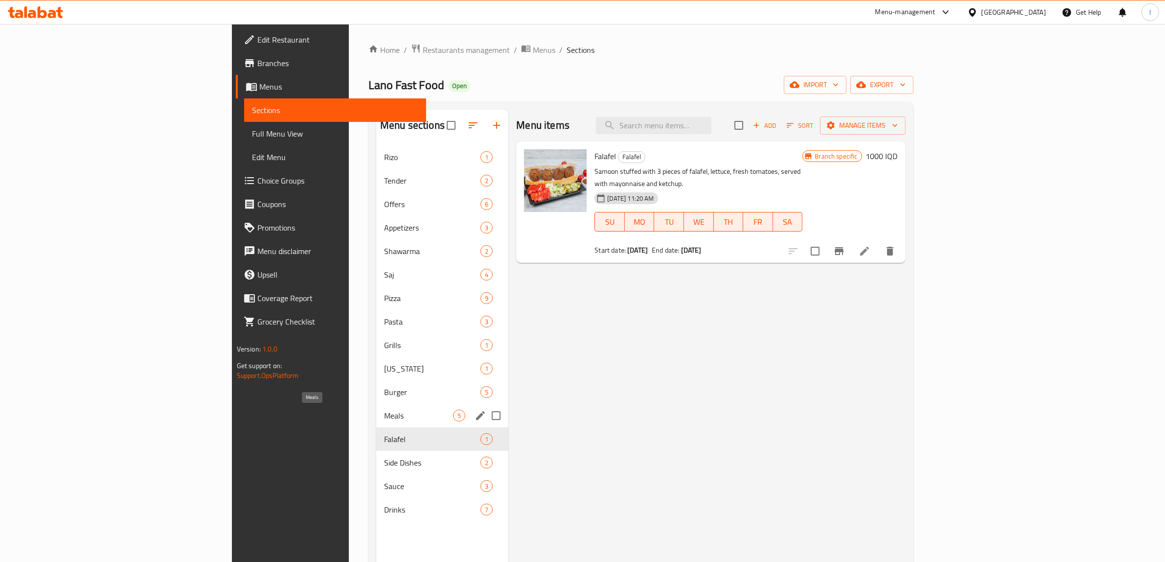
click at [384, 411] on span "Meals" at bounding box center [418, 415] width 69 height 12
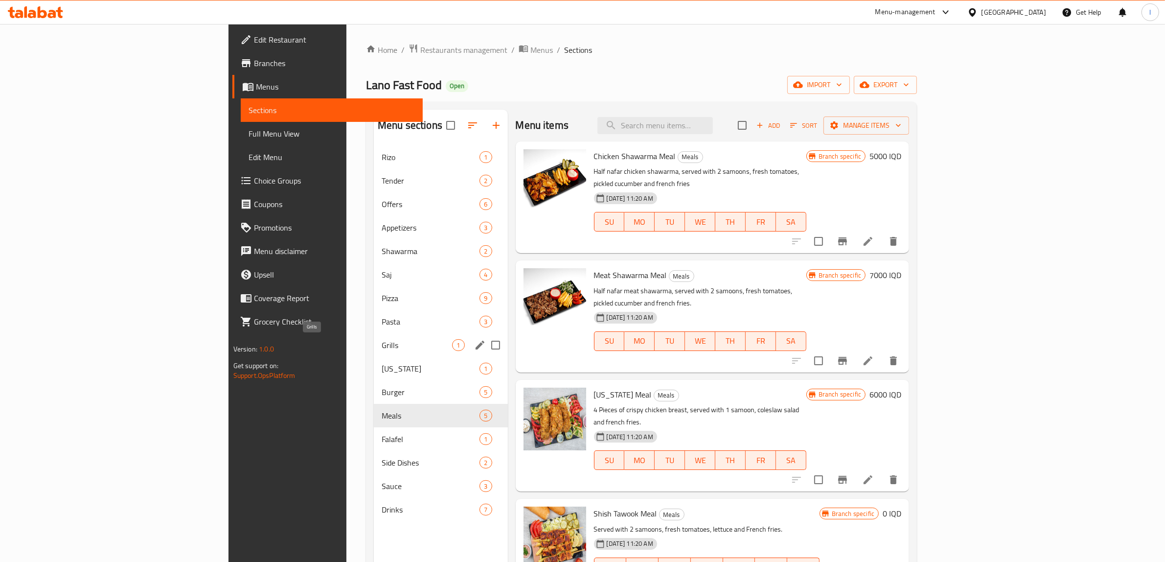
click at [382, 346] on span "Grills" at bounding box center [417, 345] width 70 height 12
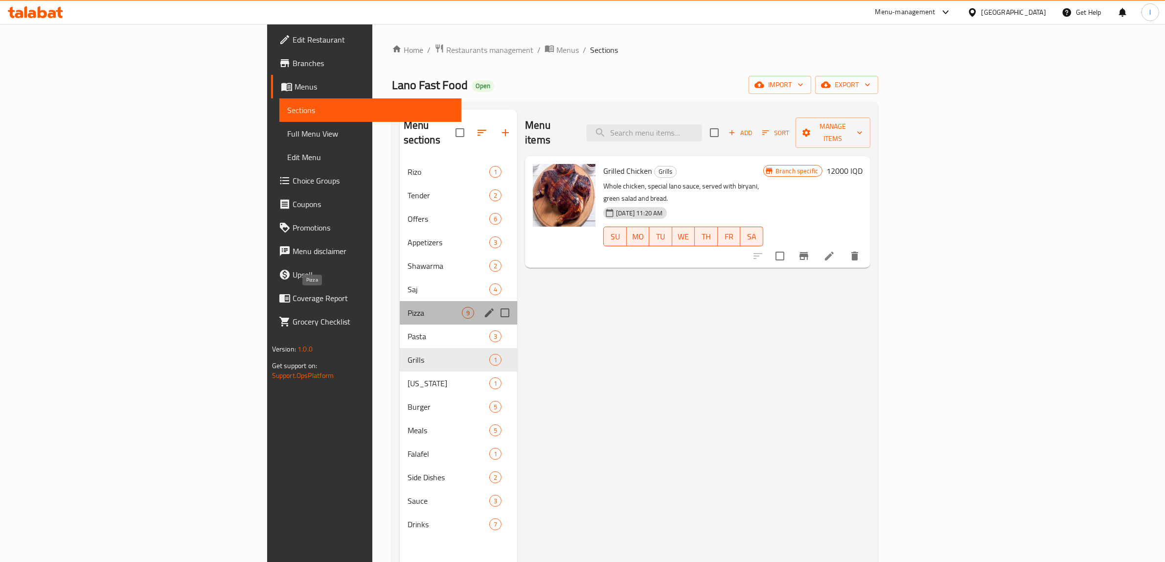
click at [408, 307] on span "Pizza" at bounding box center [435, 313] width 54 height 12
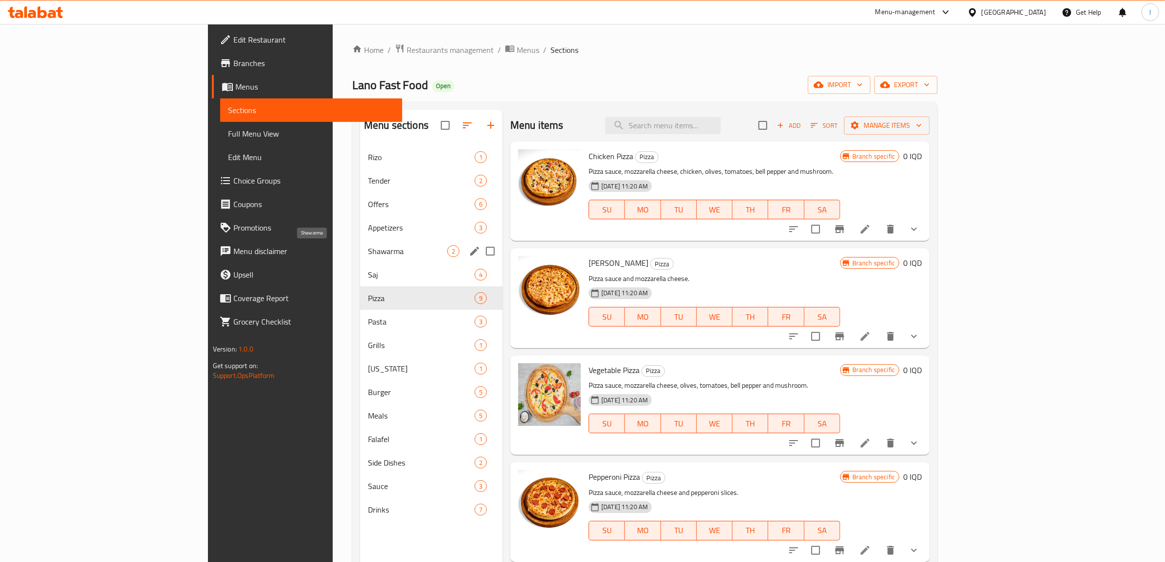
click at [368, 255] on span "Shawarma" at bounding box center [407, 251] width 79 height 12
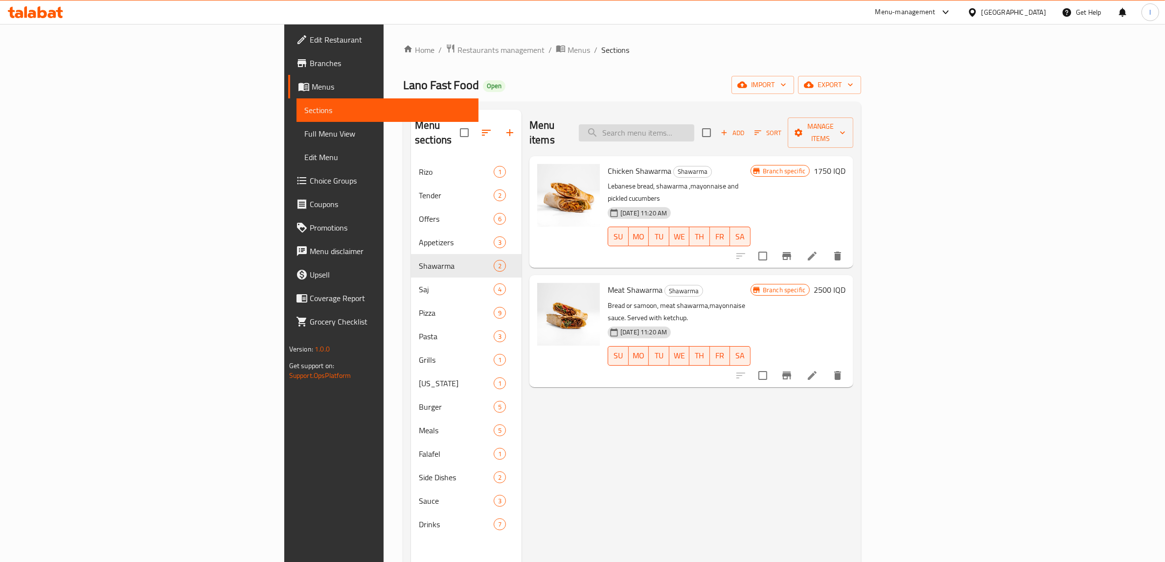
click at [694, 132] on input "search" at bounding box center [636, 132] width 115 height 17
click at [694, 131] on input "search" at bounding box center [636, 132] width 115 height 17
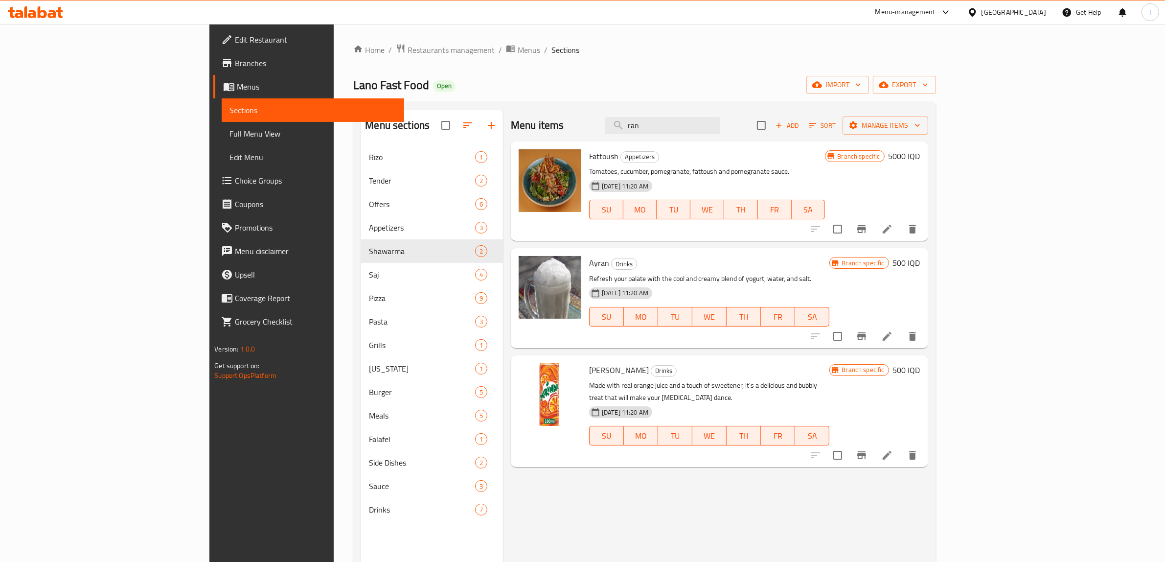
type input "ran"
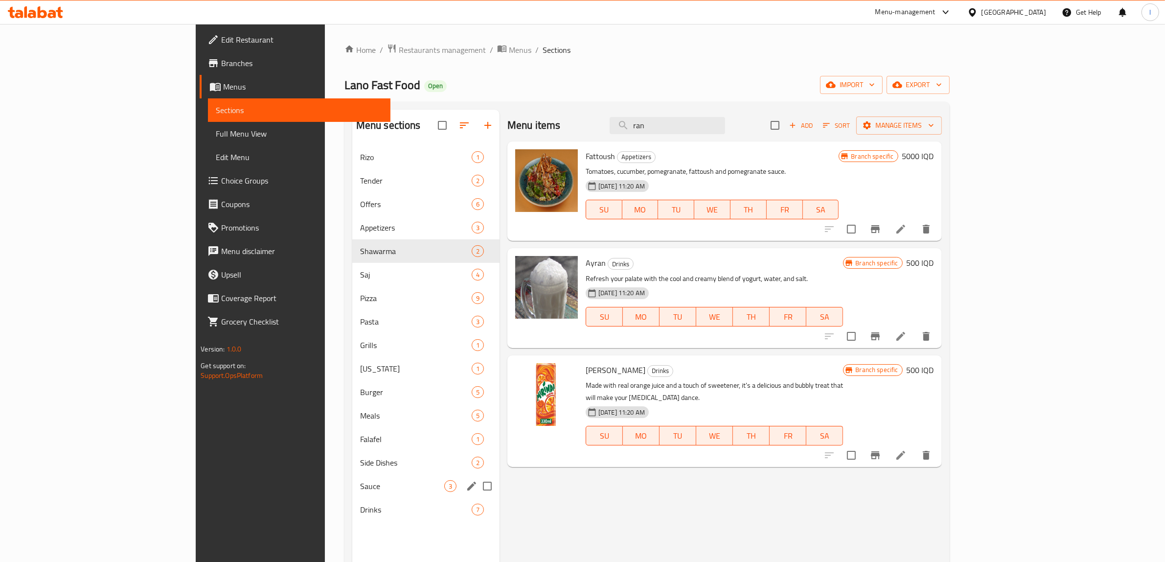
click at [360, 490] on span "Sauce" at bounding box center [402, 486] width 84 height 12
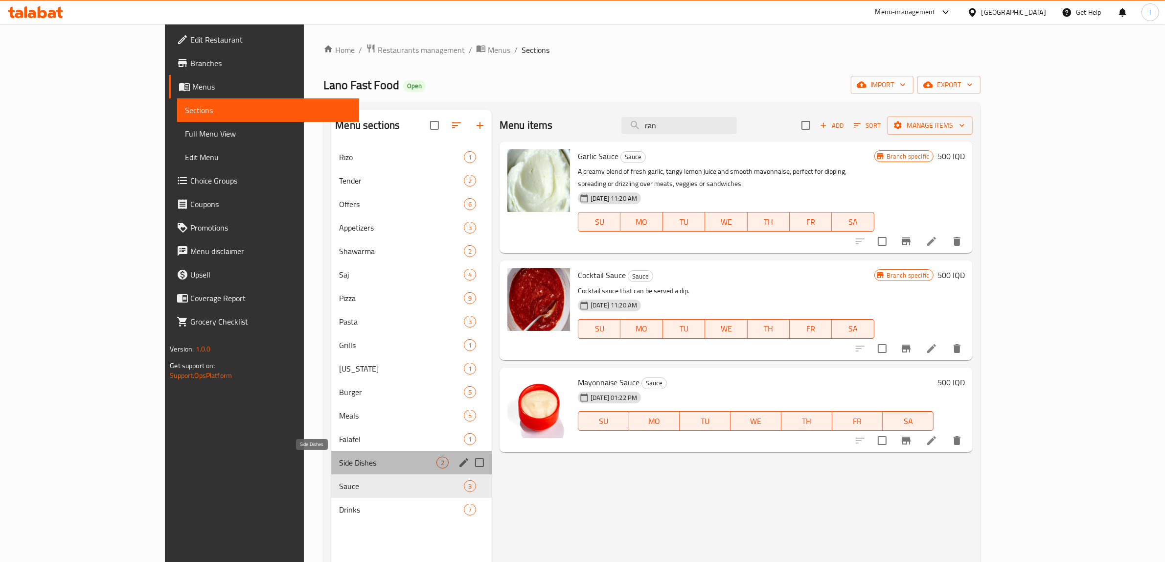
click at [339, 465] on span "Side Dishes" at bounding box center [387, 462] width 97 height 12
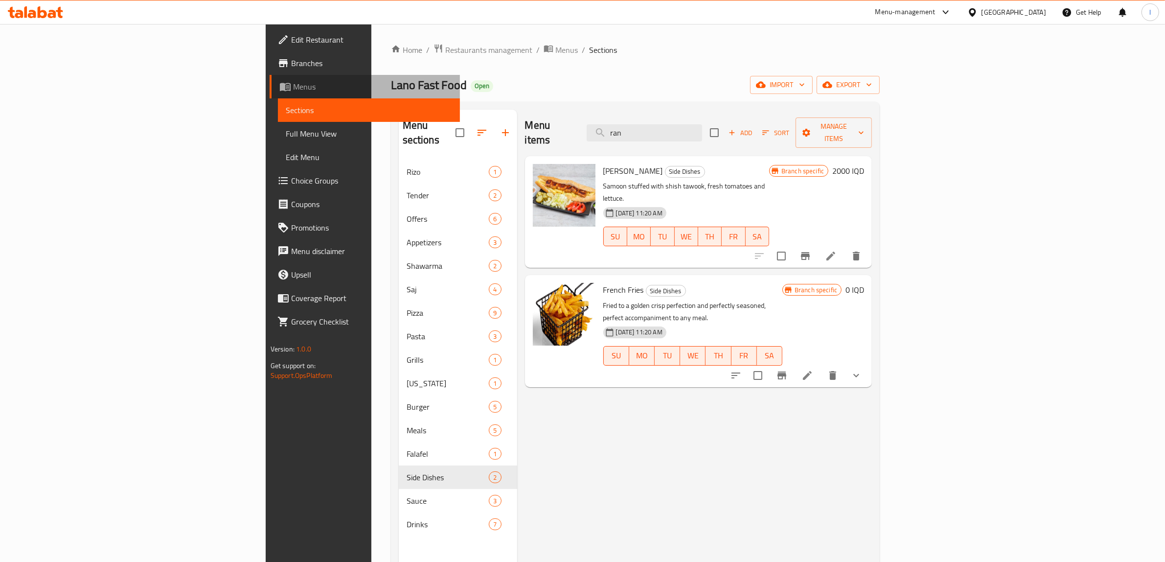
click at [270, 77] on link "Menus" at bounding box center [365, 86] width 191 height 23
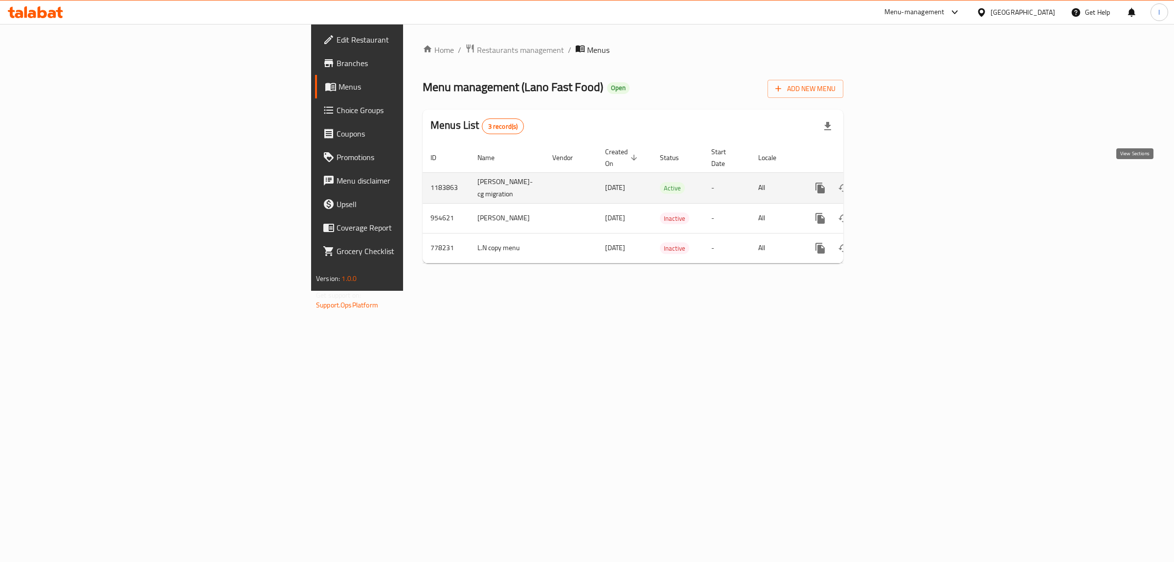
click at [903, 176] on link "enhanced table" at bounding box center [890, 187] width 23 height 23
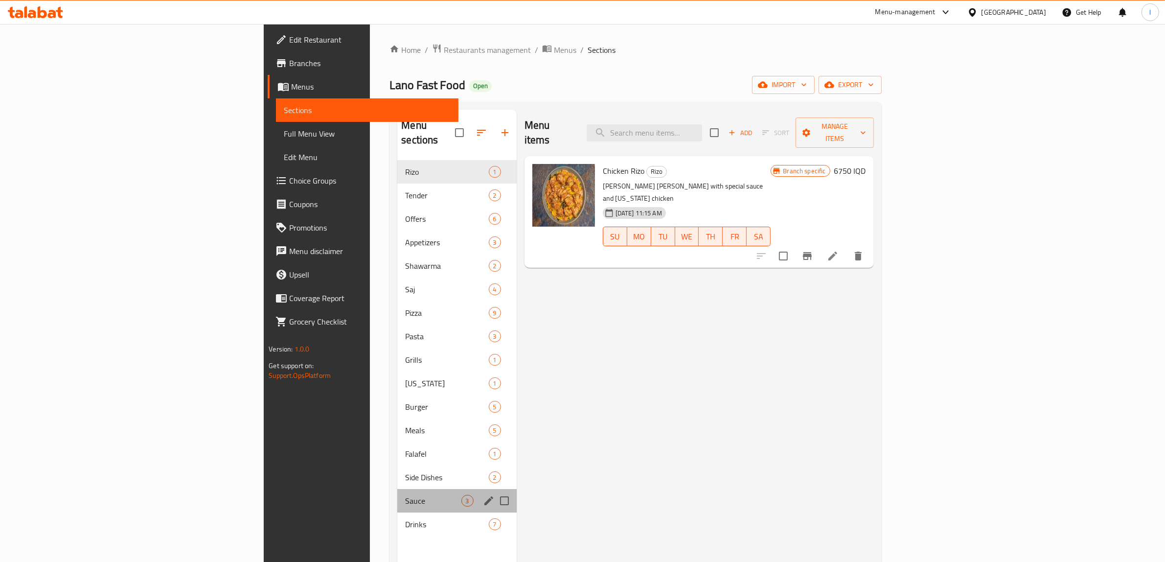
click at [397, 497] on div "Sauce 3" at bounding box center [456, 500] width 119 height 23
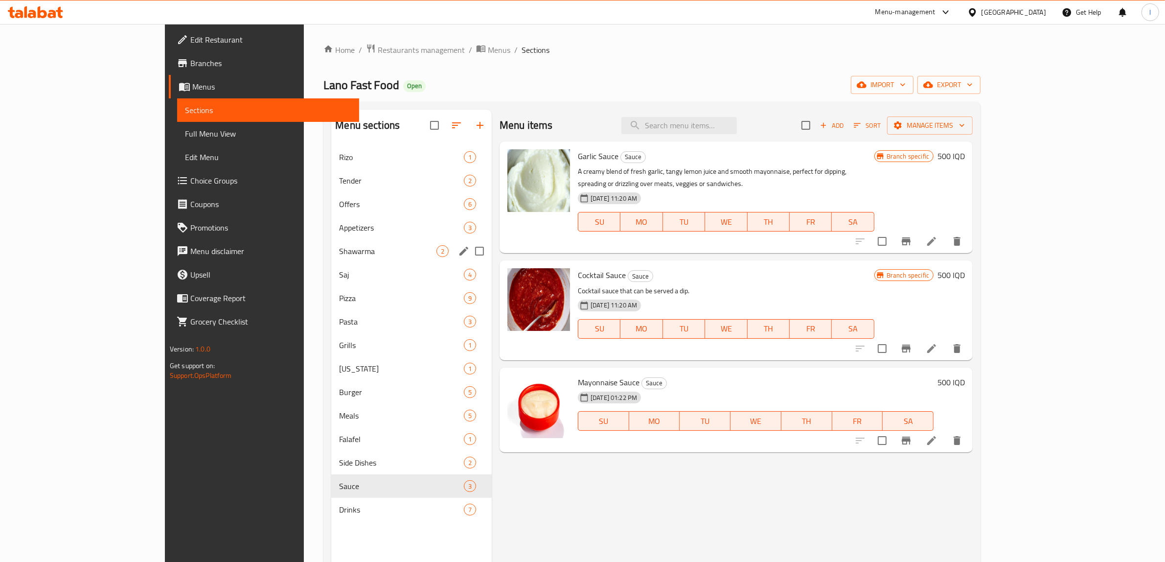
click at [339, 250] on span "Shawarma" at bounding box center [387, 251] width 97 height 12
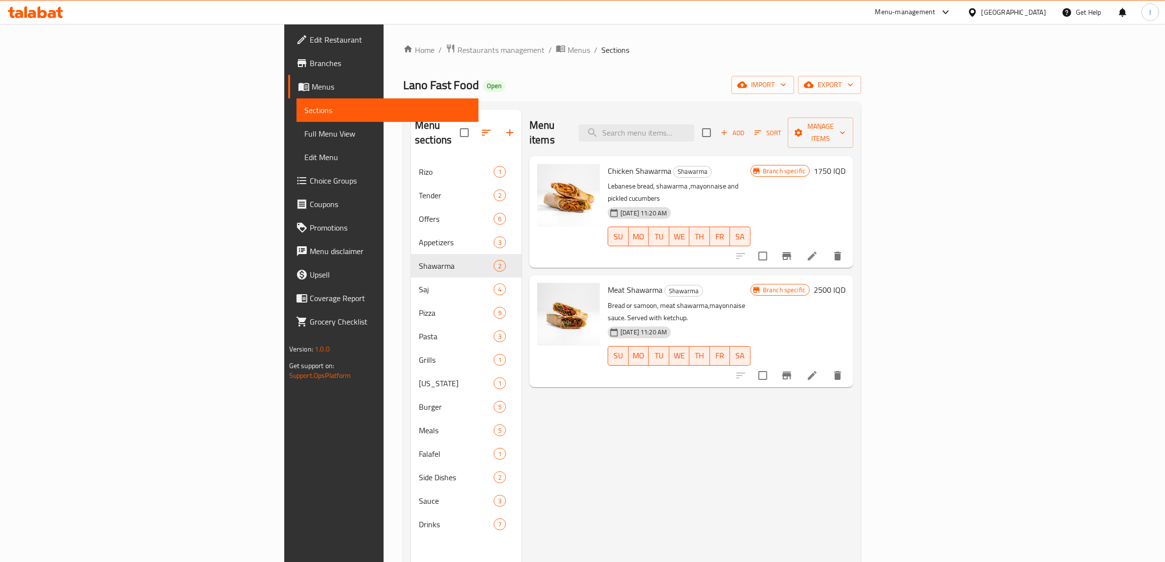
click at [312, 82] on span "Menus" at bounding box center [391, 87] width 159 height 12
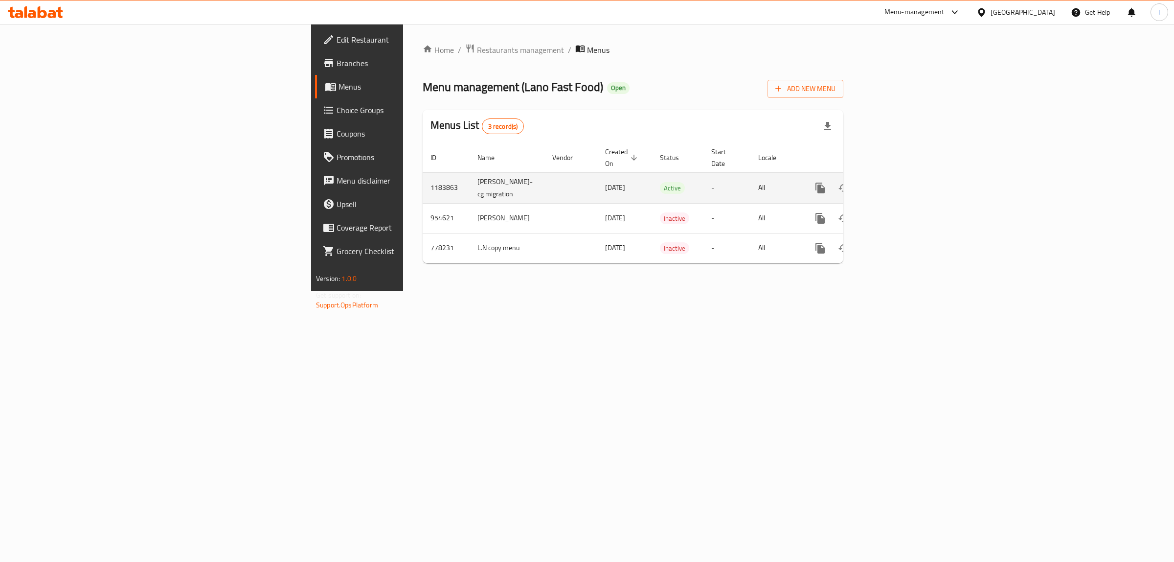
click at [897, 182] on icon "enhanced table" at bounding box center [891, 188] width 12 height 12
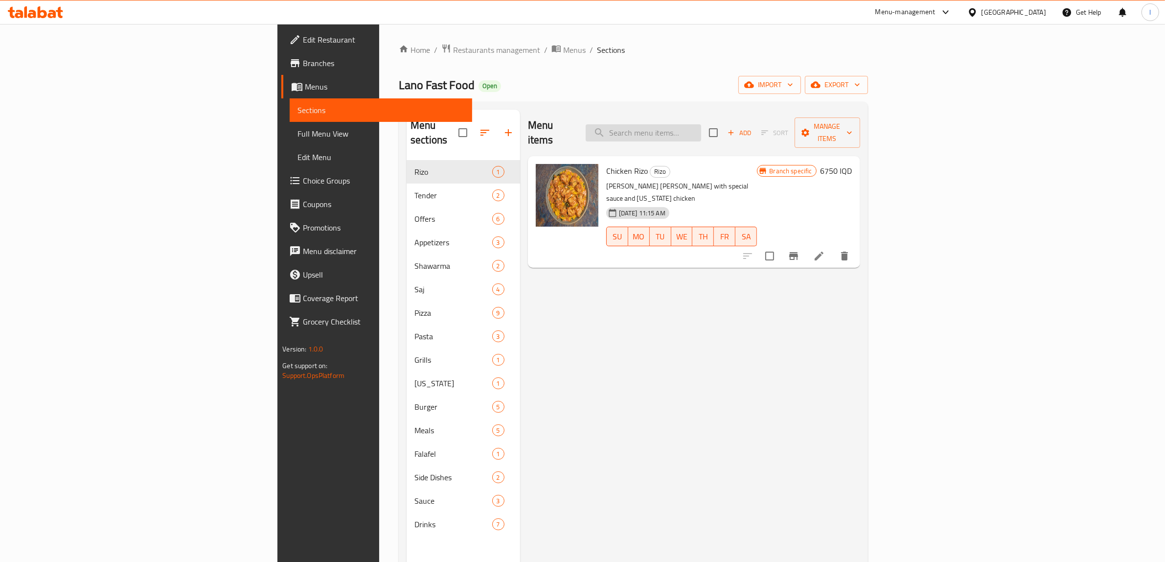
click at [701, 126] on input "search" at bounding box center [643, 132] width 115 height 17
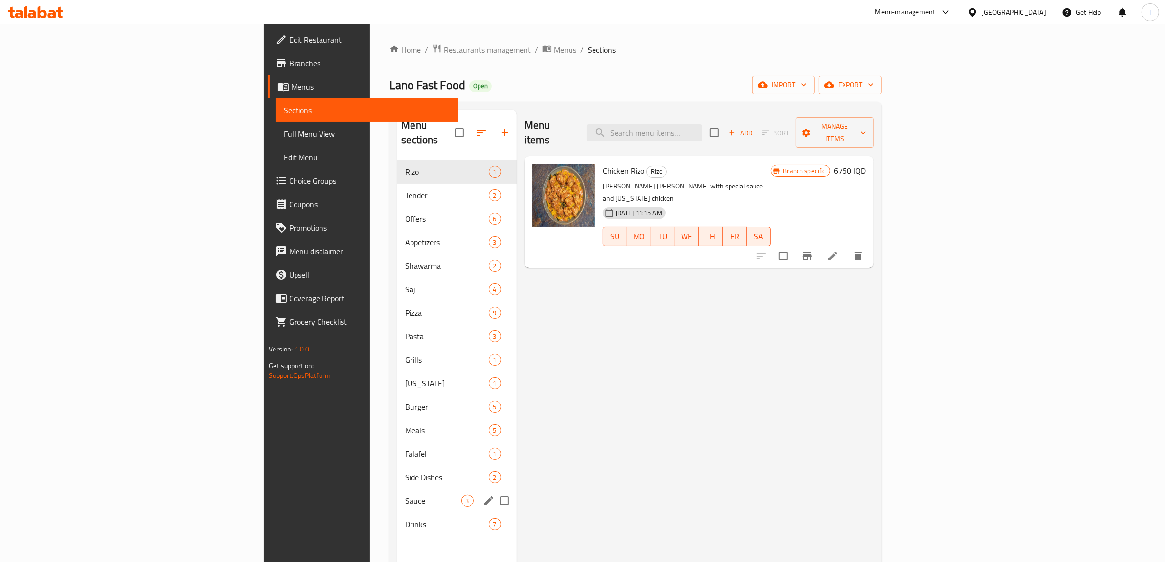
click at [405, 495] on span "Sauce" at bounding box center [433, 501] width 56 height 12
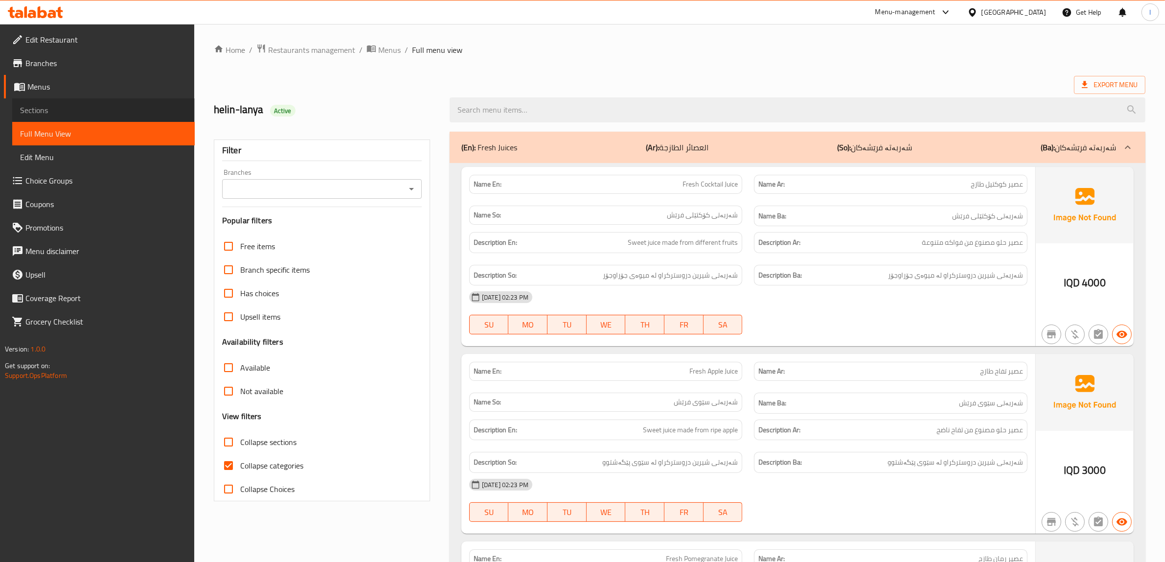
click at [74, 113] on span "Sections" at bounding box center [103, 110] width 167 height 12
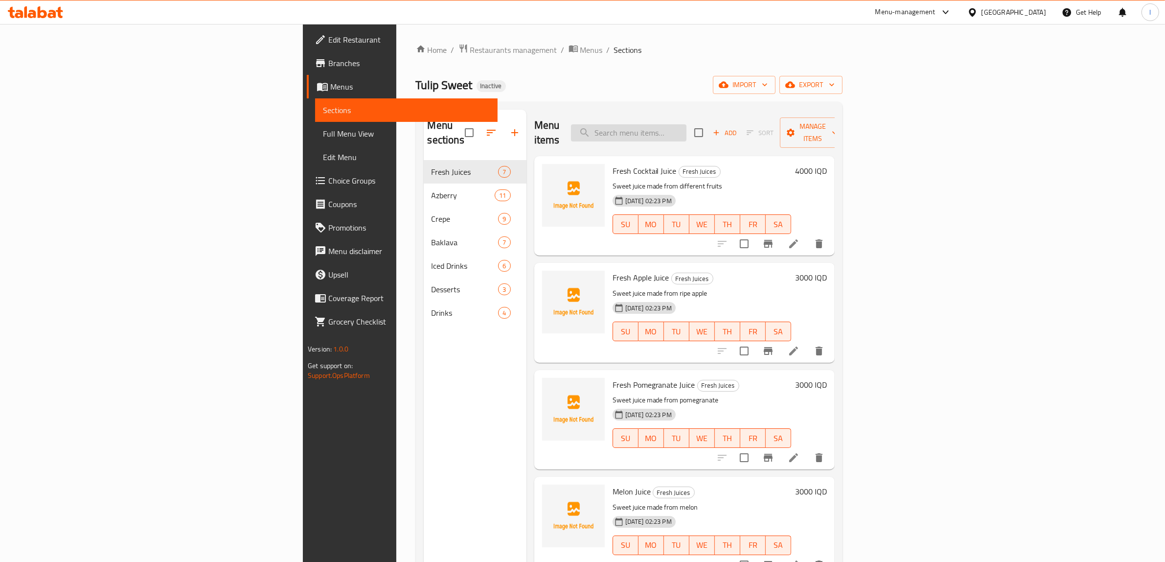
click at [686, 133] on input "search" at bounding box center [628, 132] width 115 height 17
paste input "Banana And Milk Juice"
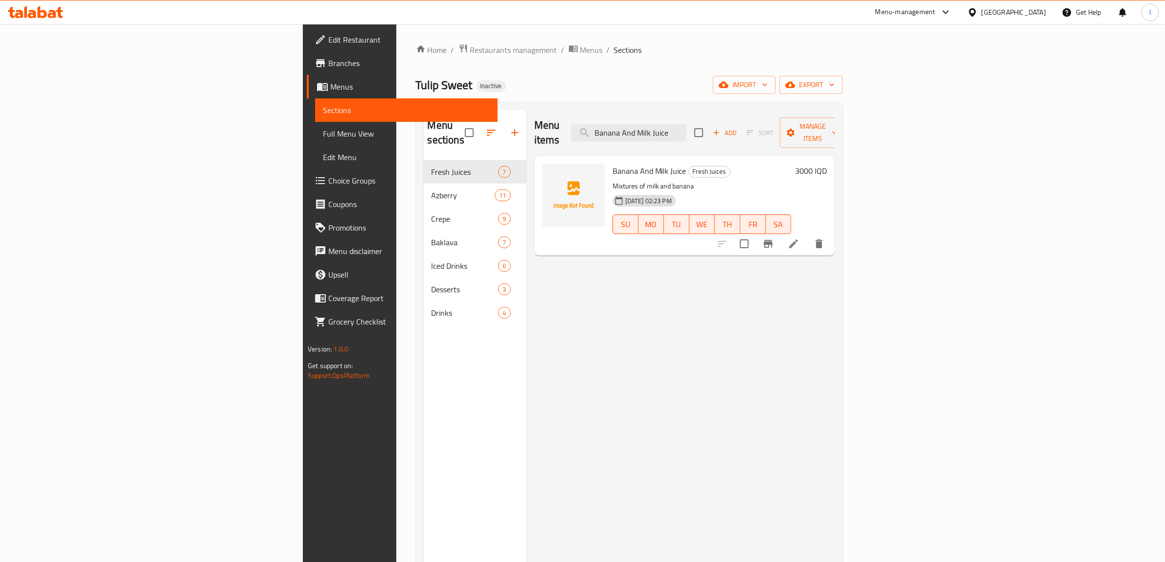
type input "Banana And Milk Juice"
click at [799, 238] on icon at bounding box center [794, 244] width 12 height 12
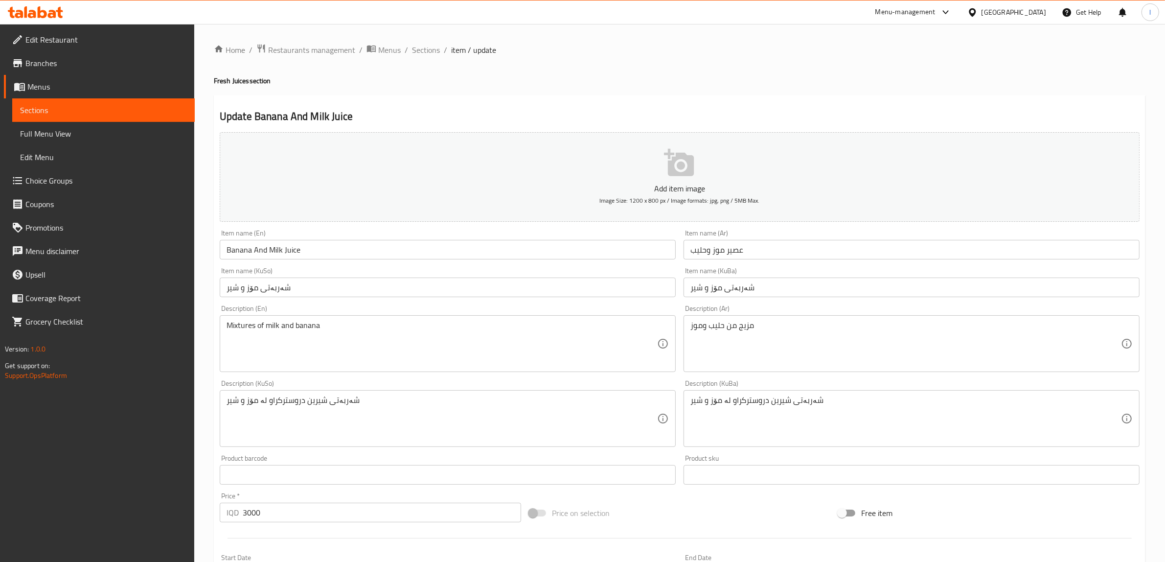
drag, startPoint x: 827, startPoint y: 411, endPoint x: 287, endPoint y: 424, distance: 539.8
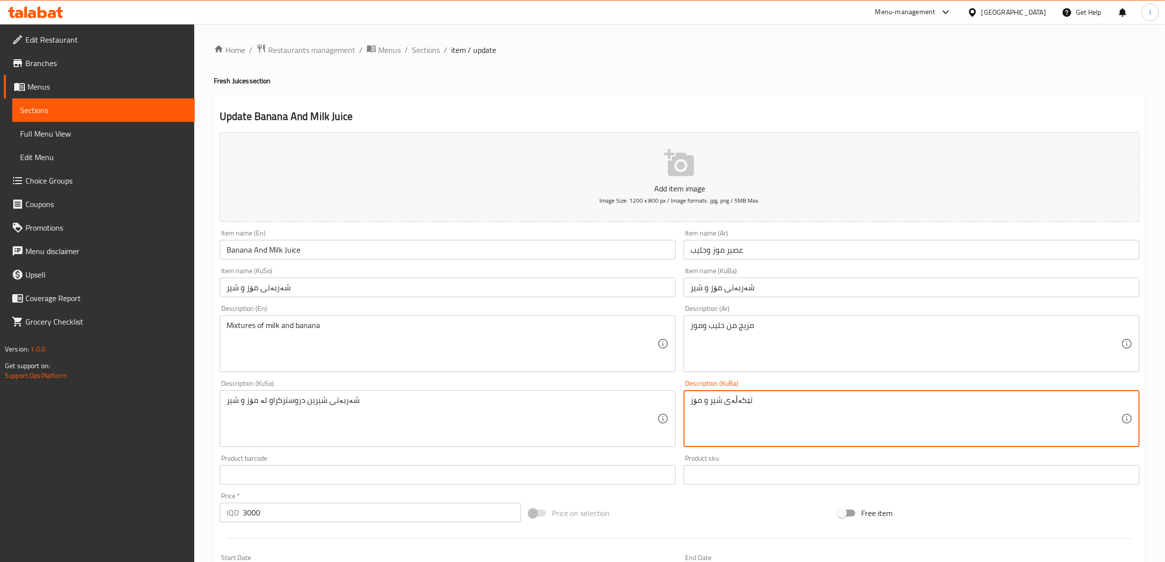
drag, startPoint x: 799, startPoint y: 403, endPoint x: 272, endPoint y: 420, distance: 527.7
click at [337, 426] on div "Add item image Image Size: 1200 x 800 px / Image formats: jpg, png / 5MB Max. I…" at bounding box center [680, 395] width 928 height 534
type textarea "تێکەڵەی شیر و مۆز"
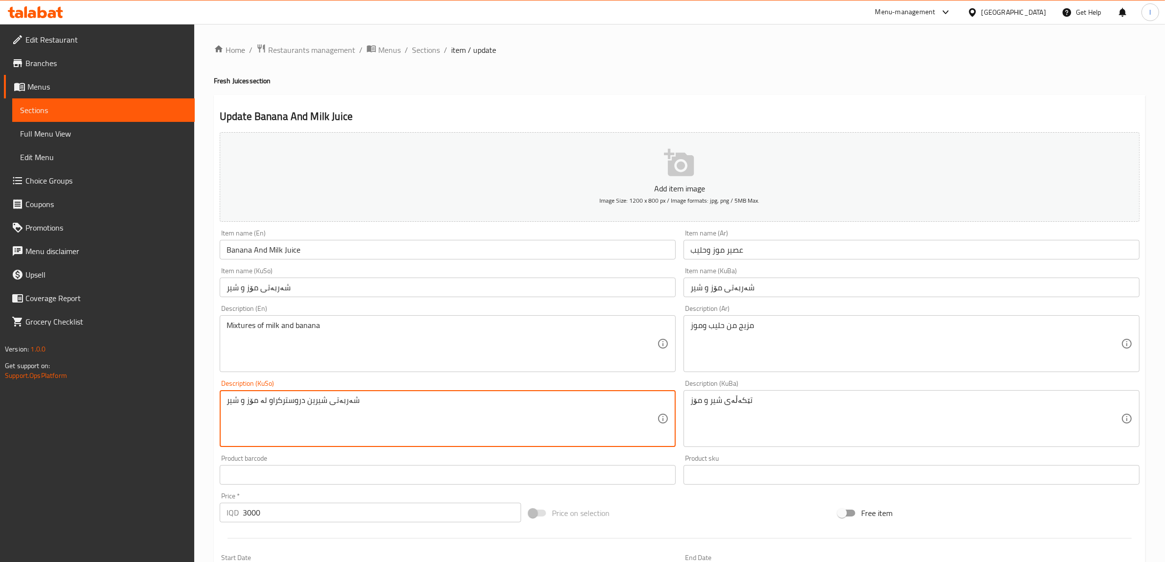
drag, startPoint x: 517, startPoint y: 408, endPoint x: 0, endPoint y: 394, distance: 516.8
paste textarea "ێکەڵەی شیر و مۆز"
type textarea "تێکەڵەی شیر و مۆز"
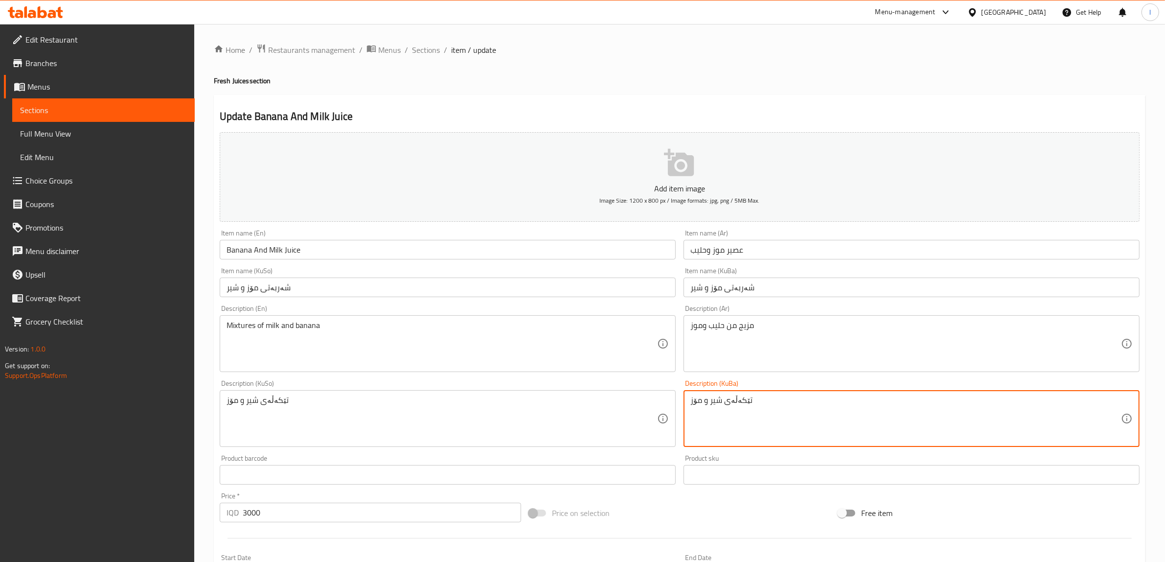
click at [729, 396] on textarea "تێکەڵەی شیر و مۆز" at bounding box center [905, 418] width 431 height 46
drag, startPoint x: 793, startPoint y: 403, endPoint x: 518, endPoint y: 396, distance: 275.0
click at [518, 397] on div "Add item image Image Size: 1200 x 800 px / Image formats: jpg, png / 5MB Max. I…" at bounding box center [680, 395] width 928 height 534
type textarea "تێکەڵەیەک لە شیر و مۆز"
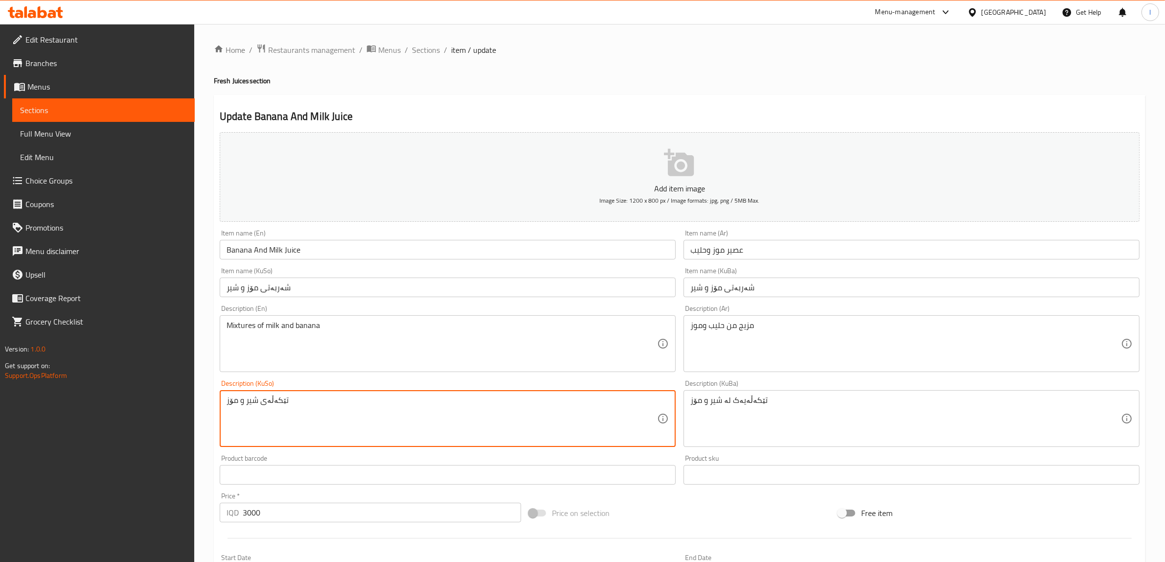
drag, startPoint x: 113, startPoint y: 390, endPoint x: 43, endPoint y: 383, distance: 70.3
paste textarea "ەک لە"
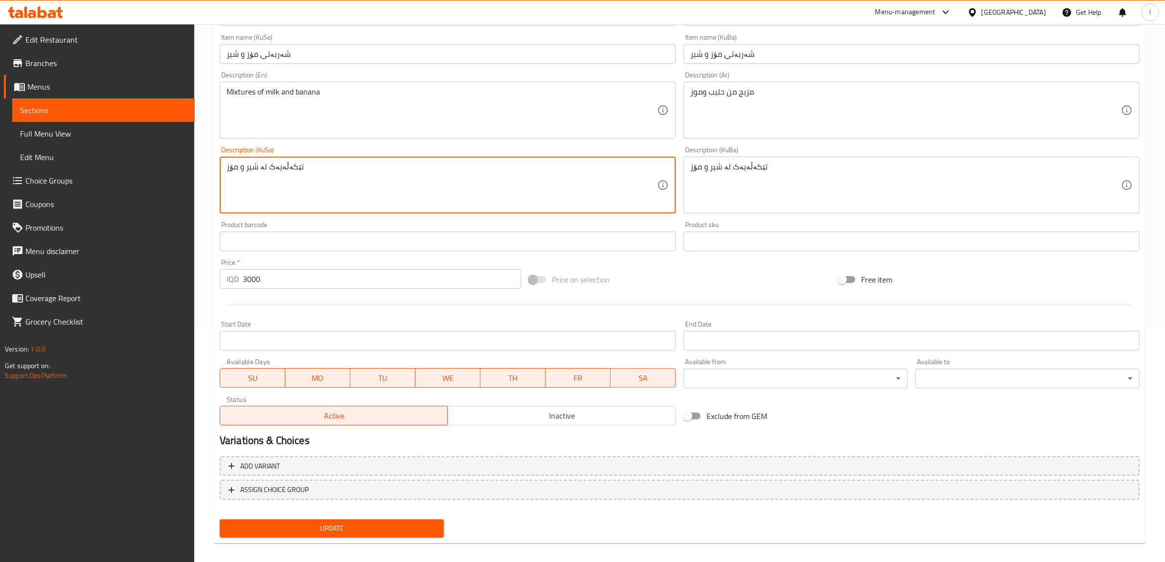
scroll to position [240, 0]
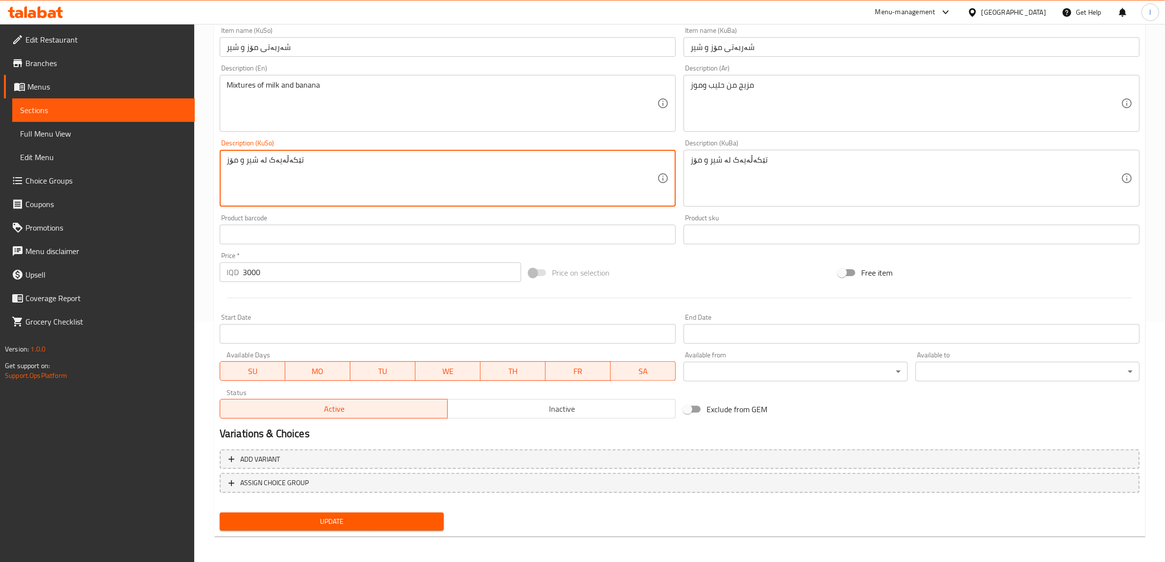
type textarea "تێکەڵەیەک لە شیر و مۆز"
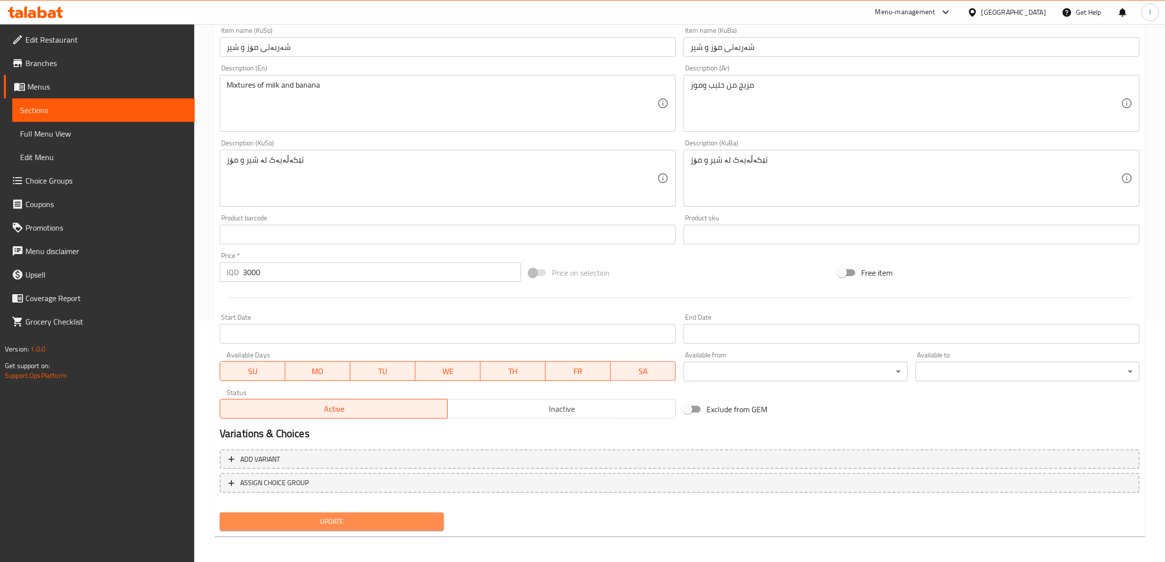
click at [351, 522] on span "Update" at bounding box center [331, 521] width 208 height 12
click at [311, 529] on div "Update" at bounding box center [332, 521] width 232 height 26
click at [295, 522] on span "Update" at bounding box center [331, 521] width 208 height 12
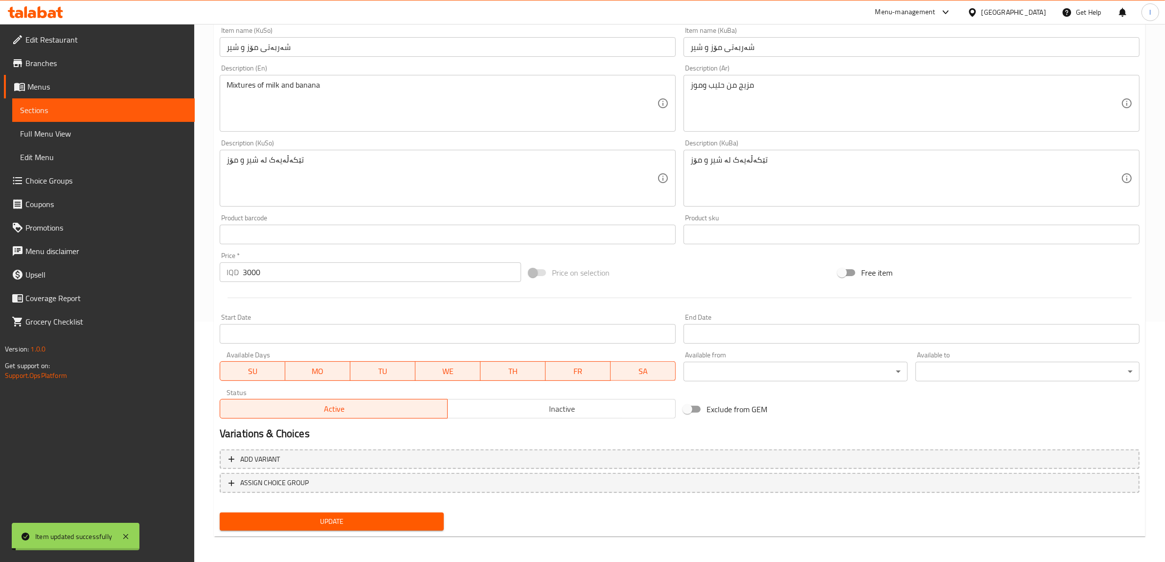
click at [137, 108] on span "Sections" at bounding box center [103, 110] width 167 height 12
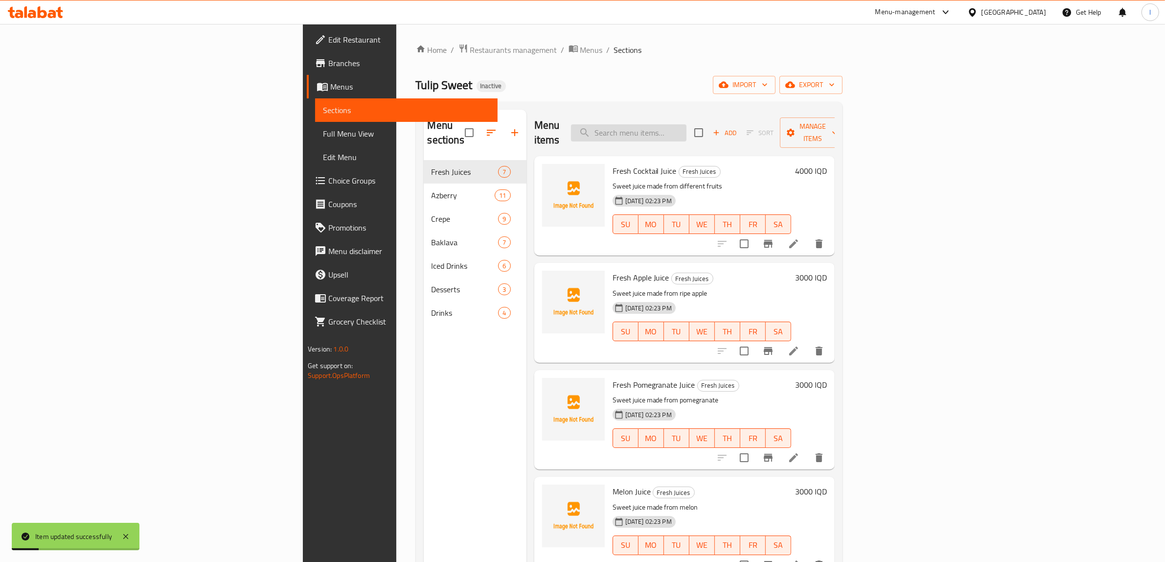
click at [686, 124] on input "search" at bounding box center [628, 132] width 115 height 17
paste input "Ice Americano"
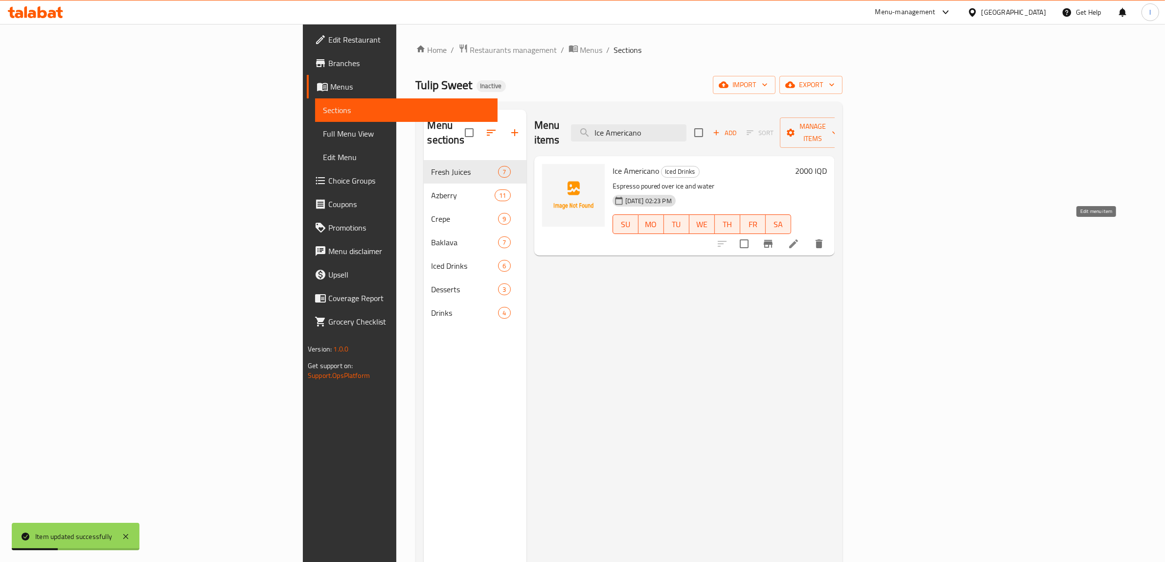
type input "Ice Americano"
click at [798, 239] on icon at bounding box center [793, 243] width 9 height 9
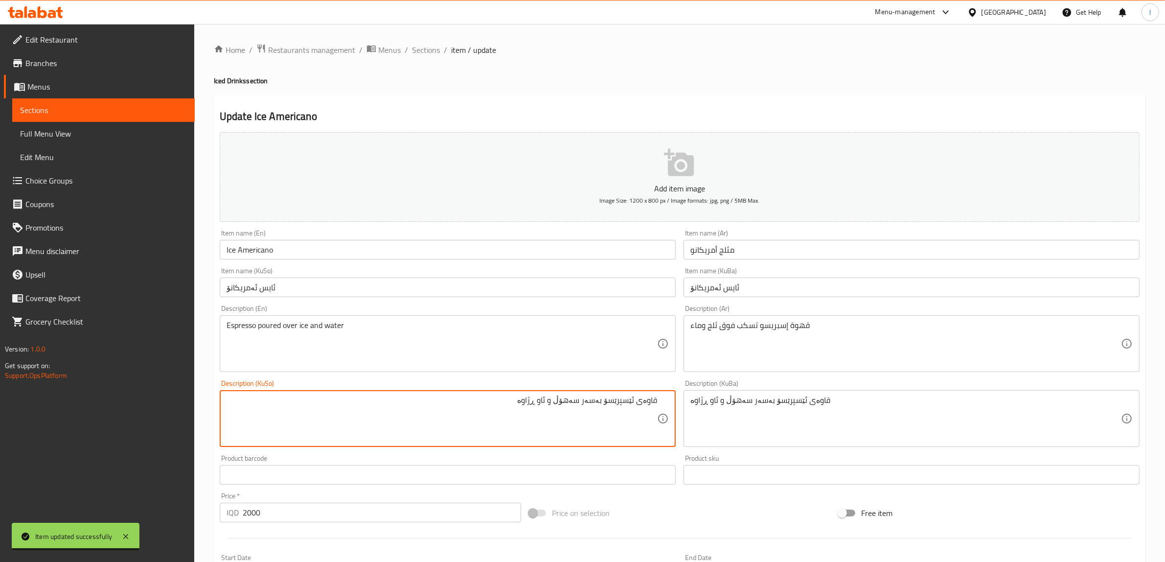
click at [547, 403] on textarea "قاوەی ئێسپرێسۆ بەسەر سەهۆڵ و ئاو ڕژاوە" at bounding box center [442, 418] width 431 height 46
drag, startPoint x: 495, startPoint y: 405, endPoint x: 773, endPoint y: 416, distance: 279.1
click at [773, 416] on div "Add item image Image Size: 1200 x 800 px / Image formats: jpg, png / 5MB Max. I…" at bounding box center [680, 395] width 928 height 534
type textarea "قاوەی ئێسپرێسۆ بەسەر سەهۆڵ و ئاو ڕژاوە"
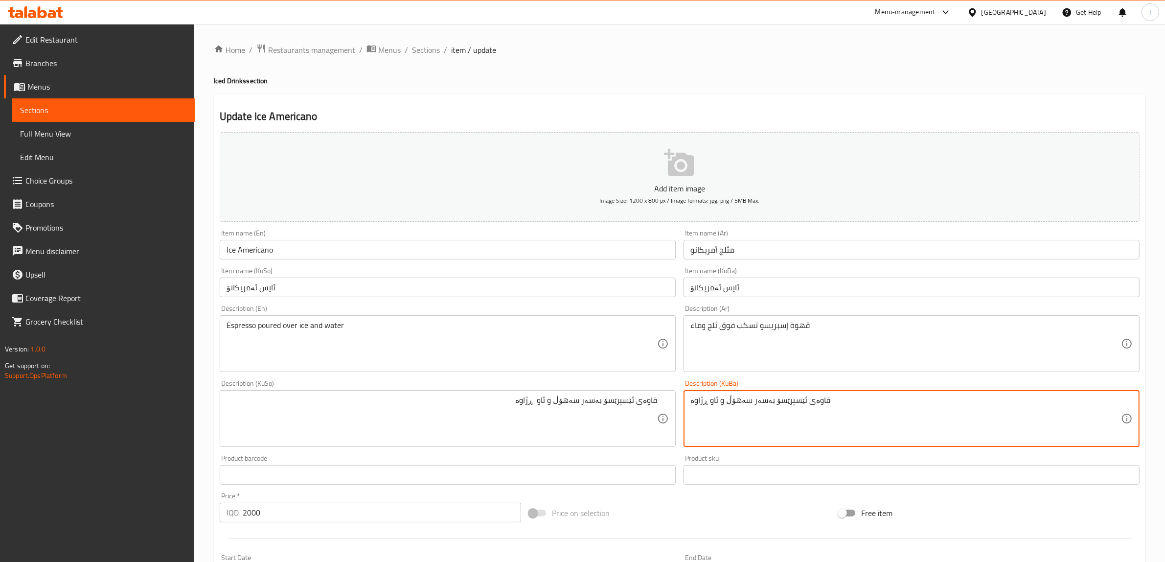
drag, startPoint x: 866, startPoint y: 406, endPoint x: 537, endPoint y: 395, distance: 329.4
paste textarea
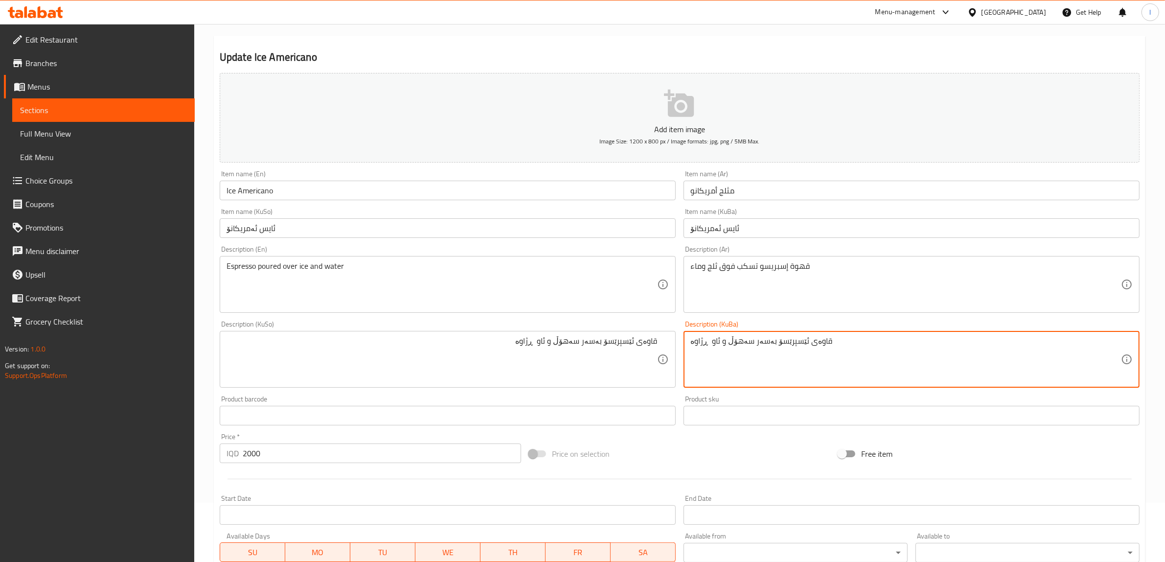
scroll to position [240, 0]
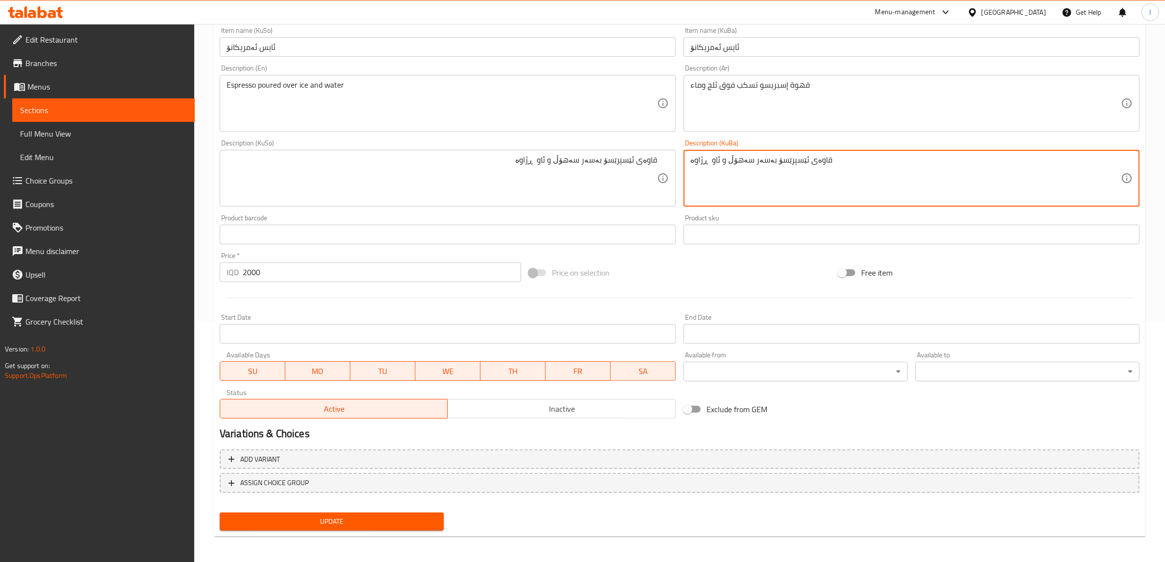
type textarea "قاوەی ئێسپرێسۆ بەسەر سەهۆڵ و ئاو ڕژاوە"
click at [343, 515] on span "Update" at bounding box center [331, 521] width 208 height 12
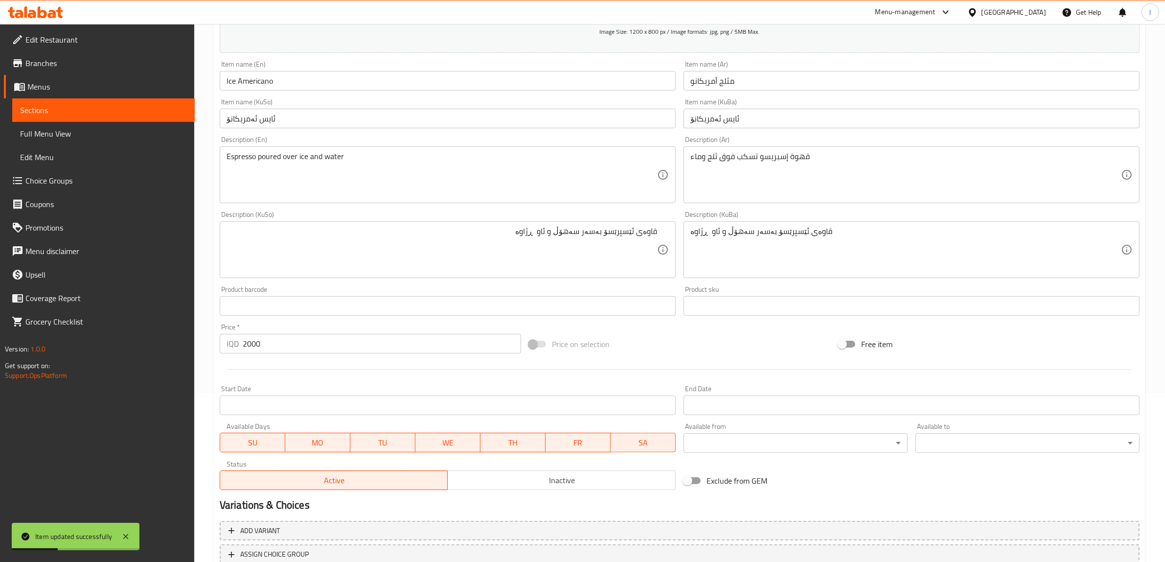
scroll to position [57, 0]
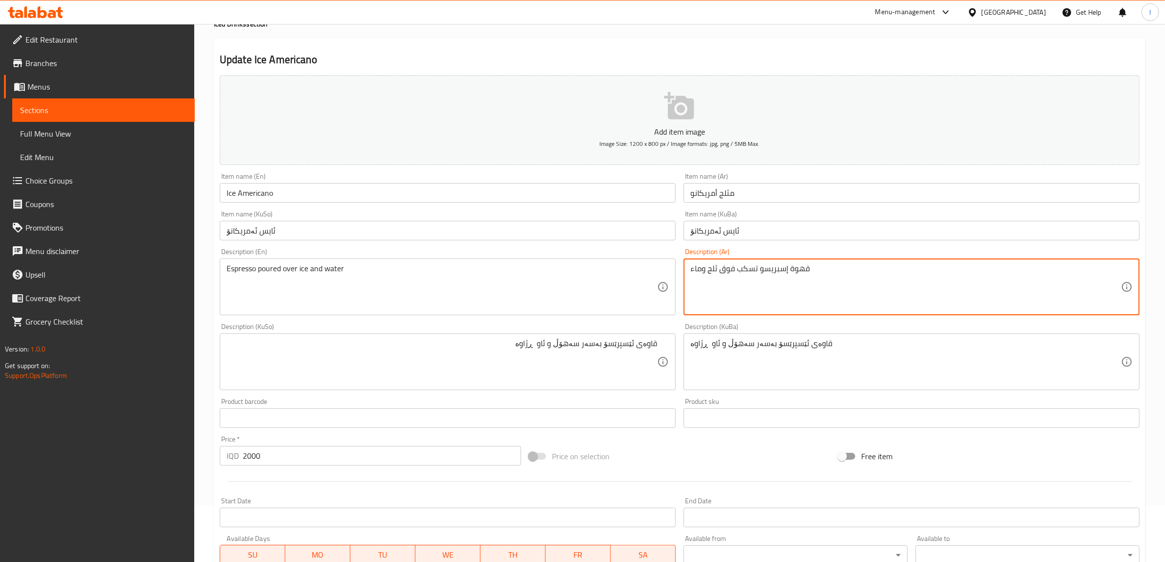
click at [796, 268] on textarea "قهوة إسبريسو تسكب فوق ثلج وماء" at bounding box center [905, 287] width 431 height 46
type textarea "إسبريسو تسكب فوق ثلج وماء"
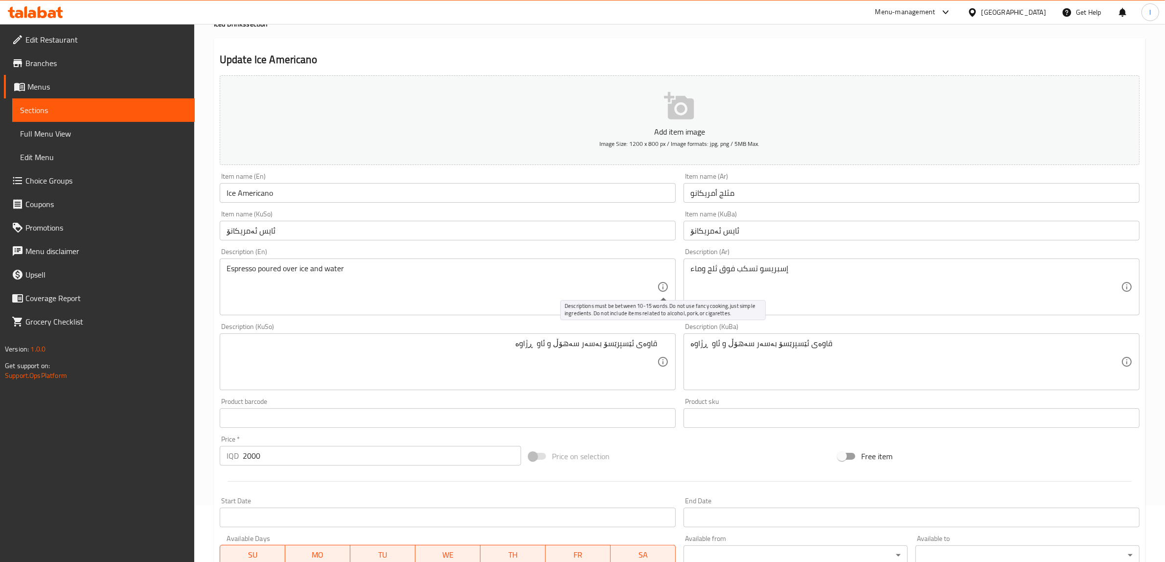
click at [659, 280] on div "Espresso poured over ice and water Description (En)" at bounding box center [448, 286] width 456 height 57
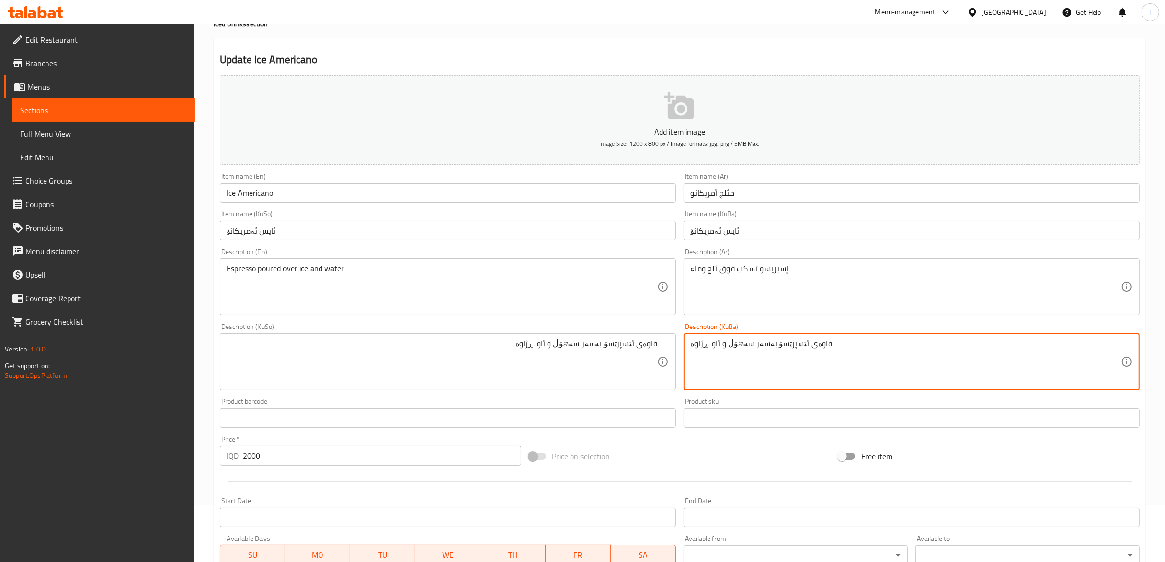
click at [811, 345] on textarea "قاوەی ئێسپرێسۆ بەسەر سەهۆڵ و ئاو ڕژاوە" at bounding box center [905, 362] width 431 height 46
drag, startPoint x: 670, startPoint y: 340, endPoint x: 456, endPoint y: 331, distance: 214.0
click at [461, 332] on div "Add item image Image Size: 1200 x 800 px / Image formats: jpg, png / 5MB Max. I…" at bounding box center [680, 338] width 928 height 534
type textarea "ئێسپرێسۆ بەسەر سەهۆڵ و ئاو ڕژاوە"
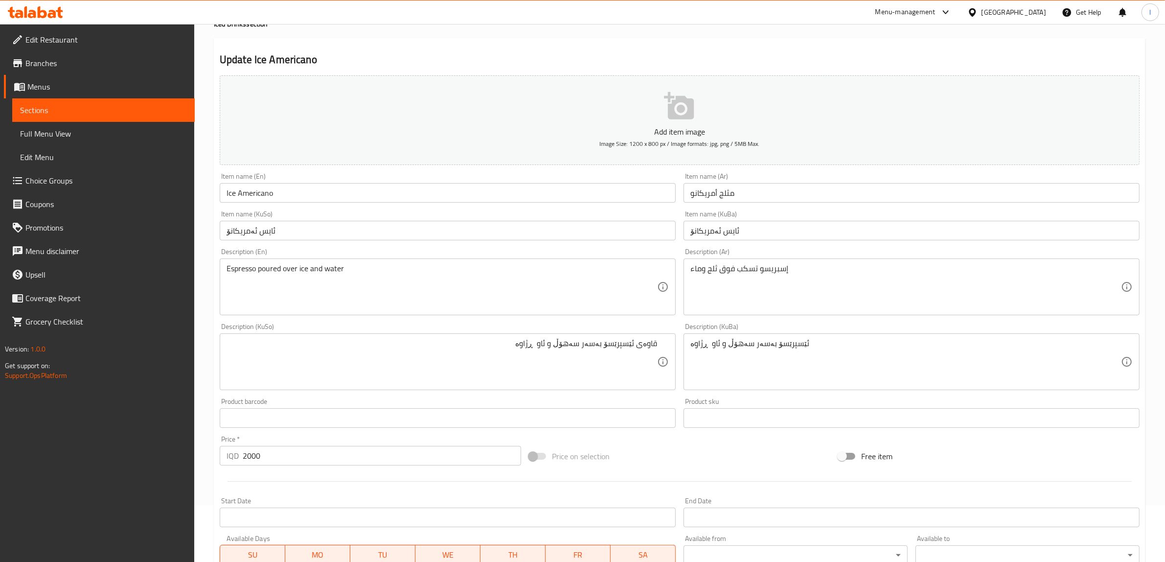
click at [427, 337] on div "قاوەی ئێسپرێسۆ بەسەر سەهۆڵ و ئاو ڕژاوە Description (KuSo)" at bounding box center [448, 361] width 456 height 57
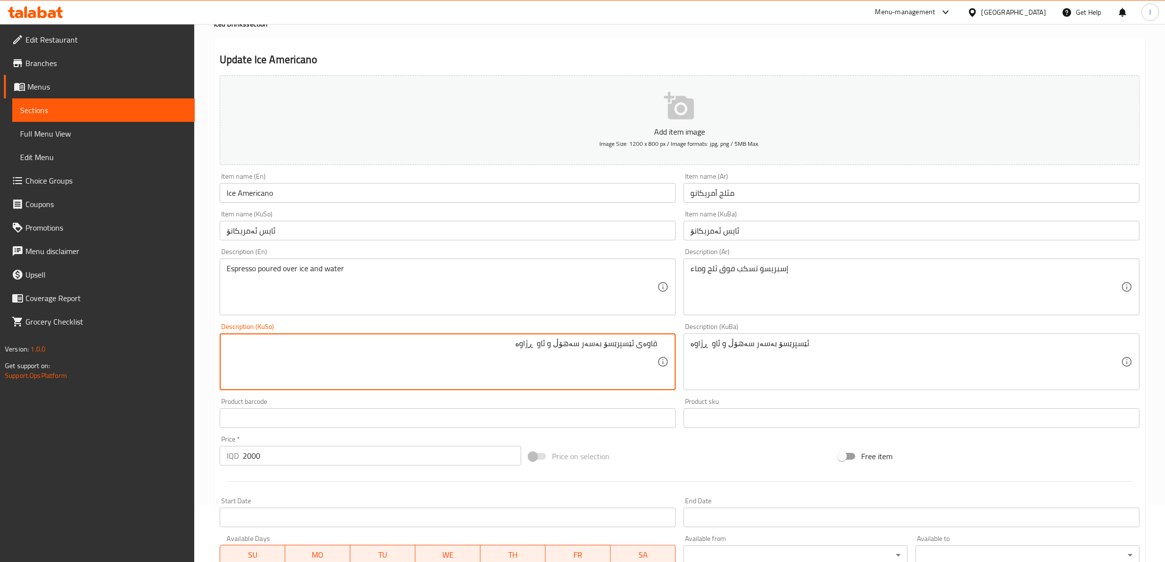
drag, startPoint x: 419, startPoint y: 347, endPoint x: 801, endPoint y: 365, distance: 382.0
click at [801, 365] on div "Add item image Image Size: 1200 x 800 px / Image formats: jpg, png / 5MB Max. I…" at bounding box center [680, 338] width 928 height 534
paste textarea
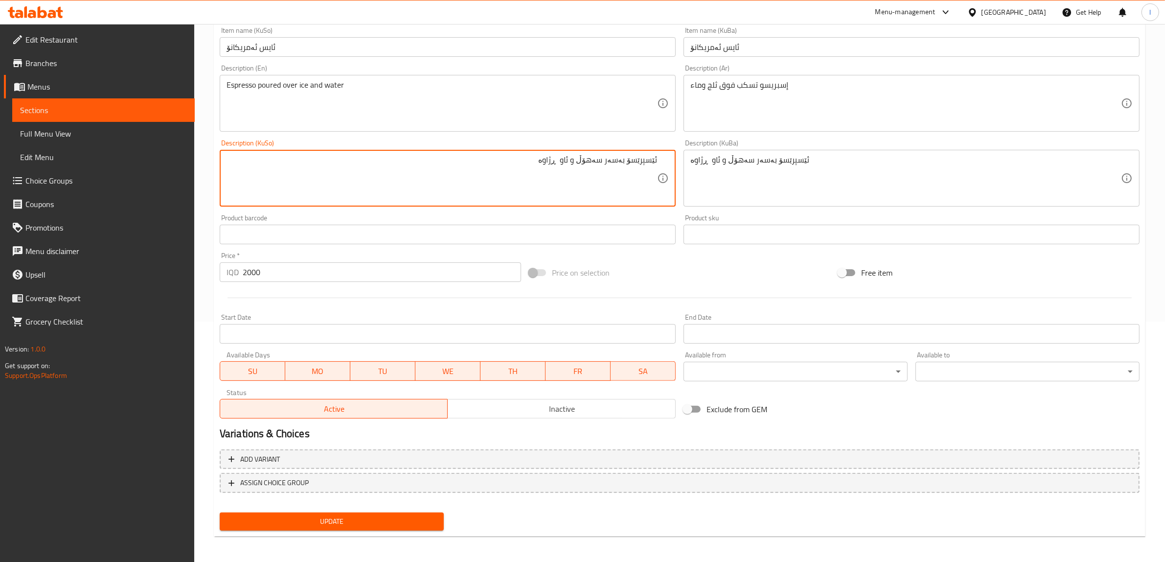
type textarea "ئێسپرێسۆ بەسەر سەهۆڵ و ئاو ڕژاوە"
click at [407, 515] on span "Update" at bounding box center [331, 521] width 208 height 12
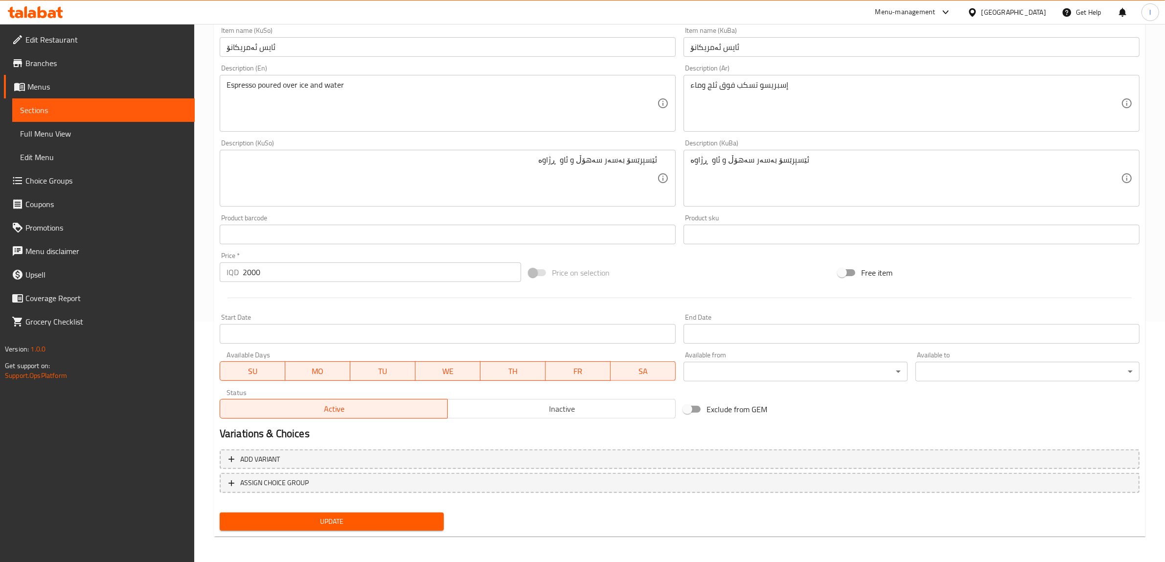
click at [37, 12] on icon at bounding box center [35, 12] width 55 height 12
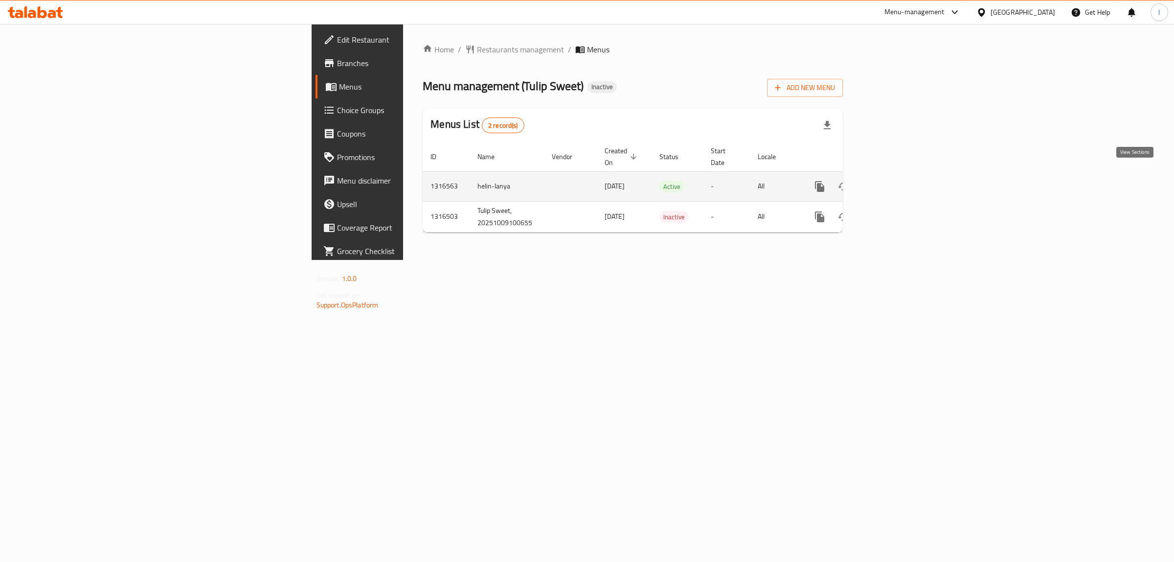
click at [895, 182] on icon "enhanced table" at bounding box center [890, 186] width 9 height 9
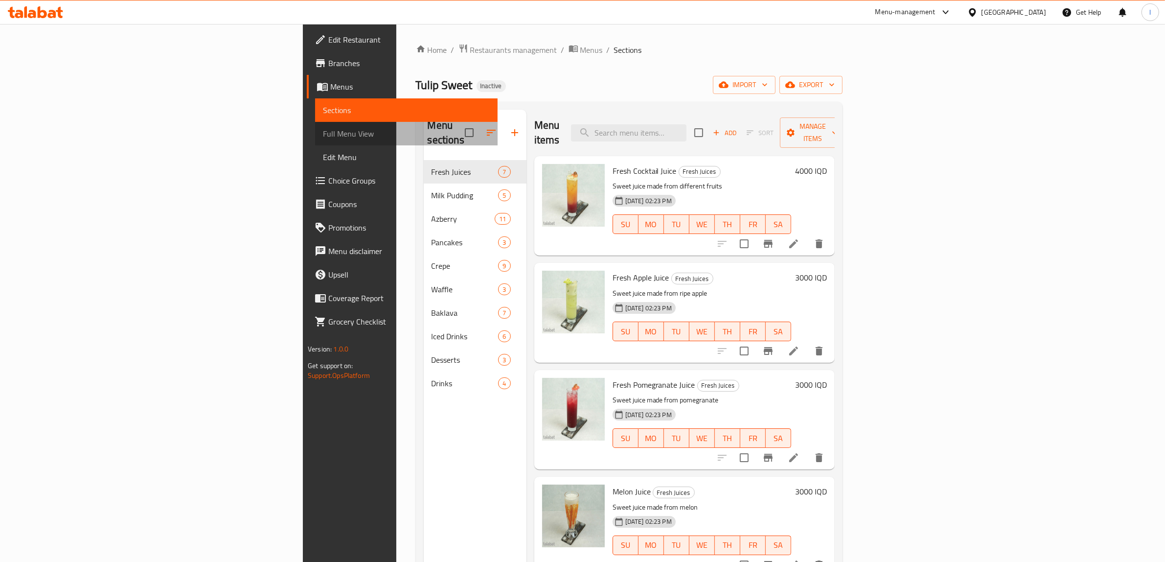
click at [323, 128] on span "Full Menu View" at bounding box center [406, 134] width 167 height 12
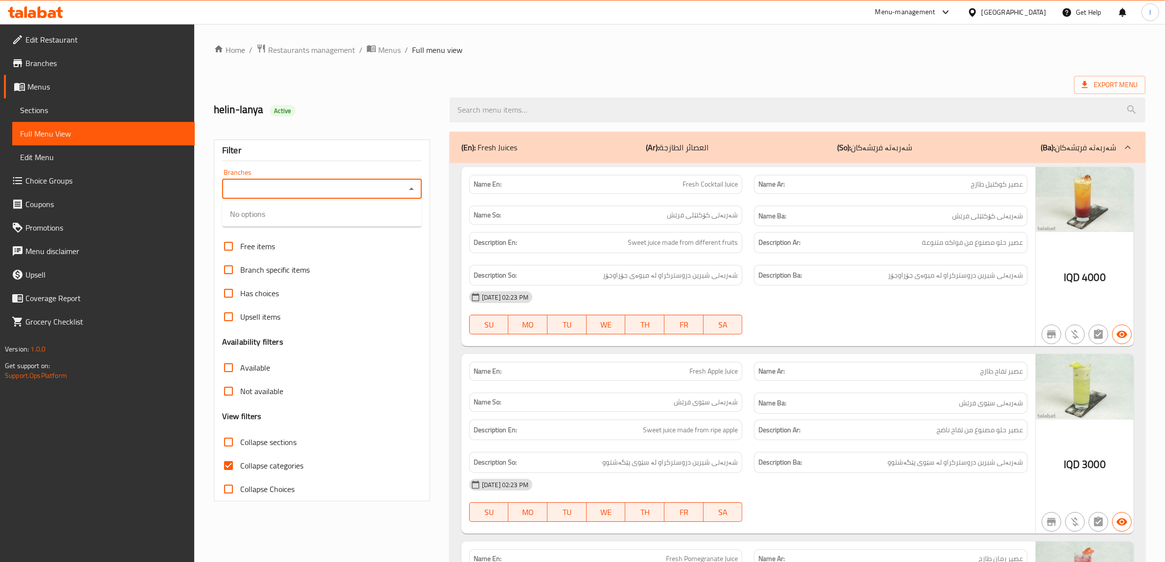
click at [302, 193] on input "Branches" at bounding box center [314, 189] width 178 height 14
click at [277, 228] on span "Tulip Sweet, Rizgari" at bounding box center [262, 232] width 64 height 12
type input "Tulip Sweet, Rizgari"
click at [281, 467] on span "Collapse categories" at bounding box center [271, 465] width 63 height 12
click at [240, 467] on input "Collapse categories" at bounding box center [228, 465] width 23 height 23
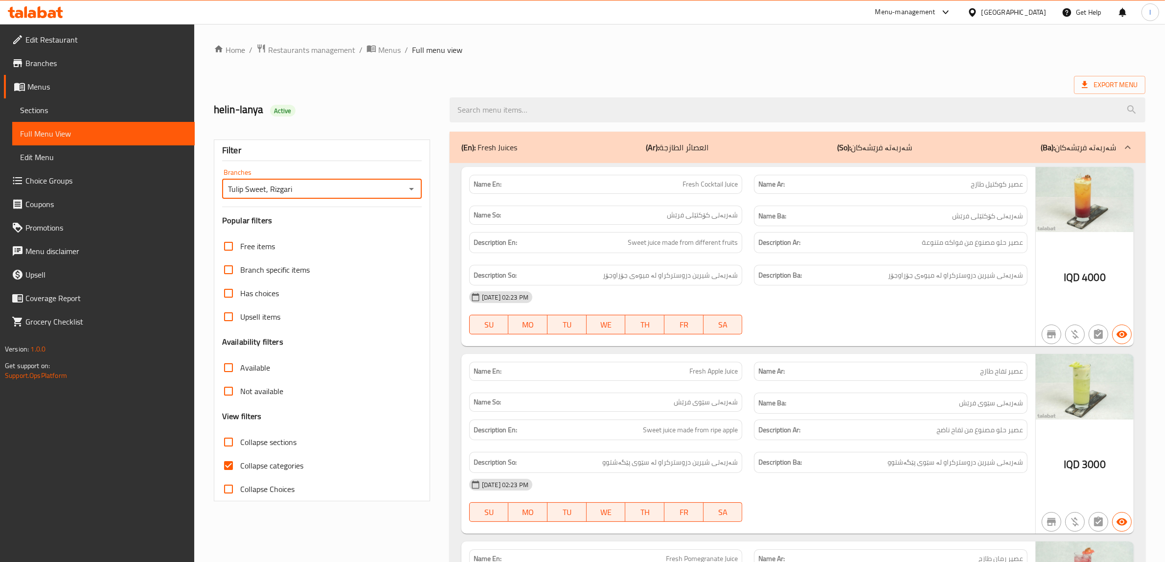
checkbox input "false"
click at [274, 446] on span "Collapse sections" at bounding box center [268, 442] width 56 height 12
click at [240, 446] on input "Collapse sections" at bounding box center [228, 441] width 23 height 23
checkbox input "true"
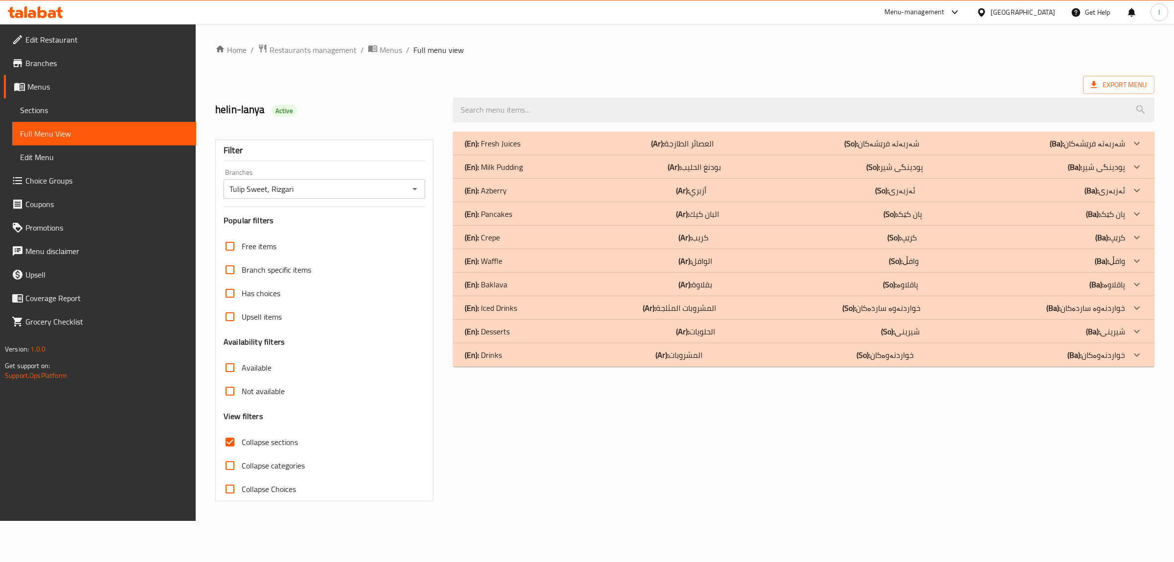
click at [523, 356] on div "(En): Drinks (Ar): المشروبات (So): خواردنەوەکان (Ba): خواردنەوەکان" at bounding box center [795, 355] width 660 height 12
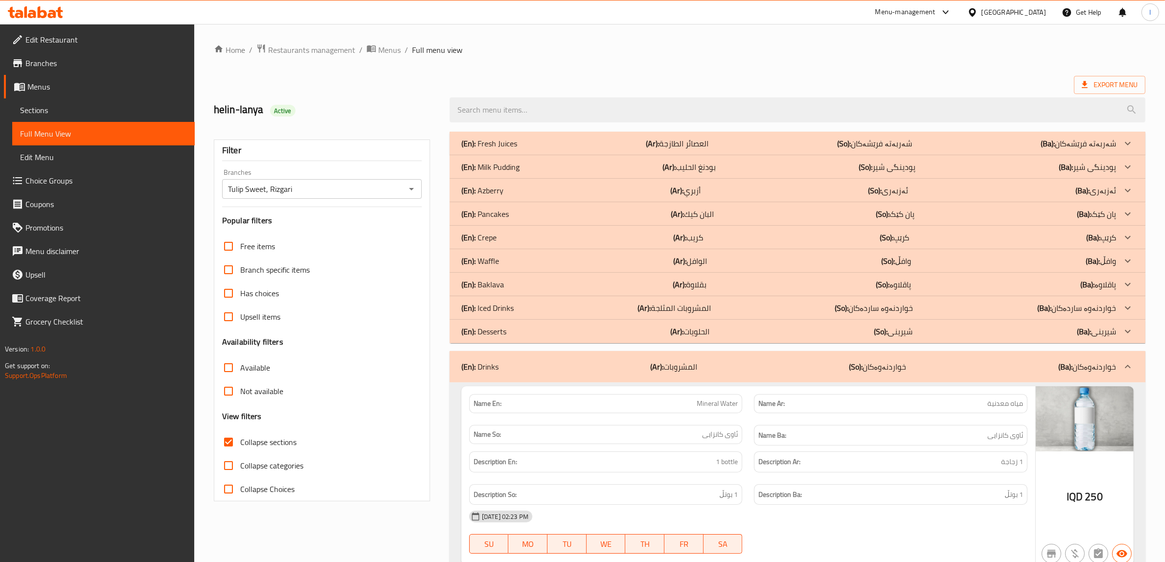
click at [522, 333] on div "(En): Desserts (Ar): الحلويات (So): شیرینی (Ba): شیرینی" at bounding box center [788, 331] width 655 height 12
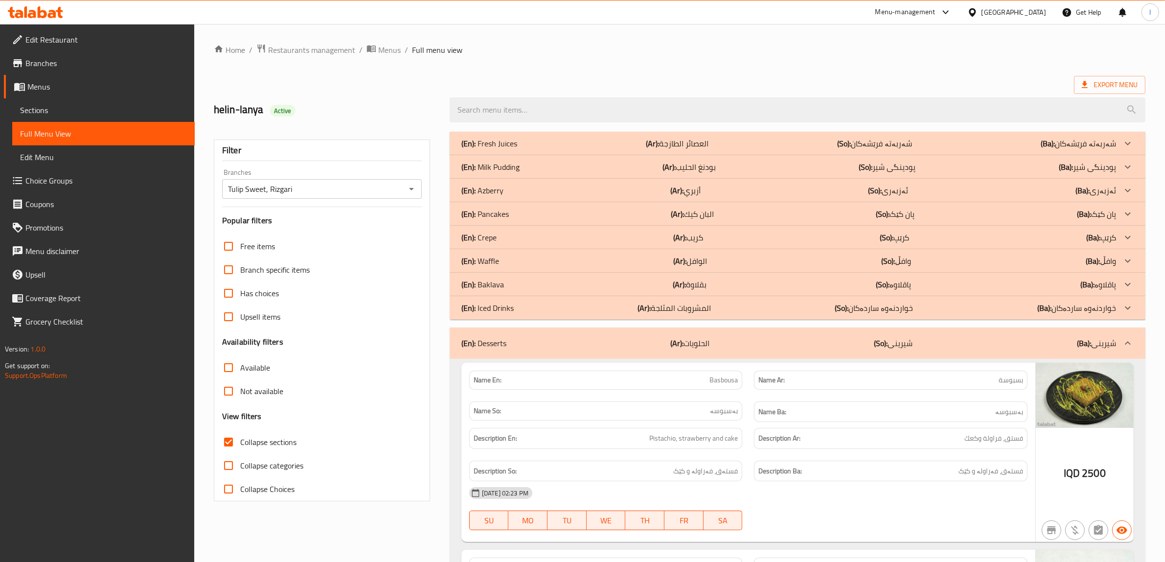
click at [519, 309] on div "(En): Iced Drinks (Ar): المشروبات المثلجة (So): خواردنەوە ساردەکان (Ba): خواردن…" at bounding box center [788, 308] width 655 height 12
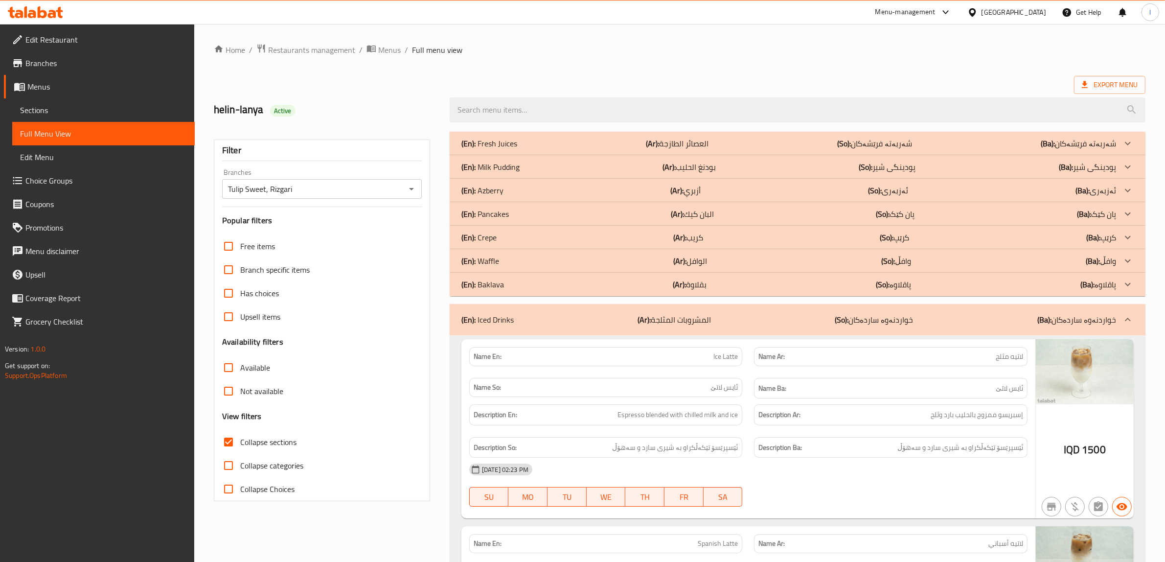
click at [516, 283] on div "(En): Baklava (Ar): بقلاوة (So): پاقلاوە (Ba): پاقلاوە" at bounding box center [788, 284] width 655 height 12
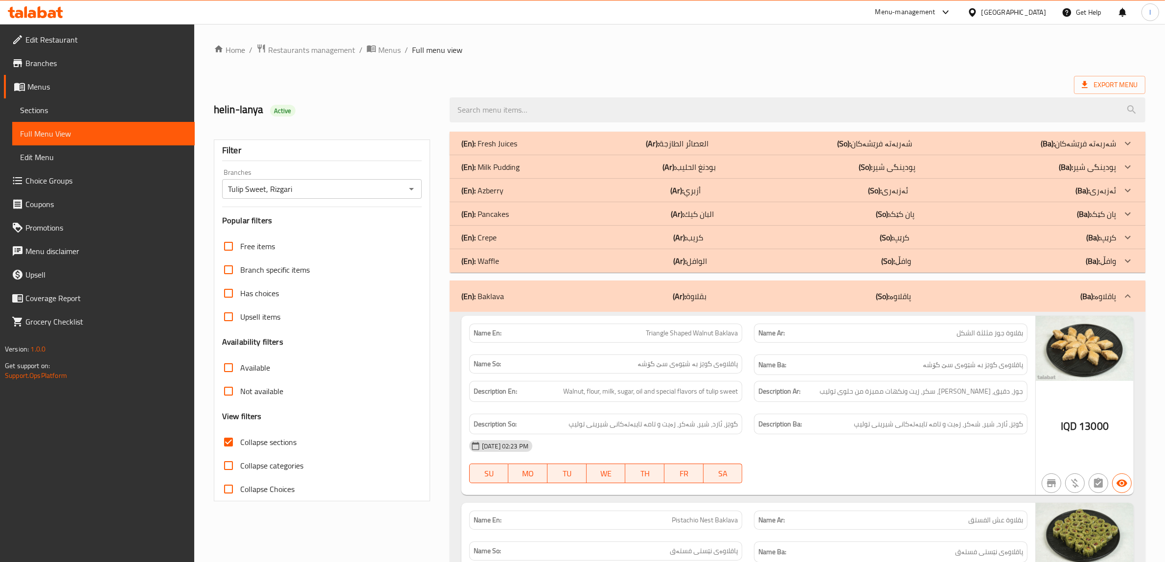
click at [485, 235] on p "(En): Crepe" at bounding box center [478, 237] width 35 height 12
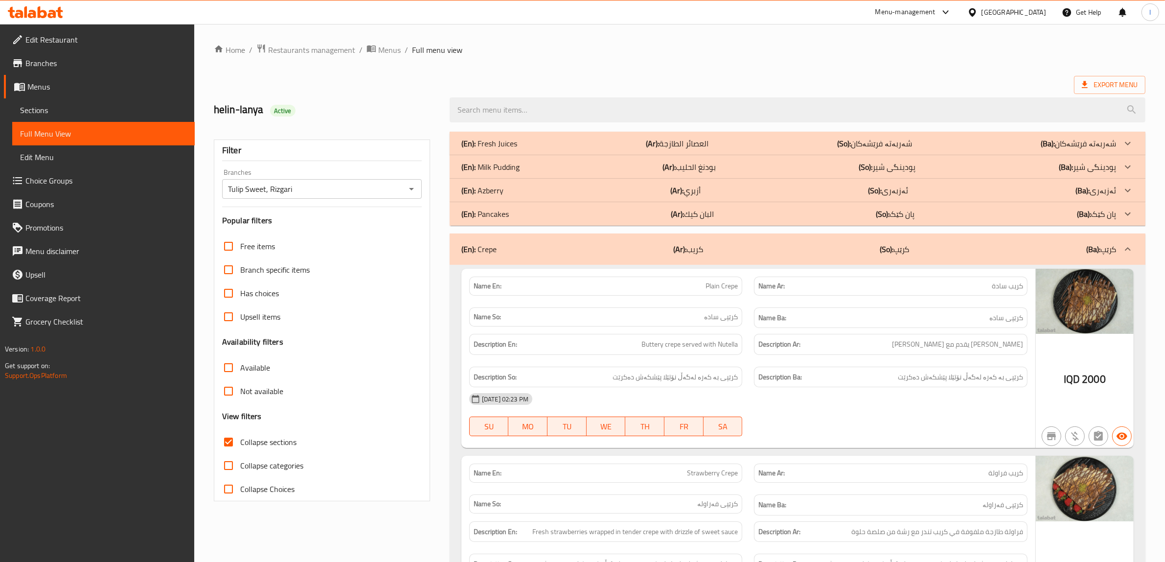
click at [498, 191] on p "(En): Azberry" at bounding box center [482, 190] width 42 height 12
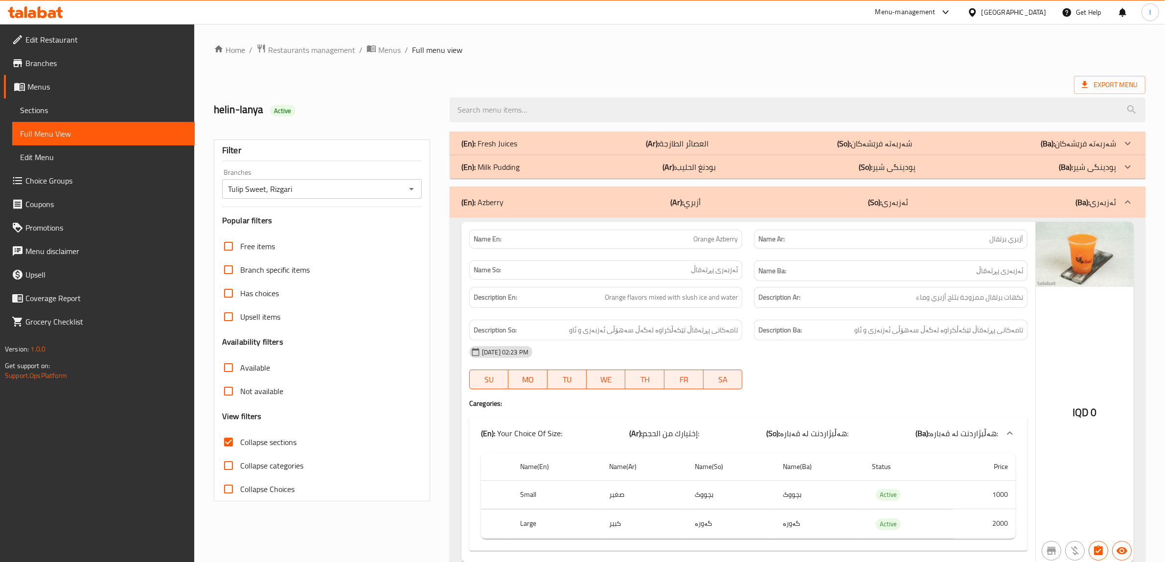
click at [512, 137] on p "(En): Fresh Juices" at bounding box center [489, 143] width 56 height 12
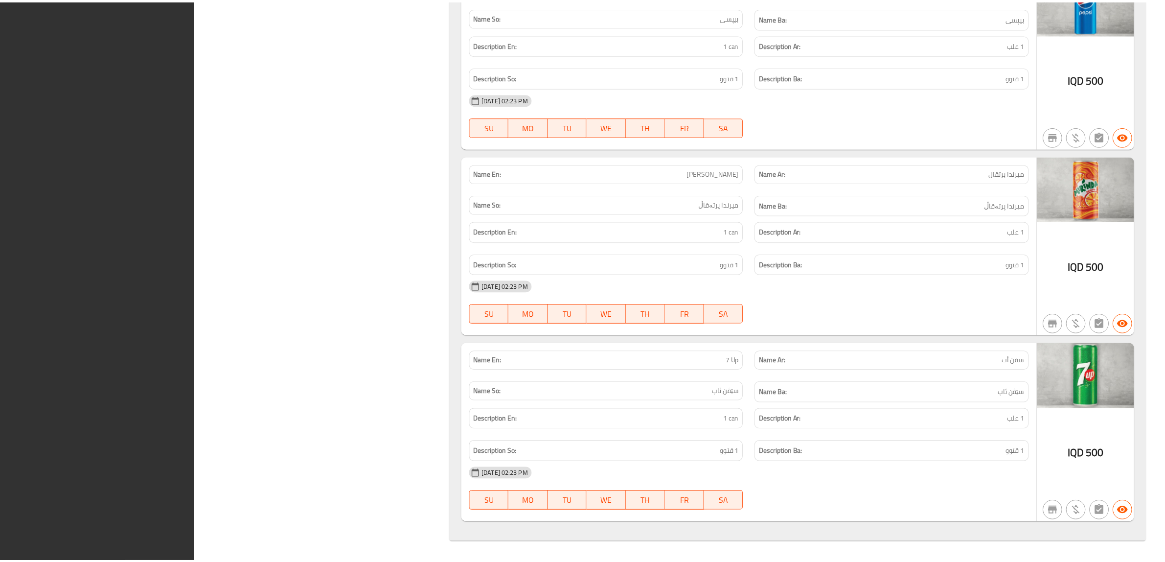
scroll to position [10678, 0]
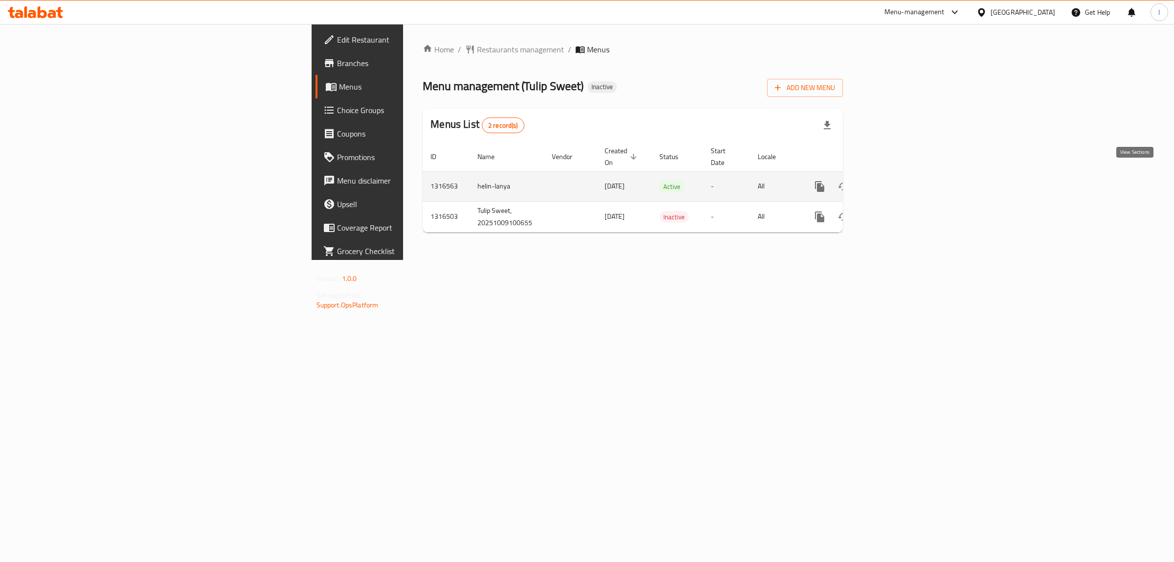
click at [896, 181] on icon "enhanced table" at bounding box center [891, 187] width 12 height 12
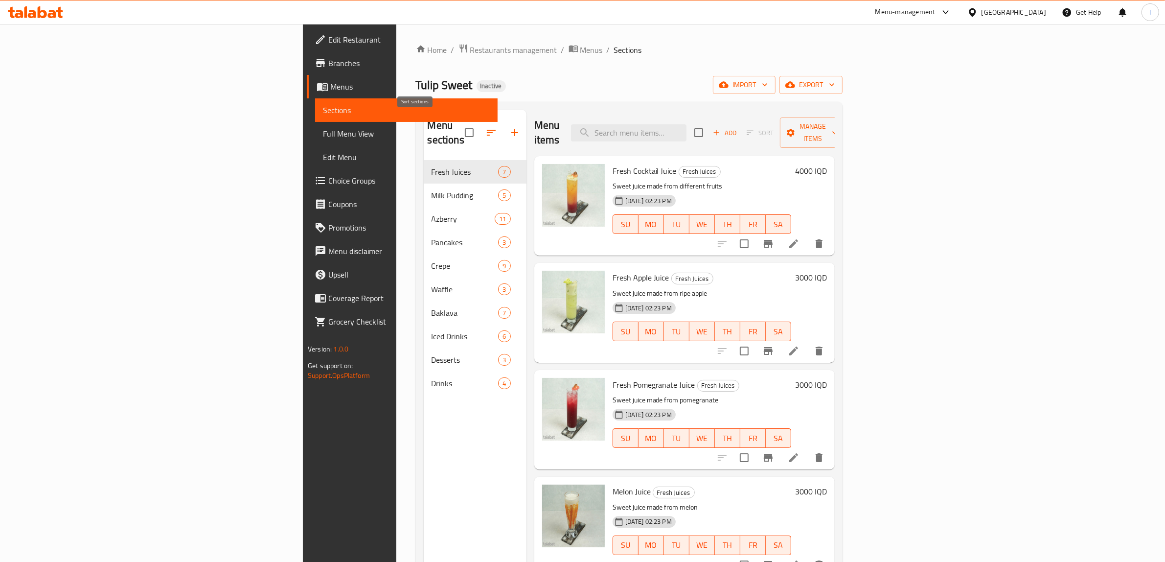
click at [485, 127] on icon "button" at bounding box center [491, 133] width 12 height 12
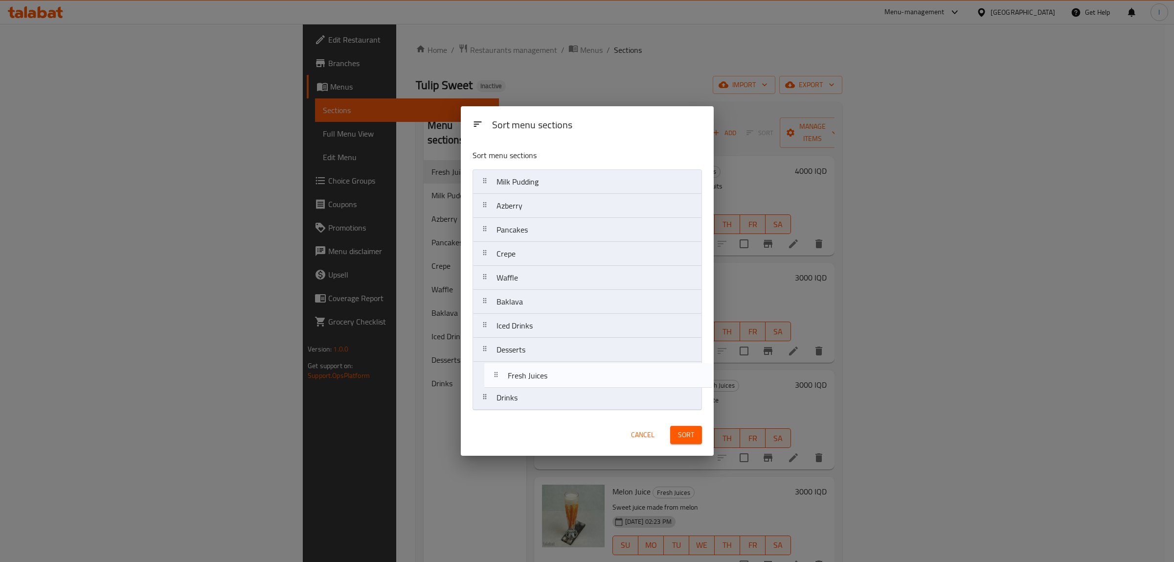
drag, startPoint x: 510, startPoint y: 179, endPoint x: 523, endPoint y: 375, distance: 196.1
click at [522, 375] on nav "Fresh Juices Milk Pudding Azberry Pancakes Crepe Waffle Baklava Iced Drinks Des…" at bounding box center [587, 289] width 229 height 241
drag, startPoint x: 519, startPoint y: 322, endPoint x: 517, endPoint y: 362, distance: 40.2
click at [517, 362] on nav "Milk Pudding Azberry Pancakes Crepe Waffle Baklava Iced Drinks Desserts Fresh J…" at bounding box center [587, 289] width 229 height 241
drag, startPoint x: 515, startPoint y: 373, endPoint x: 512, endPoint y: 350, distance: 22.7
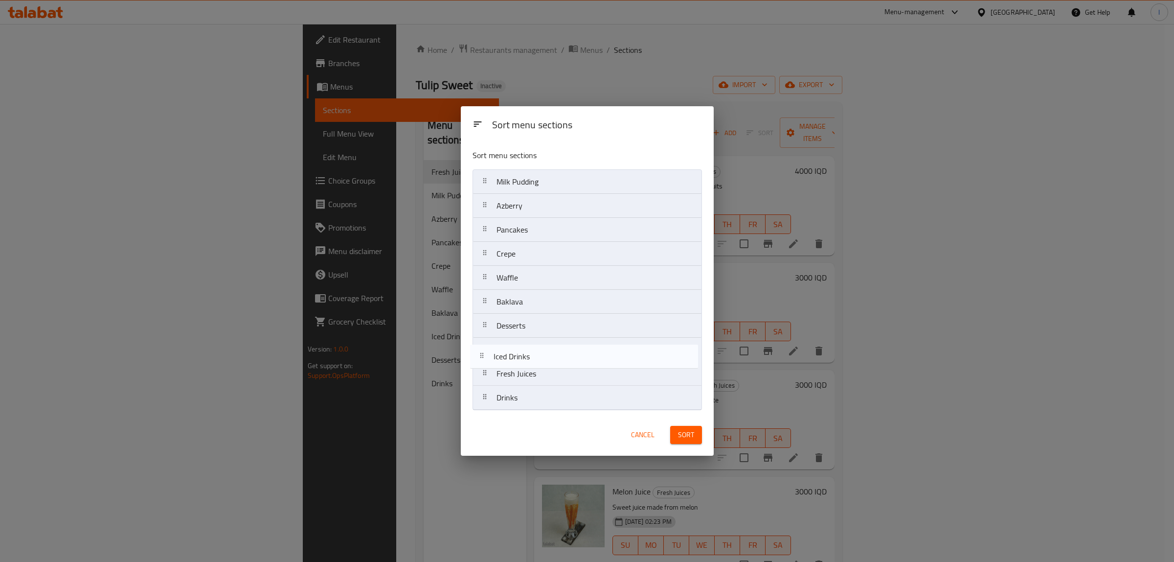
click at [512, 350] on nav "Milk Pudding Azberry Pancakes Crepe Waffle Baklava Desserts Fresh Juices Iced D…" at bounding box center [587, 289] width 229 height 241
drag, startPoint x: 530, startPoint y: 202, endPoint x: 523, endPoint y: 327, distance: 124.9
click at [523, 327] on nav "Milk Pudding Azberry Pancakes Crepe Waffle Baklava Desserts Iced Drinks Fresh J…" at bounding box center [587, 289] width 229 height 241
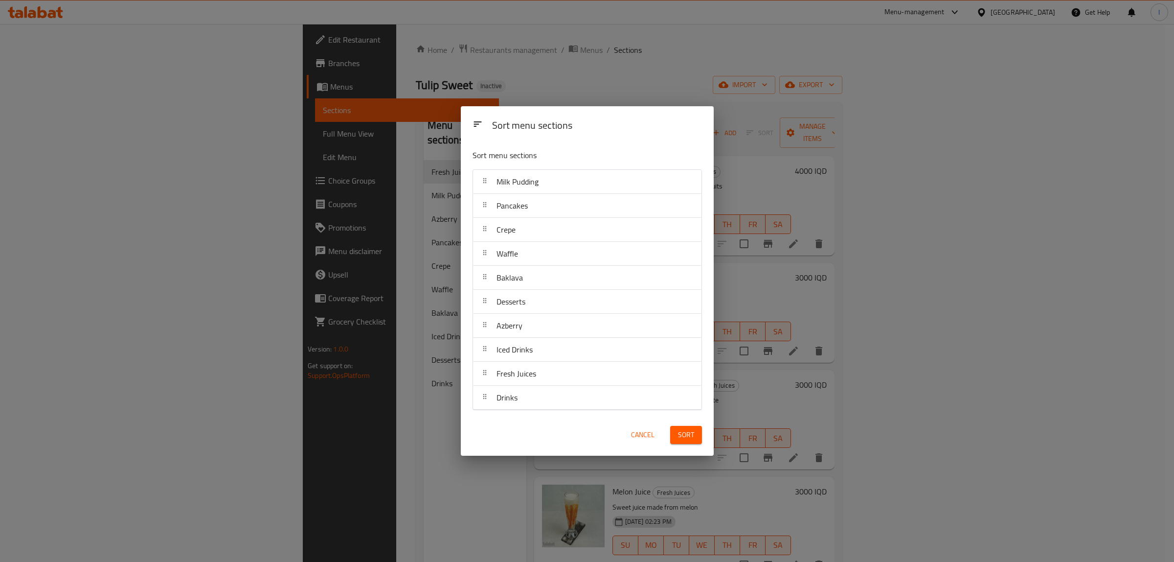
click at [688, 434] on span "Sort" at bounding box center [686, 435] width 16 height 12
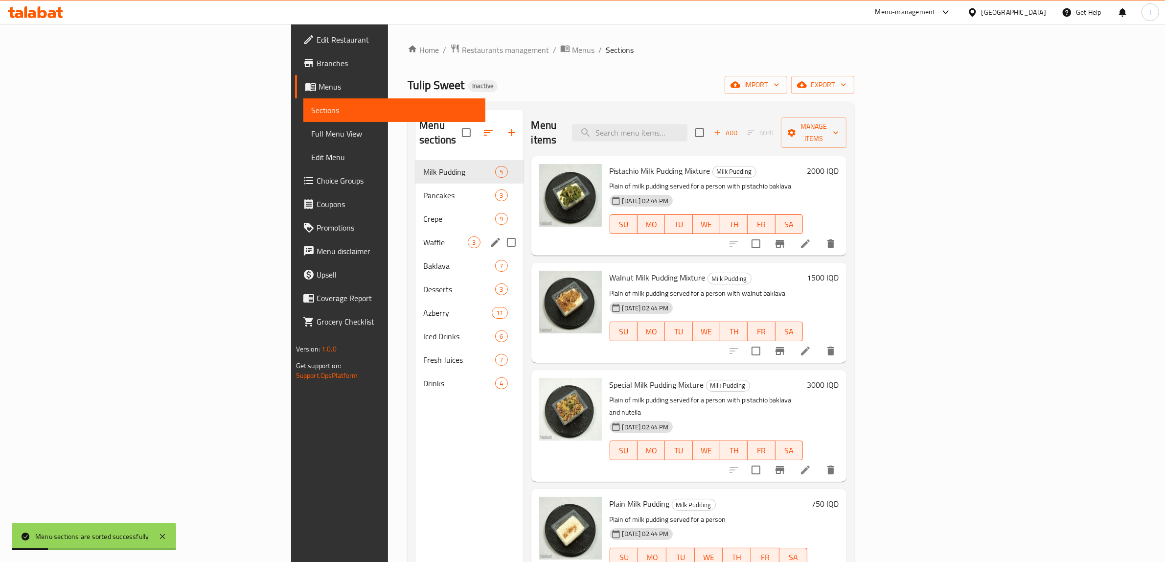
click at [423, 236] on span "Waffle" at bounding box center [445, 242] width 45 height 12
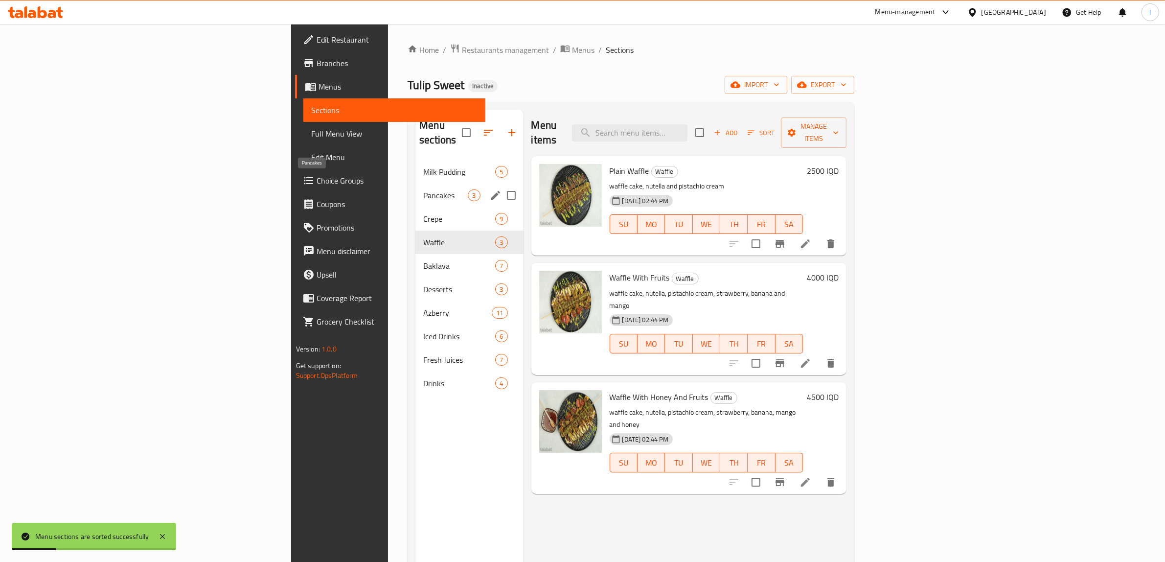
click at [423, 189] on span "Pancakes" at bounding box center [445, 195] width 45 height 12
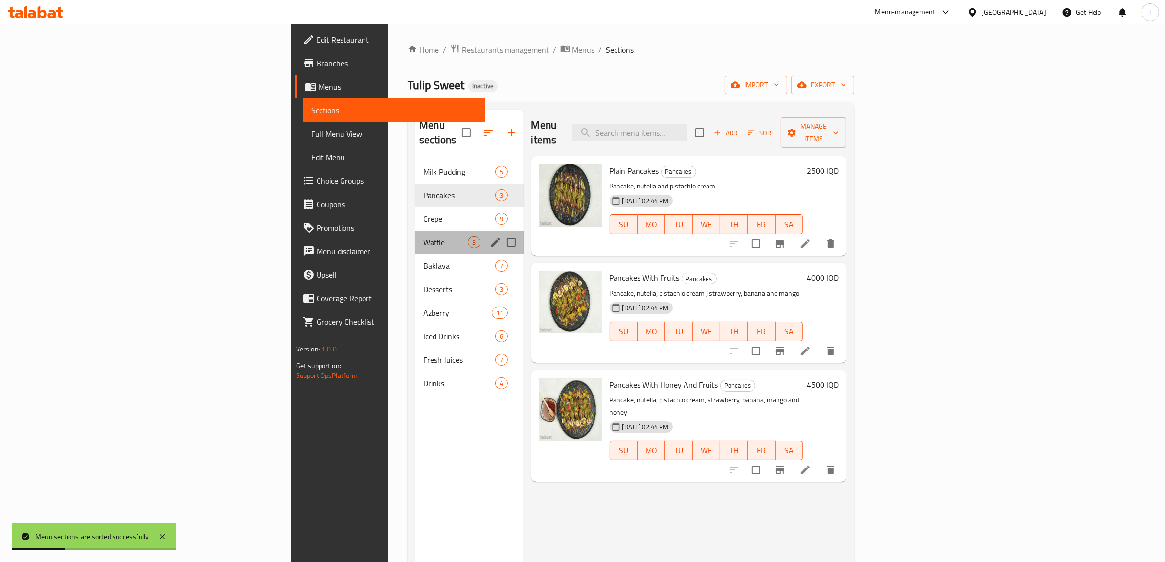
click at [415, 238] on div "Waffle 3" at bounding box center [469, 241] width 108 height 23
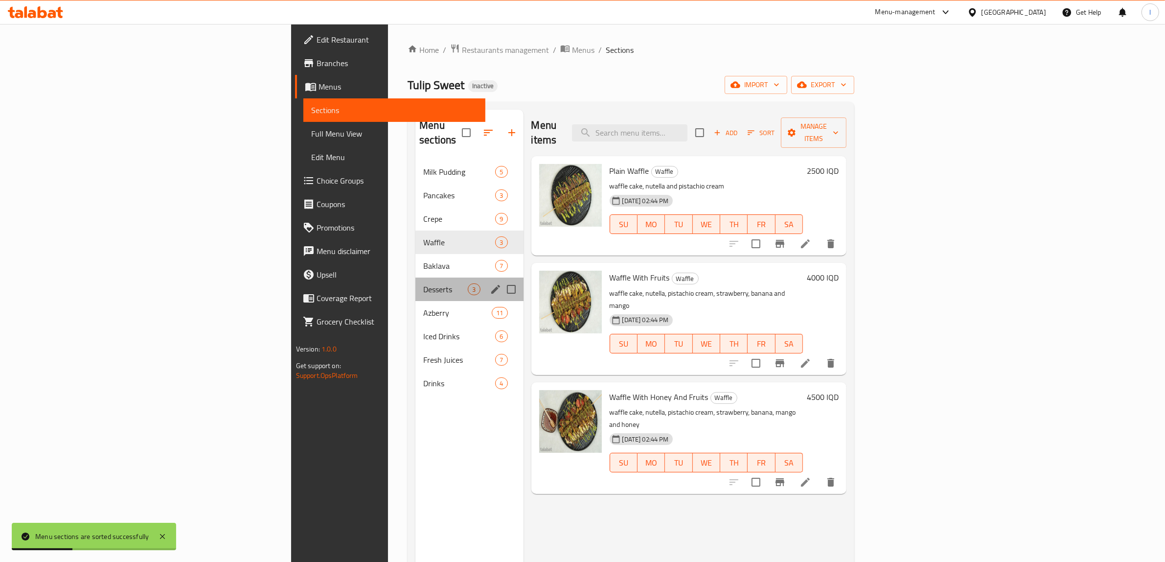
click at [415, 285] on div "Desserts 3" at bounding box center [469, 288] width 108 height 23
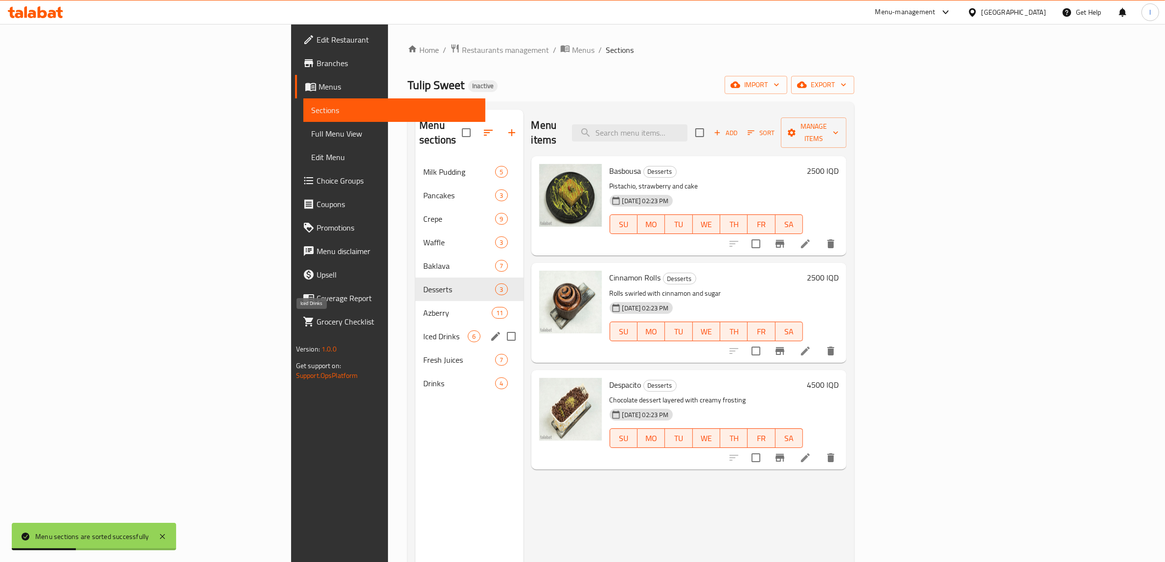
click at [423, 330] on span "Iced Drinks" at bounding box center [445, 336] width 45 height 12
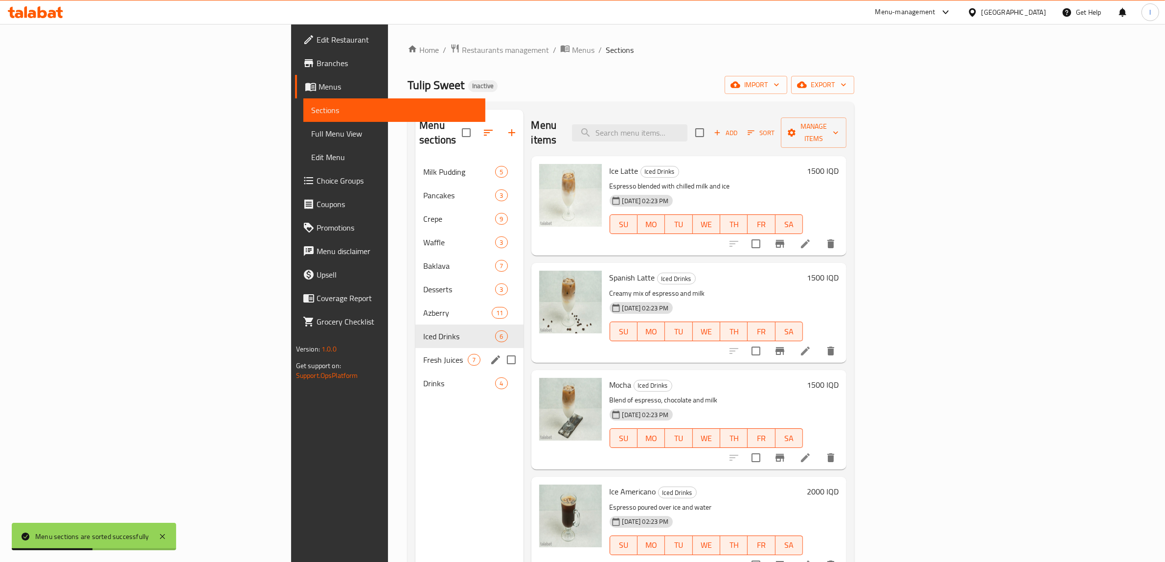
click at [415, 348] on div "Fresh Juices 7" at bounding box center [469, 359] width 108 height 23
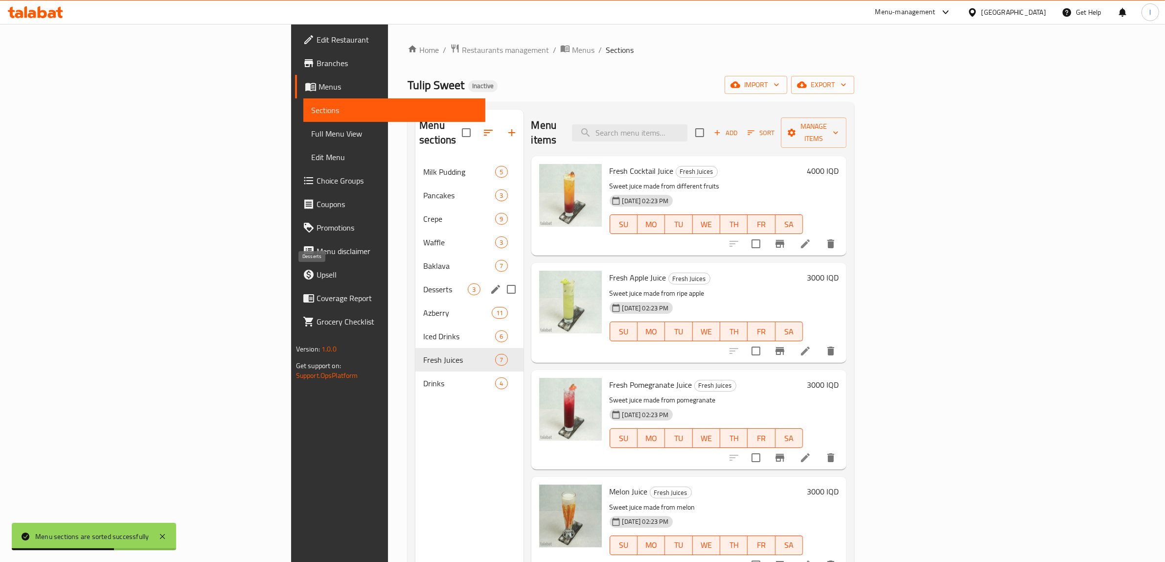
click at [423, 283] on span "Desserts" at bounding box center [445, 289] width 45 height 12
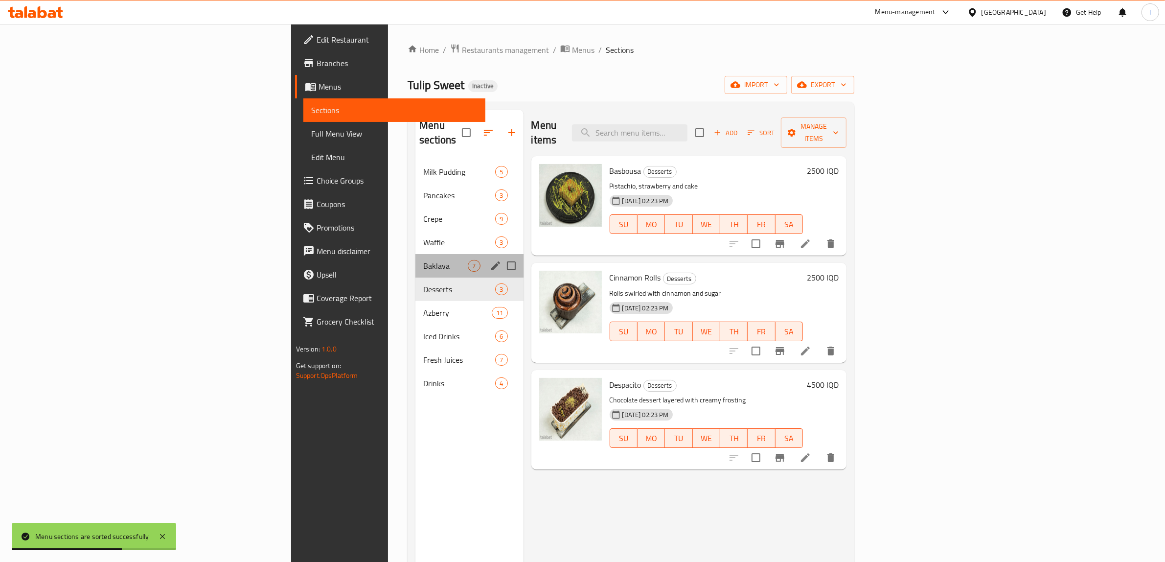
click at [415, 254] on div "Baklava 7" at bounding box center [469, 265] width 108 height 23
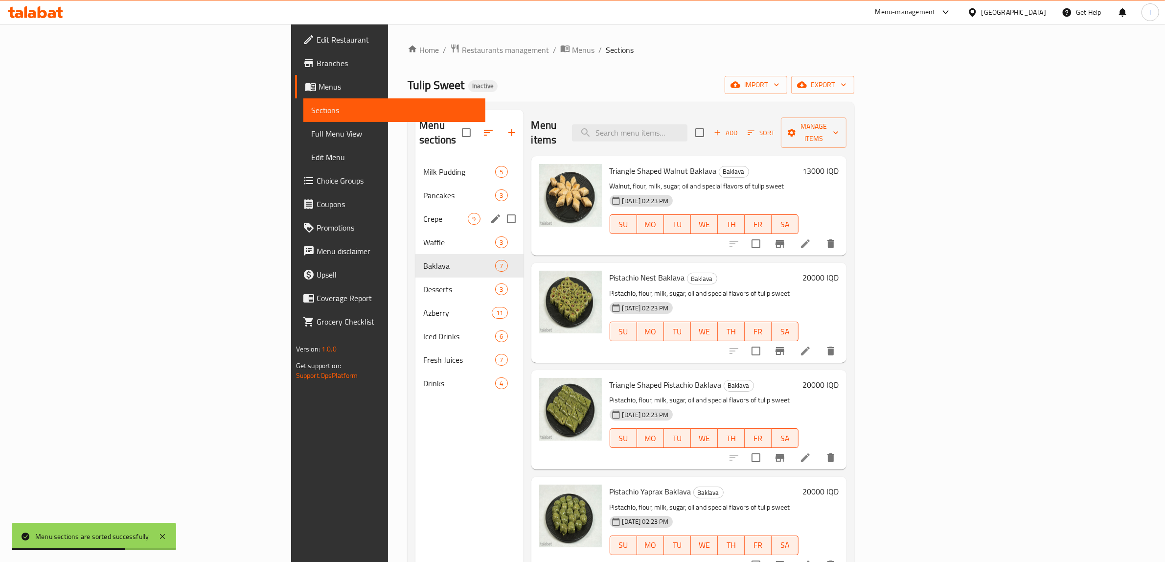
click at [415, 214] on div "Crepe 9" at bounding box center [469, 218] width 108 height 23
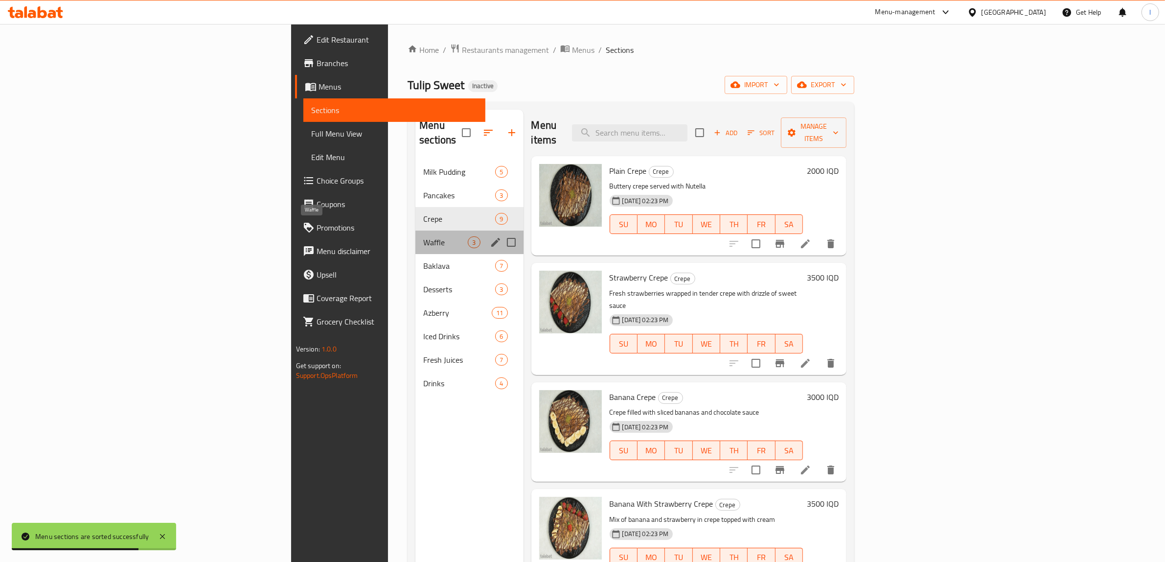
click at [423, 236] on span "Waffle" at bounding box center [445, 242] width 45 height 12
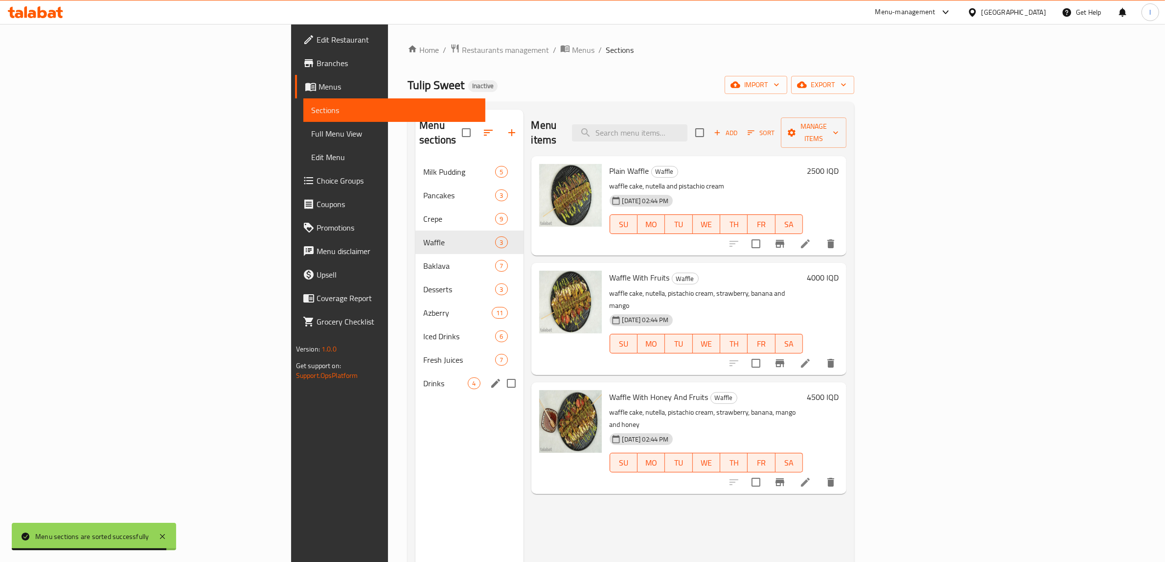
click at [415, 371] on div "Drinks 4" at bounding box center [469, 382] width 108 height 23
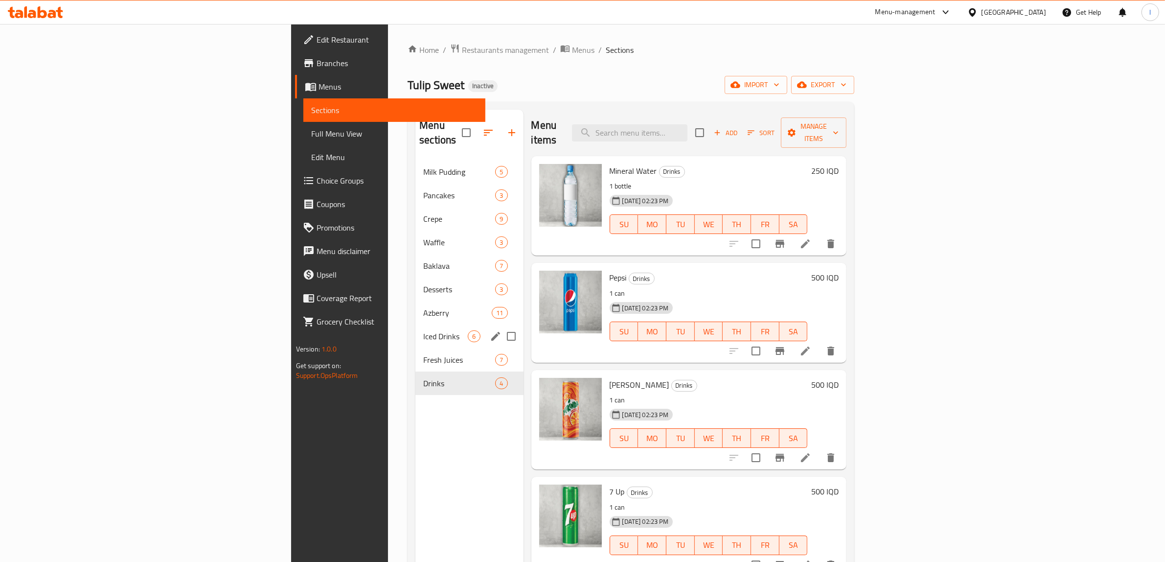
click at [415, 324] on div "Iced Drinks 6" at bounding box center [469, 335] width 108 height 23
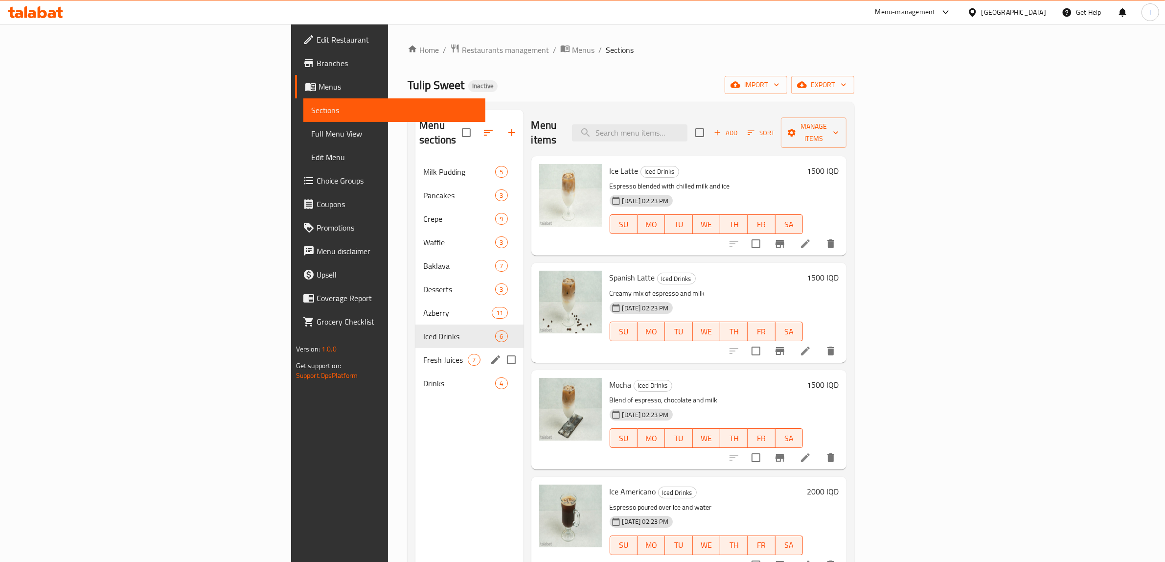
click at [423, 354] on span "Fresh Juices" at bounding box center [445, 360] width 45 height 12
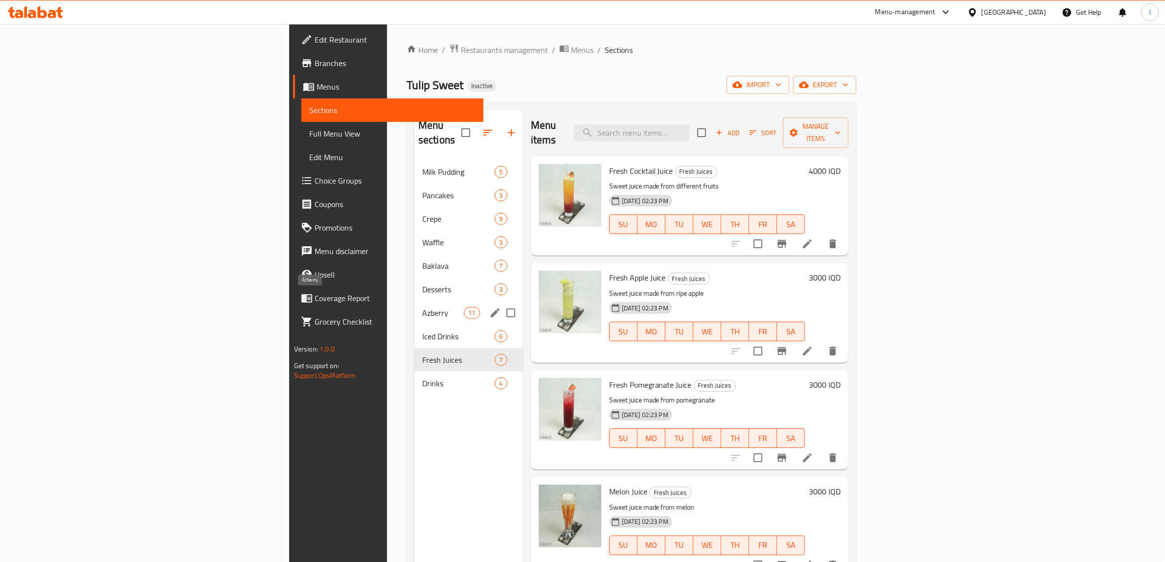
click at [422, 307] on span "Azberry" at bounding box center [443, 313] width 42 height 12
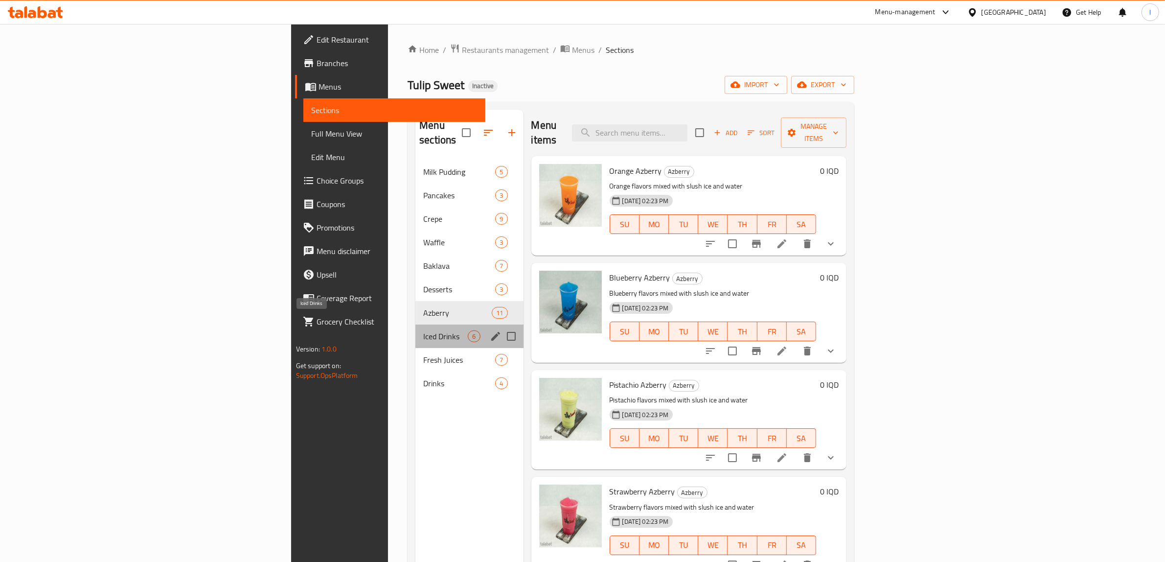
click at [423, 330] on span "Iced Drinks" at bounding box center [445, 336] width 45 height 12
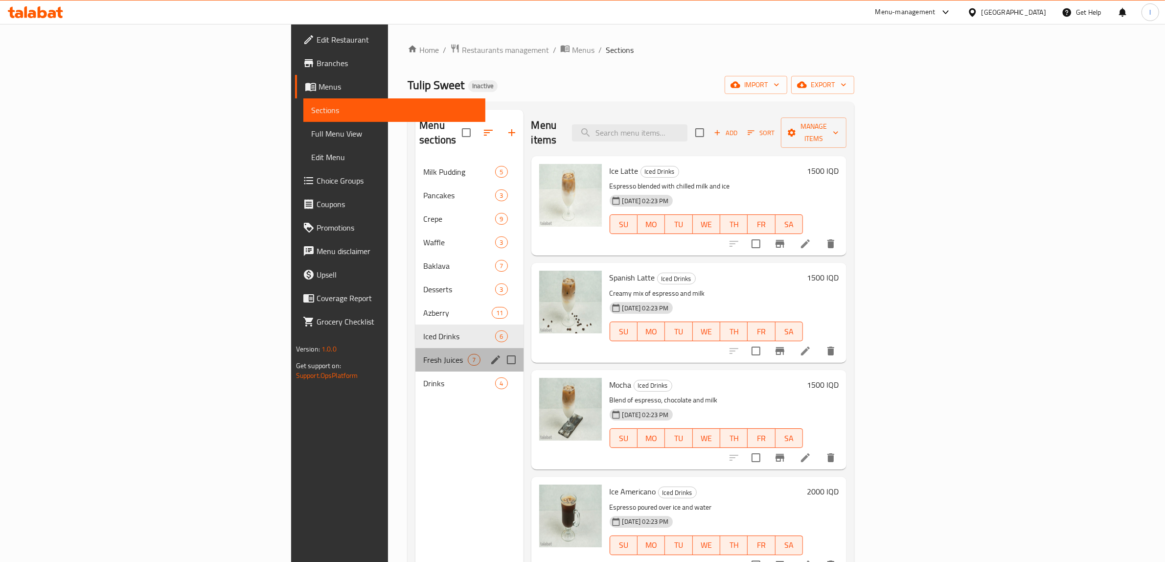
click at [415, 348] on div "Fresh Juices 7" at bounding box center [469, 359] width 108 height 23
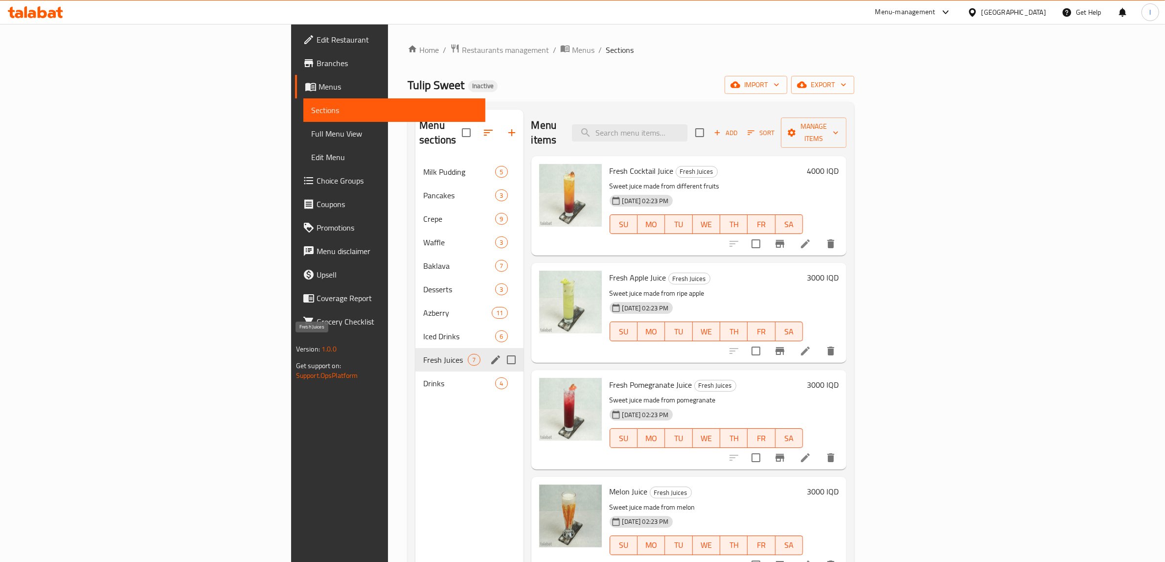
click at [423, 330] on span "Iced Drinks" at bounding box center [459, 336] width 72 height 12
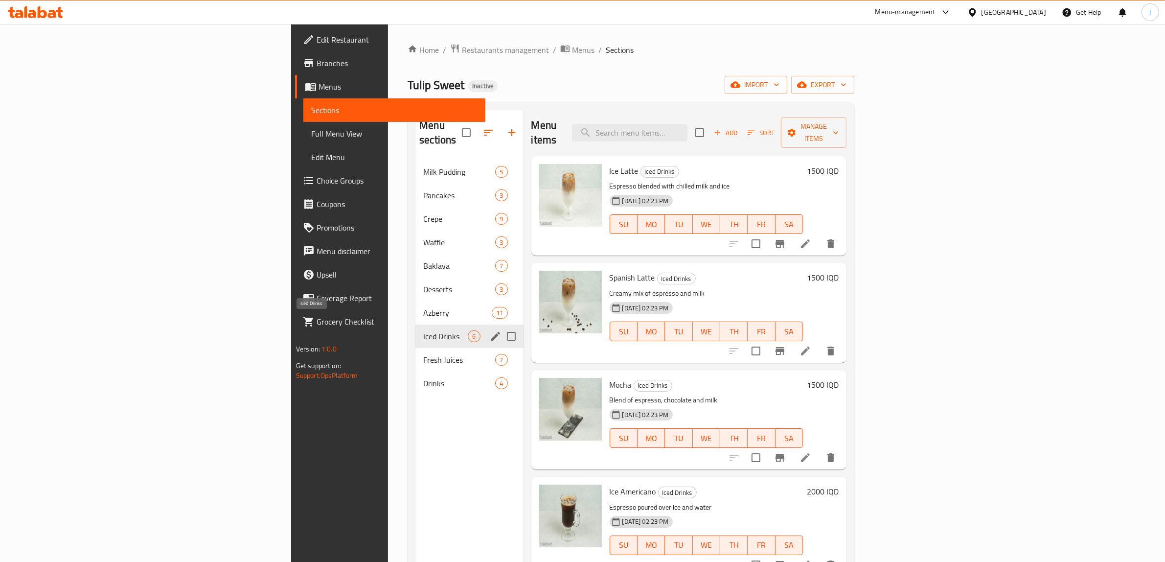
click at [423, 330] on span "Iced Drinks" at bounding box center [445, 336] width 45 height 12
click at [415, 351] on div "Fresh Juices 7" at bounding box center [469, 359] width 108 height 23
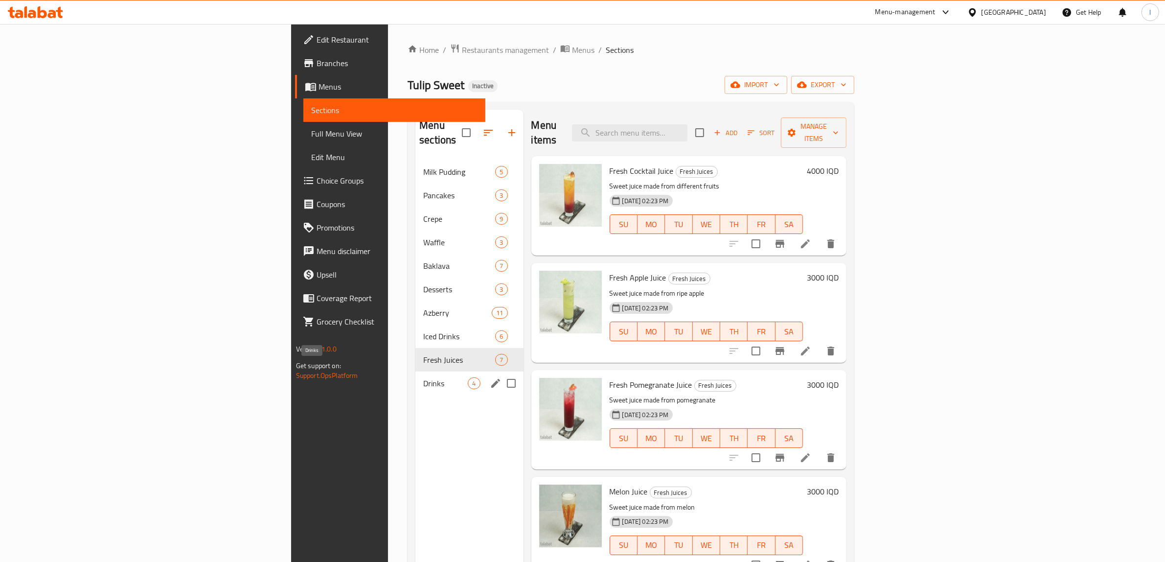
click at [423, 377] on span "Drinks" at bounding box center [445, 383] width 45 height 12
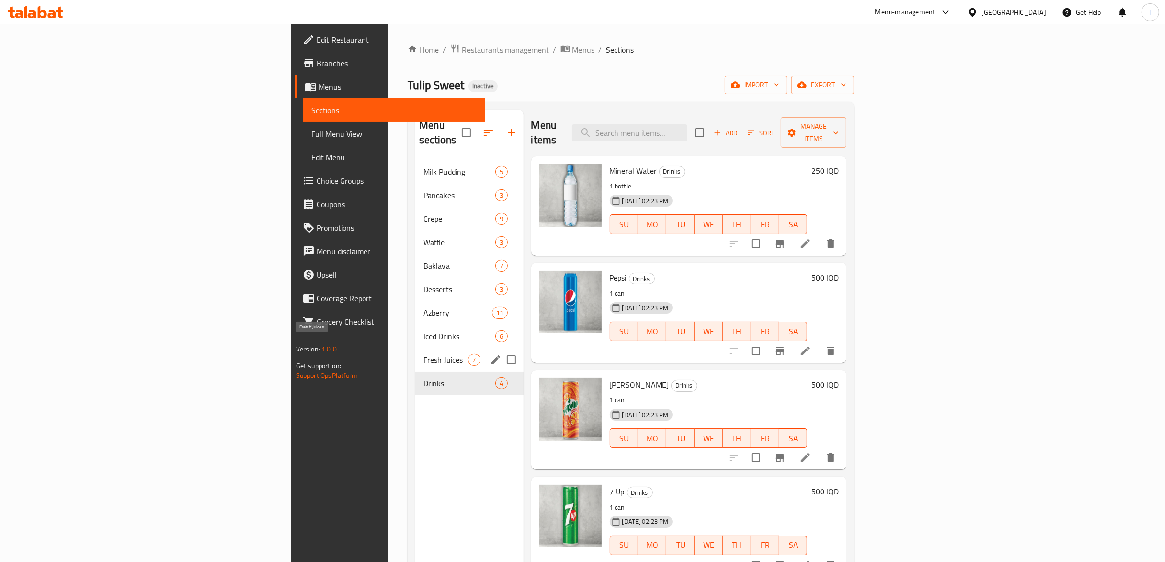
click at [423, 354] on span "Fresh Juices" at bounding box center [445, 360] width 45 height 12
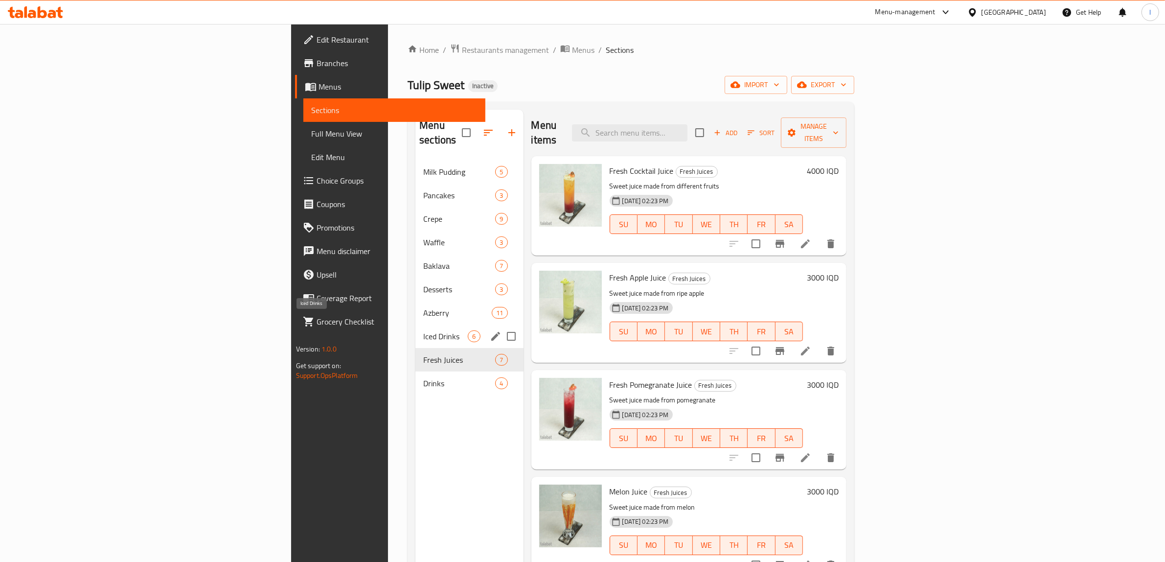
click at [423, 330] on span "Iced Drinks" at bounding box center [445, 336] width 45 height 12
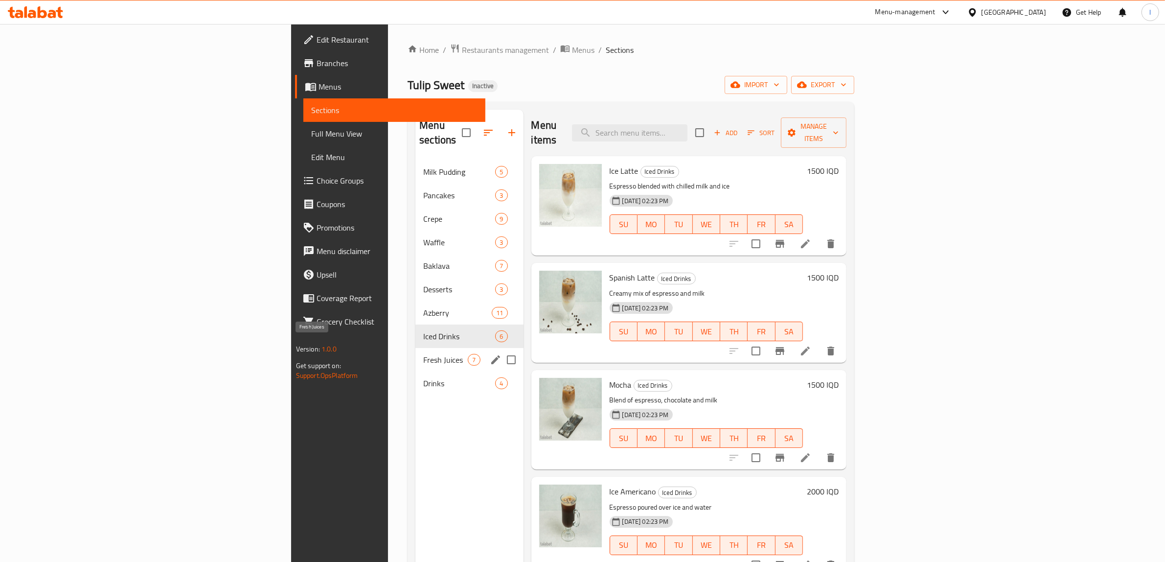
click at [423, 354] on span "Fresh Juices" at bounding box center [445, 360] width 45 height 12
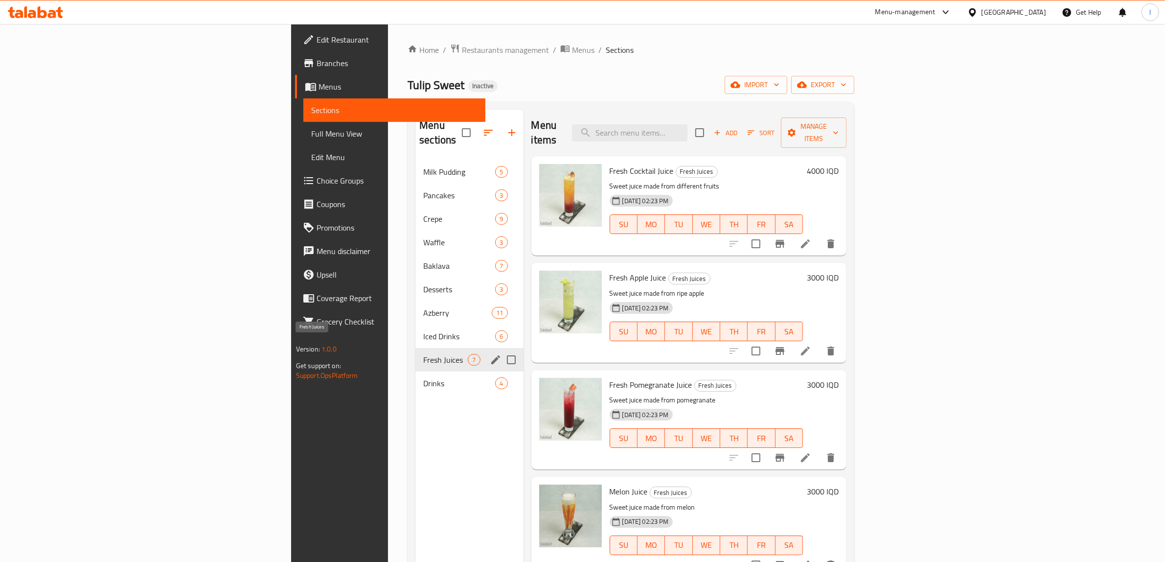
click at [423, 307] on span "Azberry" at bounding box center [457, 313] width 68 height 12
